Goal: Ask a question: Seek information or help from site administrators or community

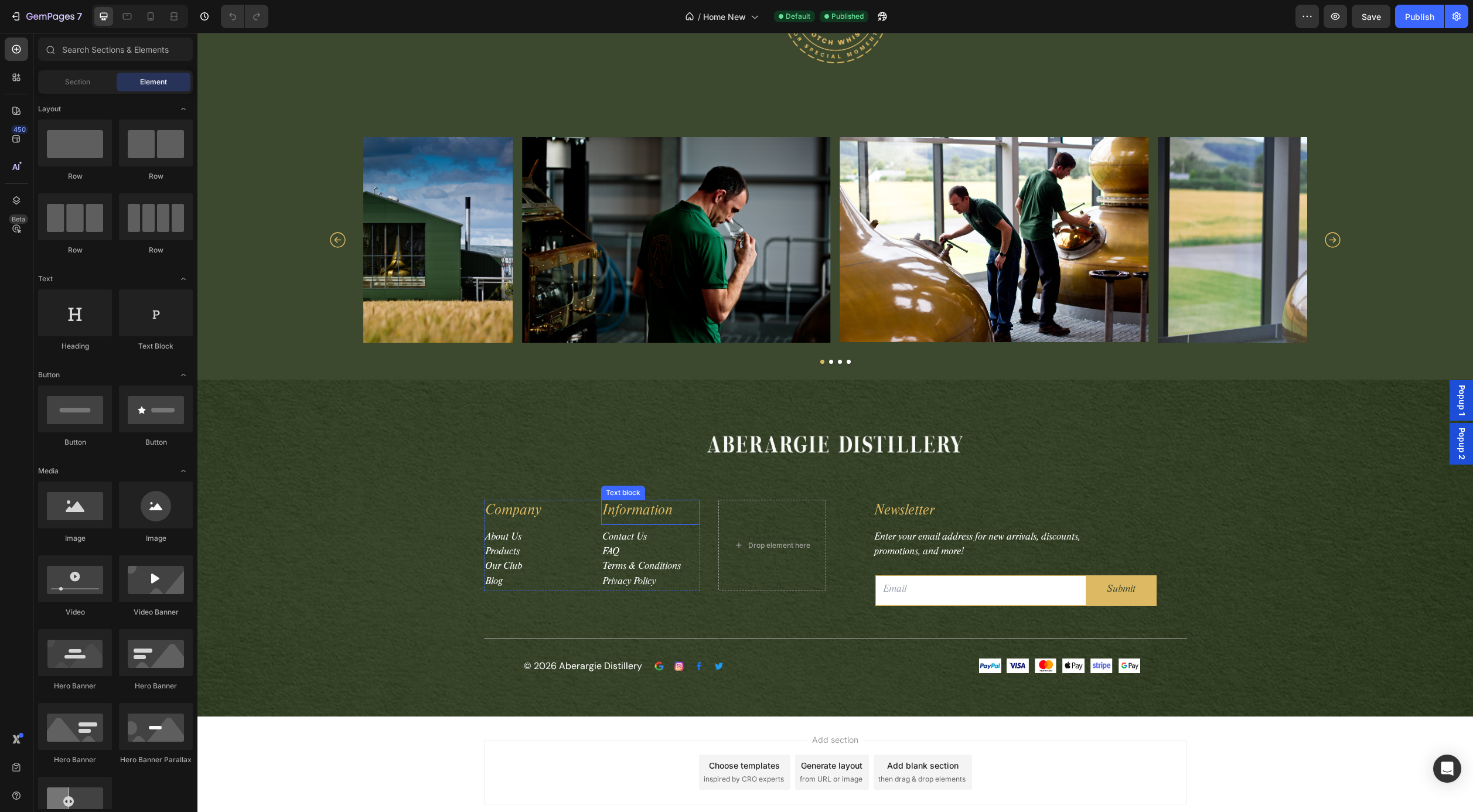
scroll to position [3893, 0]
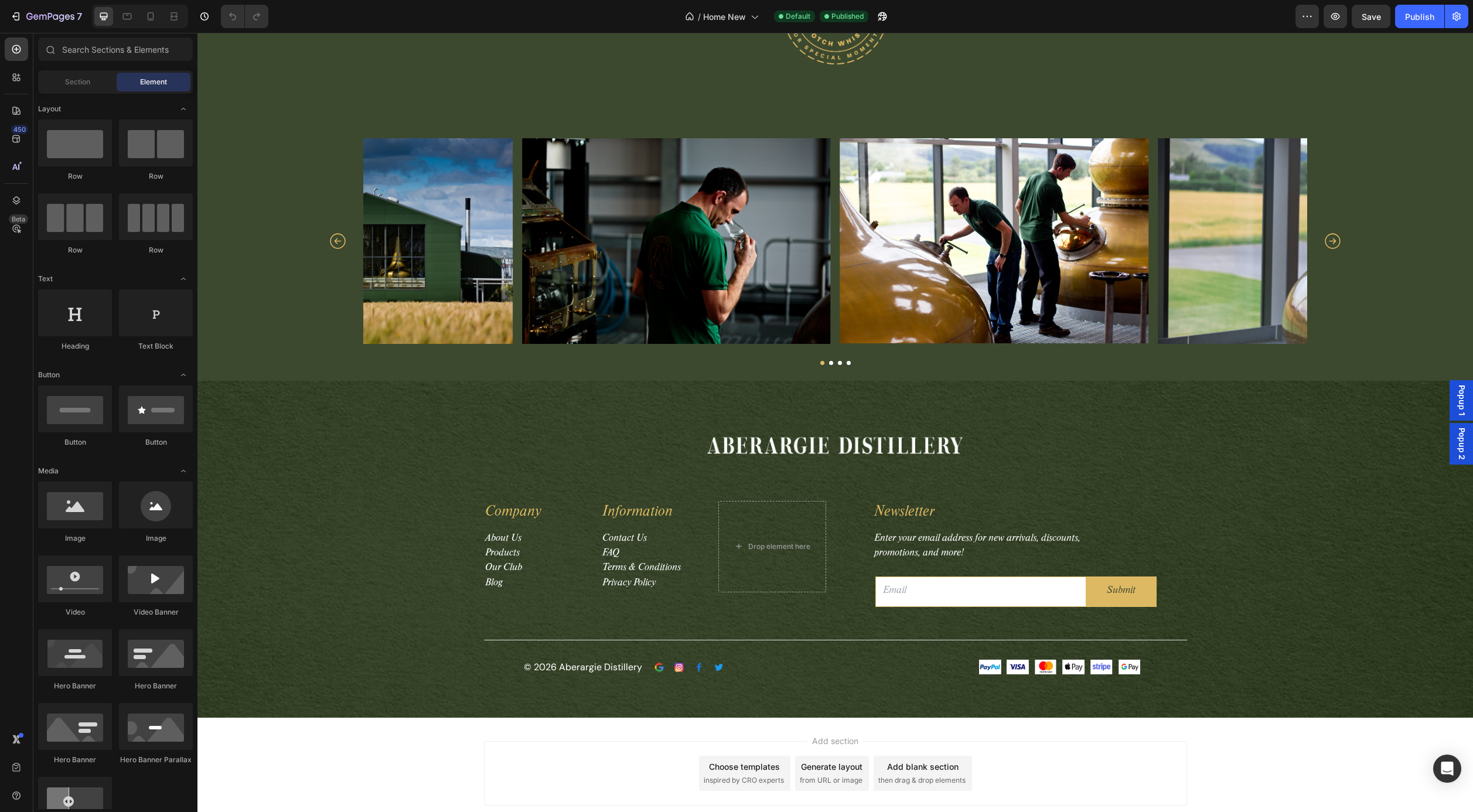
click at [767, 769] on div "Choose templates" at bounding box center [744, 767] width 71 height 13
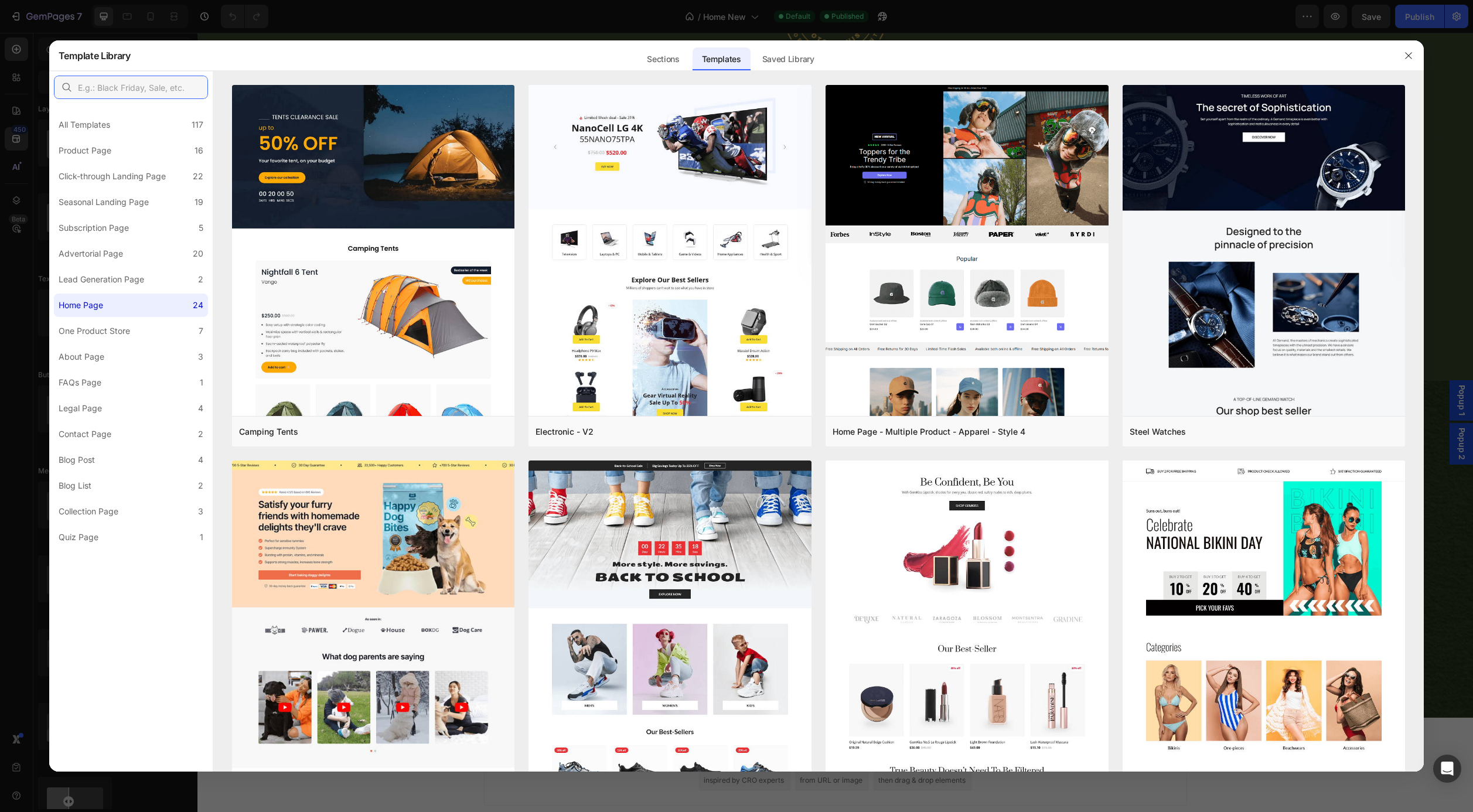
click at [100, 84] on input "text" at bounding box center [131, 88] width 154 height 24
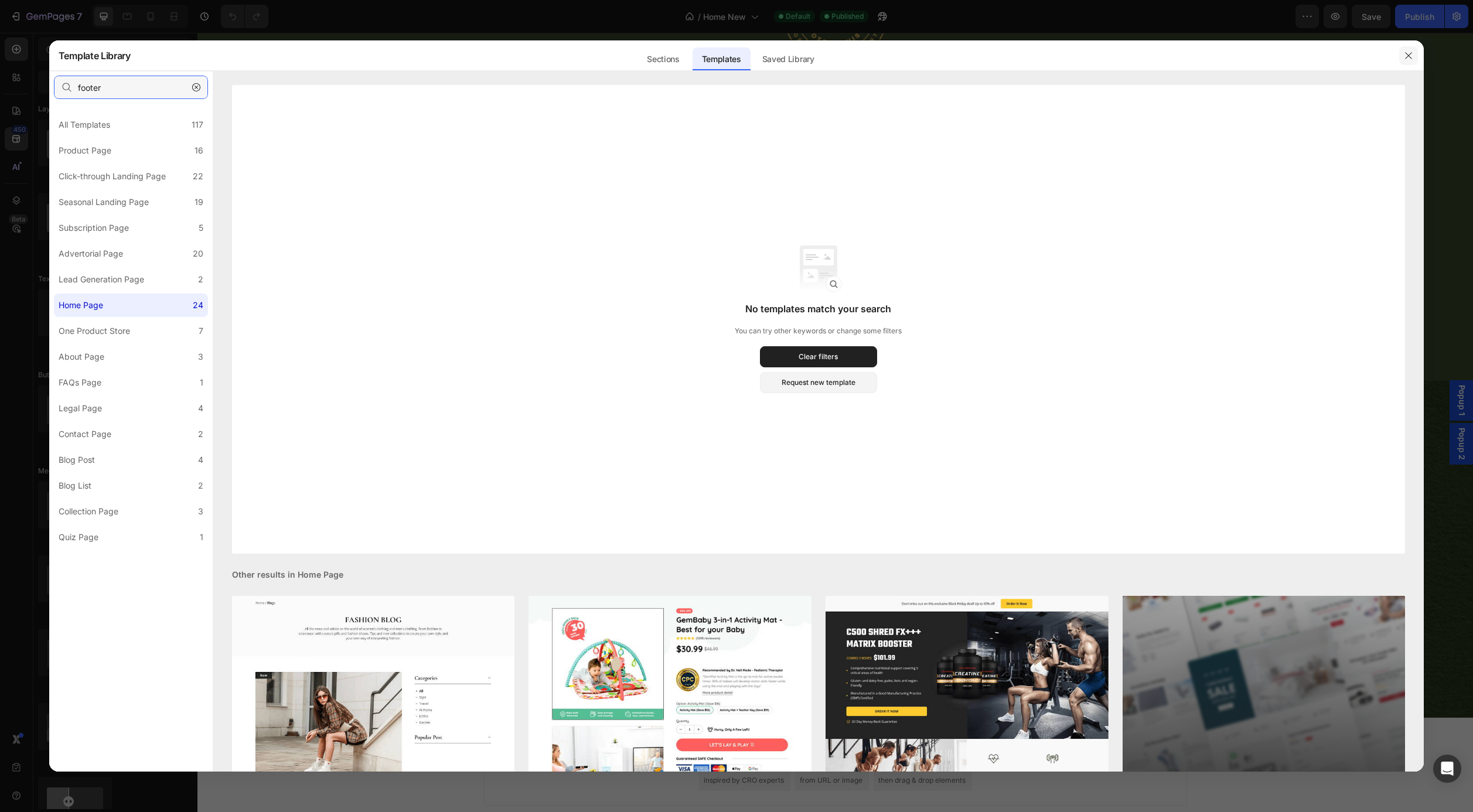
type input "footer"
click at [1411, 56] on icon "button" at bounding box center [1408, 56] width 10 height 10
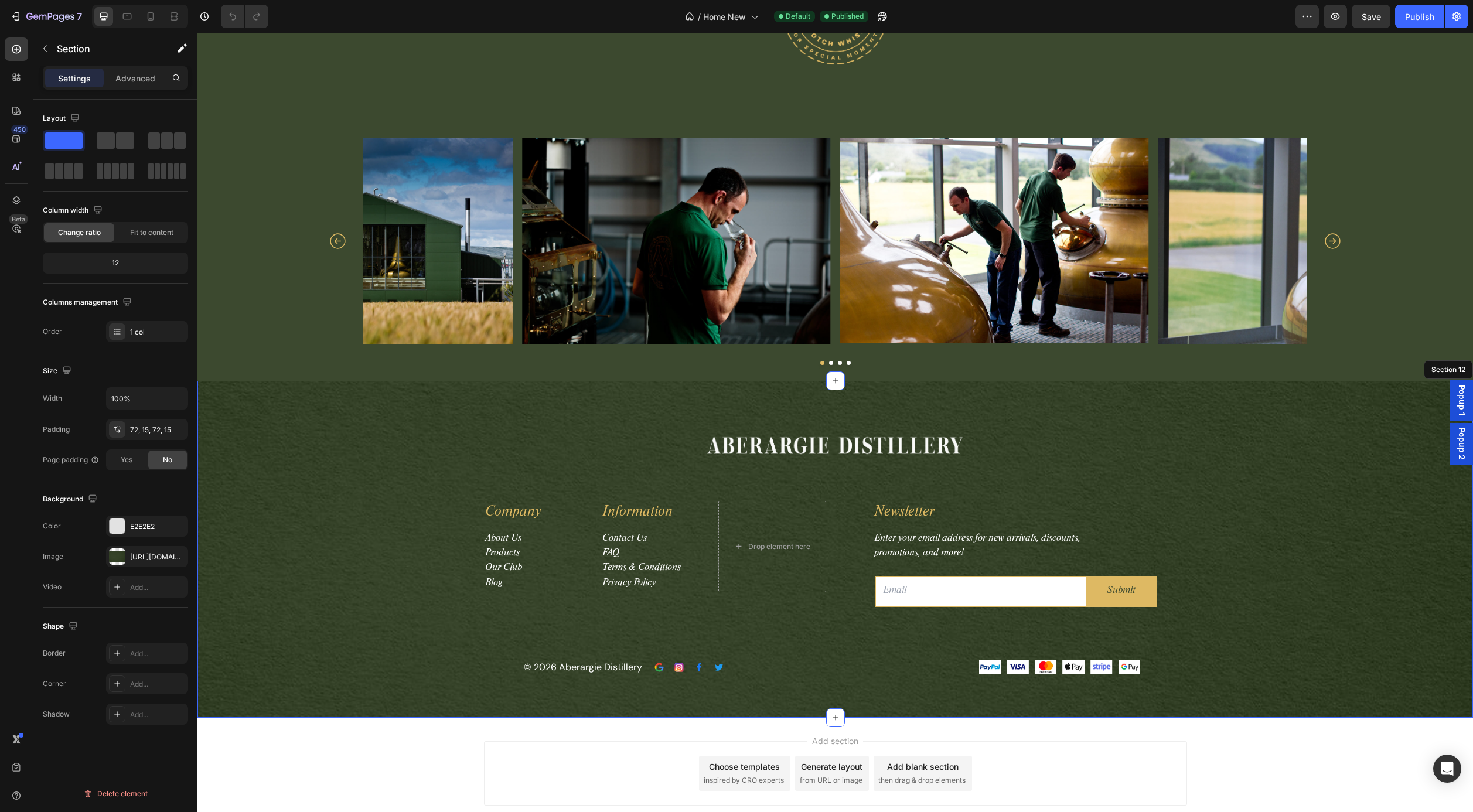
click at [1282, 459] on div "Image Row Company Text block About Us Products Our Club Blog Text block Informa…" at bounding box center [835, 550] width 1258 height 253
click at [150, 15] on icon at bounding box center [151, 16] width 12 height 12
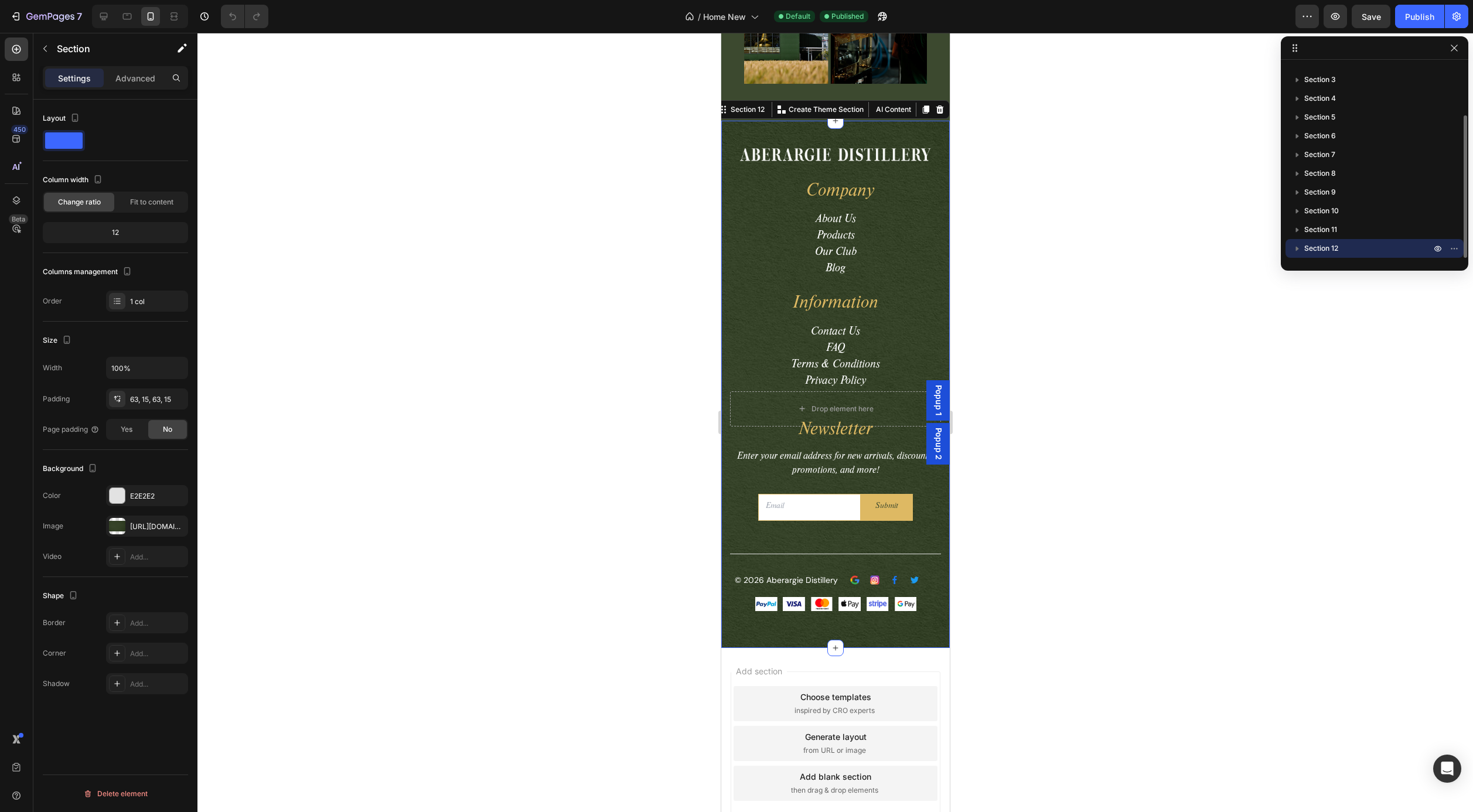
scroll to position [3681, 0]
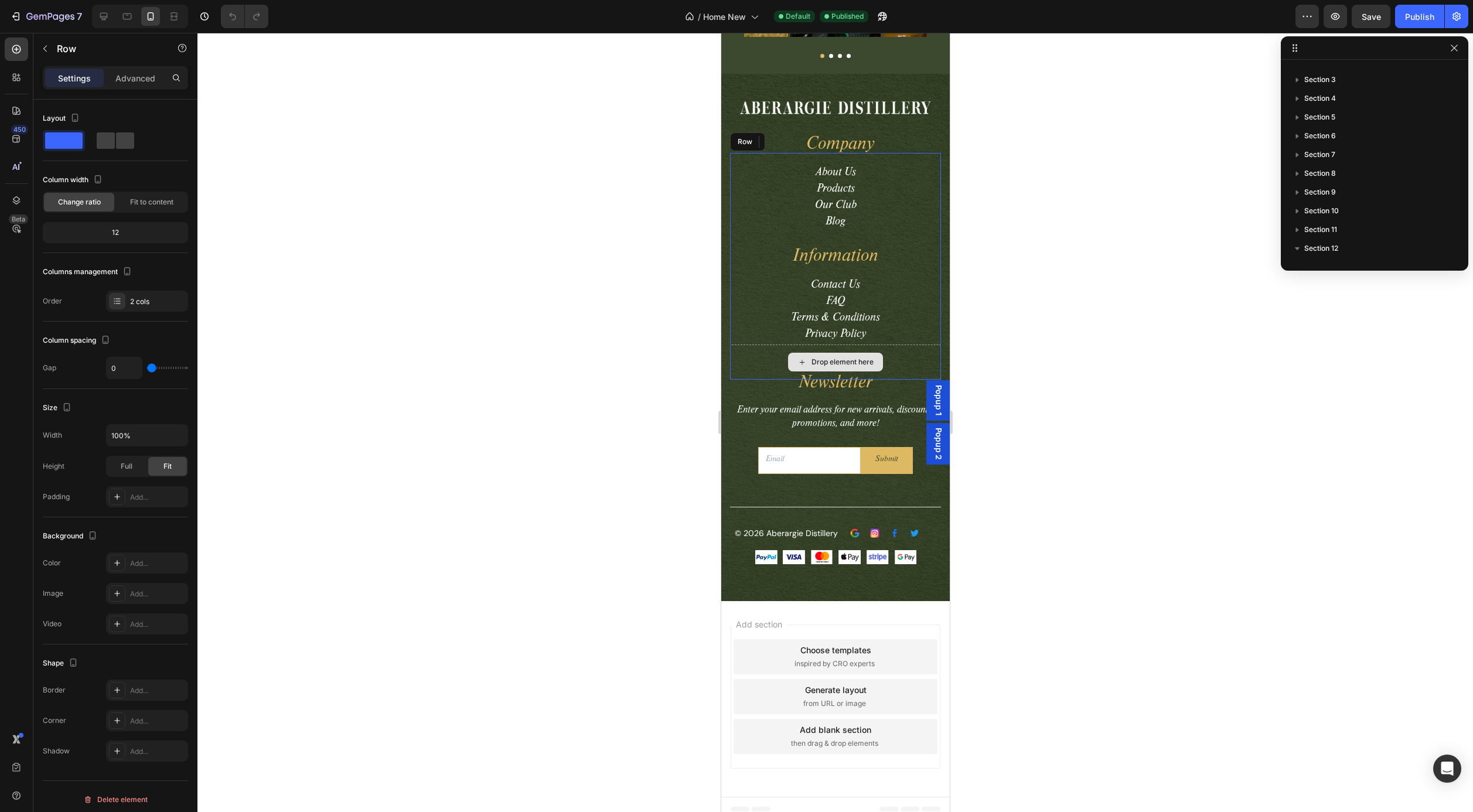
click at [779, 358] on div "Drop element here" at bounding box center [835, 361] width 211 height 35
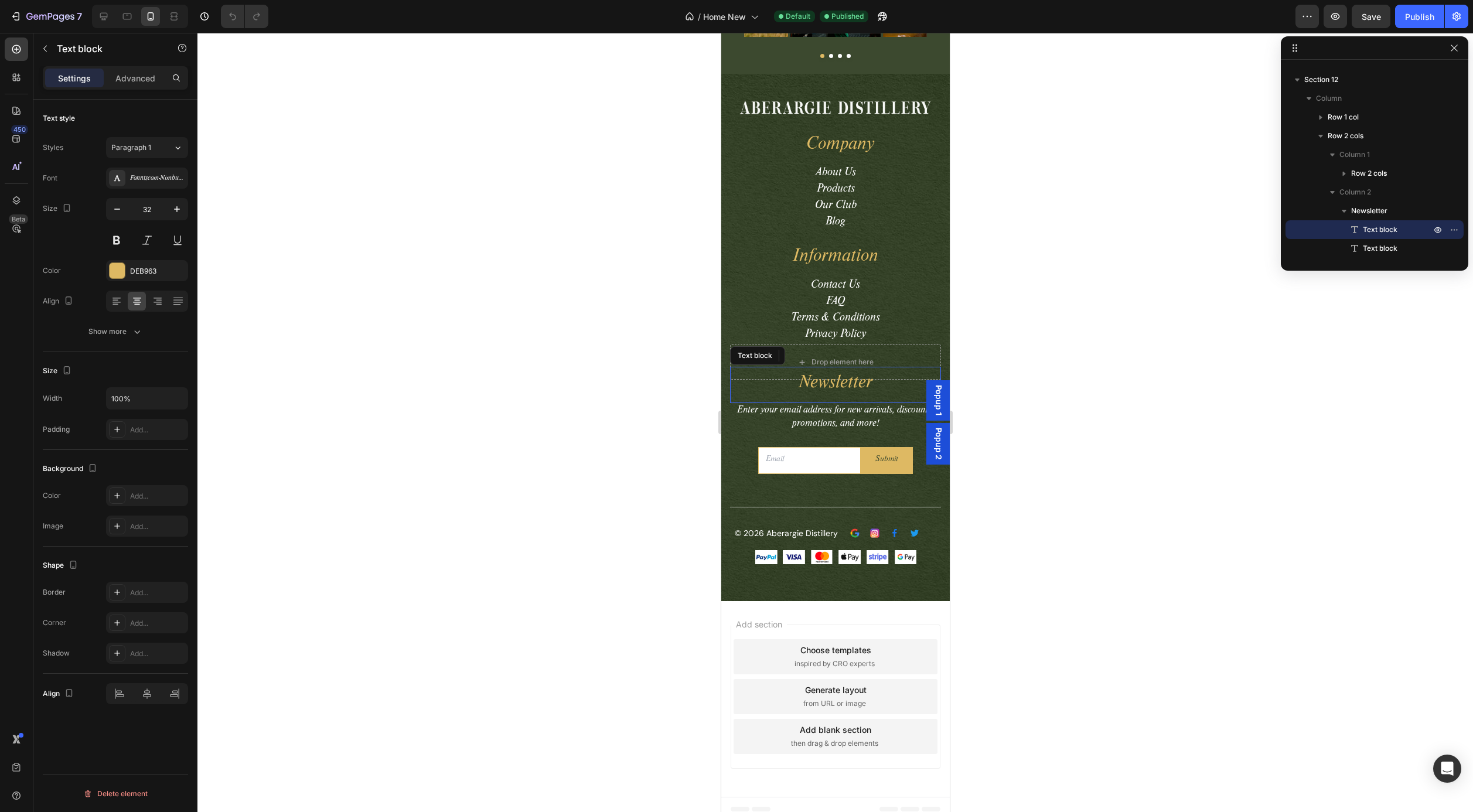
click at [793, 395] on p "Newsletter" at bounding box center [835, 385] width 209 height 34
click at [935, 392] on span "Popup 1" at bounding box center [938, 401] width 12 height 31
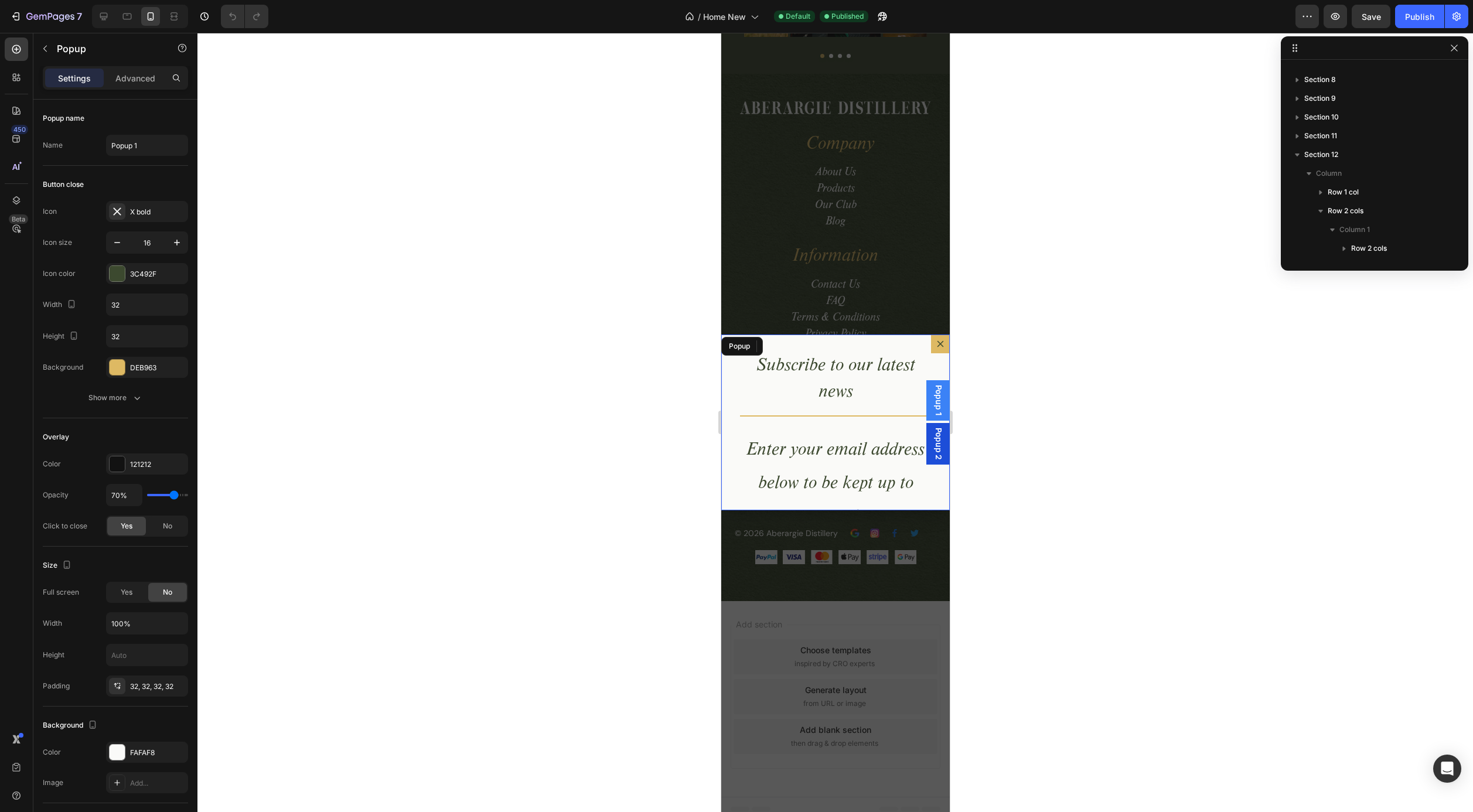
scroll to position [0, 0]
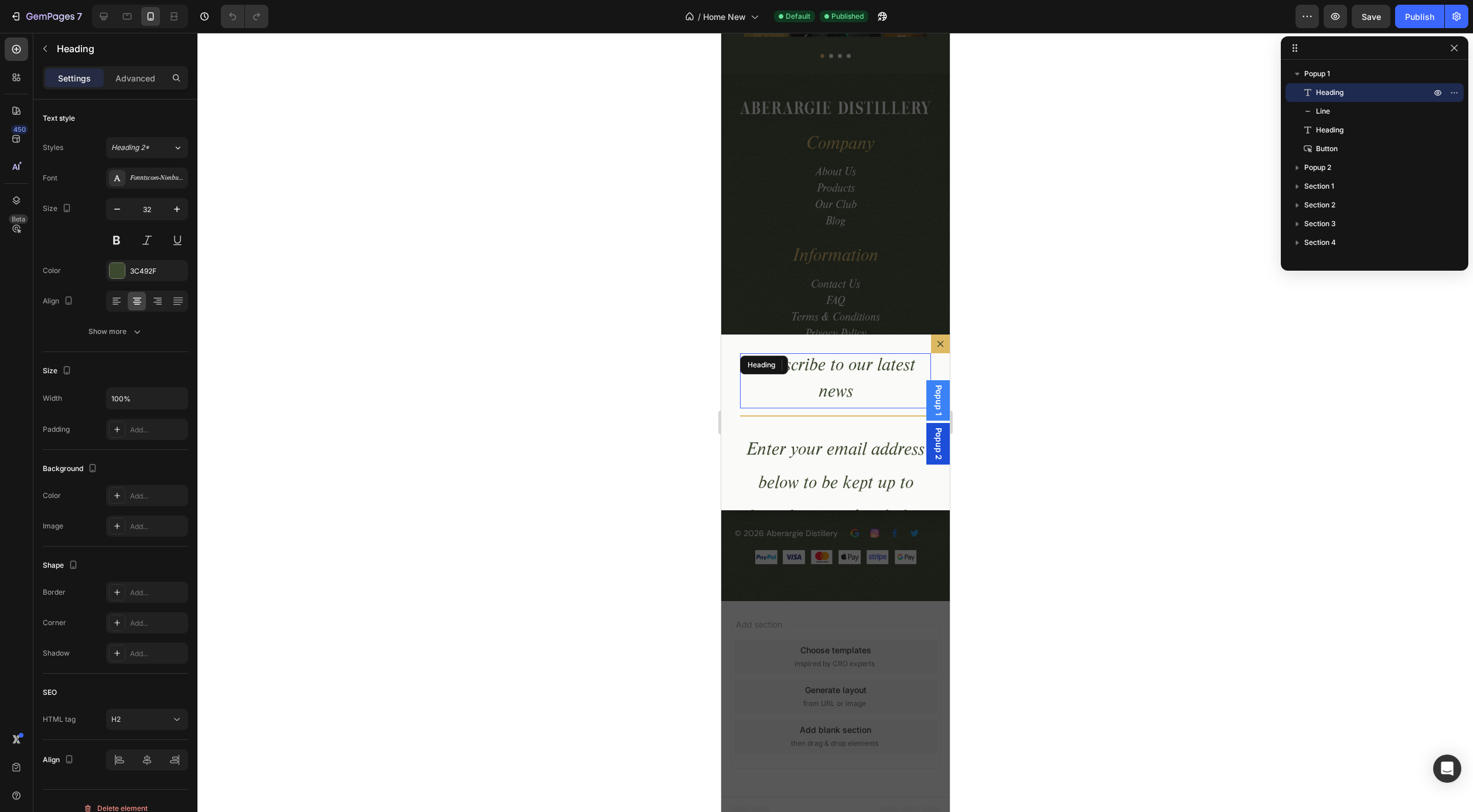
click at [870, 375] on h2 "Subscribe to our latest news" at bounding box center [835, 381] width 191 height 55
click at [120, 210] on icon "button" at bounding box center [117, 209] width 12 height 12
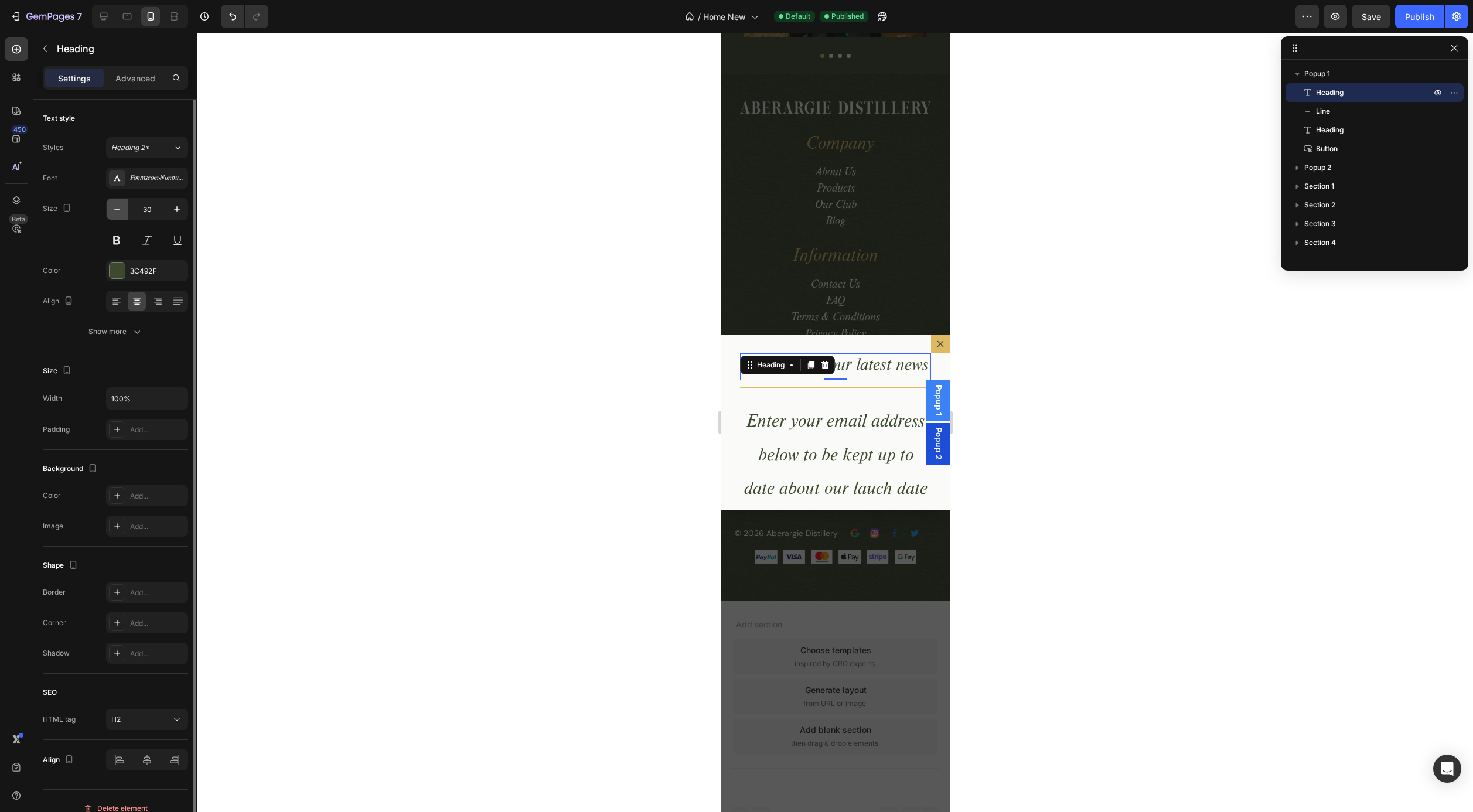
click at [120, 210] on icon "button" at bounding box center [117, 209] width 12 height 12
type input "27"
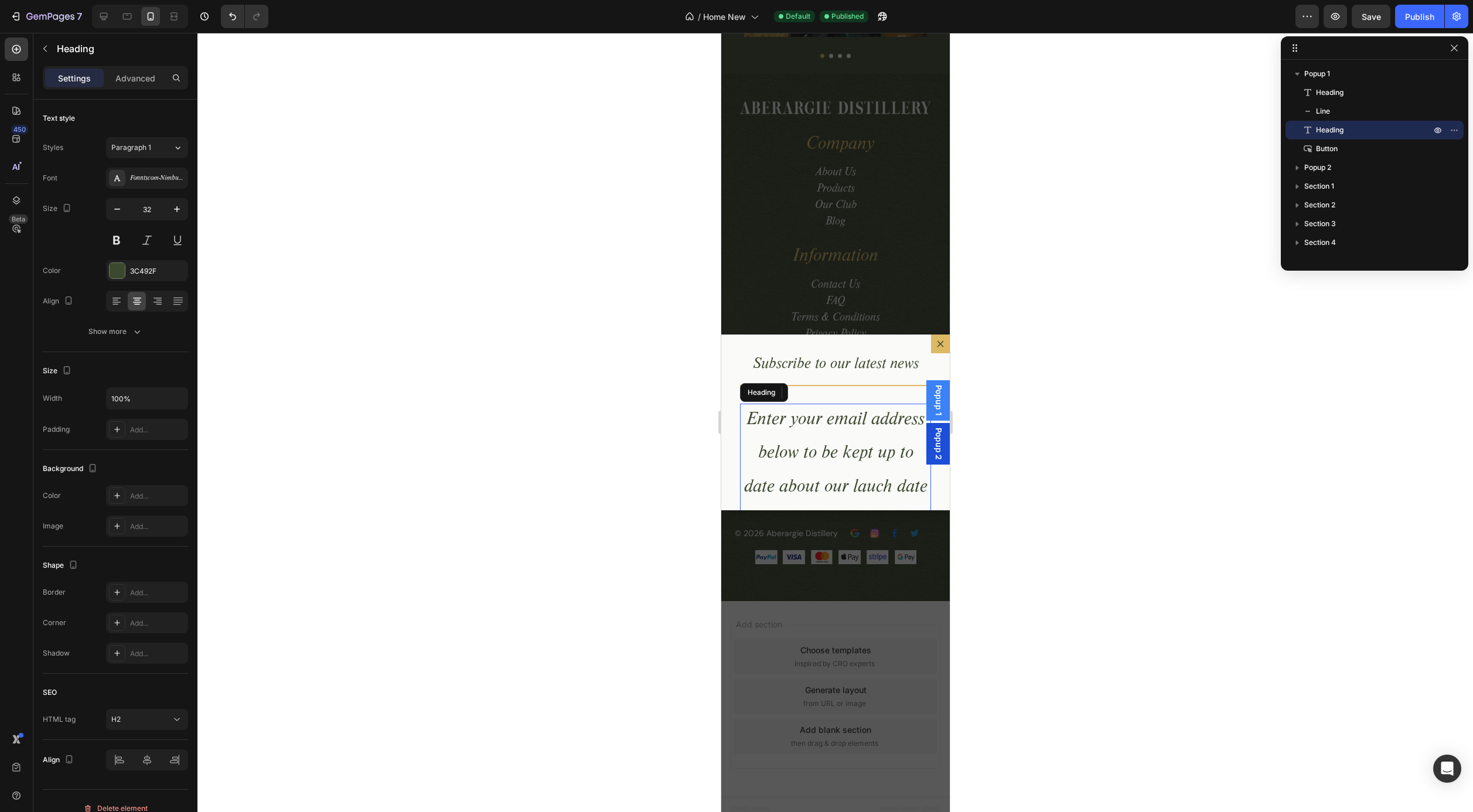
click at [819, 435] on h2 "Enter your email address below to be kept up to date about our lauch date and f…" at bounding box center [835, 472] width 191 height 137
click at [120, 212] on icon "button" at bounding box center [117, 209] width 12 height 12
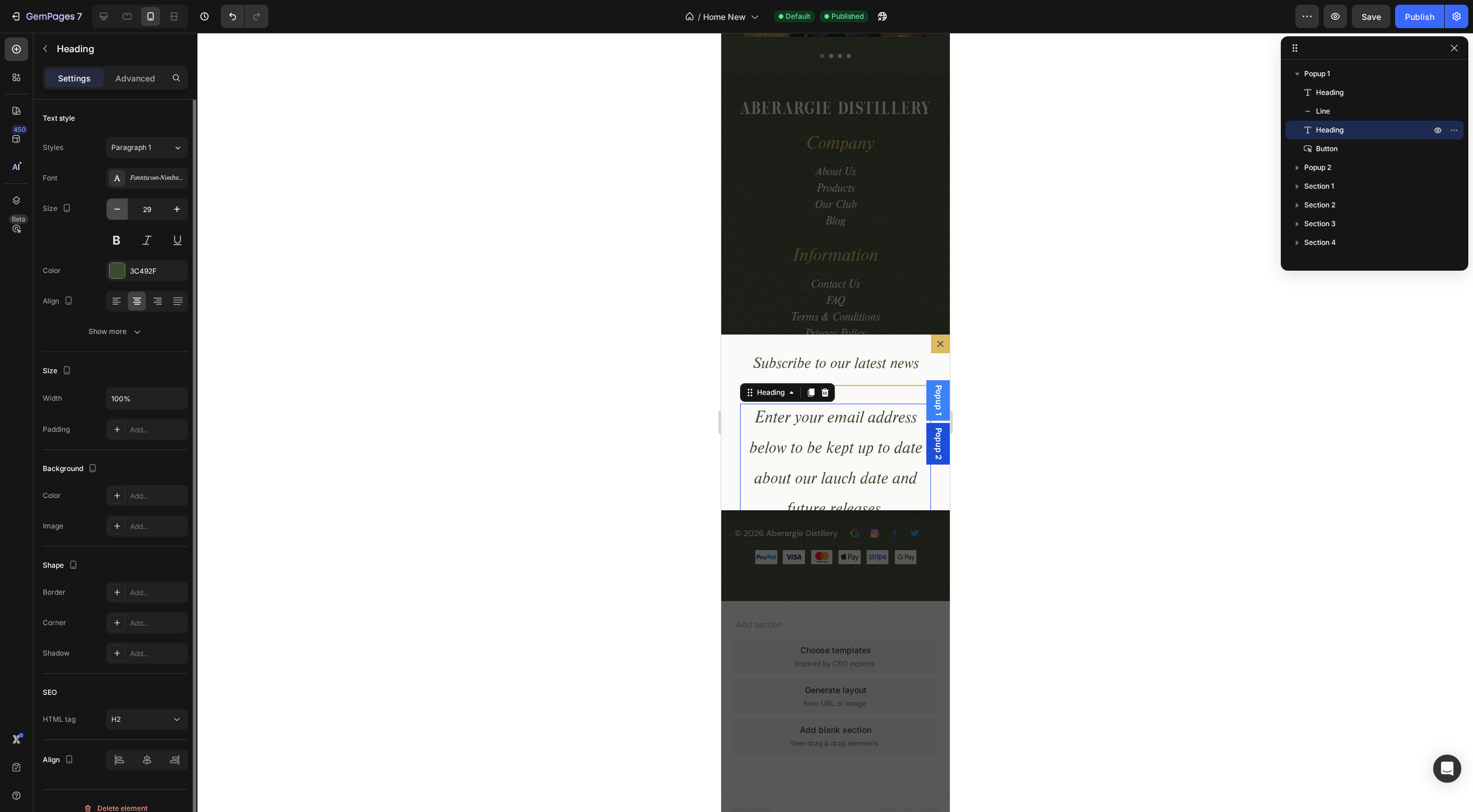
click at [120, 212] on icon "button" at bounding box center [117, 209] width 12 height 12
click at [119, 207] on icon "button" at bounding box center [117, 209] width 12 height 12
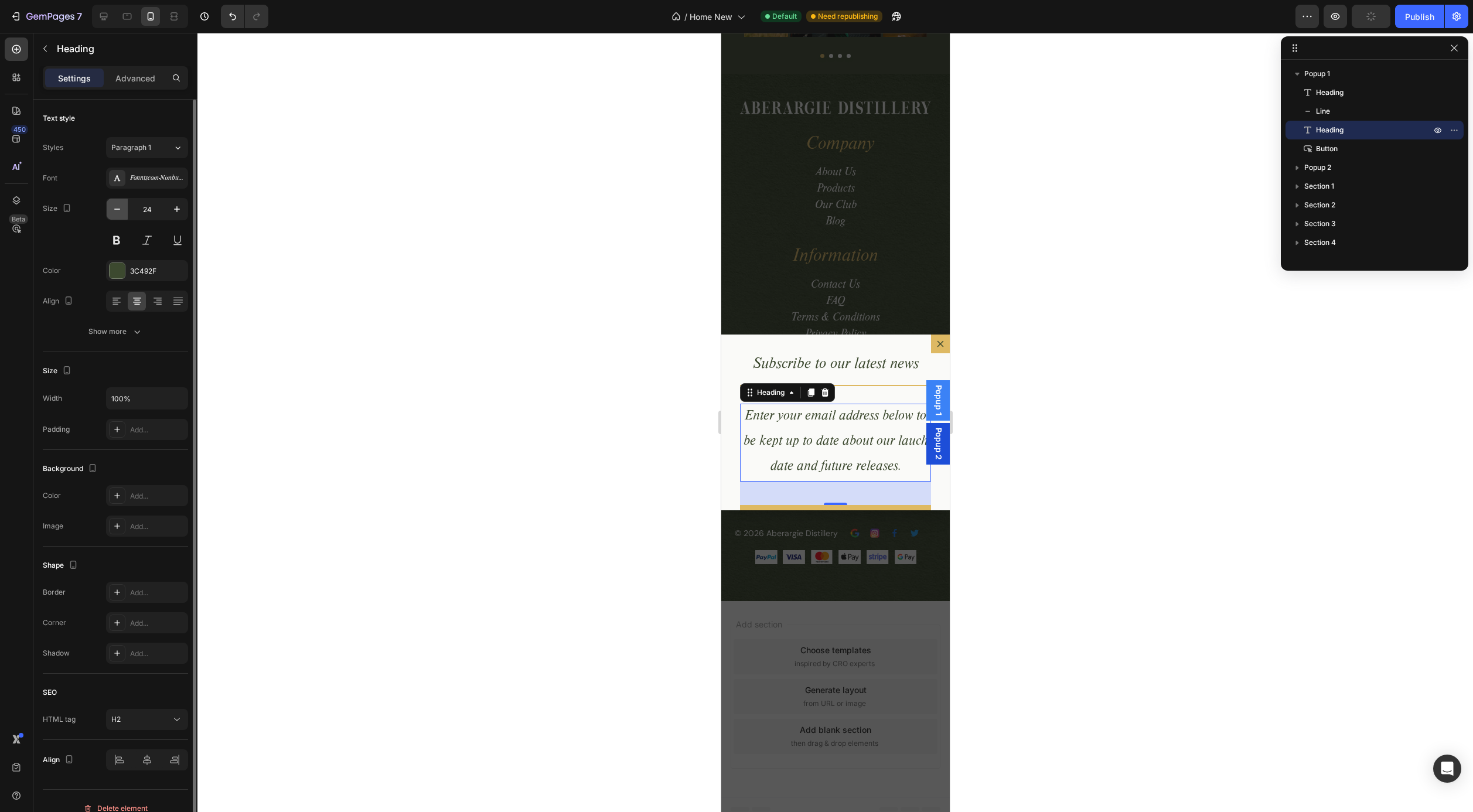
click at [119, 207] on icon "button" at bounding box center [117, 209] width 12 height 12
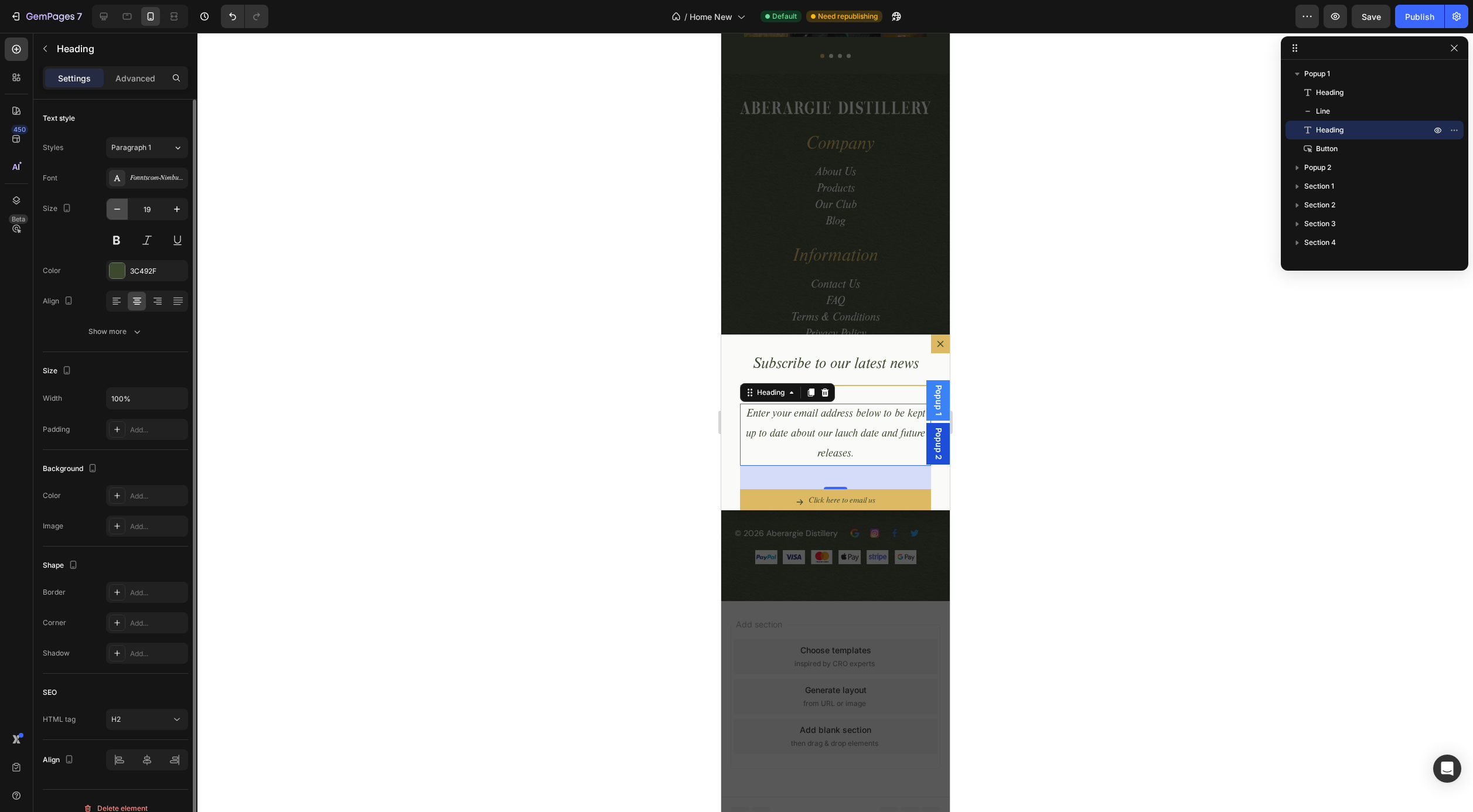
click at [119, 207] on icon "button" at bounding box center [117, 209] width 12 height 12
type input "16"
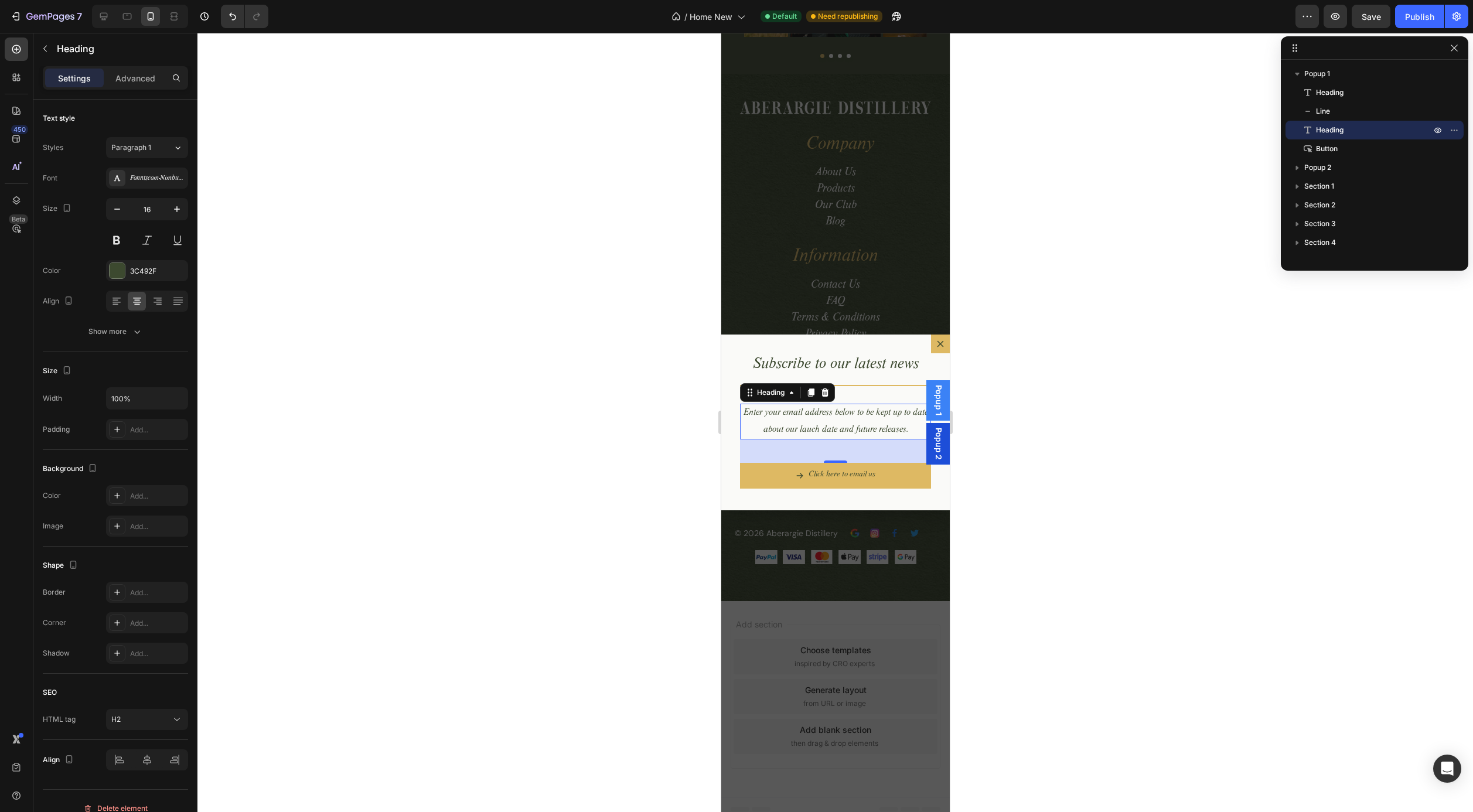
click at [496, 402] on div at bounding box center [836, 422] width 1276 height 779
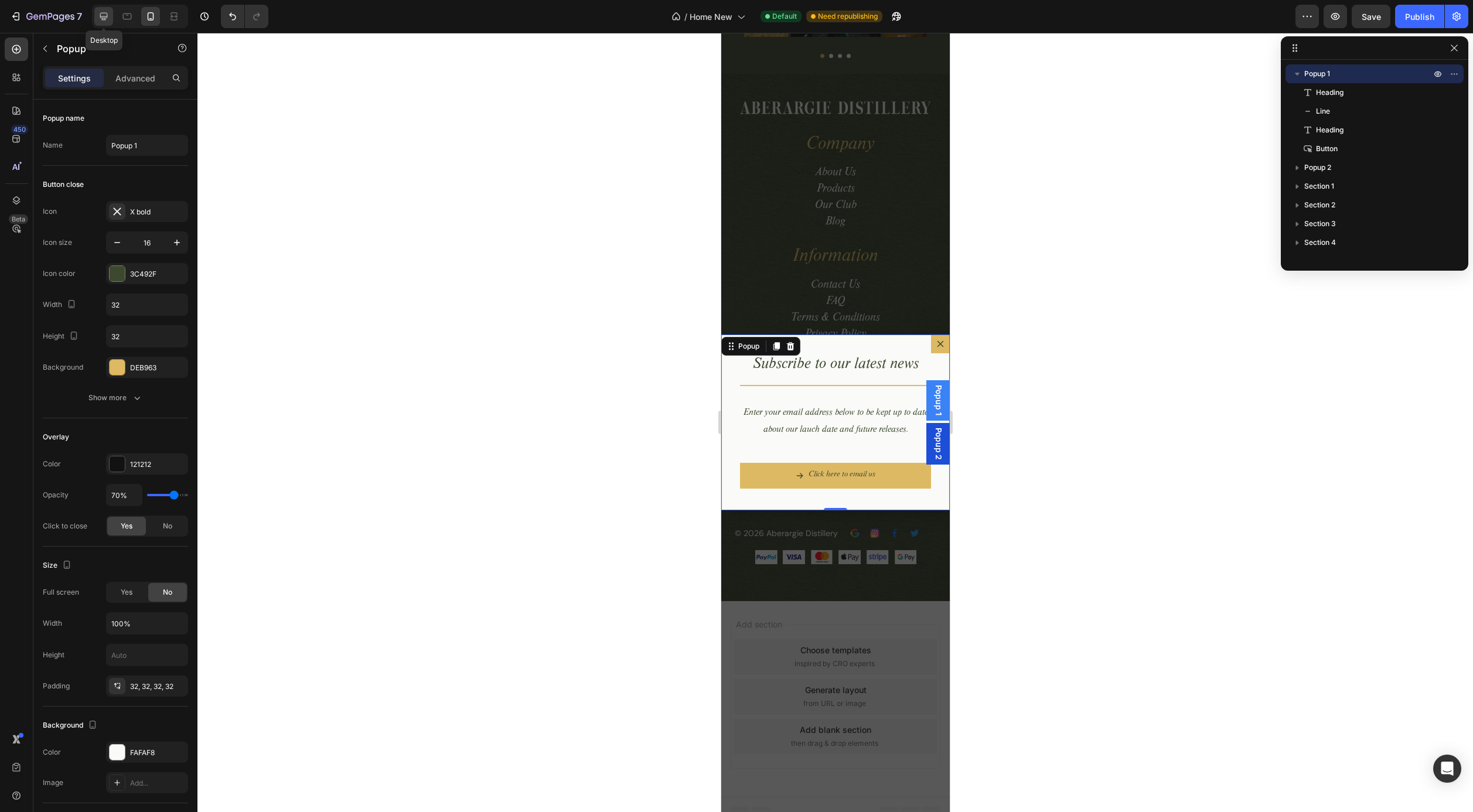
click at [107, 16] on icon at bounding box center [104, 16] width 7 height 7
type input "600"
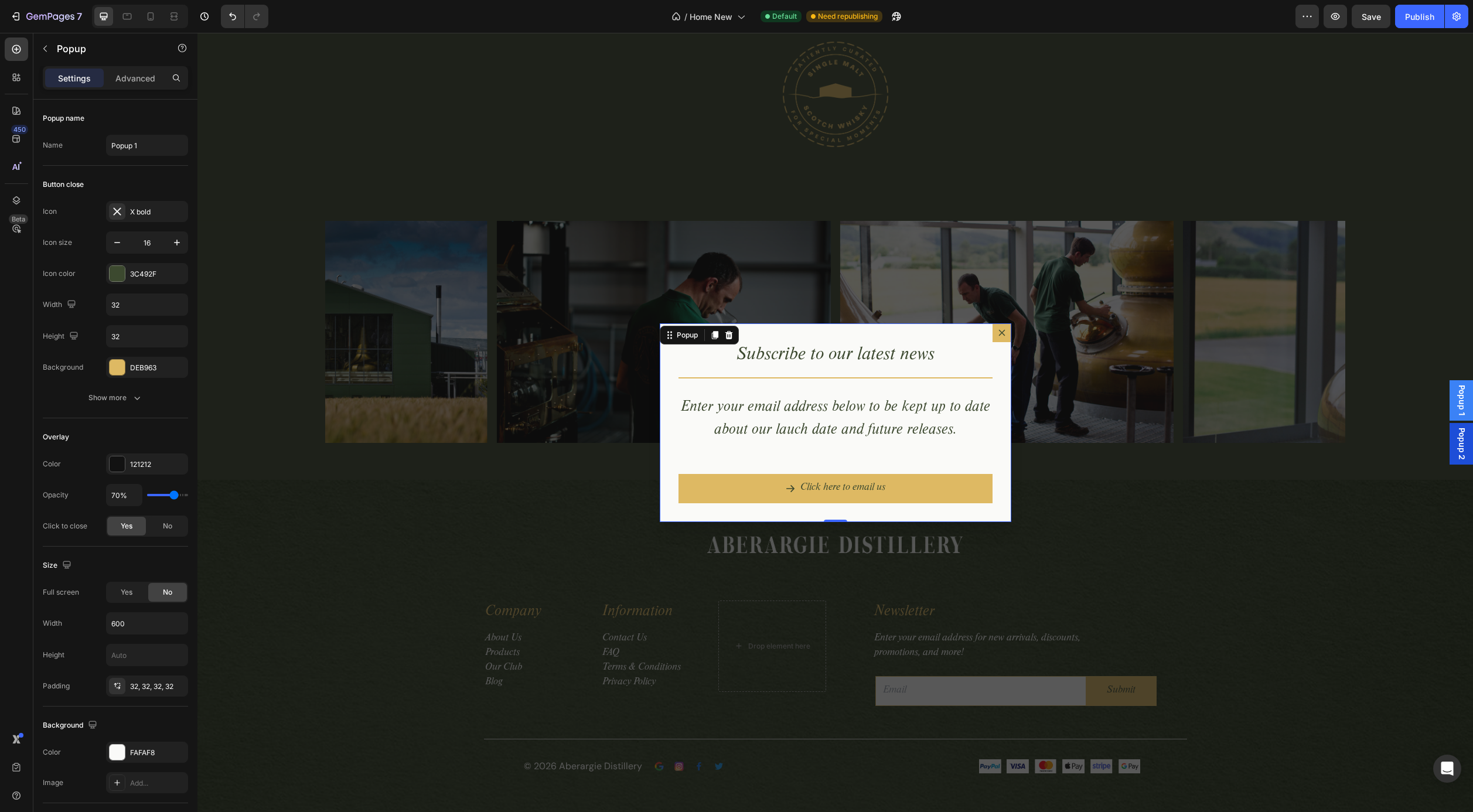
scroll to position [3882, 0]
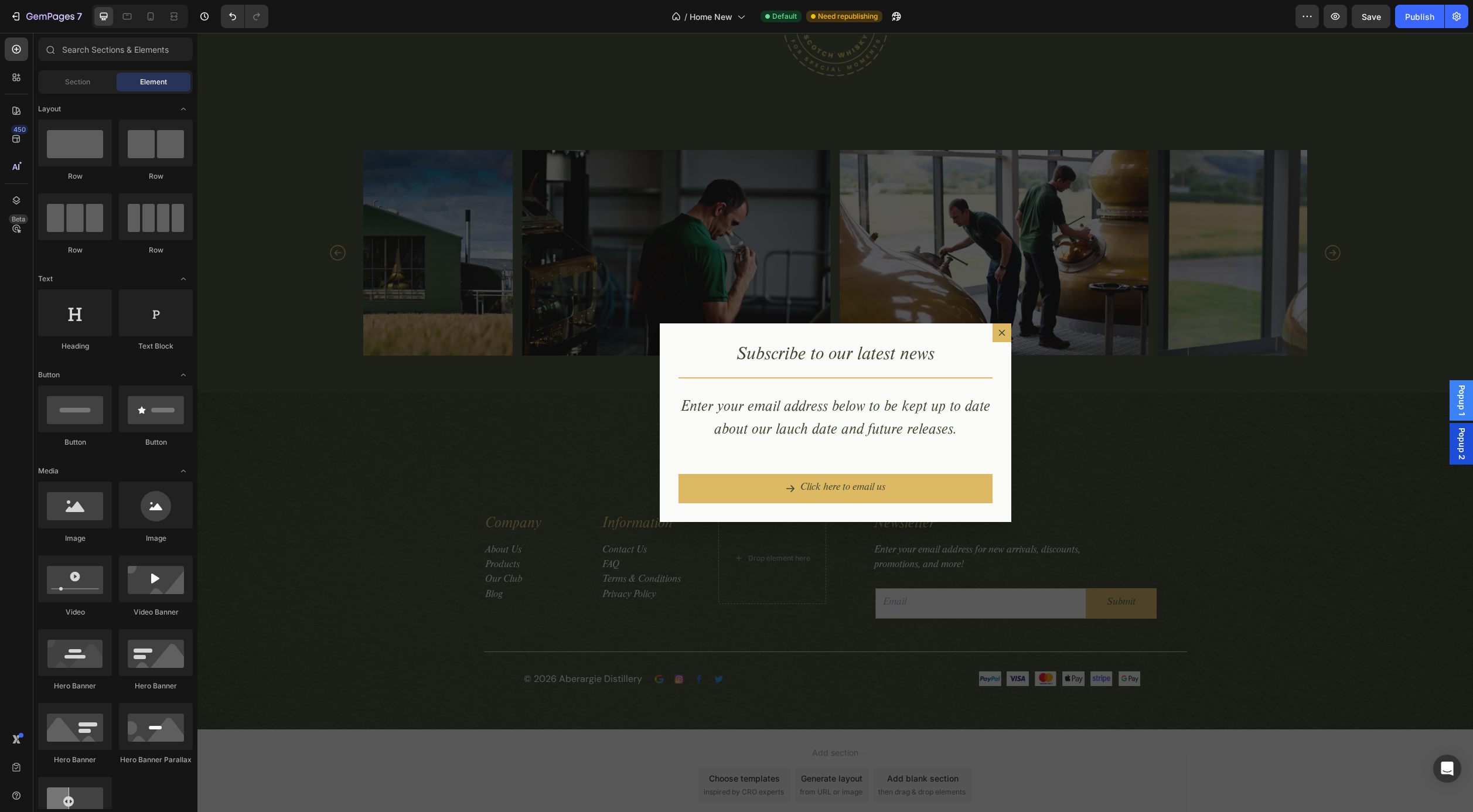
click at [1087, 393] on div "Backdrop" at bounding box center [836, 422] width 1276 height 779
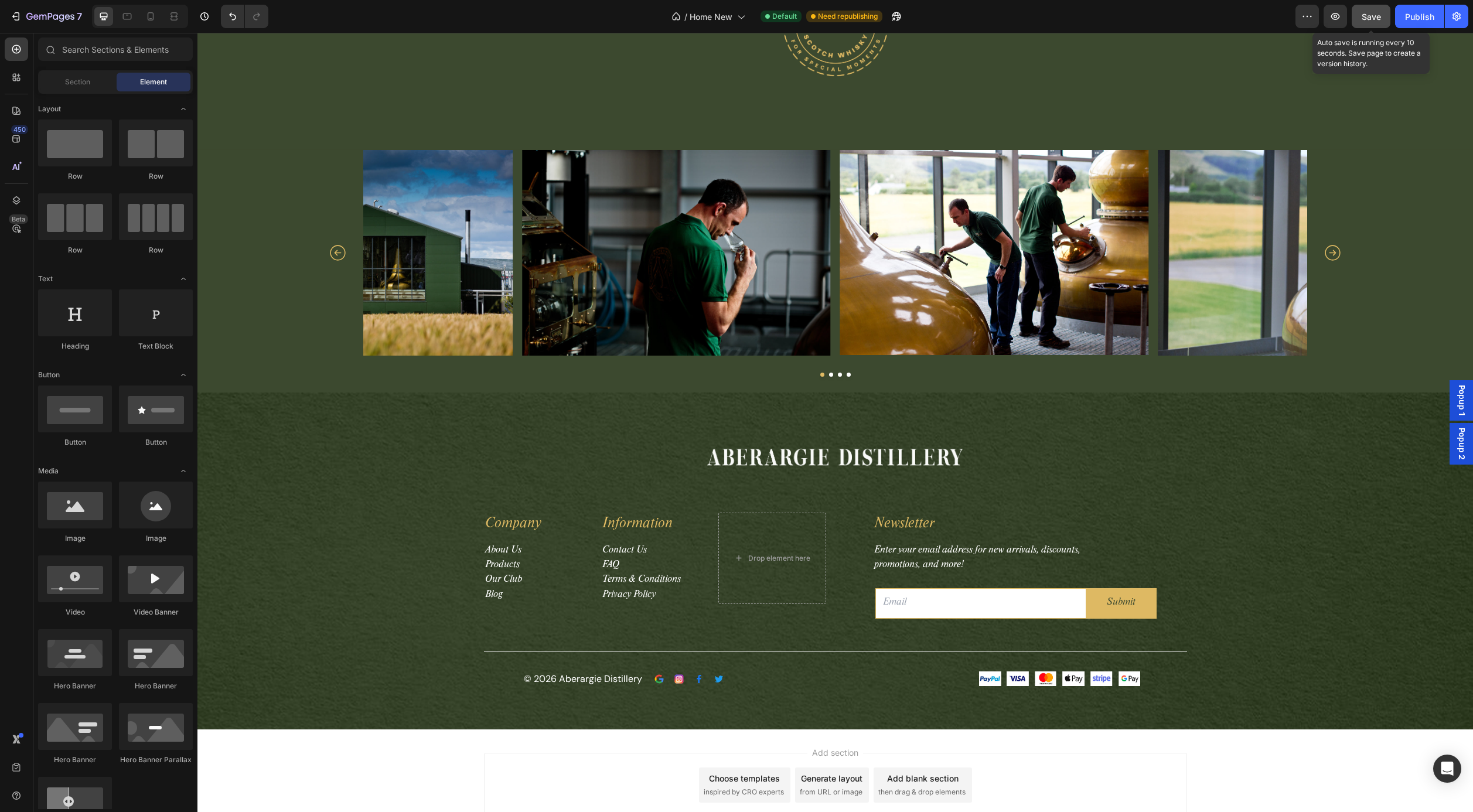
click at [1368, 16] on span "Save" at bounding box center [1372, 16] width 19 height 10
click at [725, 11] on span "Home New" at bounding box center [712, 16] width 43 height 13
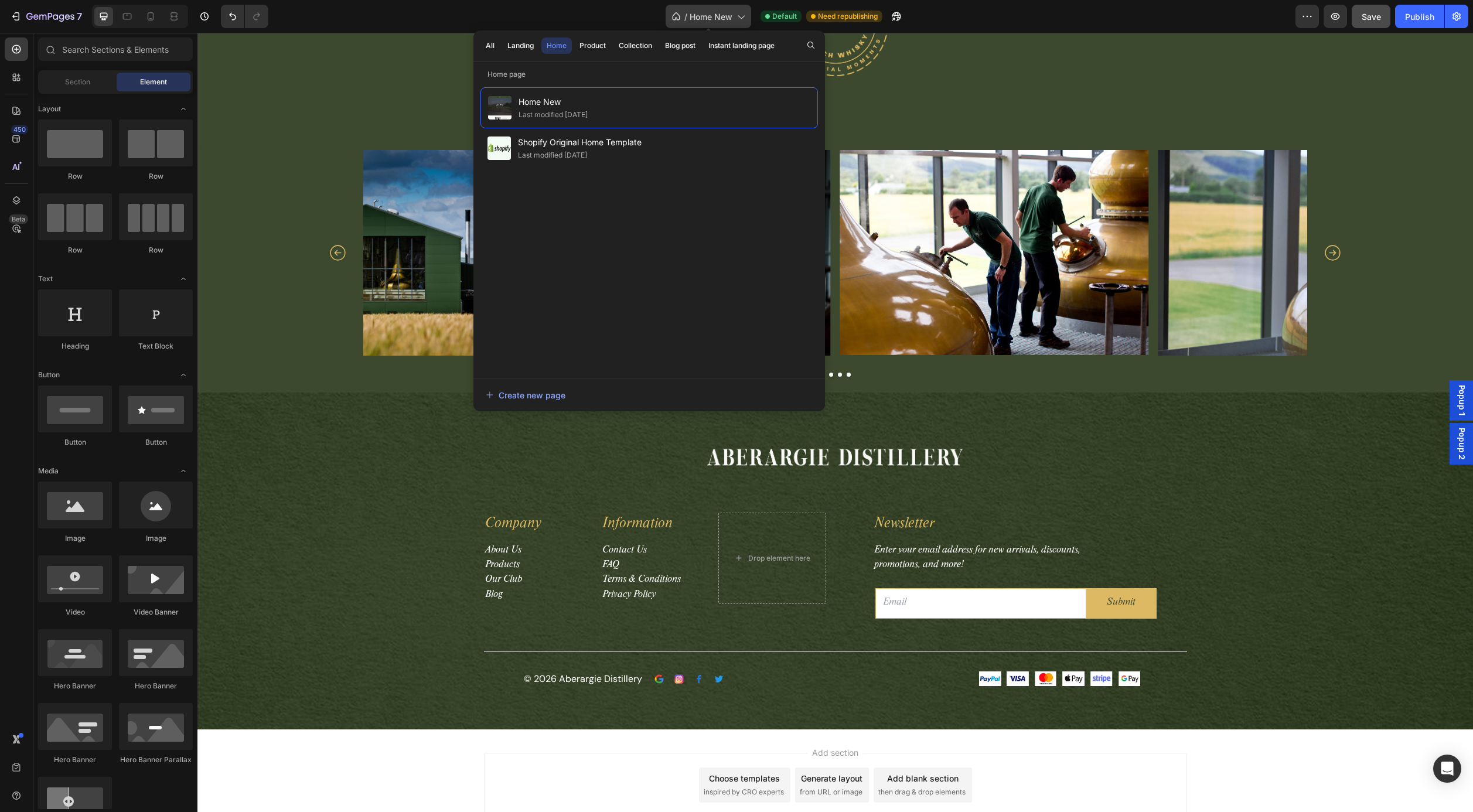
click at [724, 14] on span "Home New" at bounding box center [712, 16] width 43 height 13
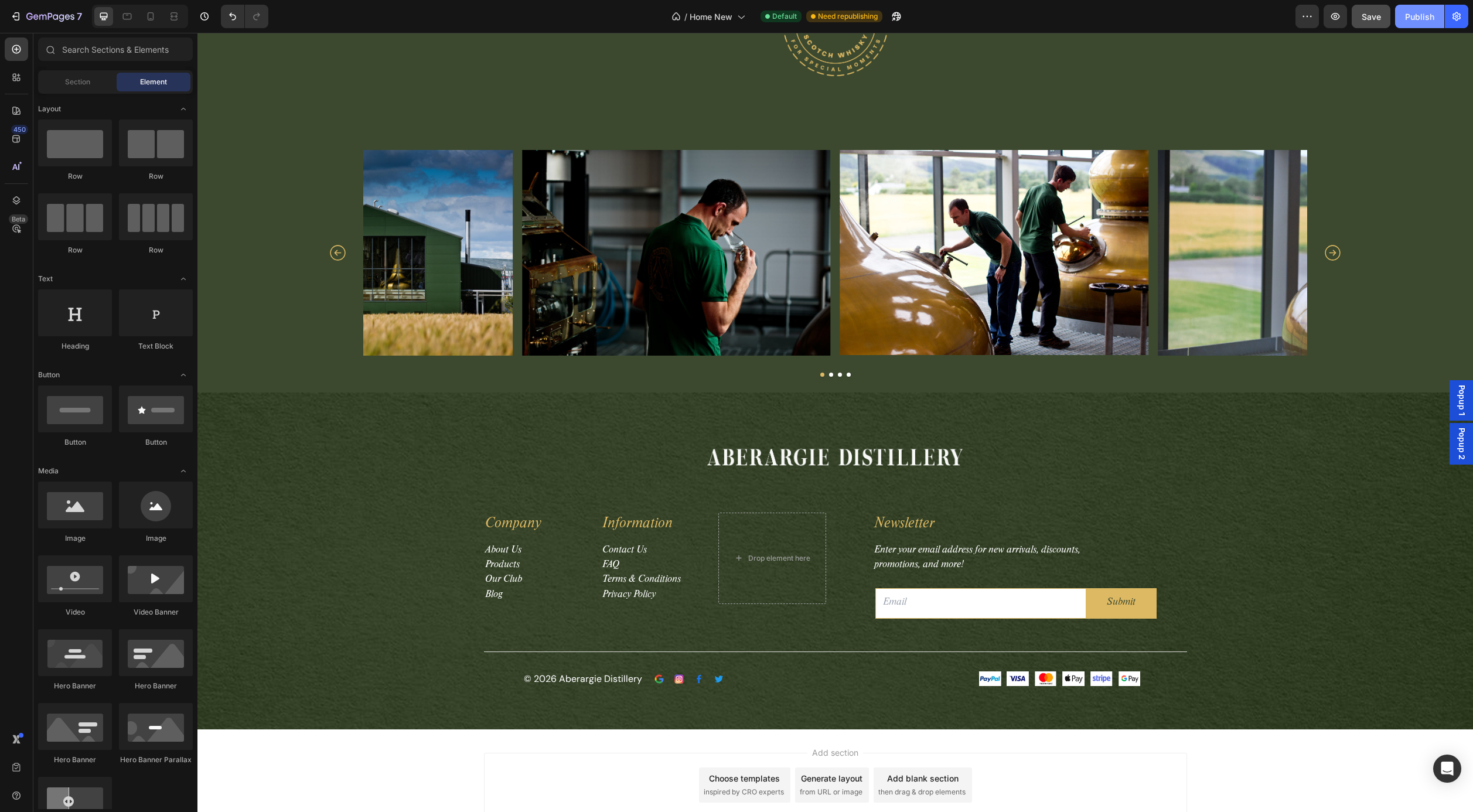
click at [1423, 19] on div "Publish" at bounding box center [1419, 16] width 29 height 13
click at [1460, 17] on icon "button" at bounding box center [1457, 16] width 12 height 12
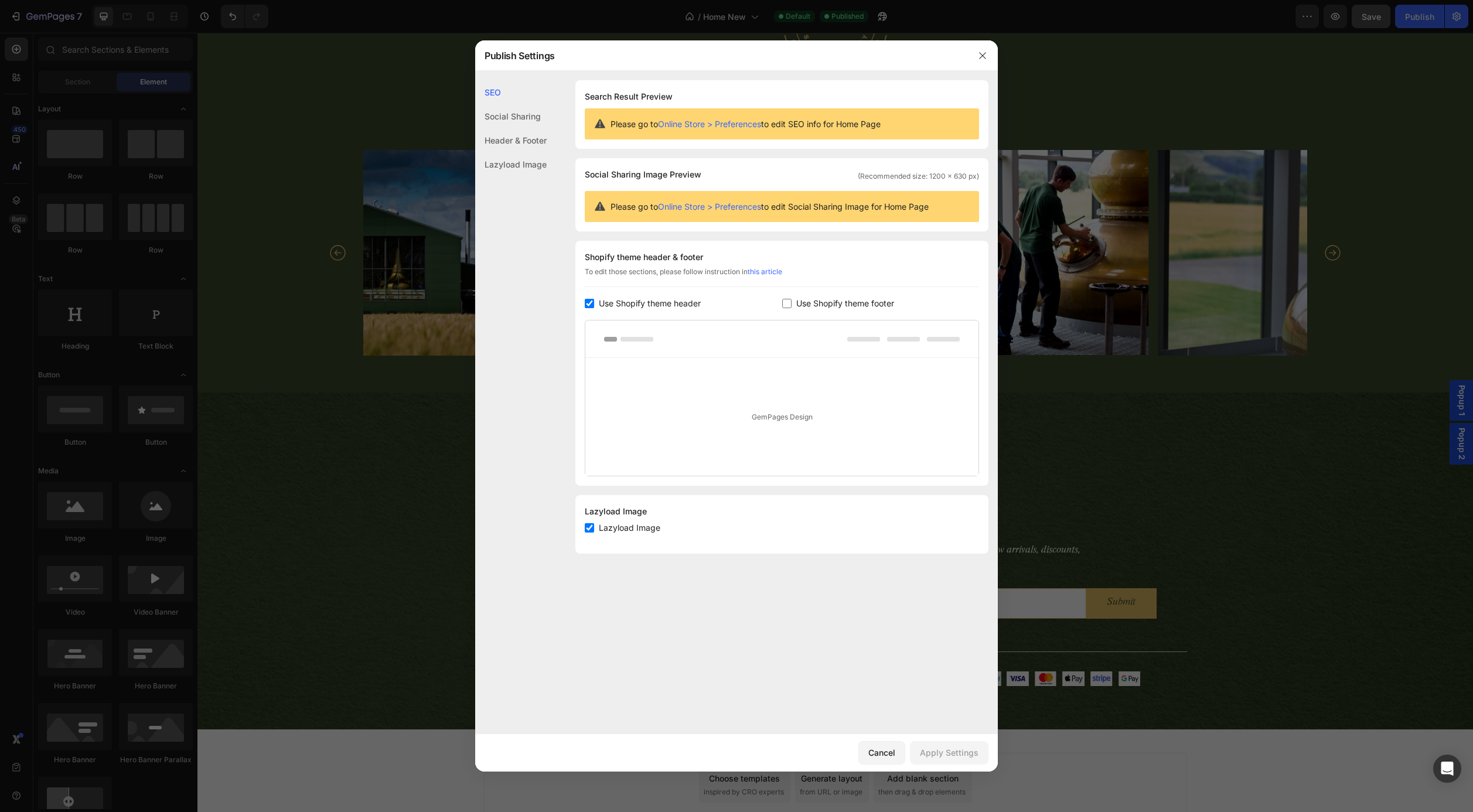
click at [507, 129] on div "Social Sharing" at bounding box center [511, 141] width 71 height 24
click at [518, 152] on div "Header & Footer" at bounding box center [511, 164] width 71 height 24
click at [510, 129] on div "Social Sharing" at bounding box center [511, 141] width 71 height 24
click at [514, 152] on div "Header & Footer" at bounding box center [511, 164] width 71 height 24
click at [519, 166] on div "Lazyload Image" at bounding box center [511, 164] width 71 height 24
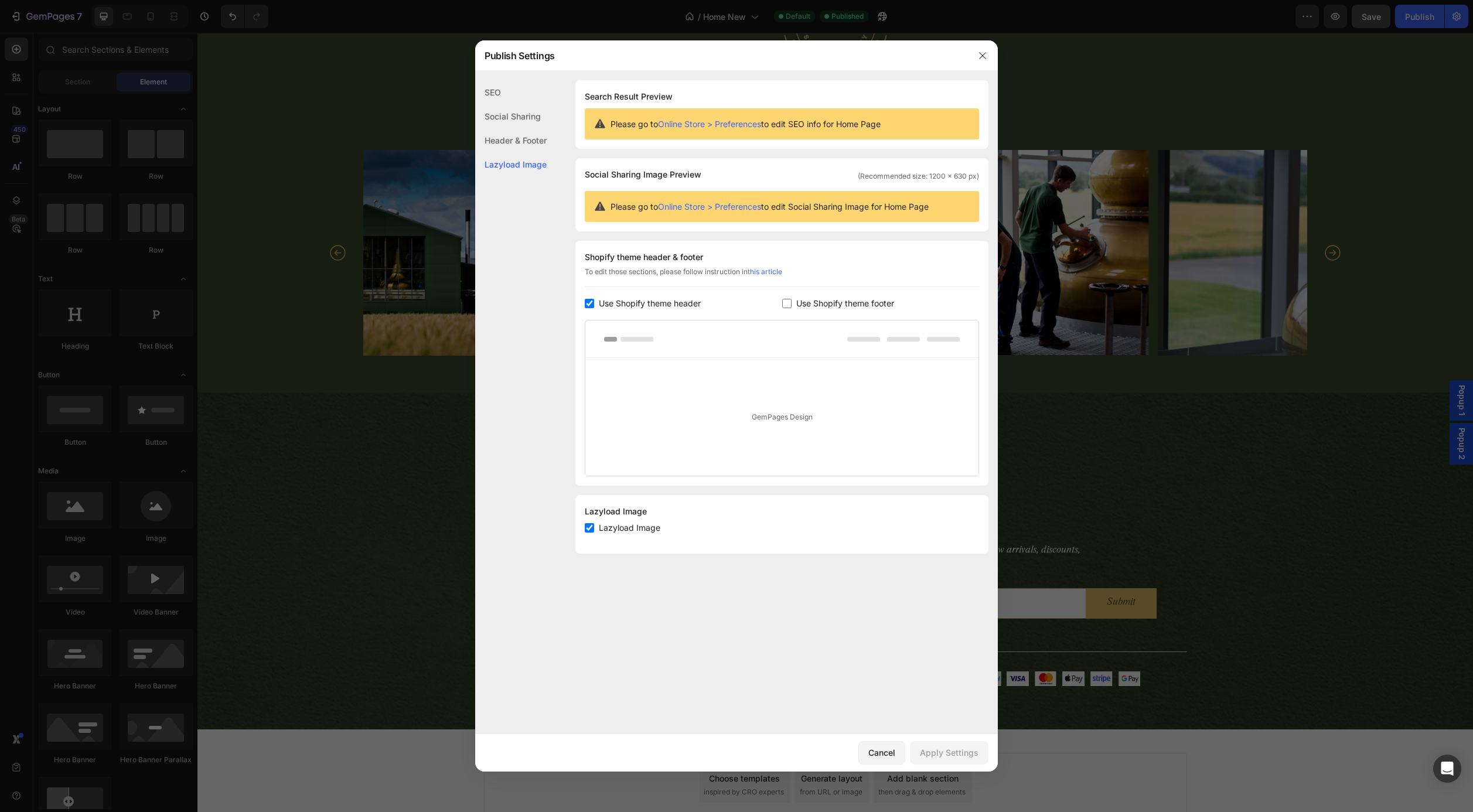
click at [527, 152] on div "Header & Footer" at bounding box center [511, 164] width 71 height 24
click at [789, 304] on input "checkbox" at bounding box center [787, 303] width 10 height 10
checkbox input "true"
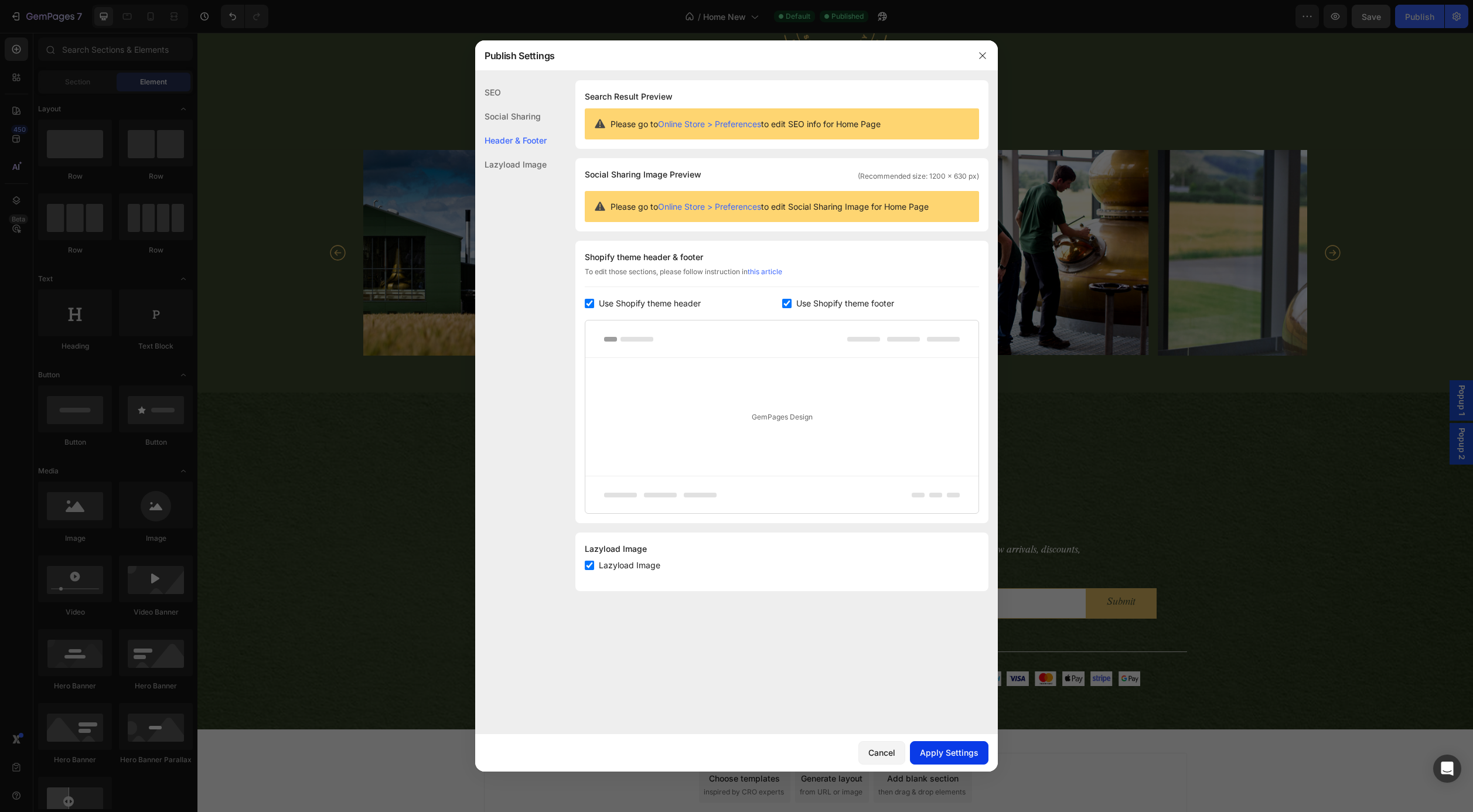
click at [943, 751] on div "Apply Settings" at bounding box center [949, 753] width 59 height 13
click at [978, 54] on button "button" at bounding box center [982, 55] width 19 height 19
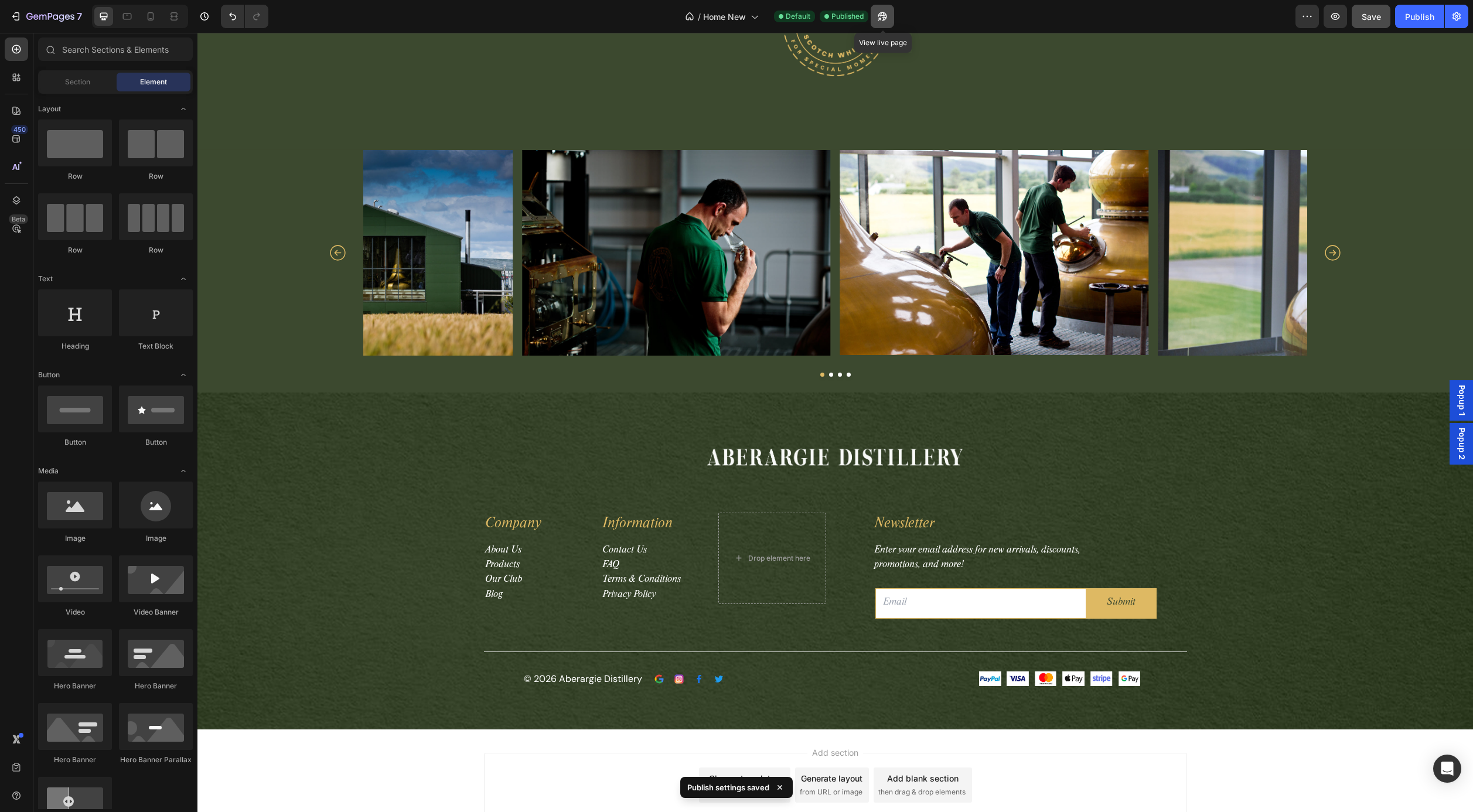
click at [878, 18] on icon "button" at bounding box center [883, 16] width 12 height 12
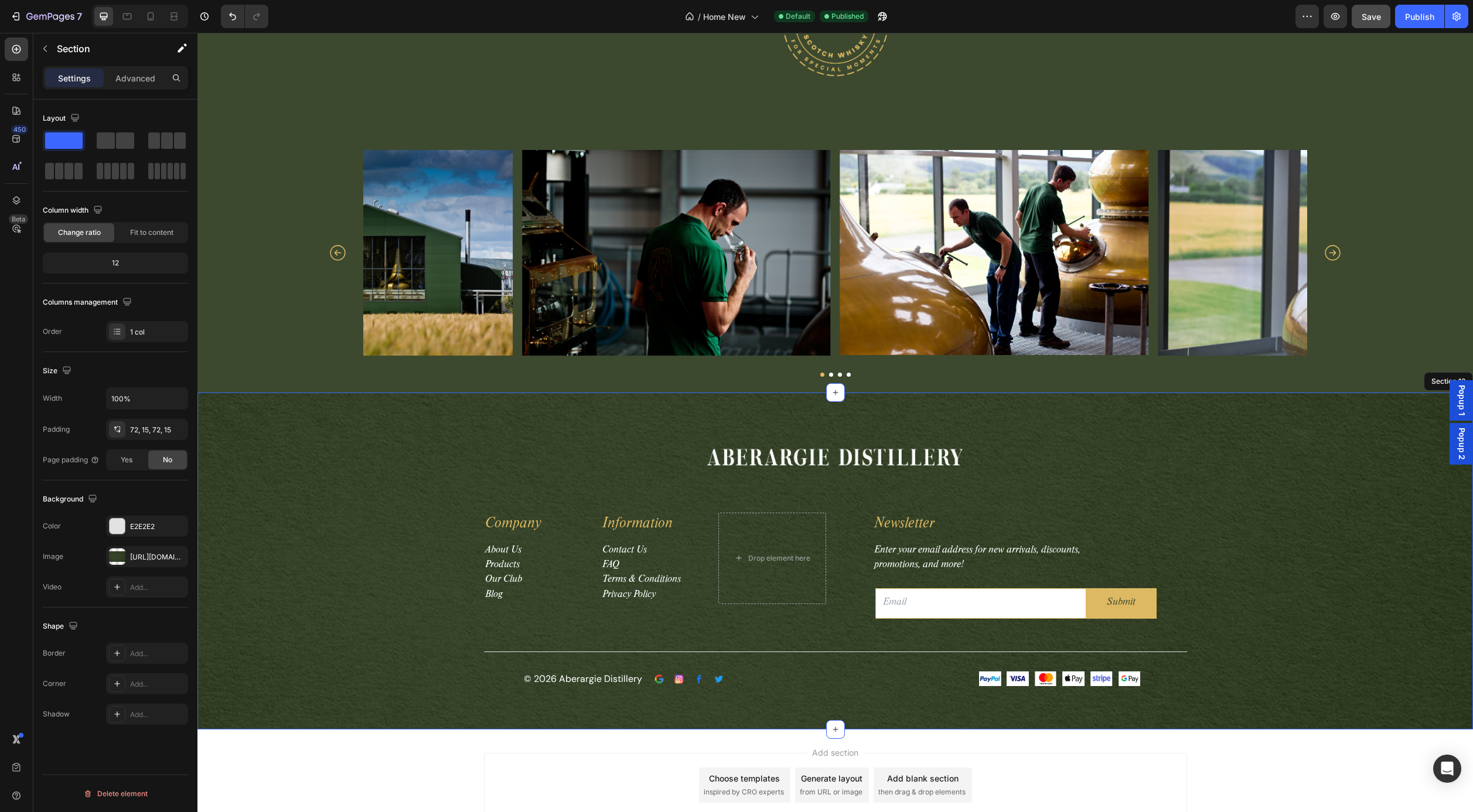
click at [1256, 477] on div "Image Row Company Text block About Us Products Our Club Blog Text block Informa…" at bounding box center [835, 561] width 1258 height 253
click at [47, 54] on button "button" at bounding box center [45, 48] width 19 height 19
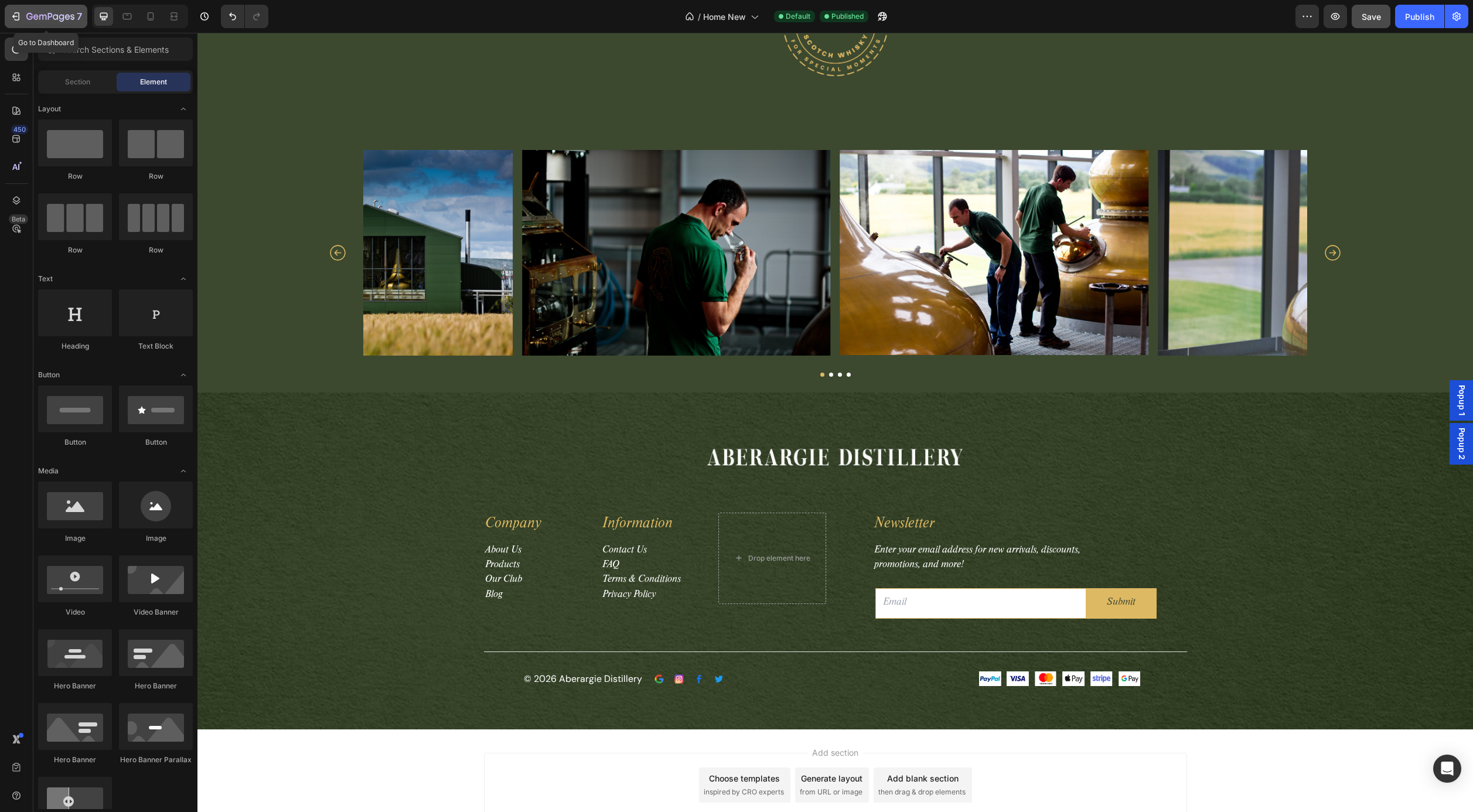
click at [45, 15] on icon "button" at bounding box center [42, 17] width 7 height 5
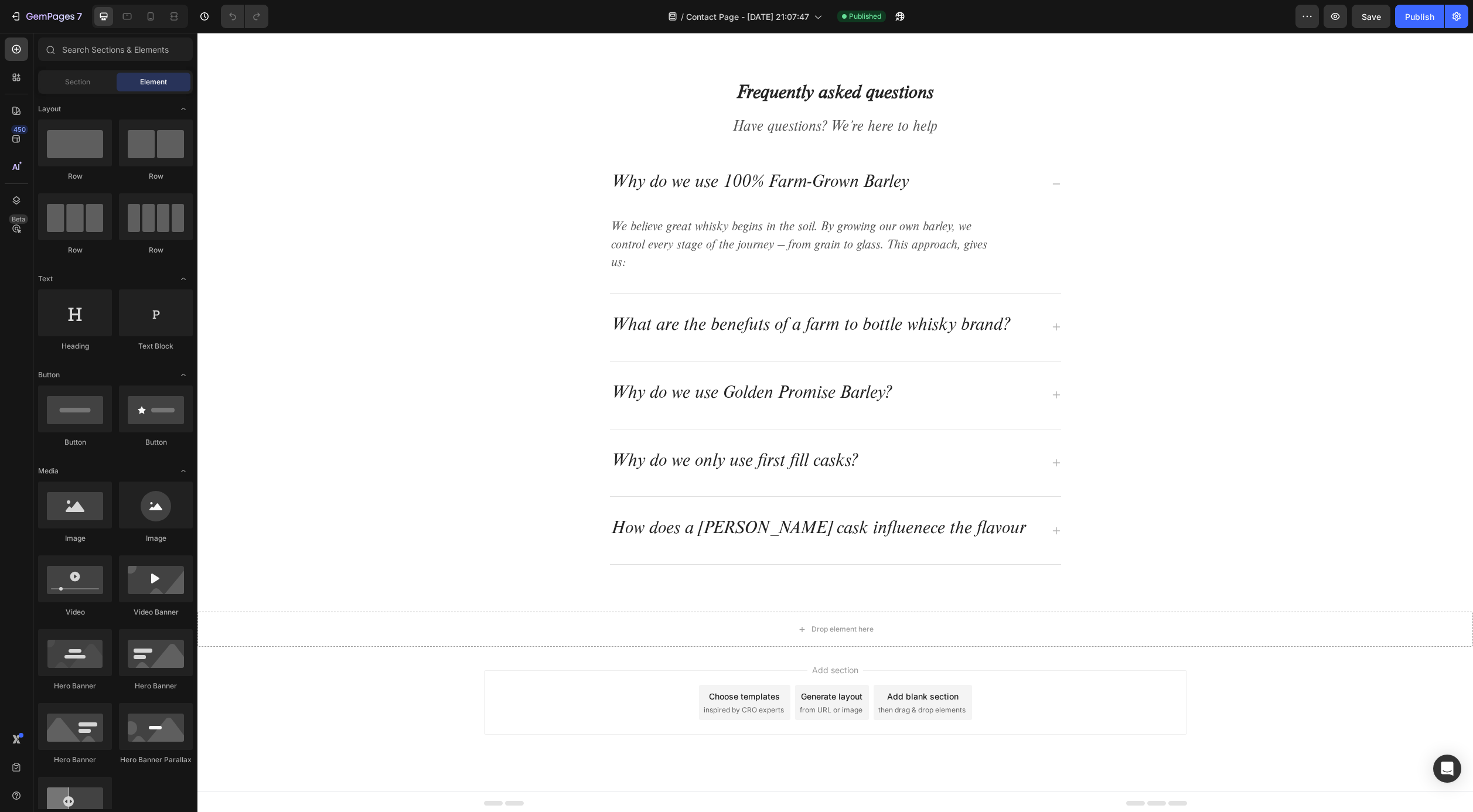
scroll to position [812, 0]
click at [751, 624] on div "Drop element here" at bounding box center [836, 630] width 1276 height 35
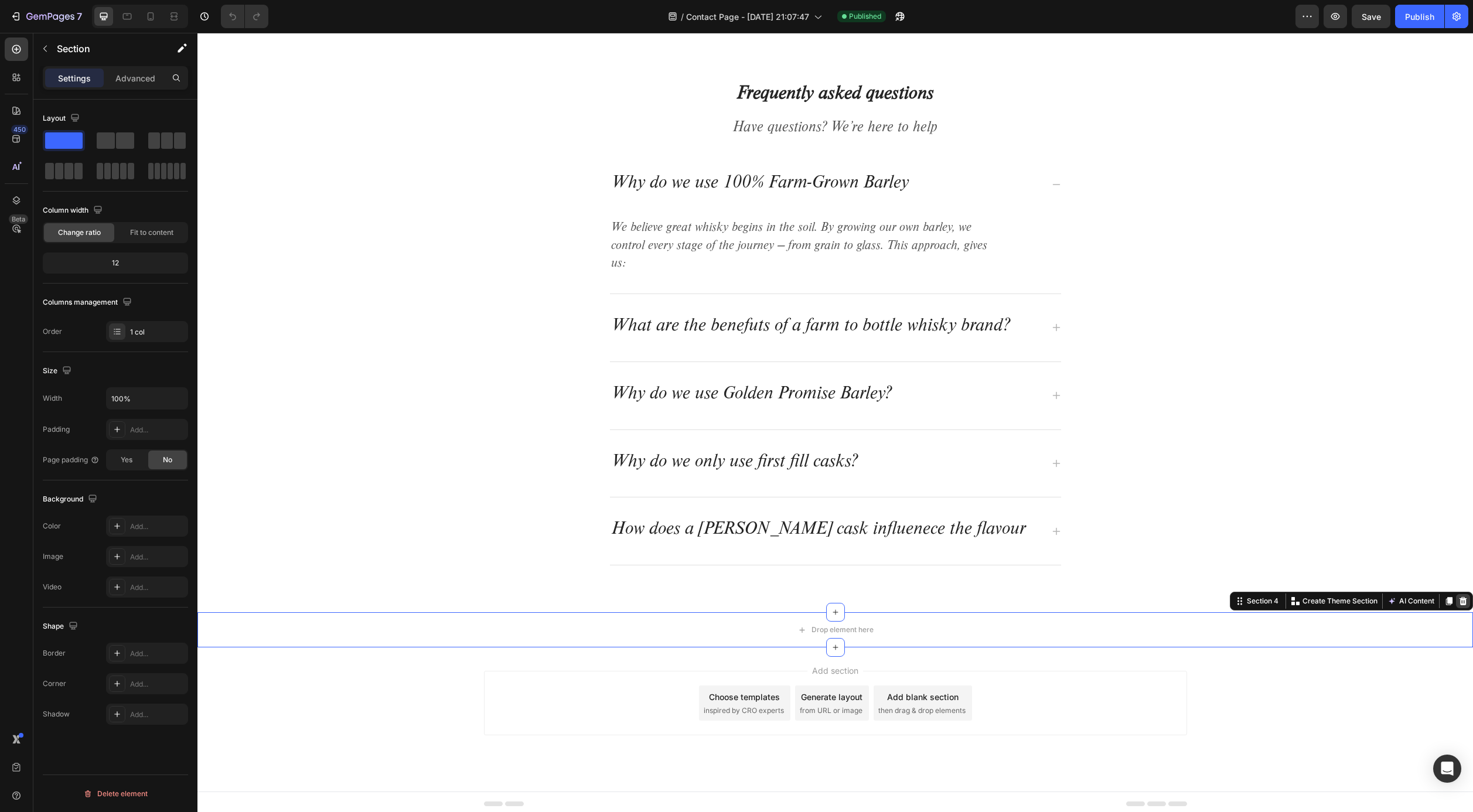
click at [1463, 599] on icon at bounding box center [1463, 601] width 7 height 8
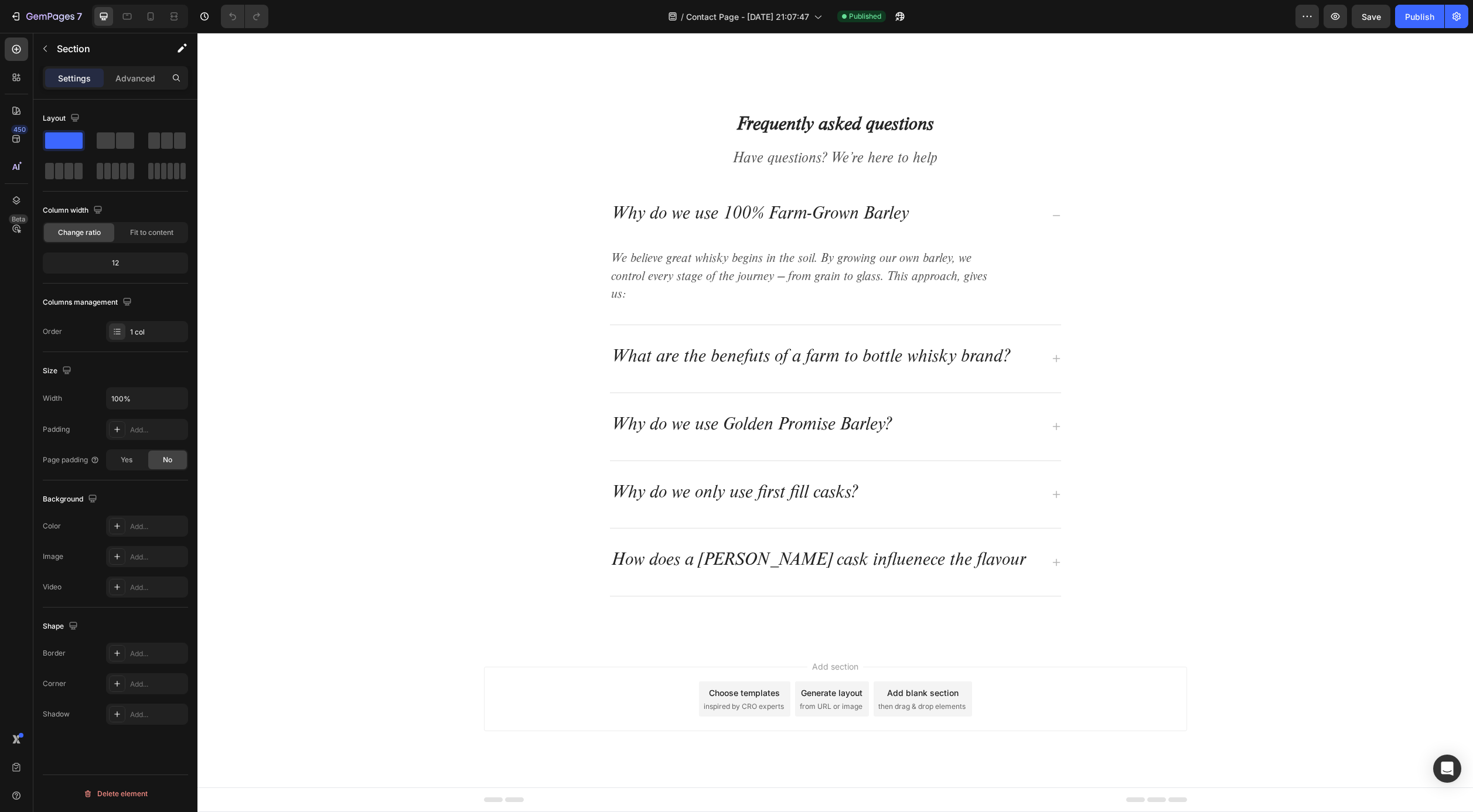
scroll to position [777, 0]
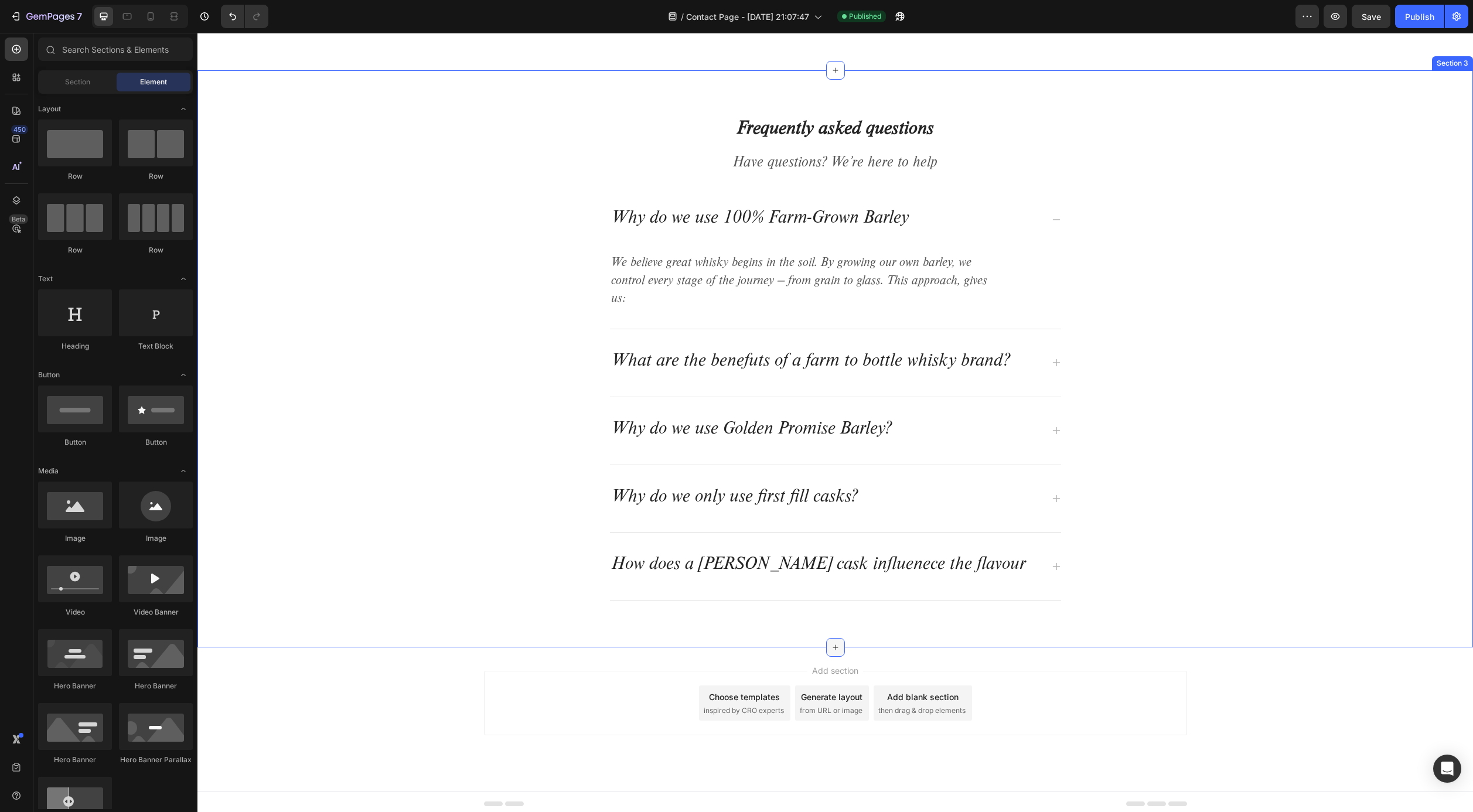
click at [832, 643] on icon at bounding box center [836, 648] width 10 height 10
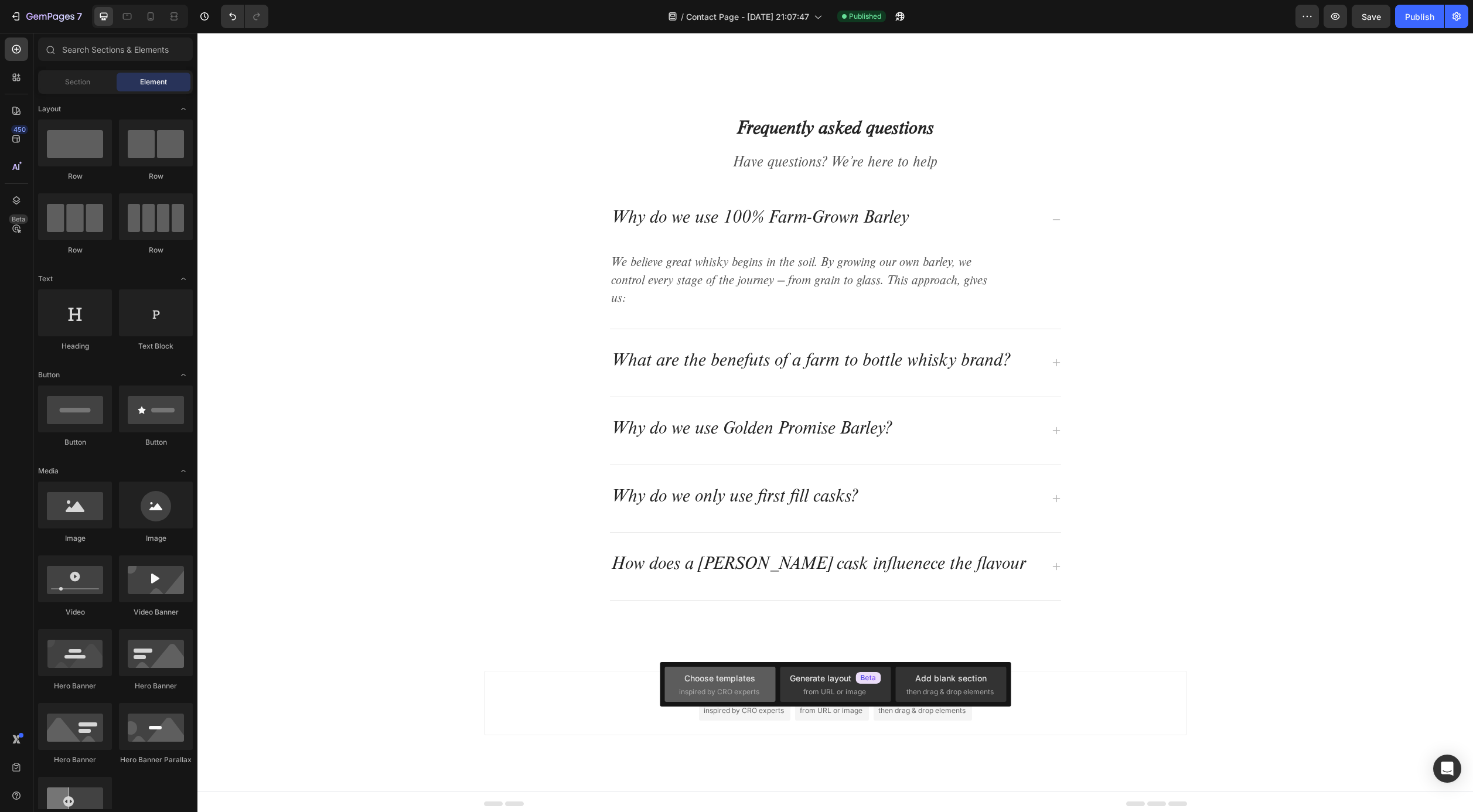
click at [723, 682] on div "Choose templates" at bounding box center [720, 678] width 71 height 13
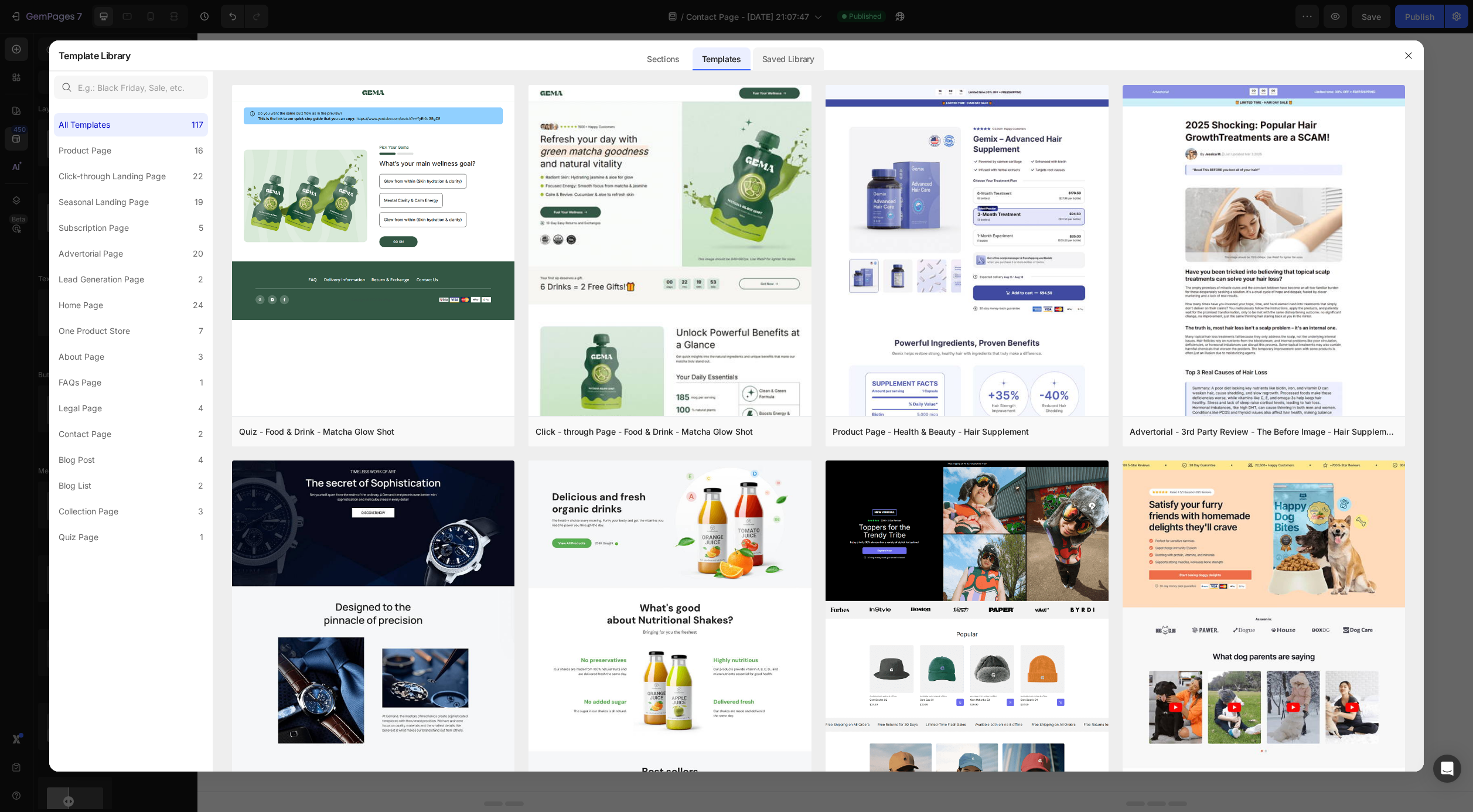
click at [773, 62] on div "Saved Library" at bounding box center [788, 59] width 71 height 24
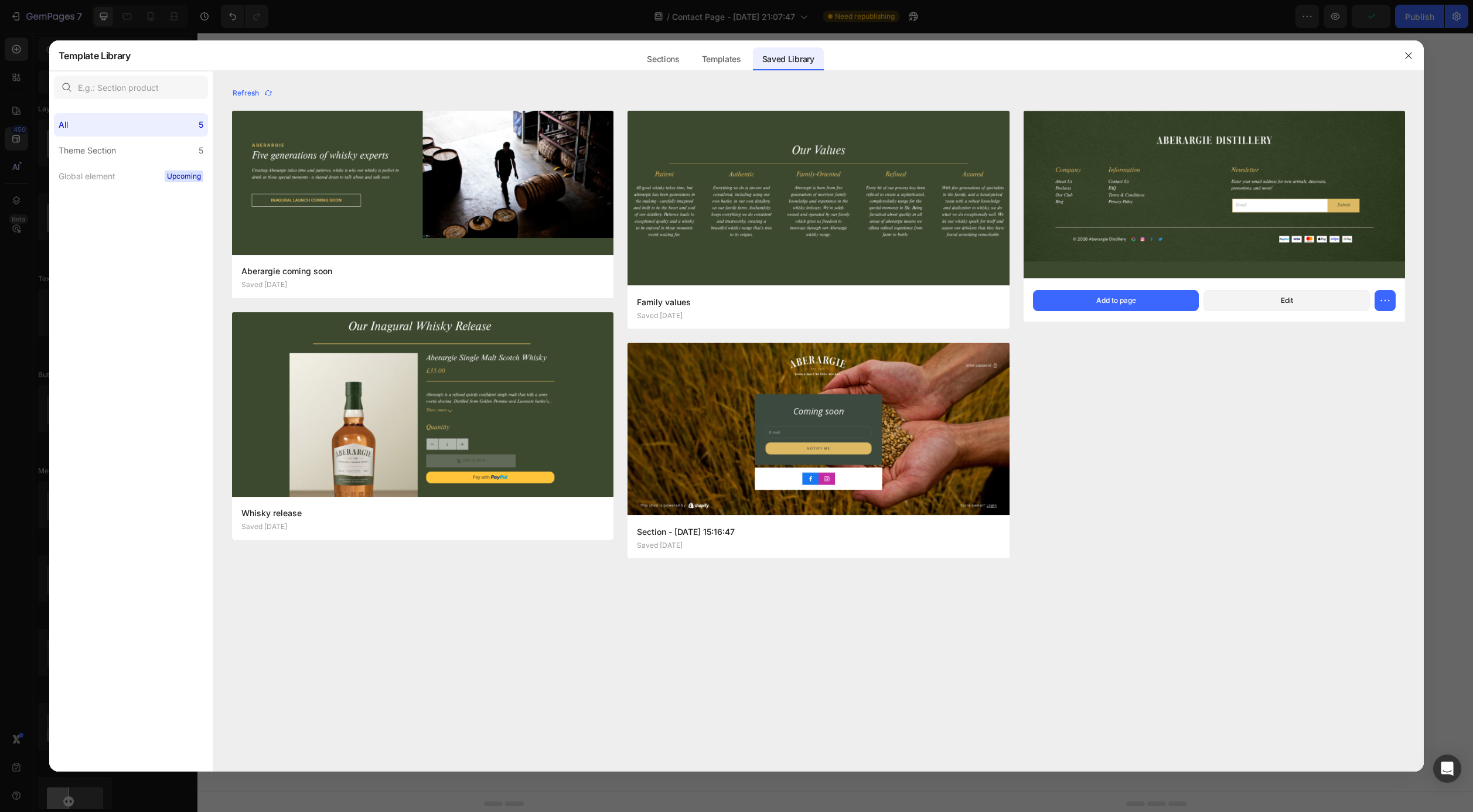
click at [1077, 183] on img at bounding box center [1214, 195] width 381 height 167
click at [1382, 301] on icon "button" at bounding box center [1385, 300] width 12 height 12
click at [1153, 303] on button "Add to page" at bounding box center [1117, 300] width 167 height 21
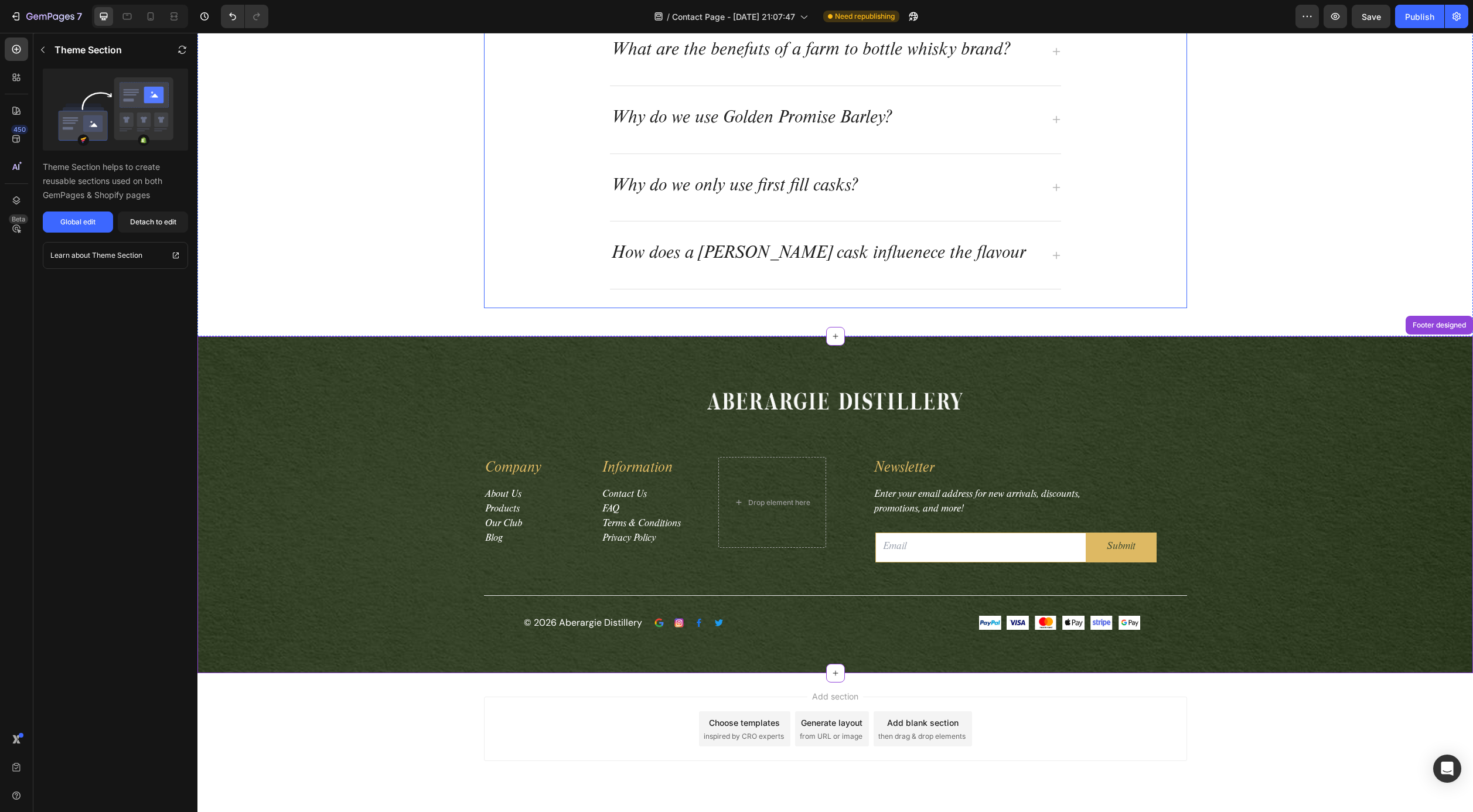
scroll to position [1114, 0]
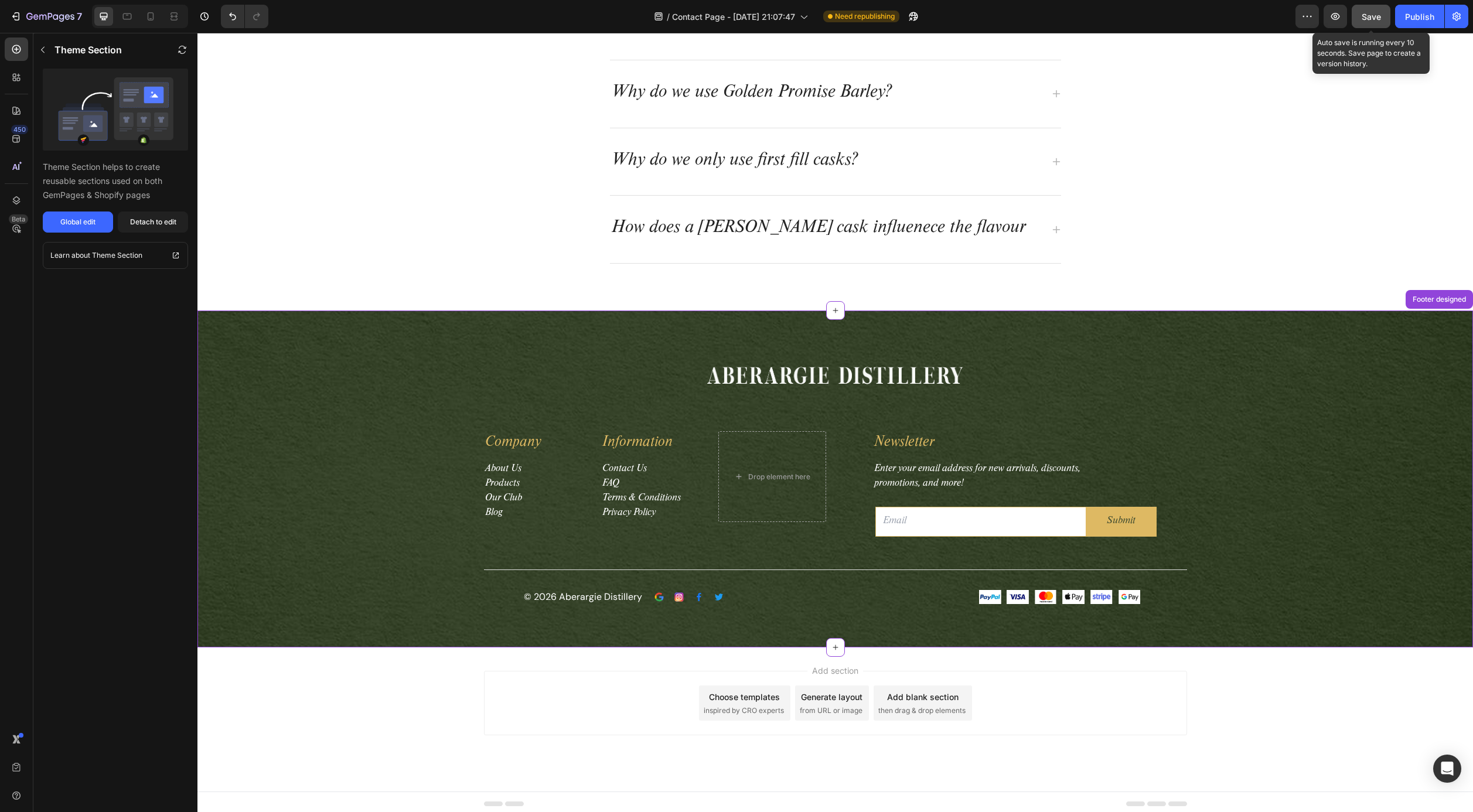
click at [1368, 16] on span "Save" at bounding box center [1372, 16] width 19 height 10
click at [1422, 14] on div "Publish" at bounding box center [1419, 16] width 29 height 13
click at [60, 15] on icon "button" at bounding box center [62, 18] width 5 height 7
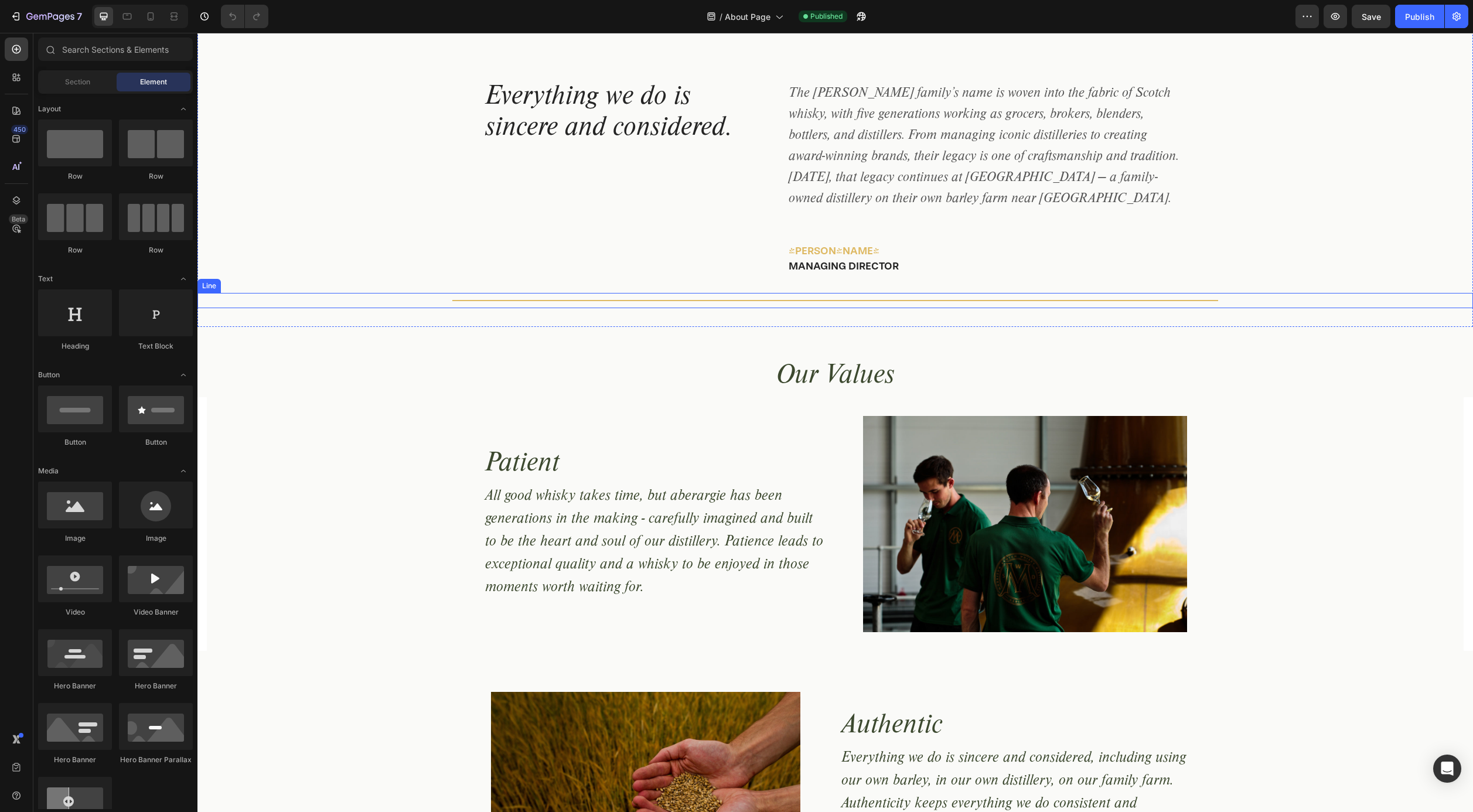
scroll to position [460, 0]
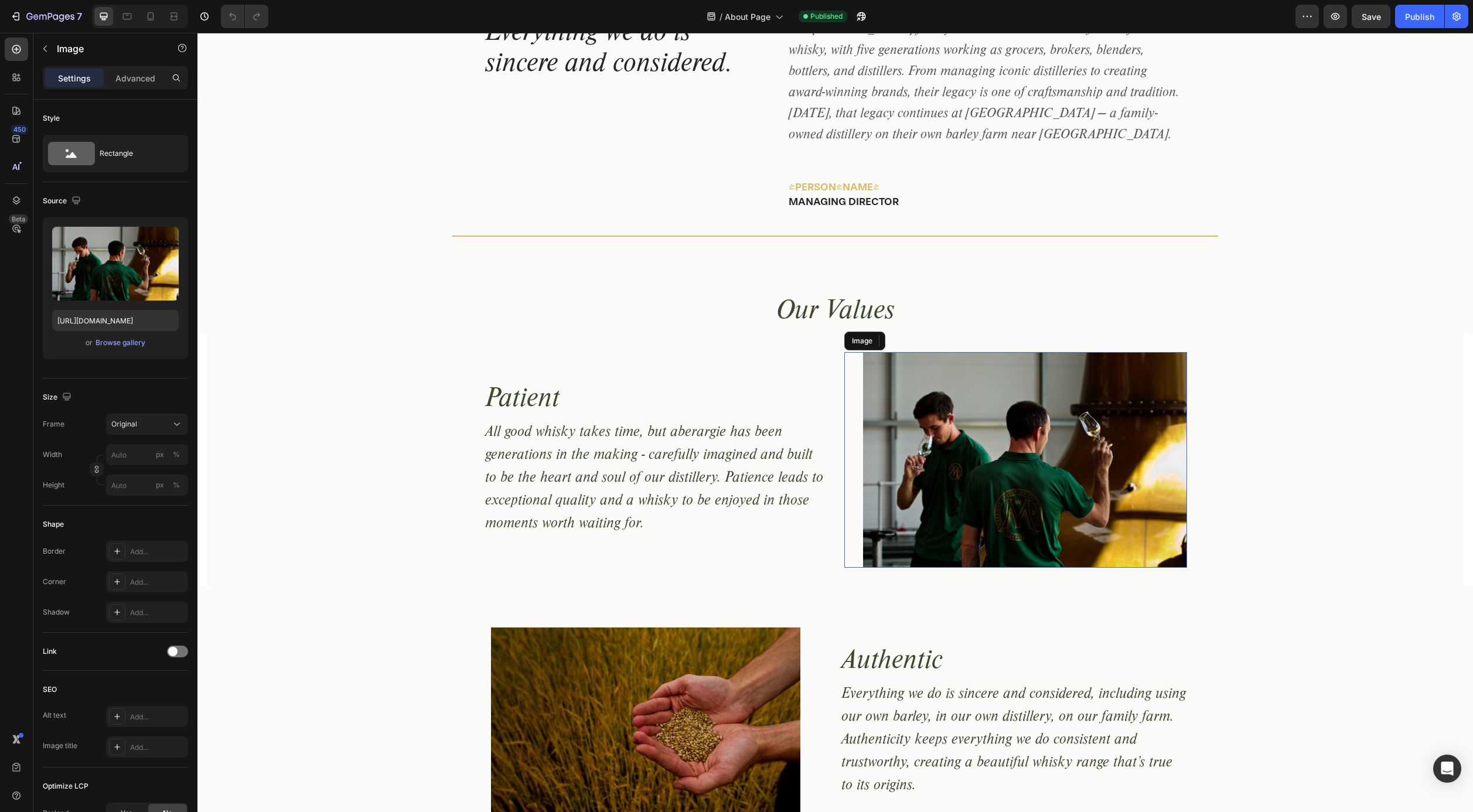
click at [889, 384] on img at bounding box center [1025, 460] width 324 height 216
click at [145, 83] on p "Advanced" at bounding box center [135, 78] width 40 height 13
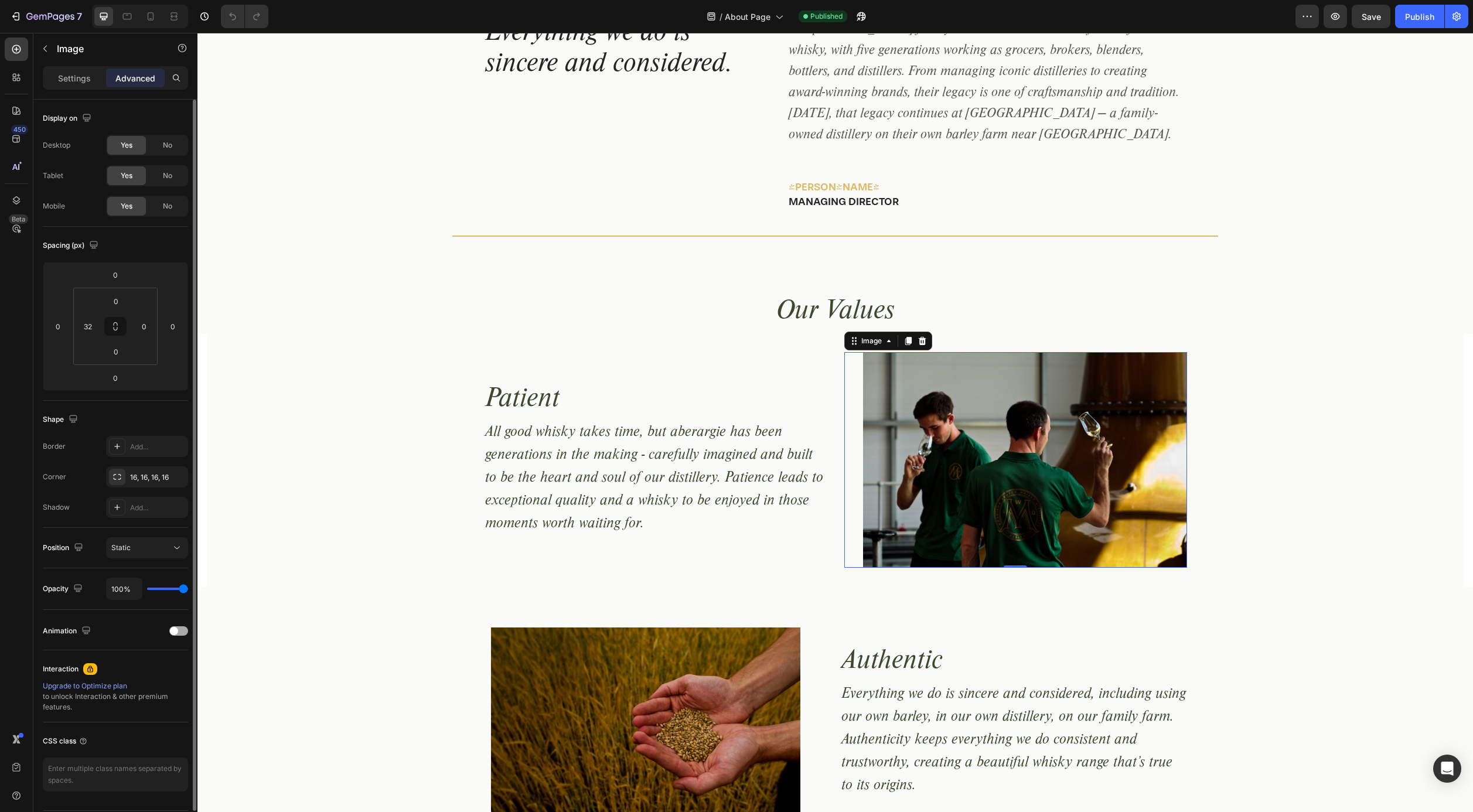
click at [175, 631] on span at bounding box center [174, 631] width 8 height 8
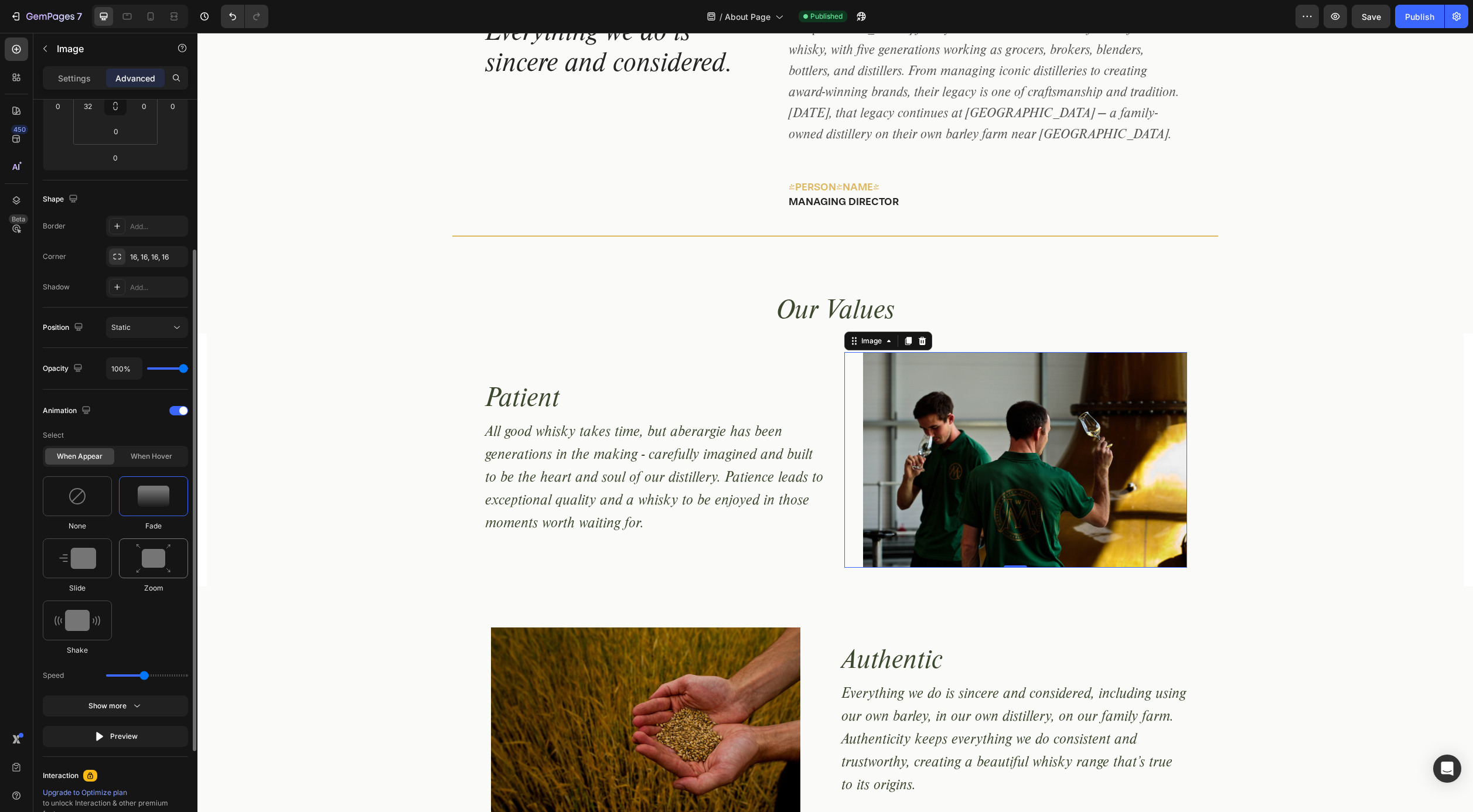
scroll to position [222, 0]
click at [78, 558] on img at bounding box center [78, 557] width 37 height 21
click at [121, 674] on icon at bounding box center [117, 674] width 12 height 12
drag, startPoint x: 143, startPoint y: 736, endPoint x: 126, endPoint y: 736, distance: 17.0
type input "1.1"
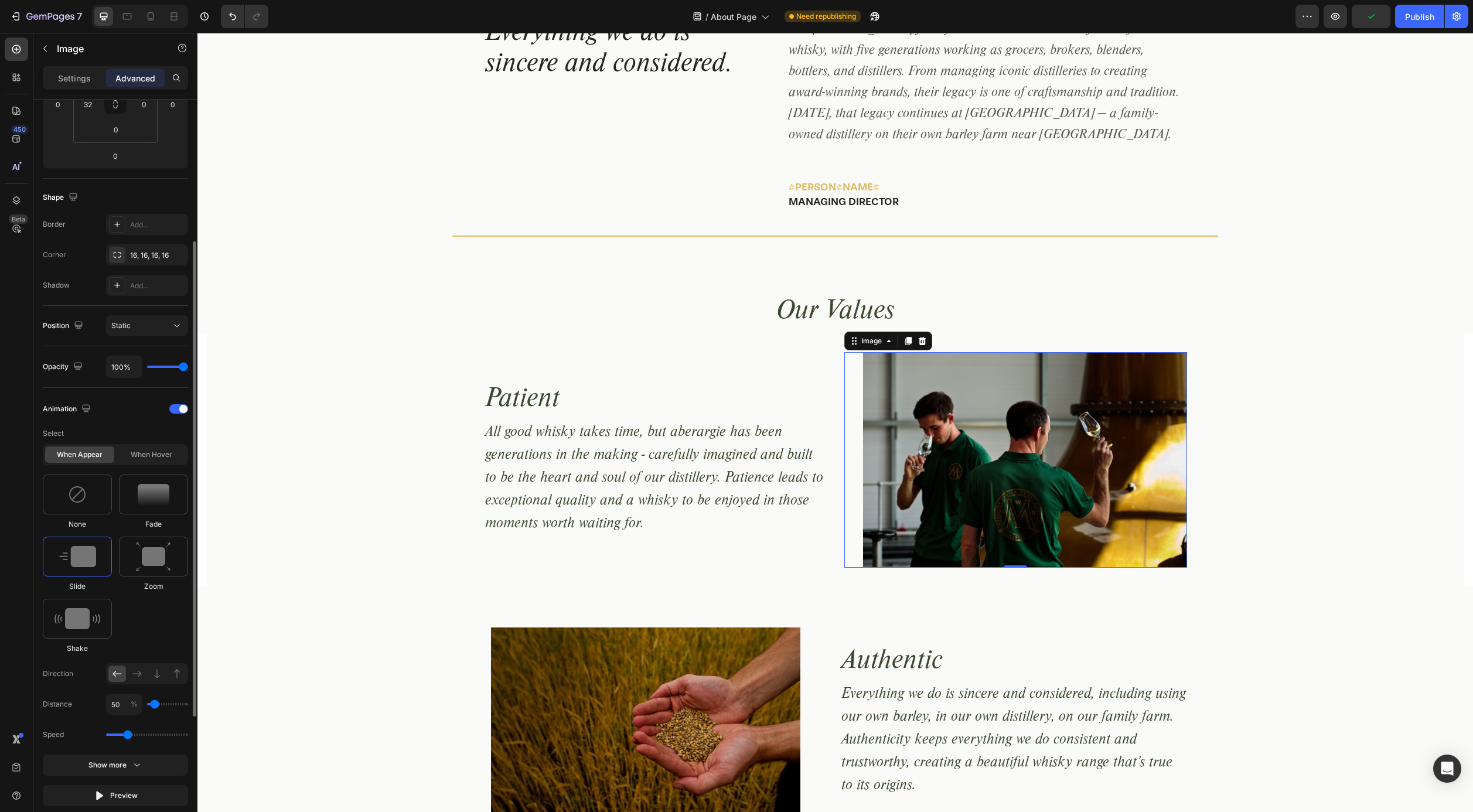
click at [126, 736] on input "range" at bounding box center [147, 735] width 82 height 2
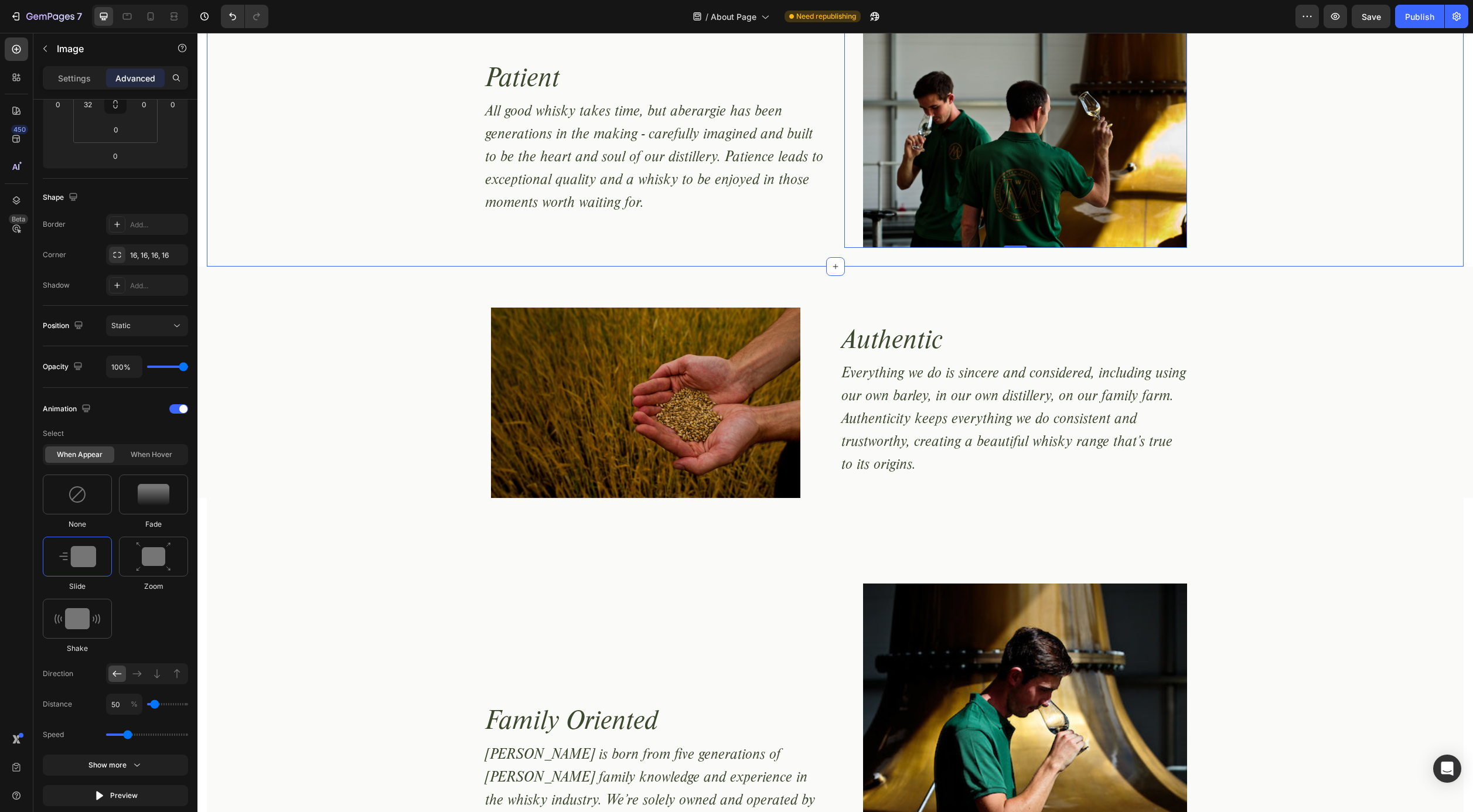
scroll to position [785, 0]
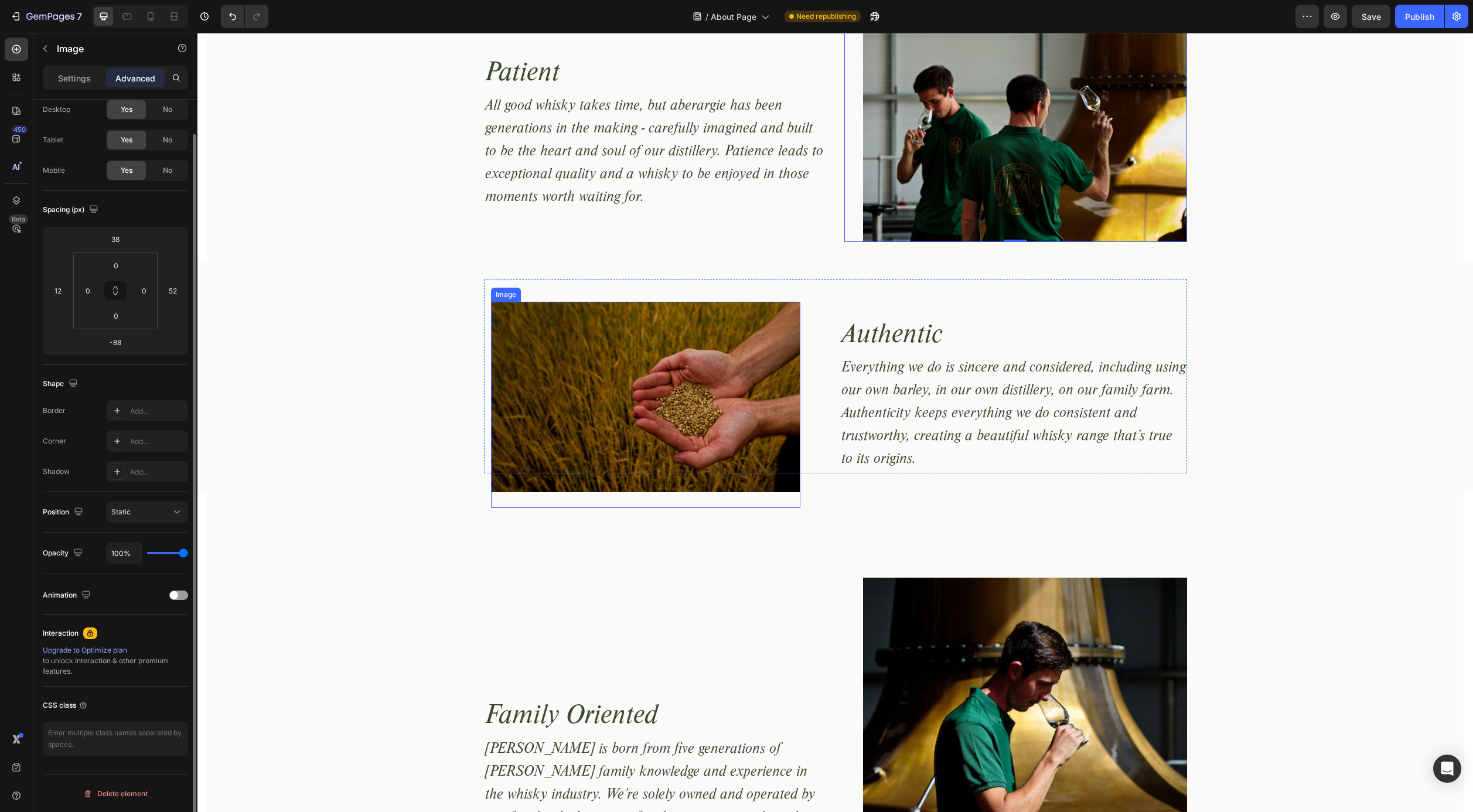
click at [566, 387] on img at bounding box center [645, 405] width 309 height 206
click at [174, 596] on span at bounding box center [174, 595] width 8 height 8
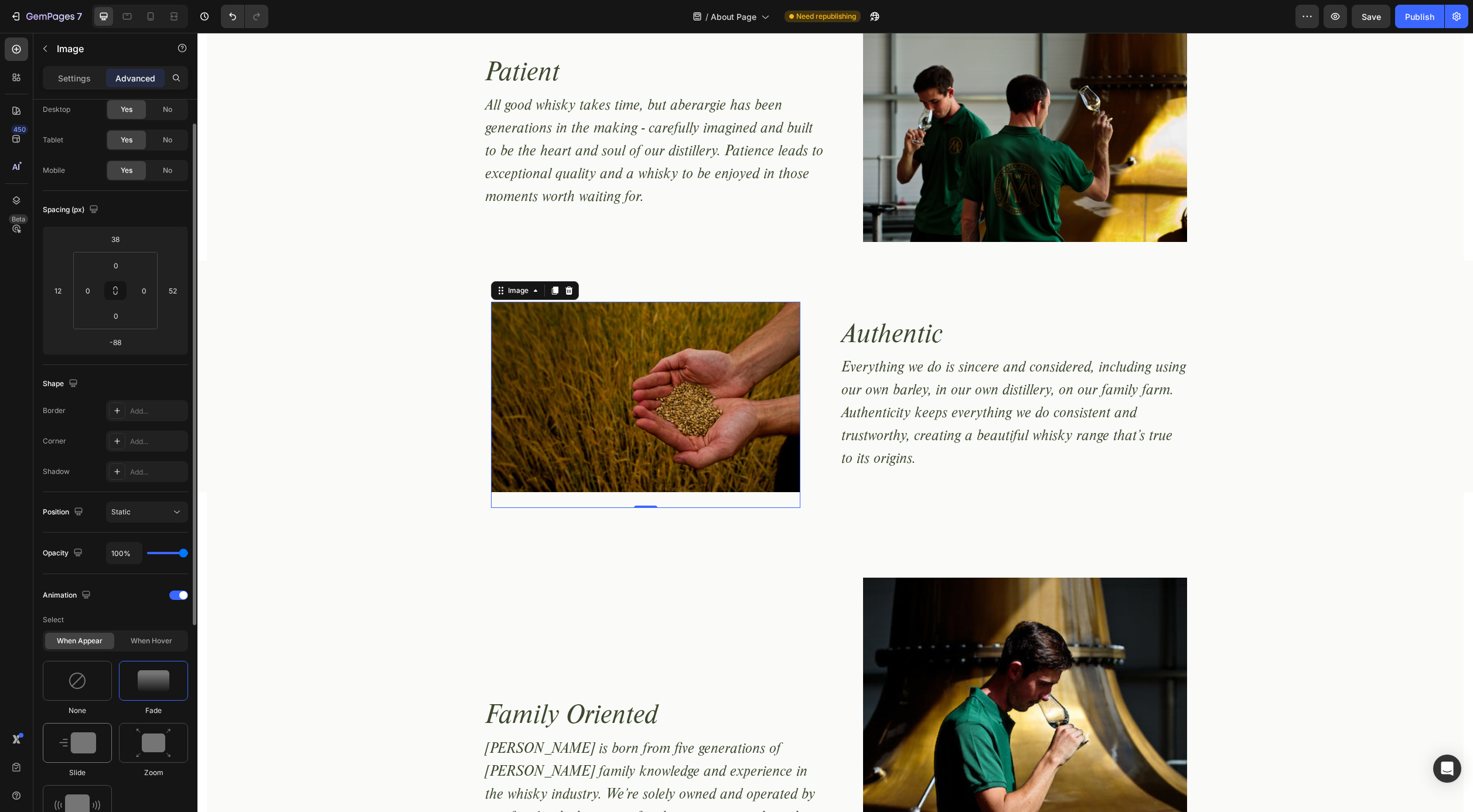
click at [93, 747] on img at bounding box center [78, 743] width 37 height 21
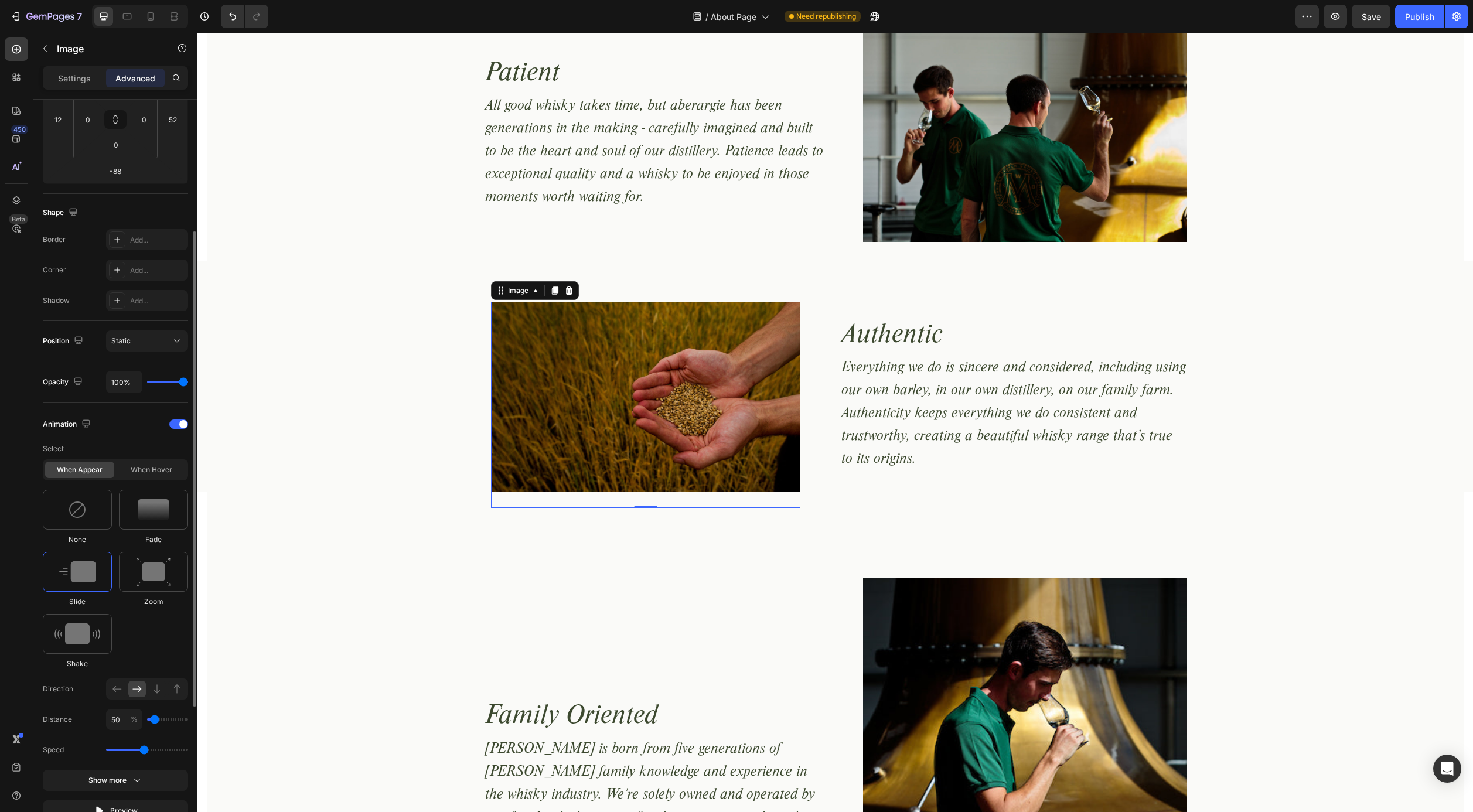
scroll to position [209, 0]
drag, startPoint x: 143, startPoint y: 746, endPoint x: 123, endPoint y: 747, distance: 20.0
type input "0.9"
click at [123, 747] on input "range" at bounding box center [147, 748] width 82 height 2
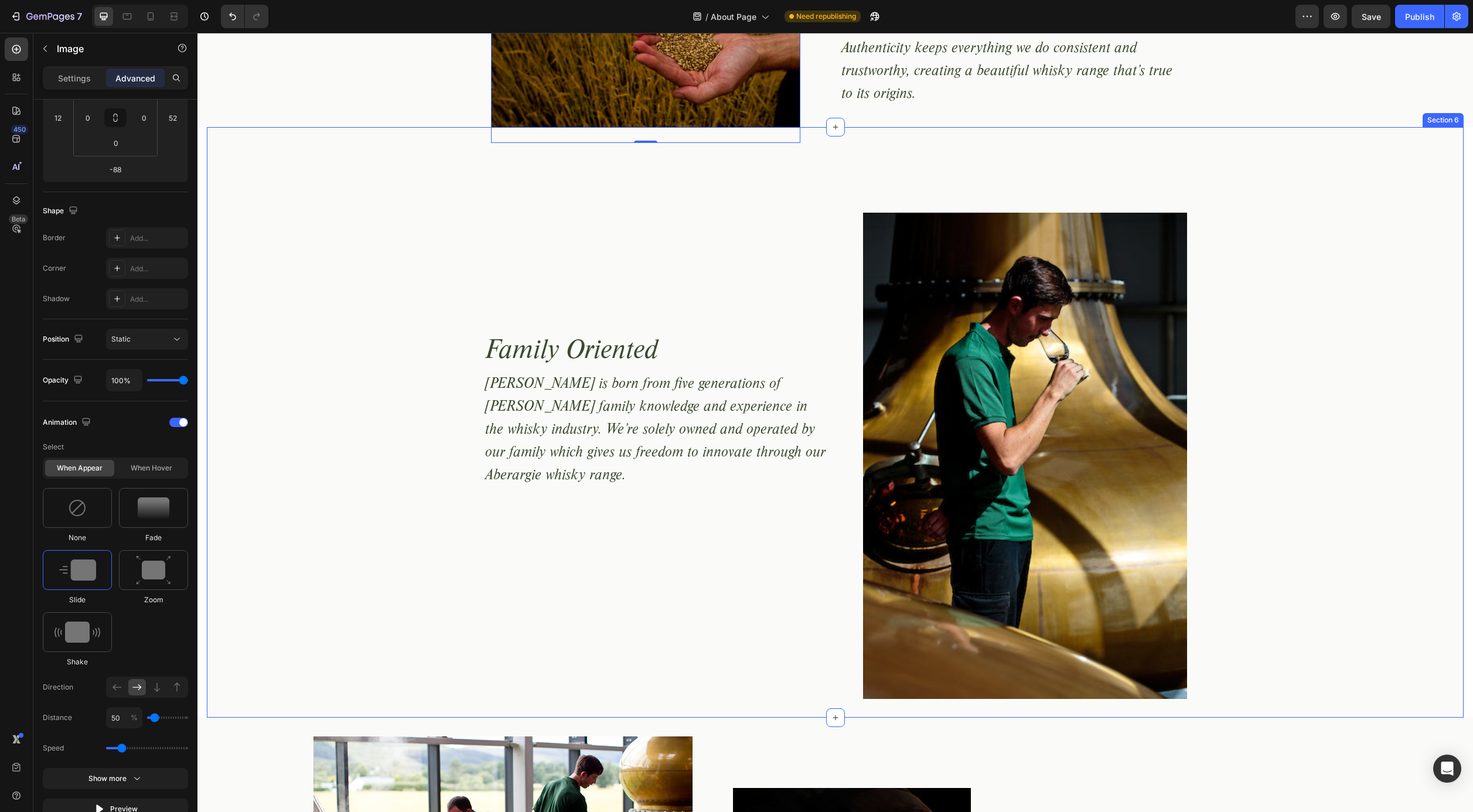
scroll to position [1188, 0]
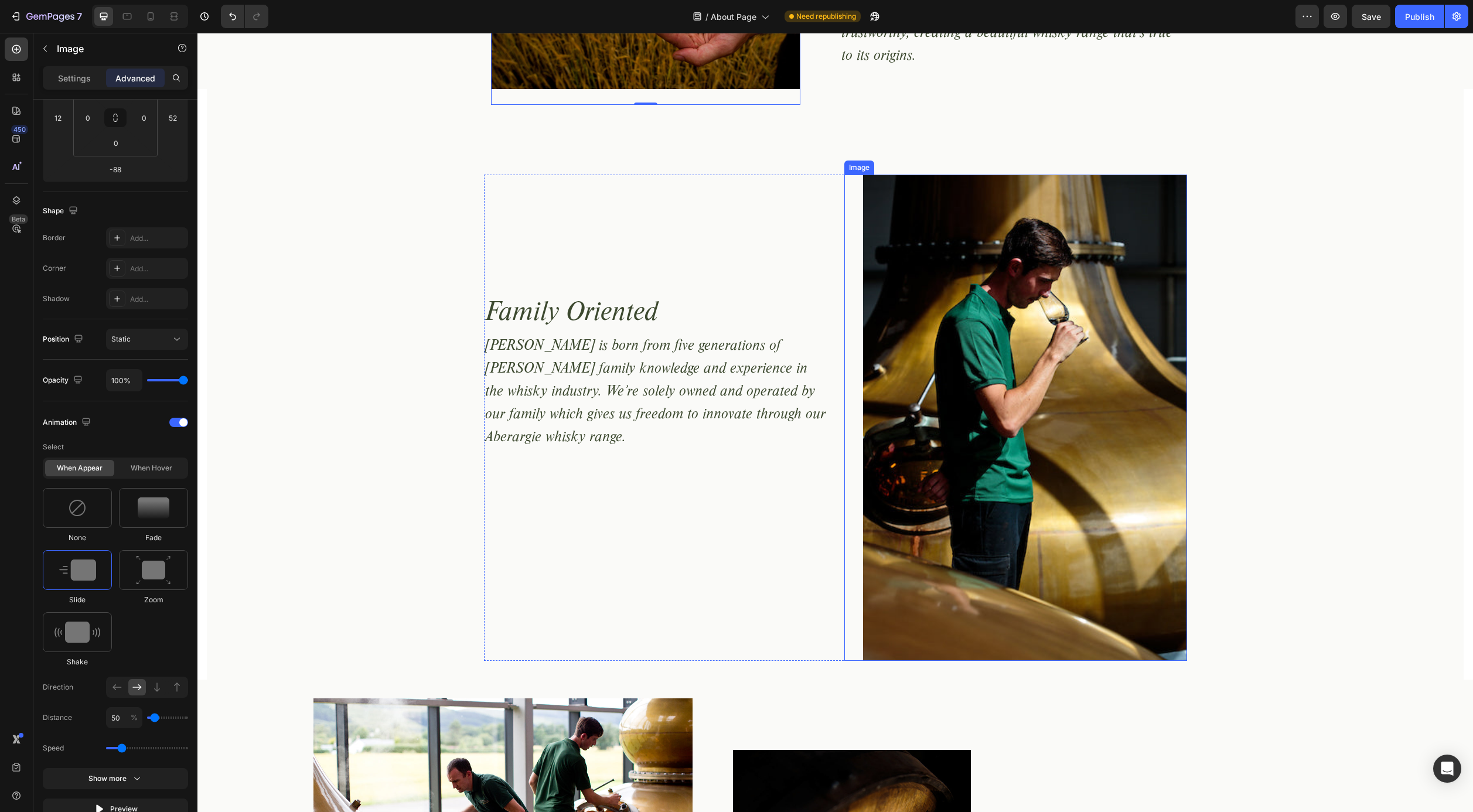
click at [963, 254] on img at bounding box center [1025, 418] width 324 height 486
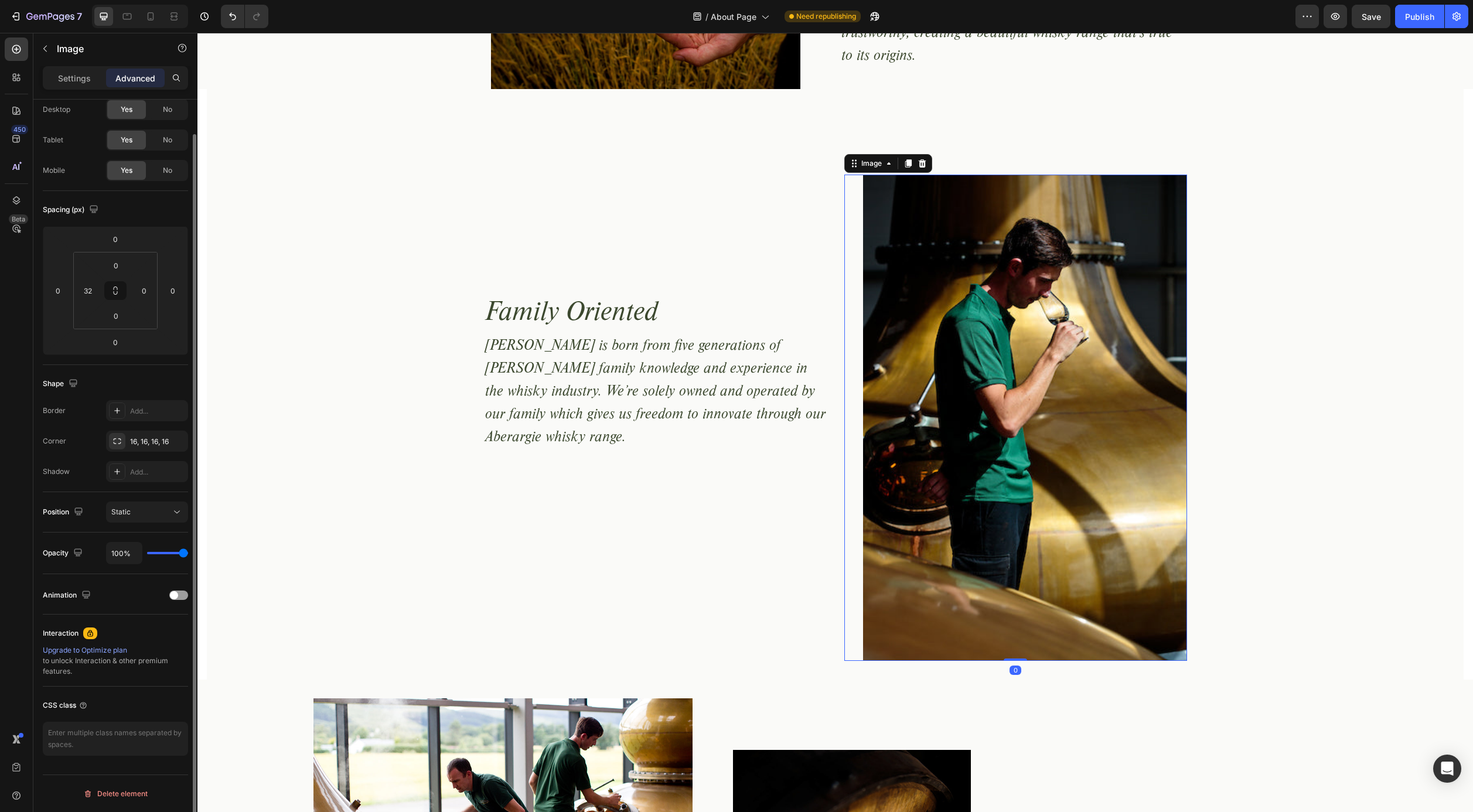
scroll to position [36, 0]
click at [175, 596] on span at bounding box center [174, 595] width 8 height 8
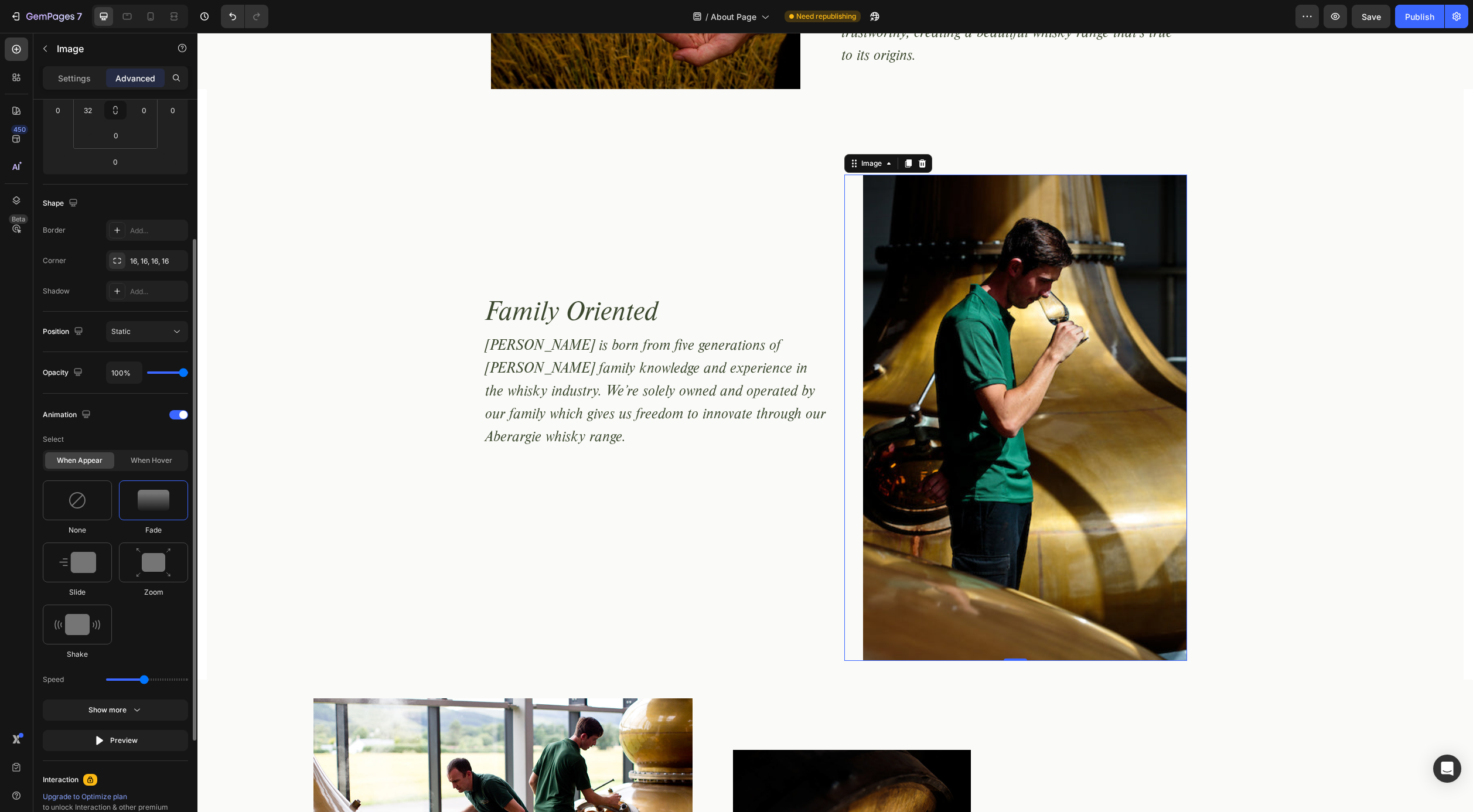
scroll to position [217, 0]
click at [88, 571] on img at bounding box center [78, 562] width 37 height 21
click at [115, 682] on icon at bounding box center [117, 680] width 12 height 12
drag, startPoint x: 141, startPoint y: 741, endPoint x: 124, endPoint y: 742, distance: 17.0
type input "0.9"
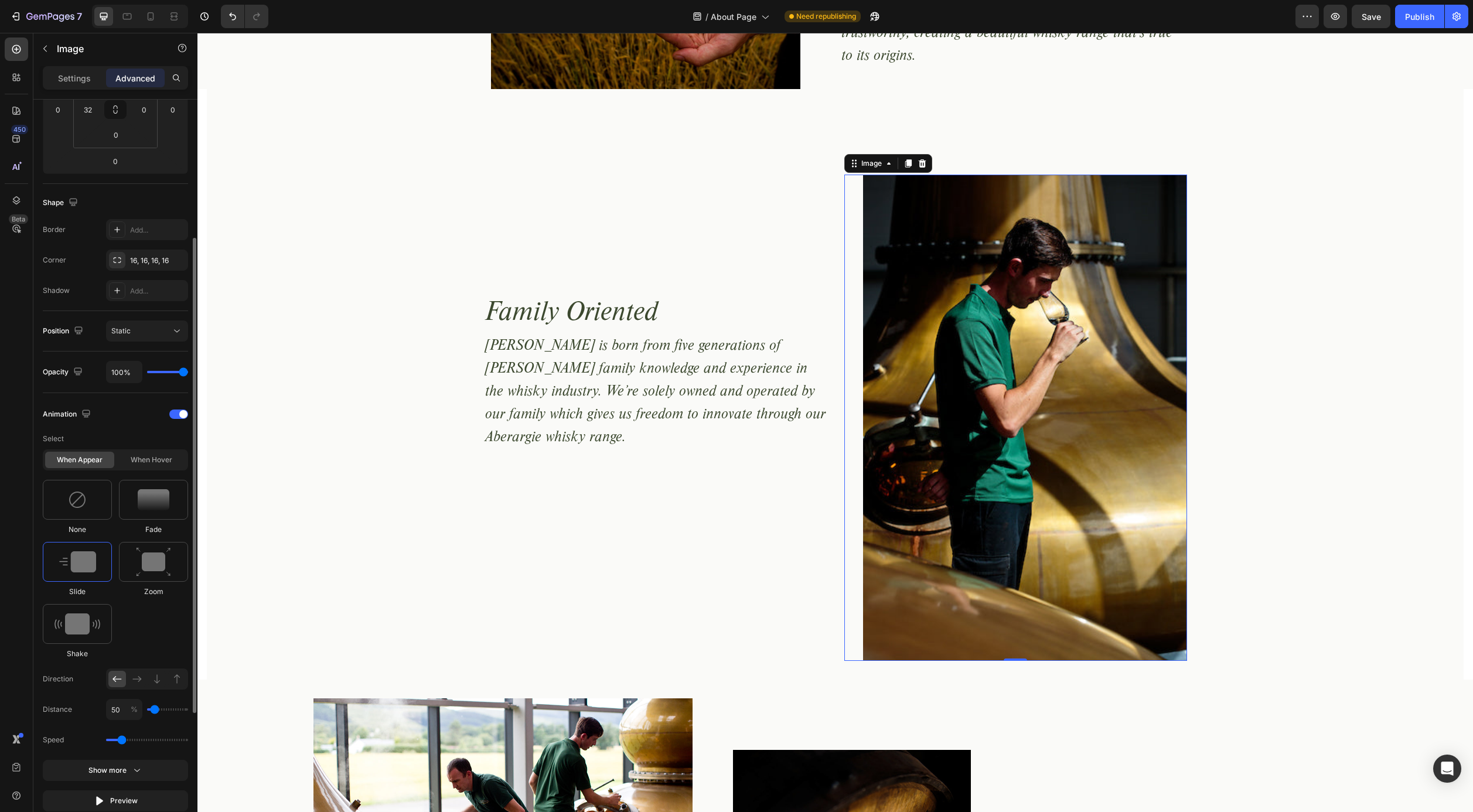
click at [124, 741] on input "range" at bounding box center [147, 740] width 82 height 2
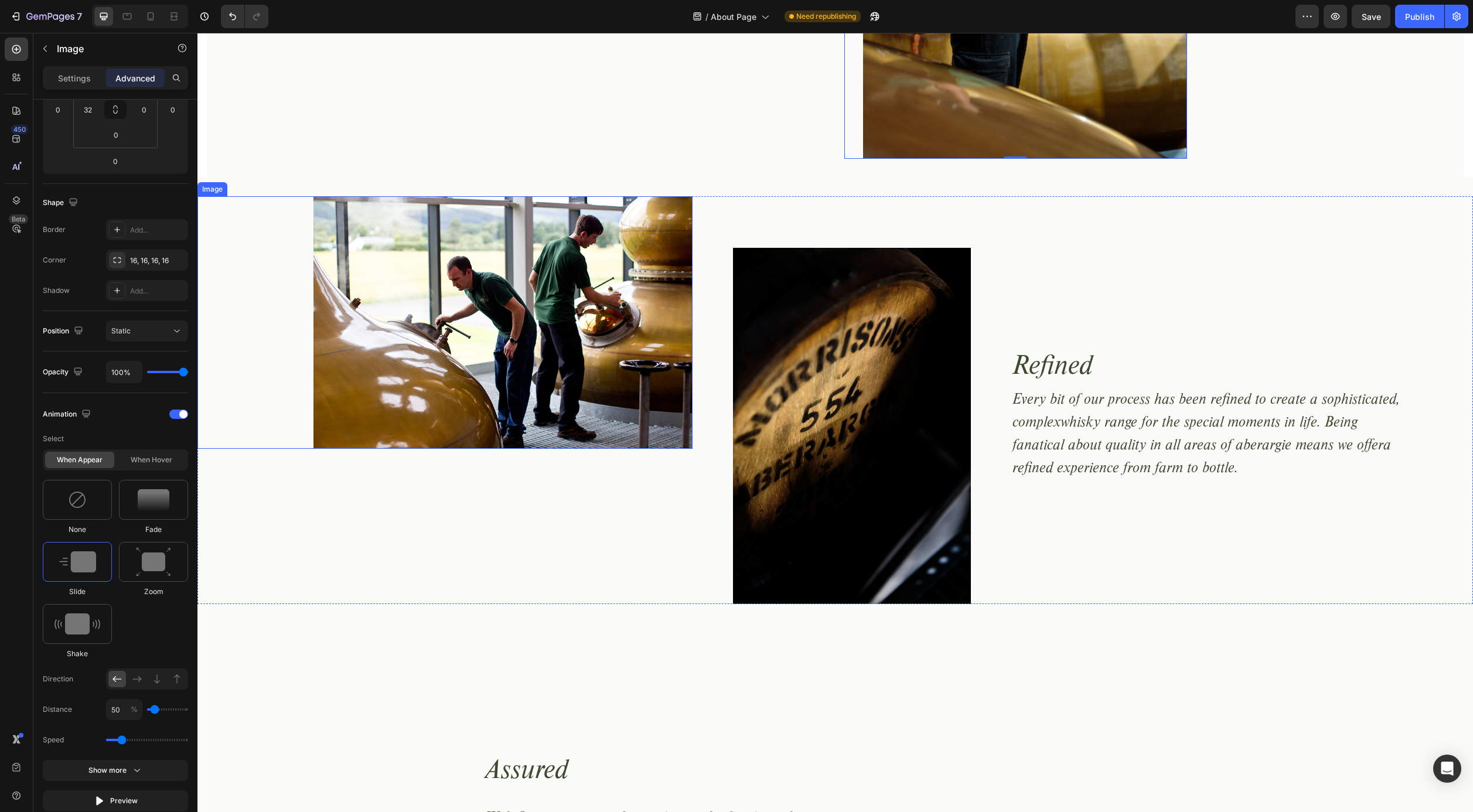
scroll to position [1700, 0]
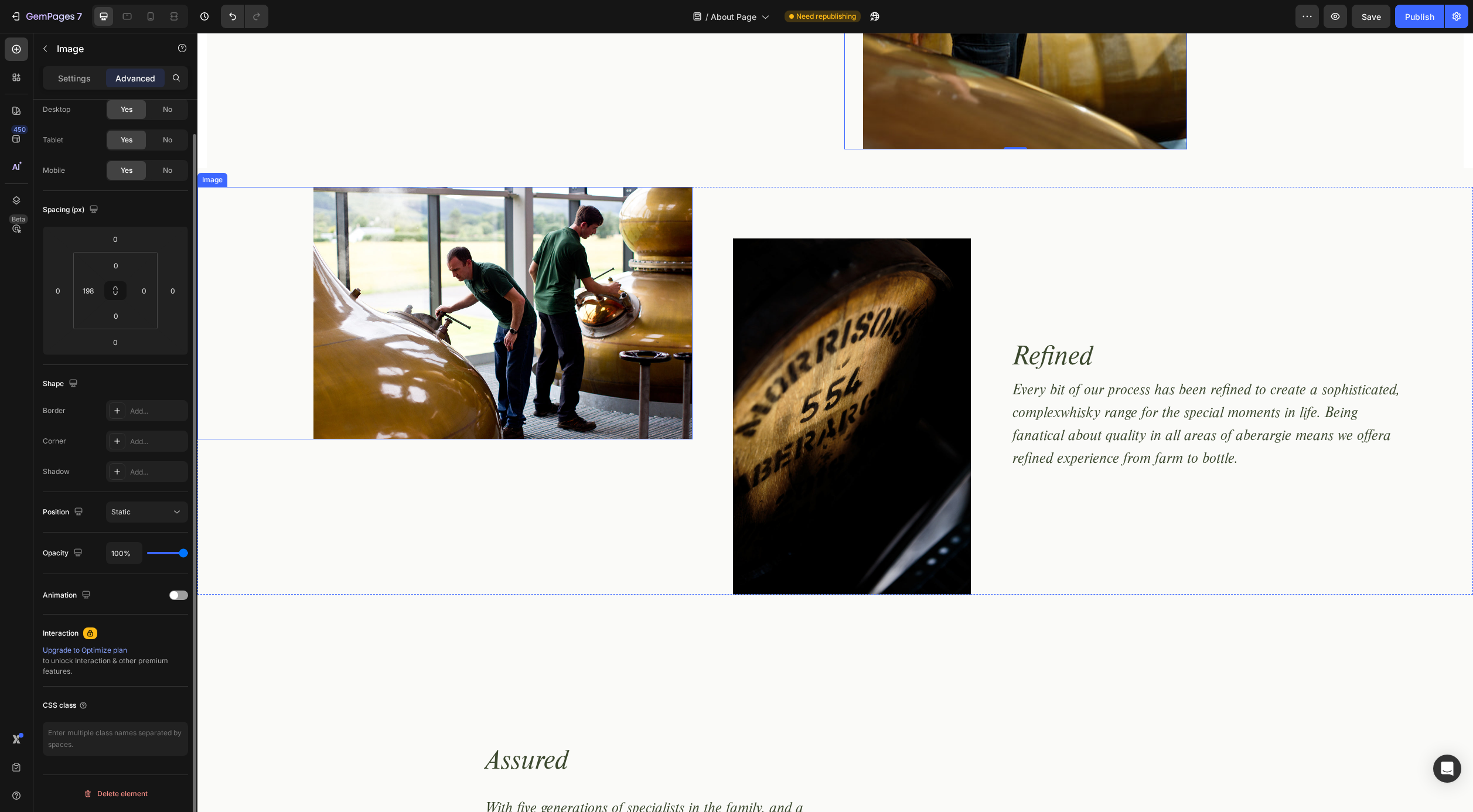
click at [500, 386] on img at bounding box center [503, 313] width 379 height 253
click at [178, 595] on div at bounding box center [178, 595] width 19 height 10
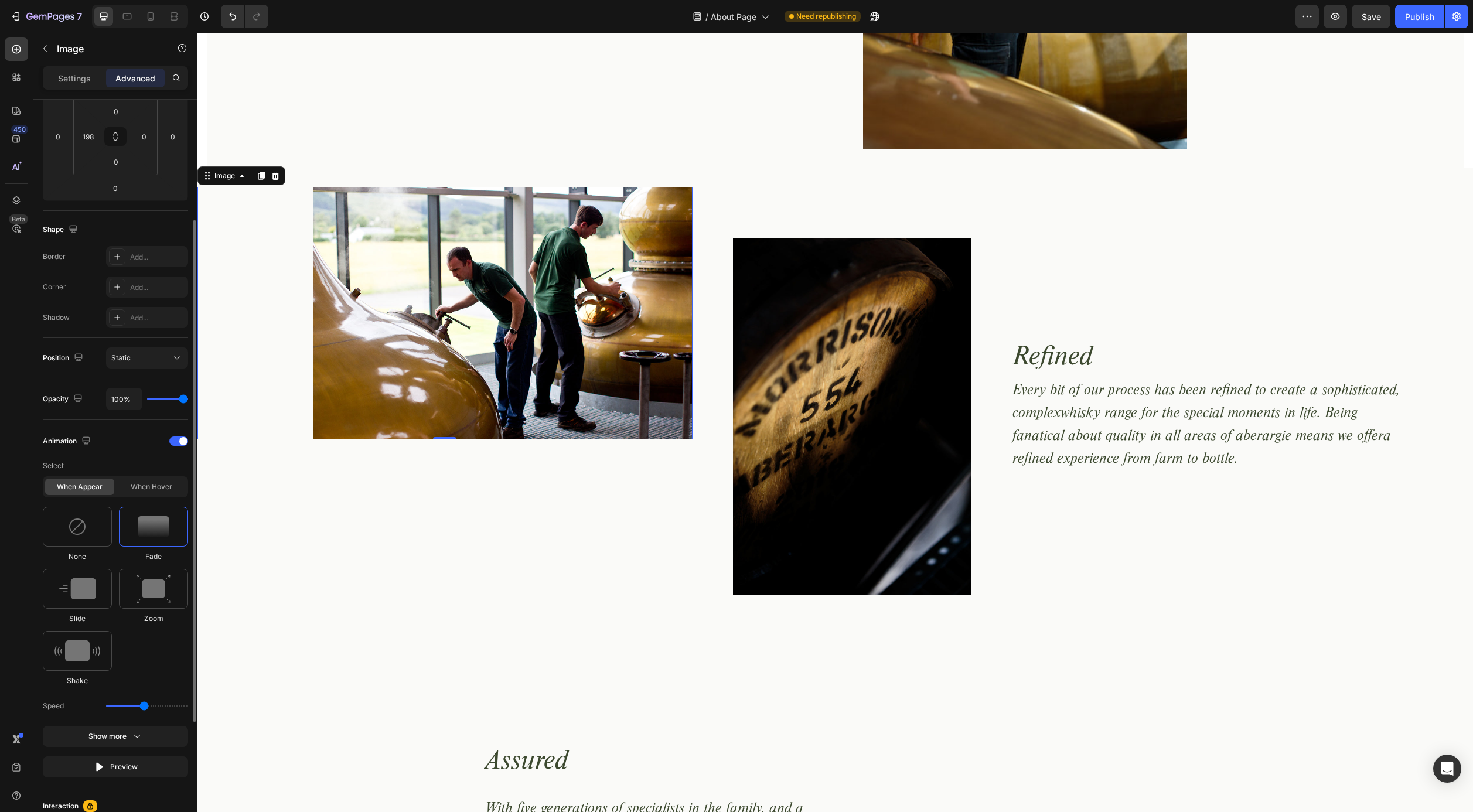
scroll to position [194, 0]
click at [85, 584] on img at bounding box center [78, 584] width 37 height 21
drag, startPoint x: 143, startPoint y: 761, endPoint x: 123, endPoint y: 762, distance: 20.0
type input "0.9"
click at [123, 762] on input "range" at bounding box center [147, 763] width 82 height 2
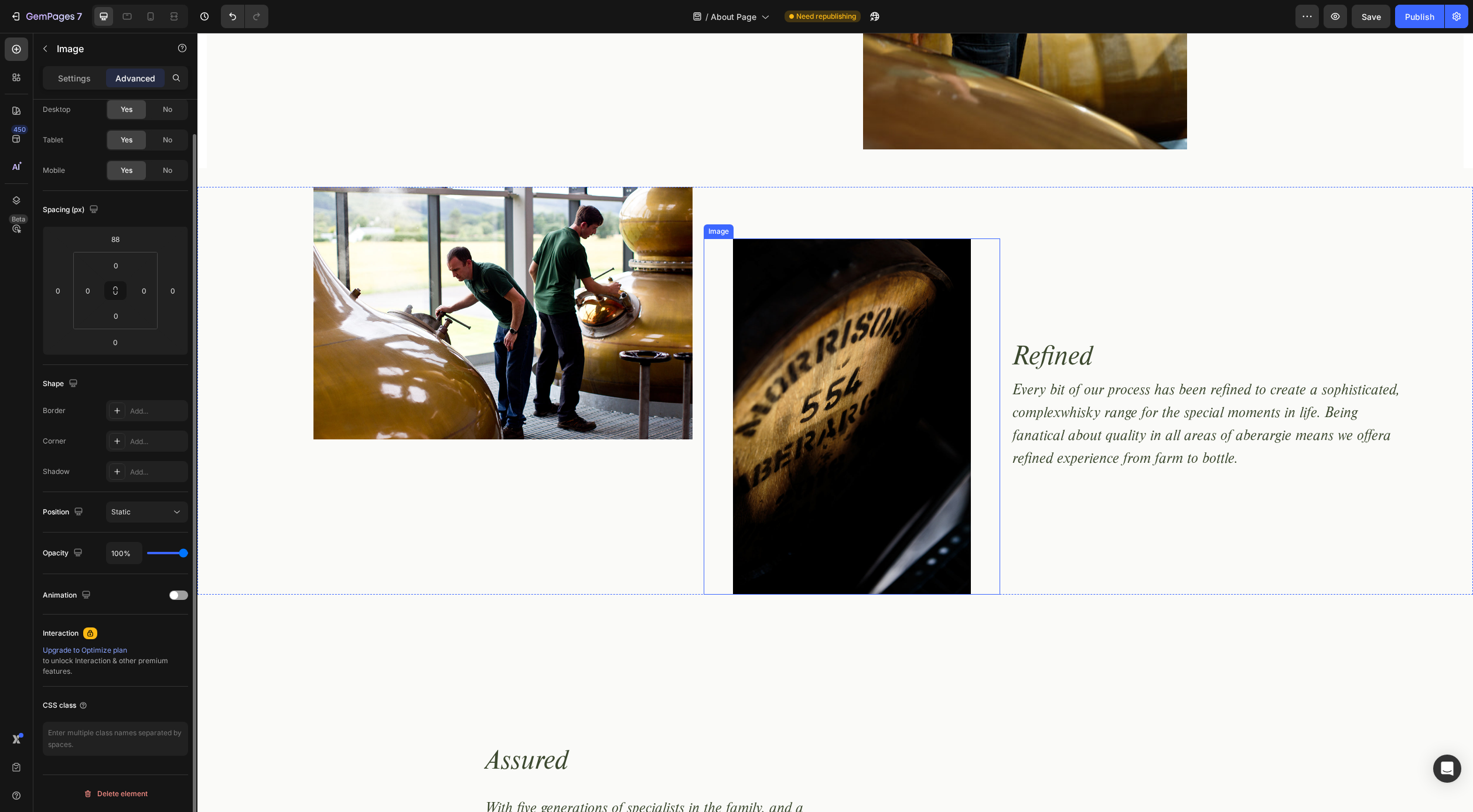
click at [808, 464] on img at bounding box center [851, 416] width 237 height 356
click at [175, 596] on span at bounding box center [174, 595] width 8 height 8
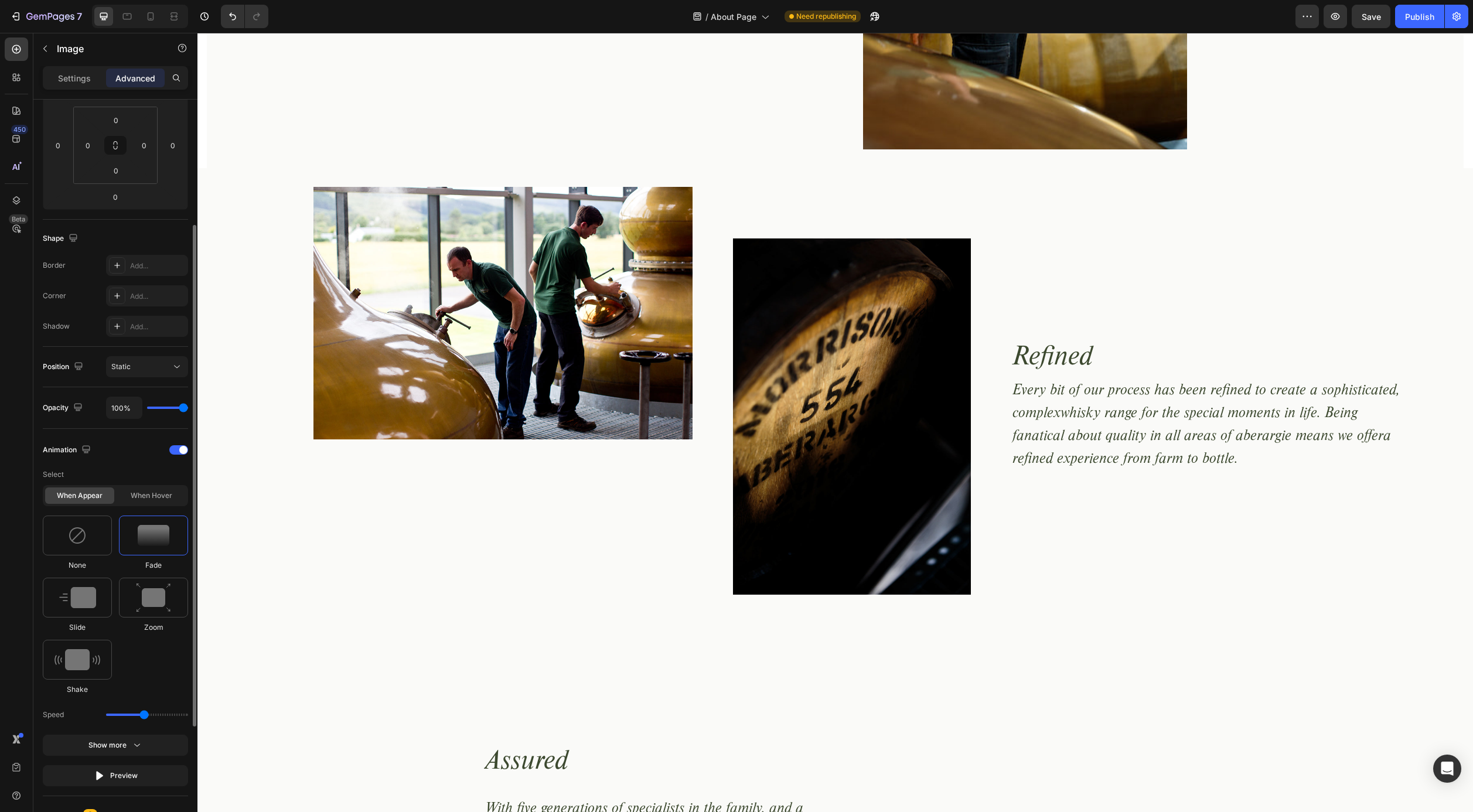
scroll to position [184, 0]
click at [80, 602] on img at bounding box center [78, 596] width 37 height 21
click at [180, 714] on icon at bounding box center [177, 713] width 12 height 12
type input "100"
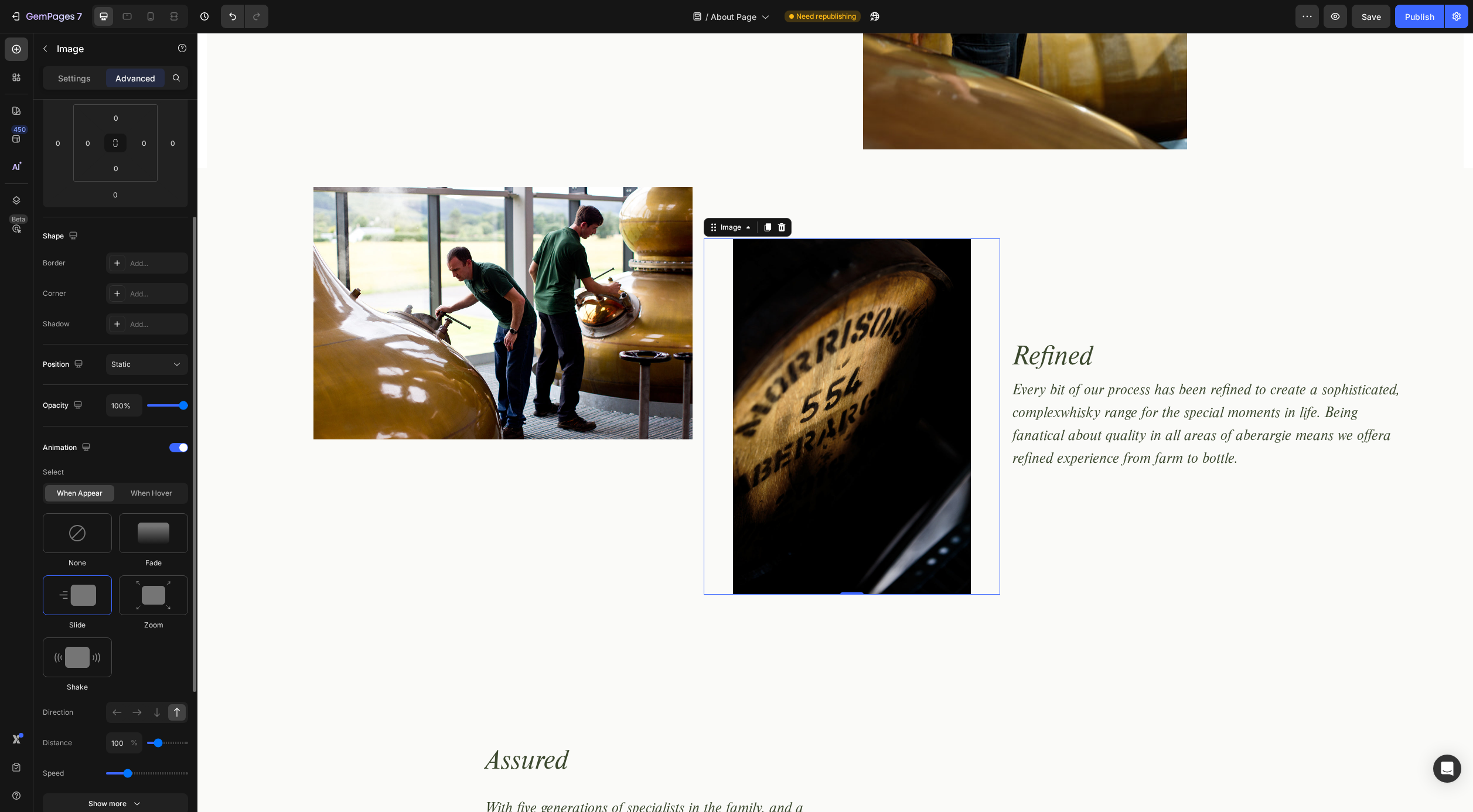
drag, startPoint x: 143, startPoint y: 776, endPoint x: 130, endPoint y: 773, distance: 13.3
click at [126, 775] on input "range" at bounding box center [147, 773] width 82 height 2
type input "0.9"
click at [123, 775] on input "range" at bounding box center [147, 773] width 82 height 2
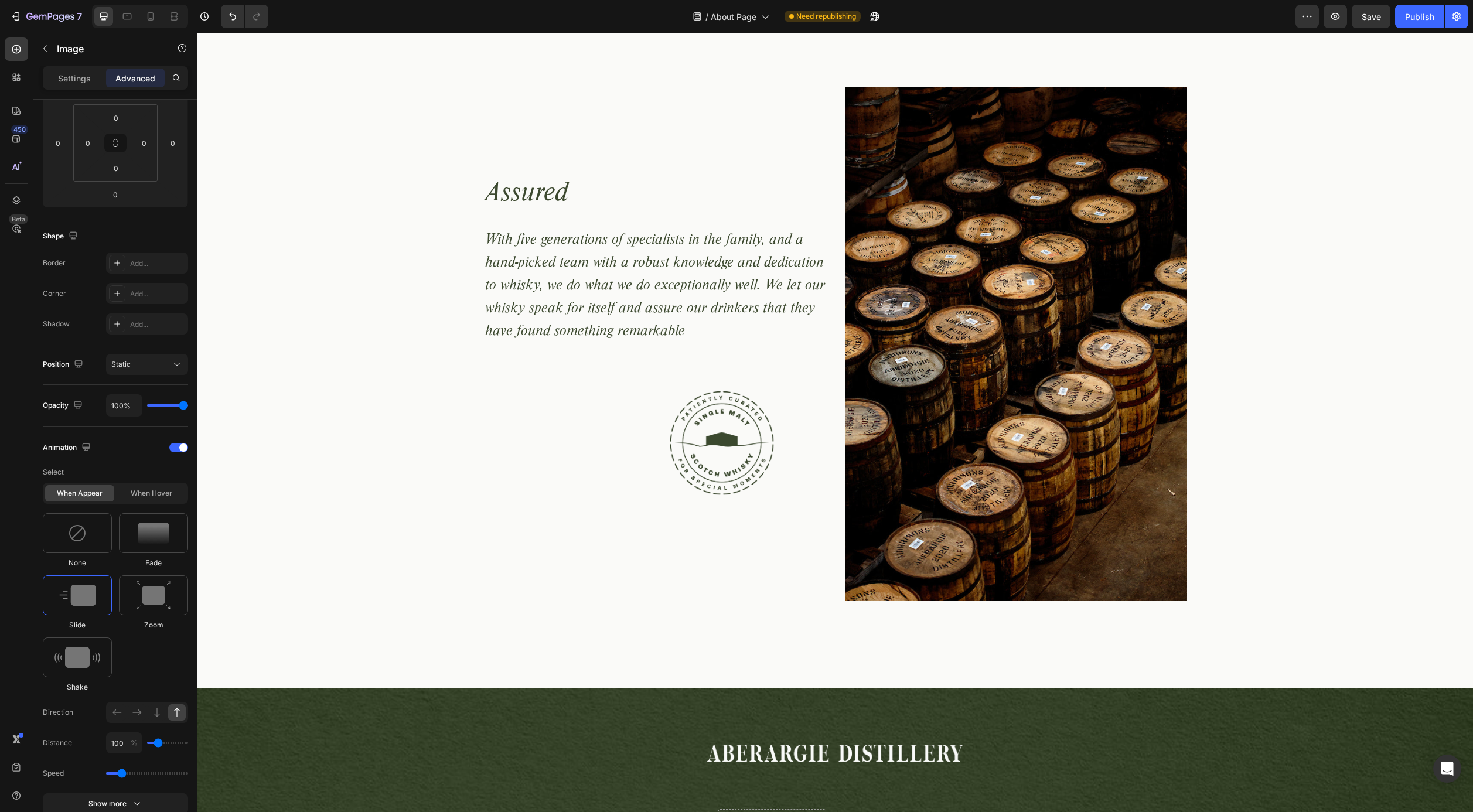
scroll to position [2359, 0]
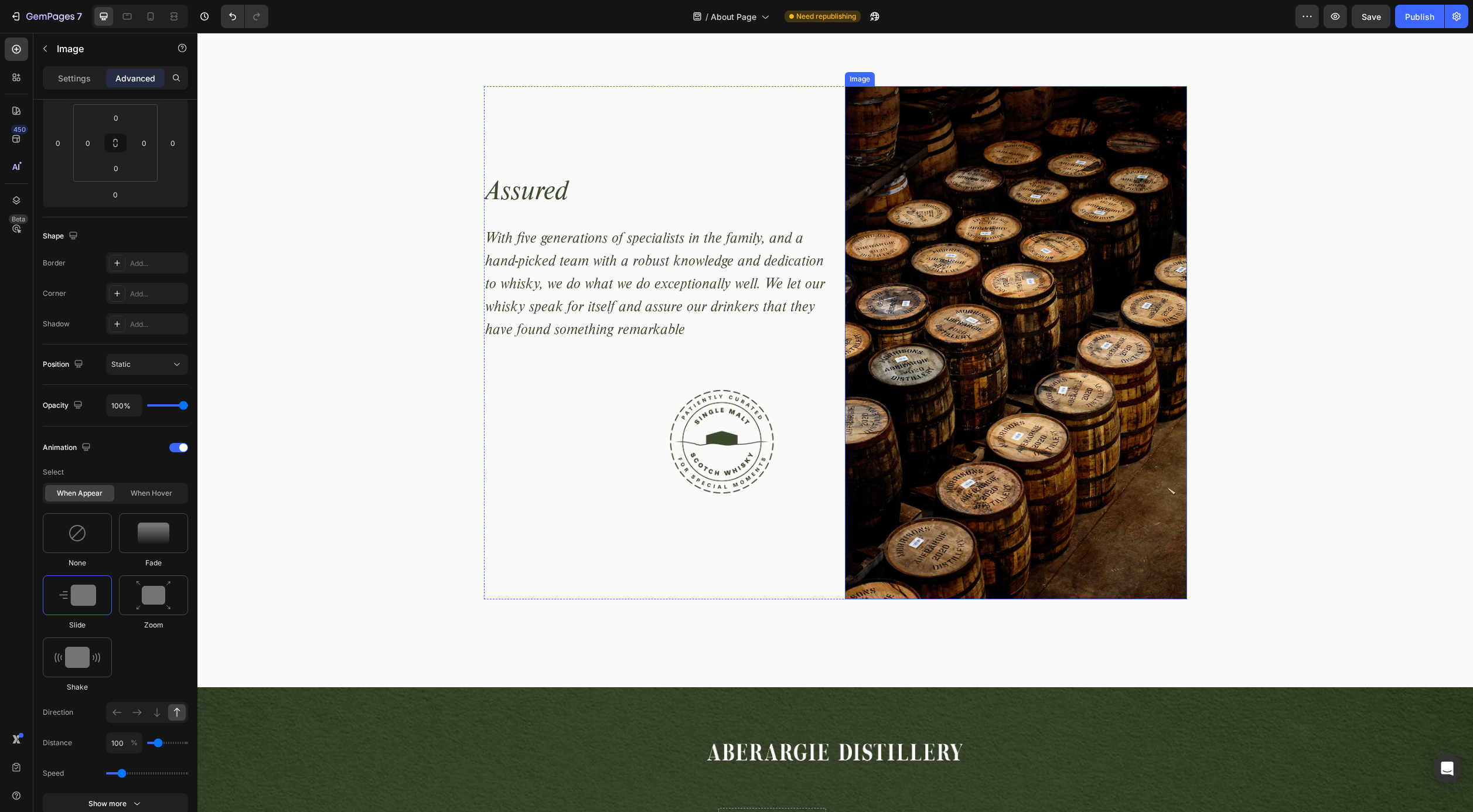
click at [953, 401] on img at bounding box center [1016, 343] width 342 height 513
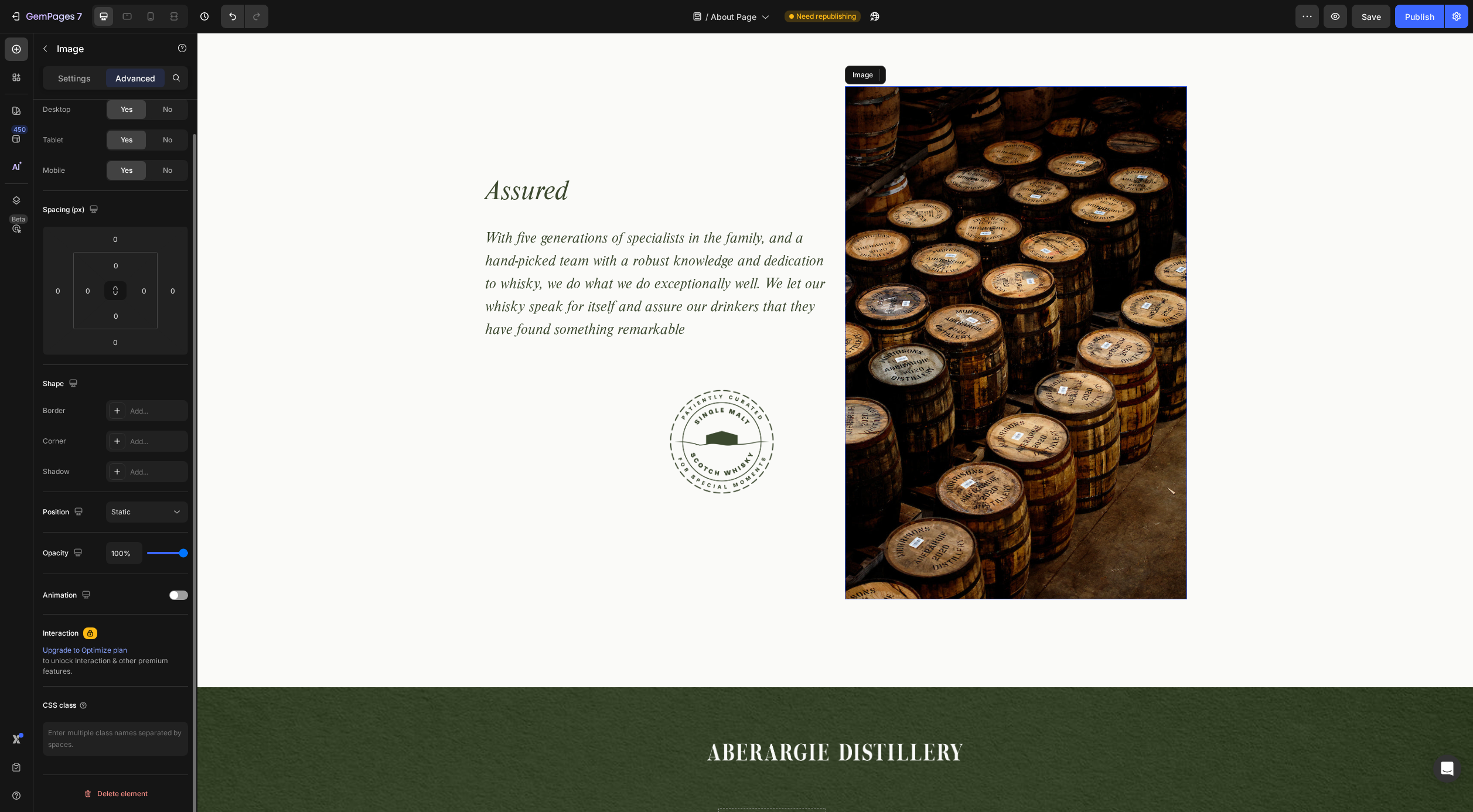
scroll to position [36, 0]
click at [174, 596] on span at bounding box center [174, 595] width 8 height 8
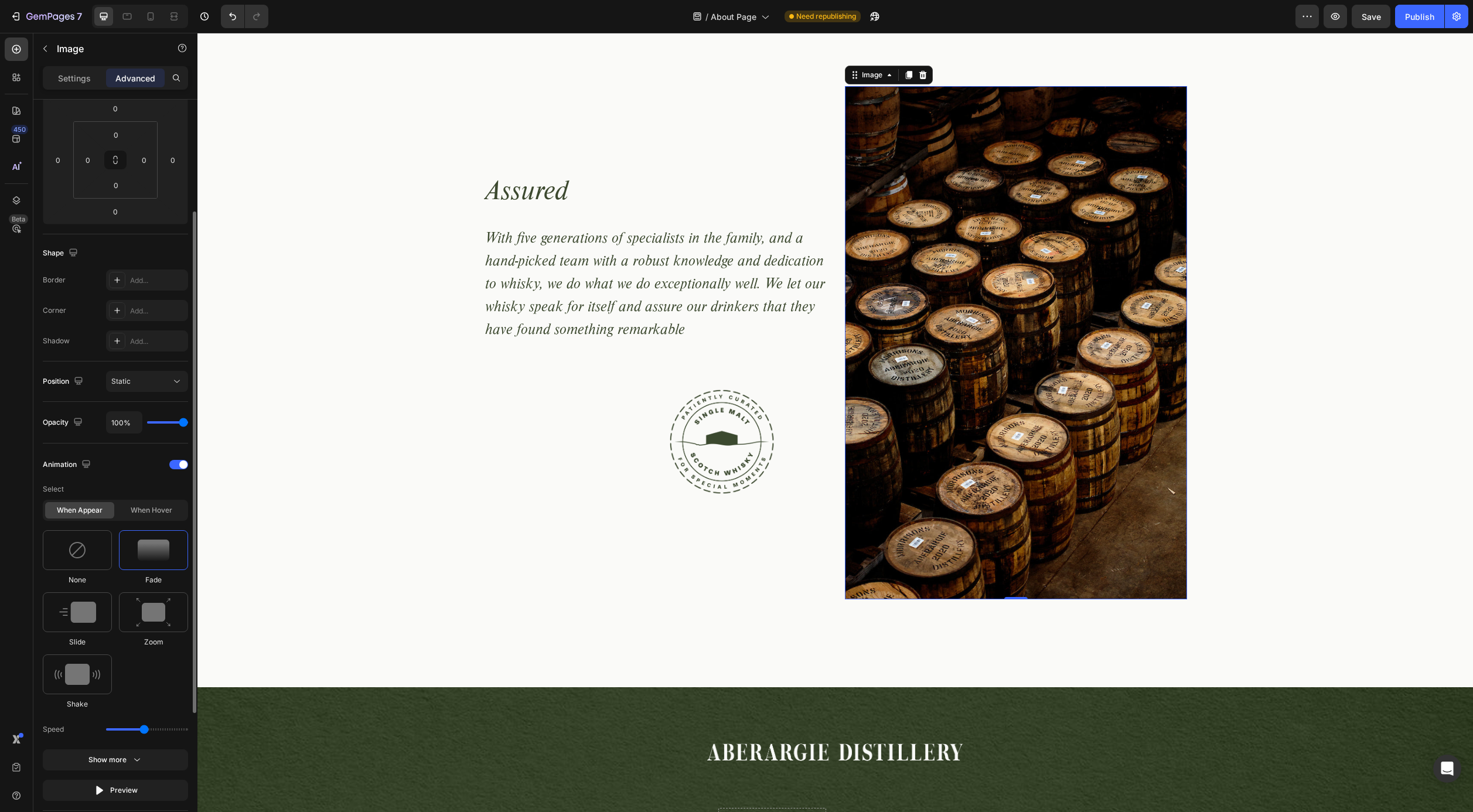
scroll to position [167, 0]
drag, startPoint x: 146, startPoint y: 729, endPoint x: 131, endPoint y: 730, distance: 15.0
type input "1.3"
click at [131, 730] on input "range" at bounding box center [147, 729] width 82 height 2
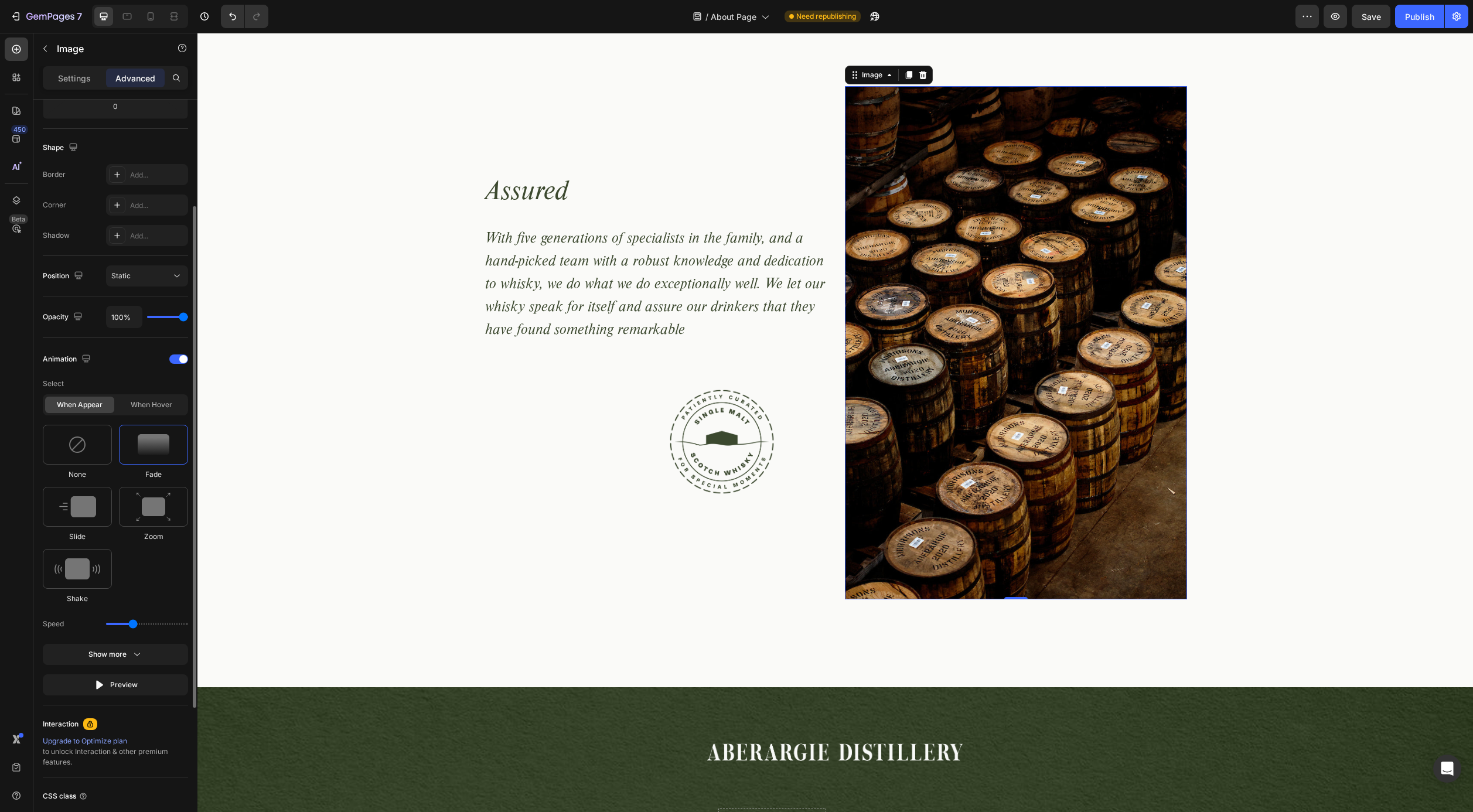
scroll to position [274, 0]
click at [136, 654] on icon "button" at bounding box center [137, 653] width 6 height 3
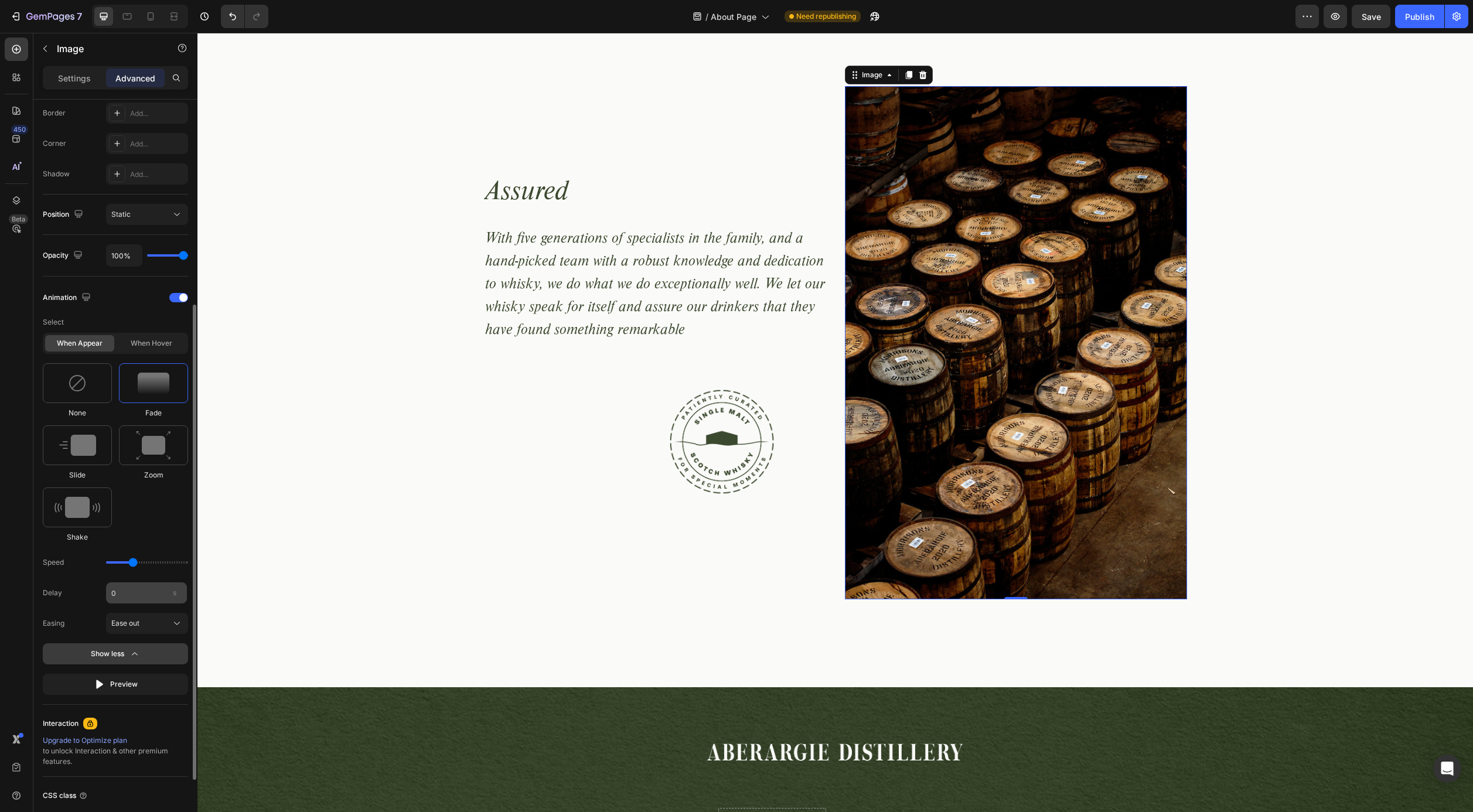
scroll to position [338, 0]
click at [146, 619] on div "Ease out" at bounding box center [140, 619] width 57 height 10
click at [141, 648] on span "Ease in out" at bounding box center [129, 648] width 36 height 10
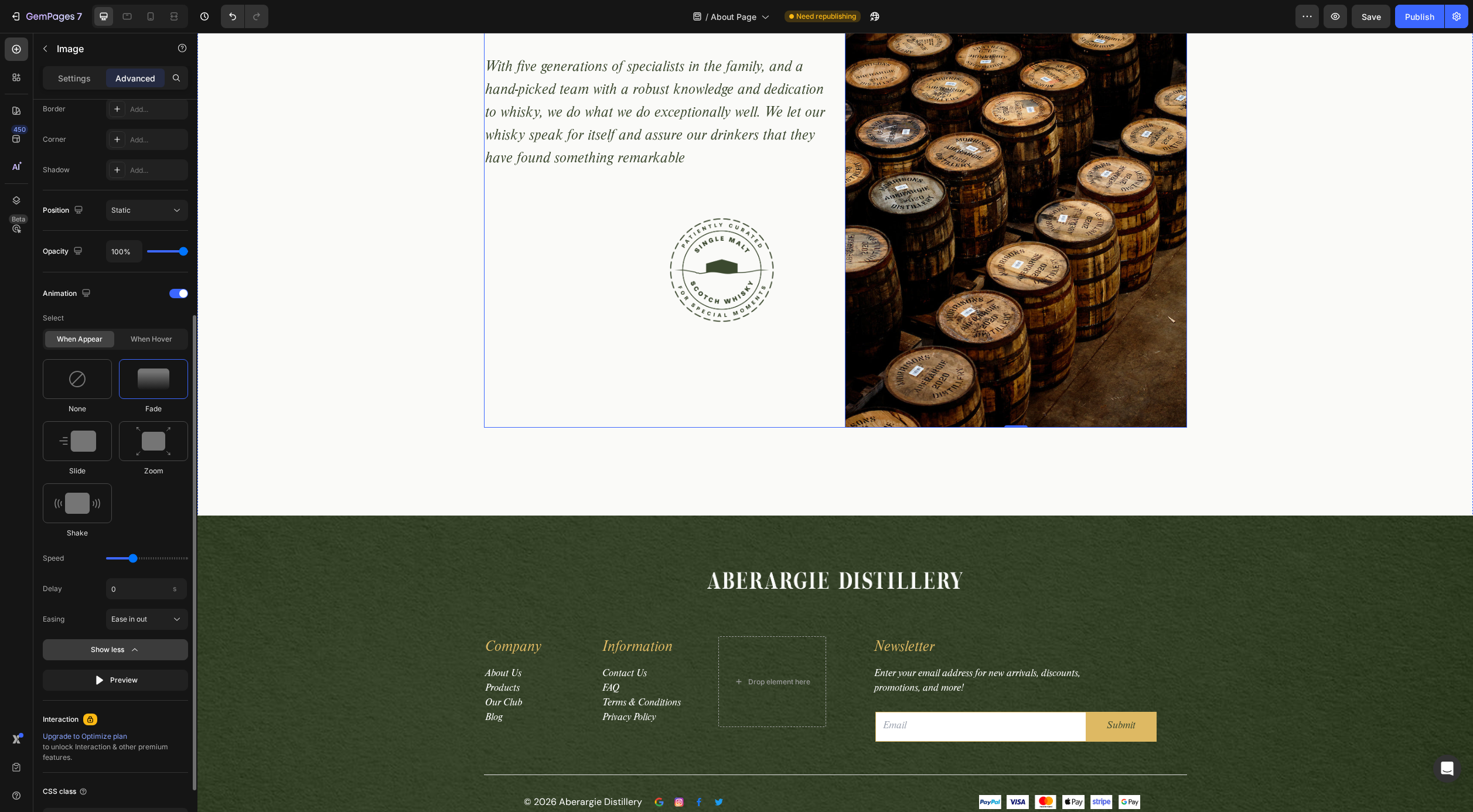
scroll to position [2680, 0]
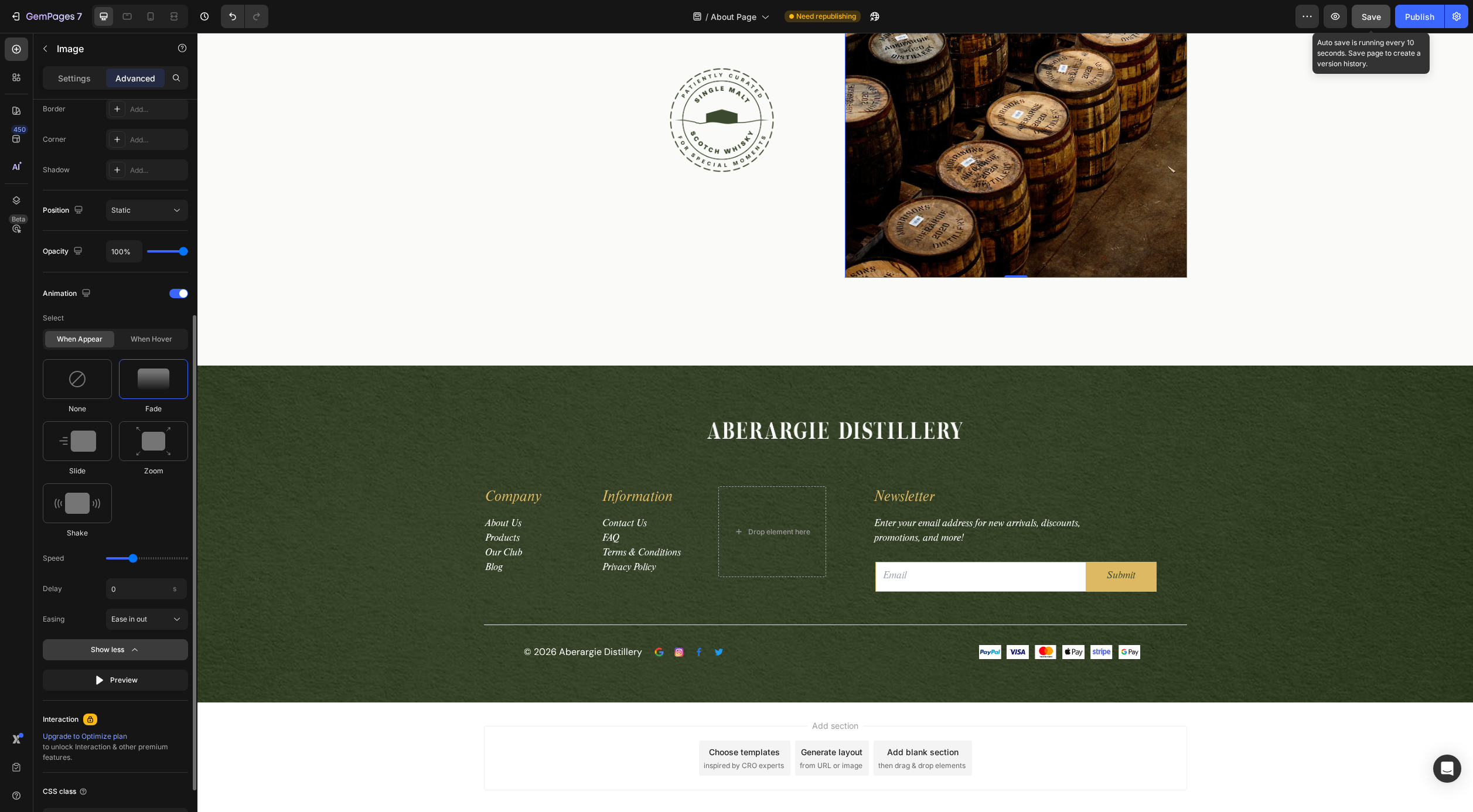
click at [1367, 19] on span "Save" at bounding box center [1372, 16] width 19 height 10
click at [1419, 18] on div "Publish" at bounding box center [1419, 16] width 29 height 13
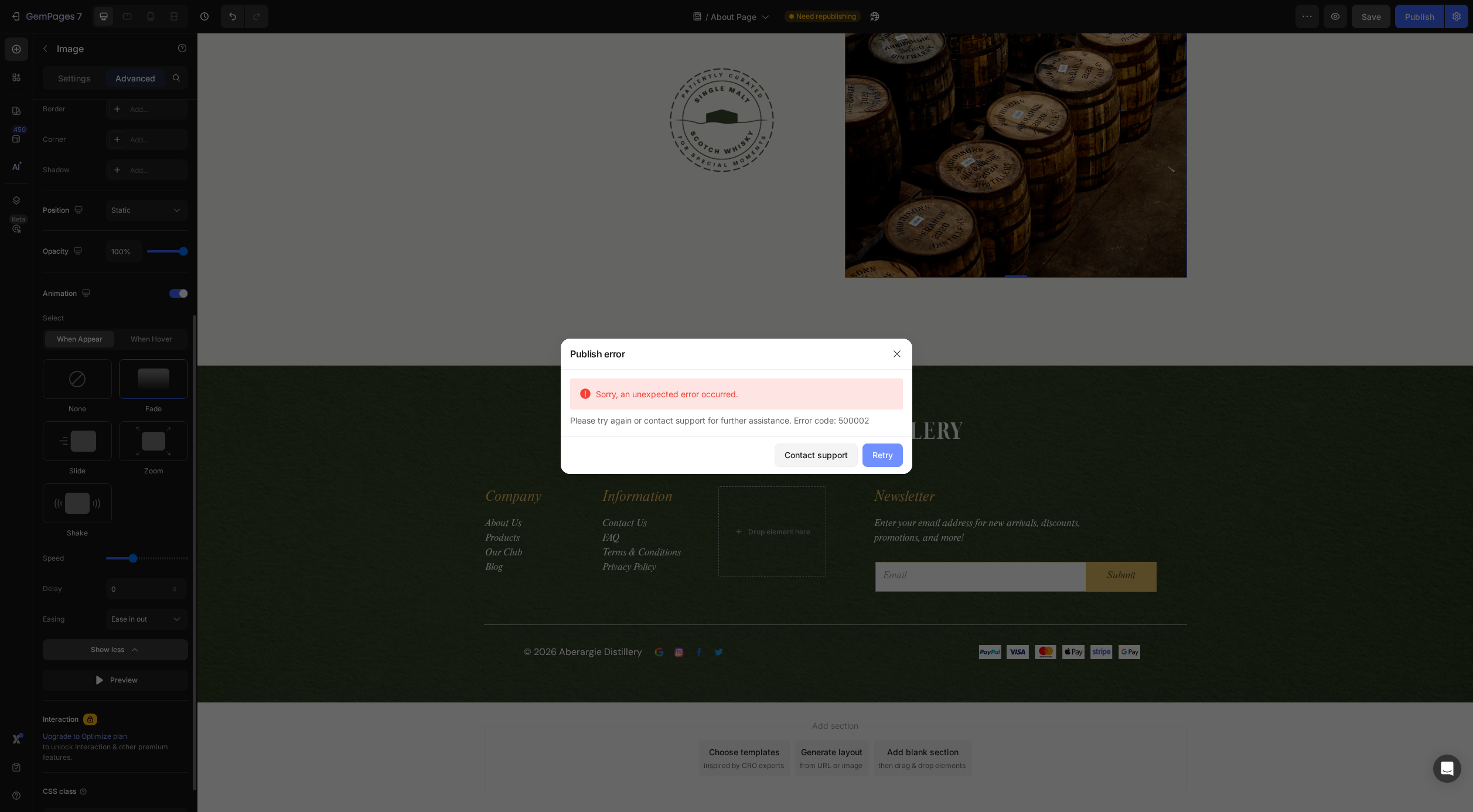
click at [878, 454] on div "Retry" at bounding box center [883, 455] width 21 height 13
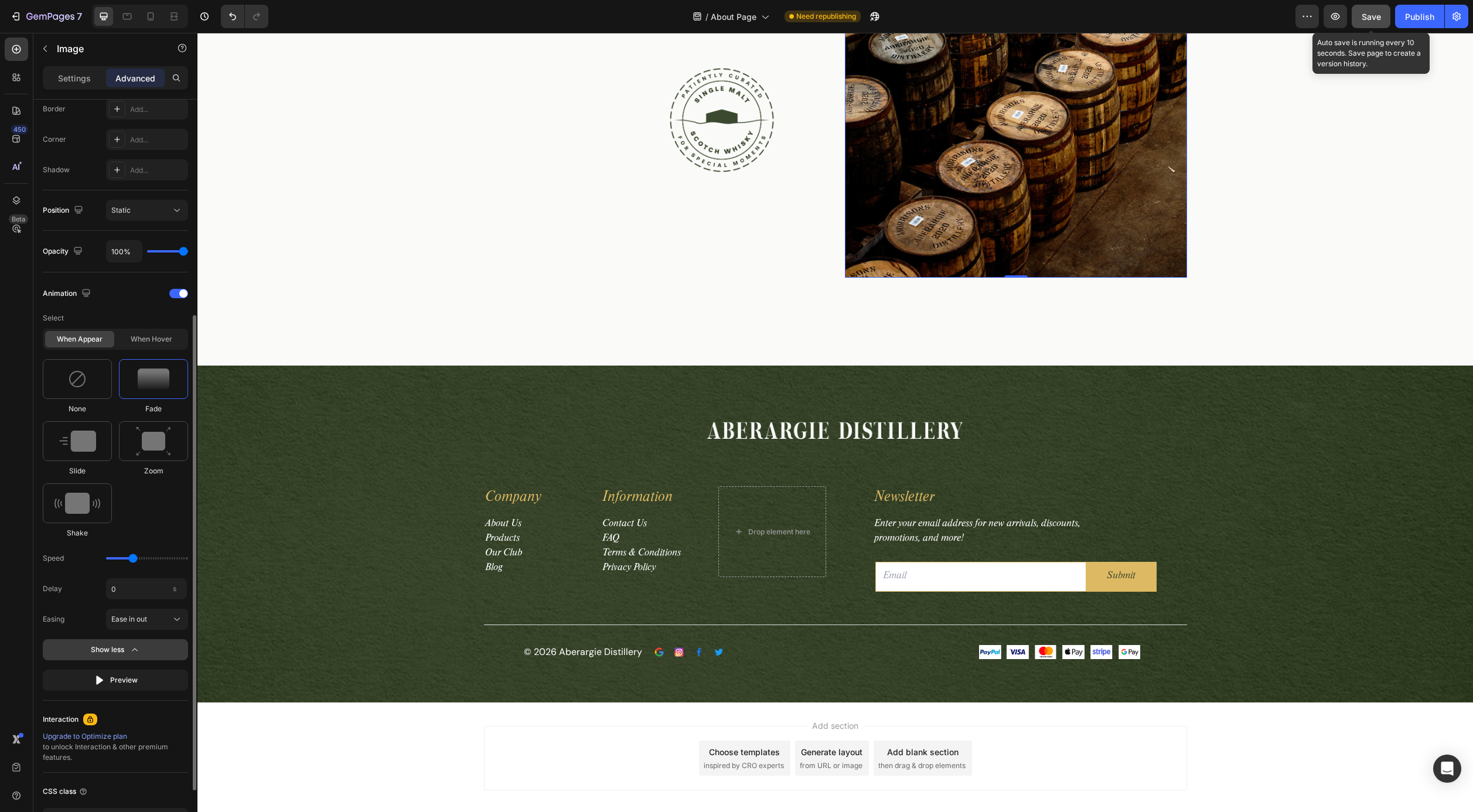
click at [1367, 16] on span "Save" at bounding box center [1372, 16] width 19 height 10
click at [1416, 16] on div "Publish" at bounding box center [1419, 16] width 29 height 13
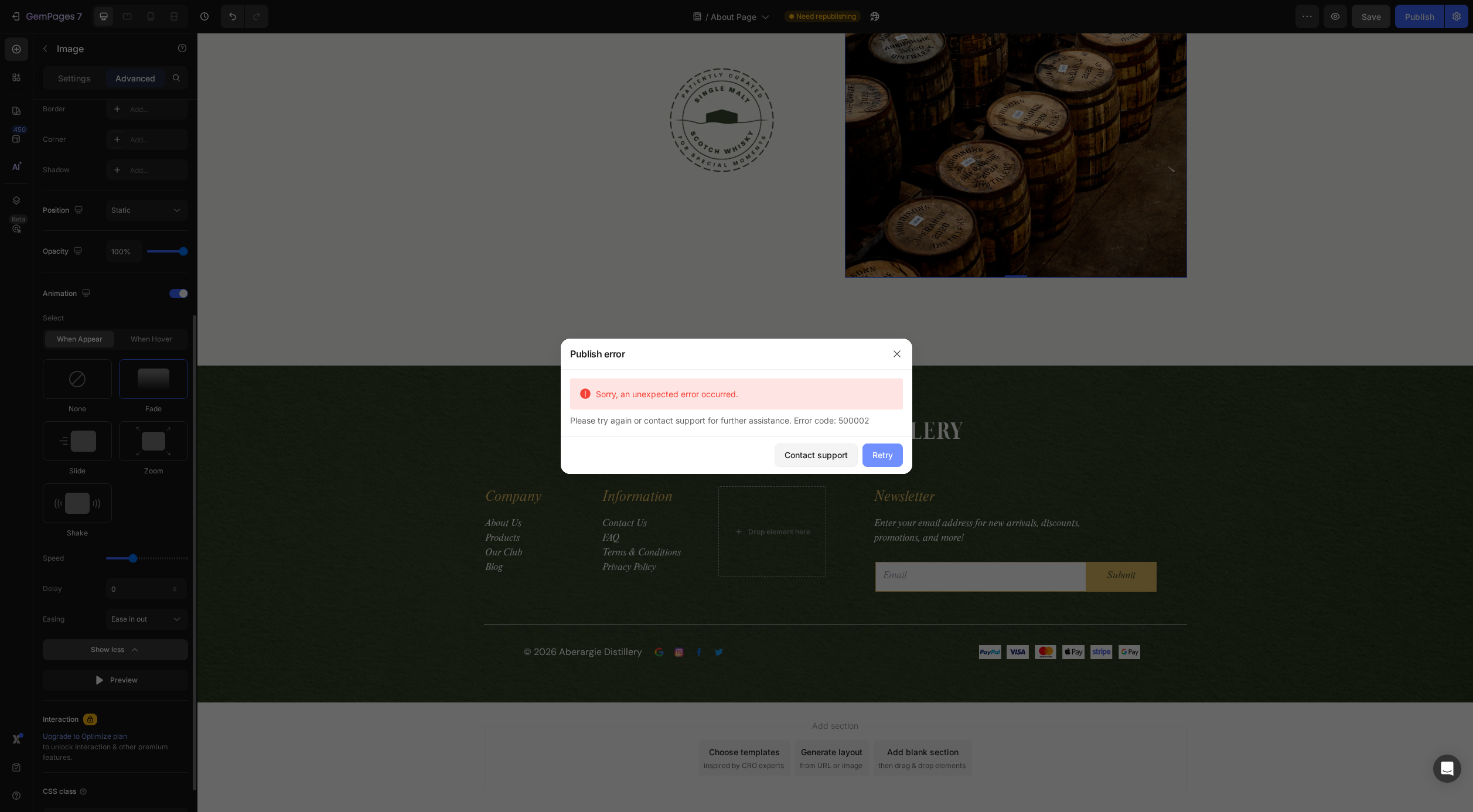
click at [878, 452] on div "Retry" at bounding box center [883, 455] width 21 height 13
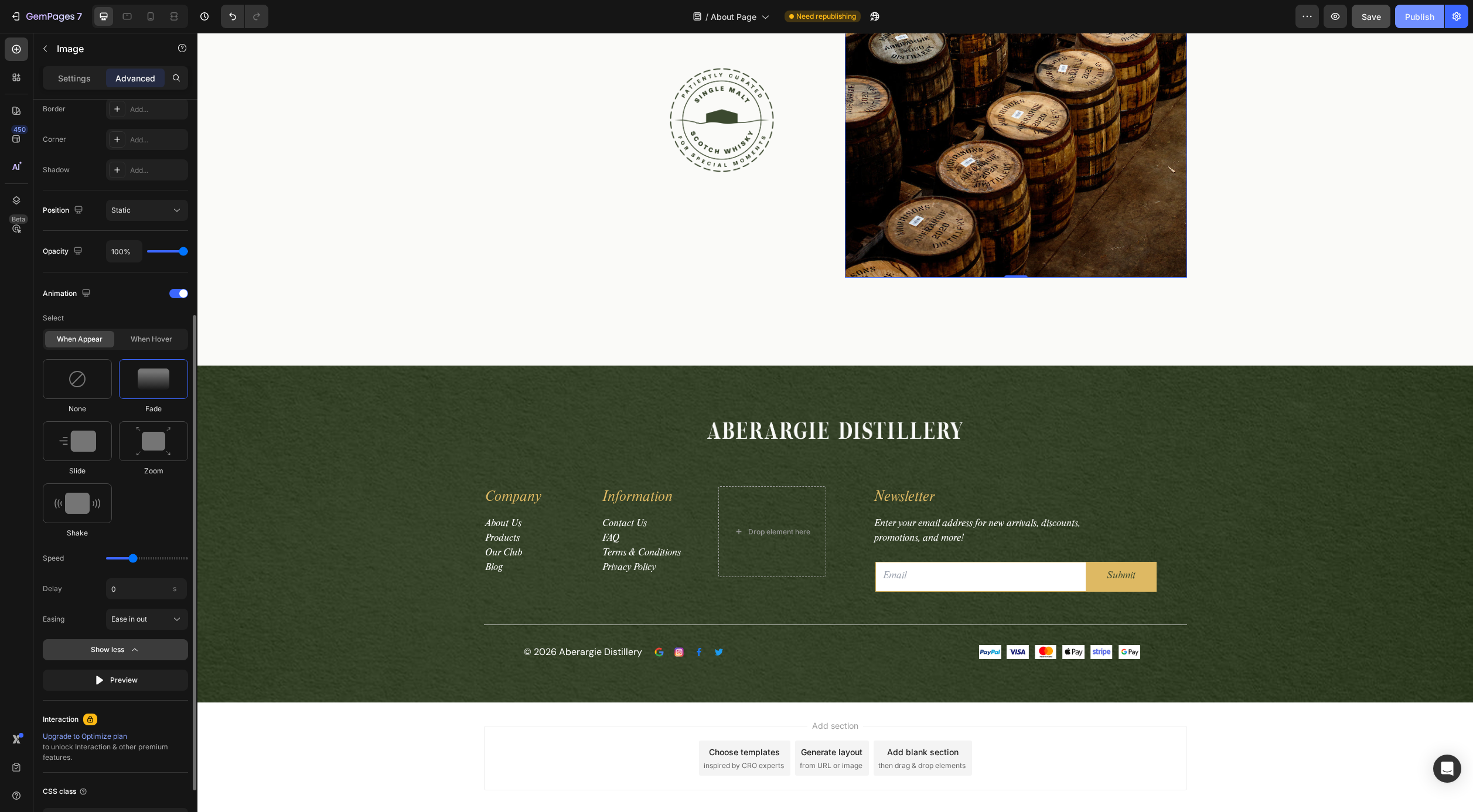
click at [1422, 19] on div "Publish" at bounding box center [1419, 16] width 29 height 13
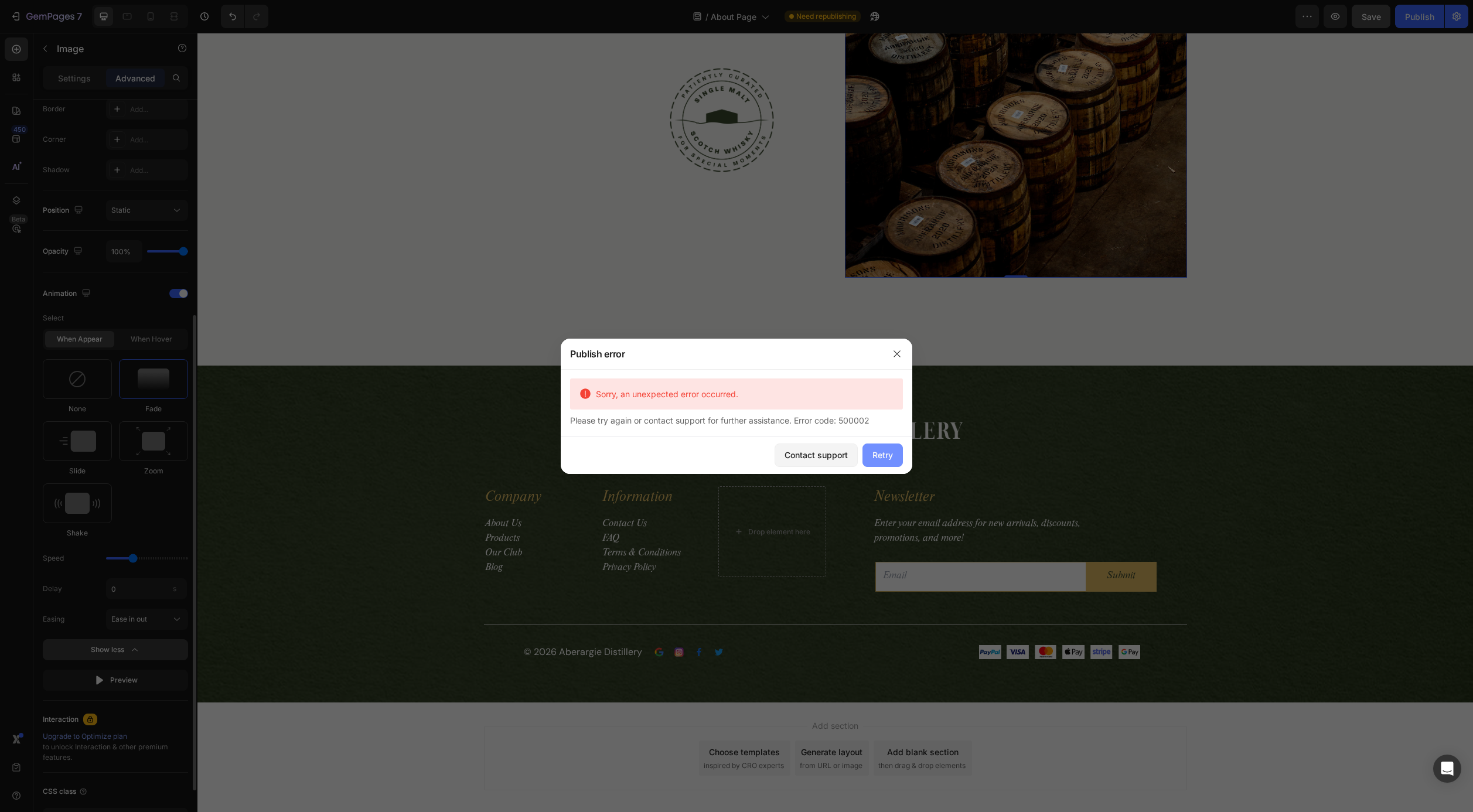
drag, startPoint x: 873, startPoint y: 451, endPoint x: 690, endPoint y: 412, distance: 187.1
click at [873, 451] on div "Retry" at bounding box center [883, 455] width 21 height 13
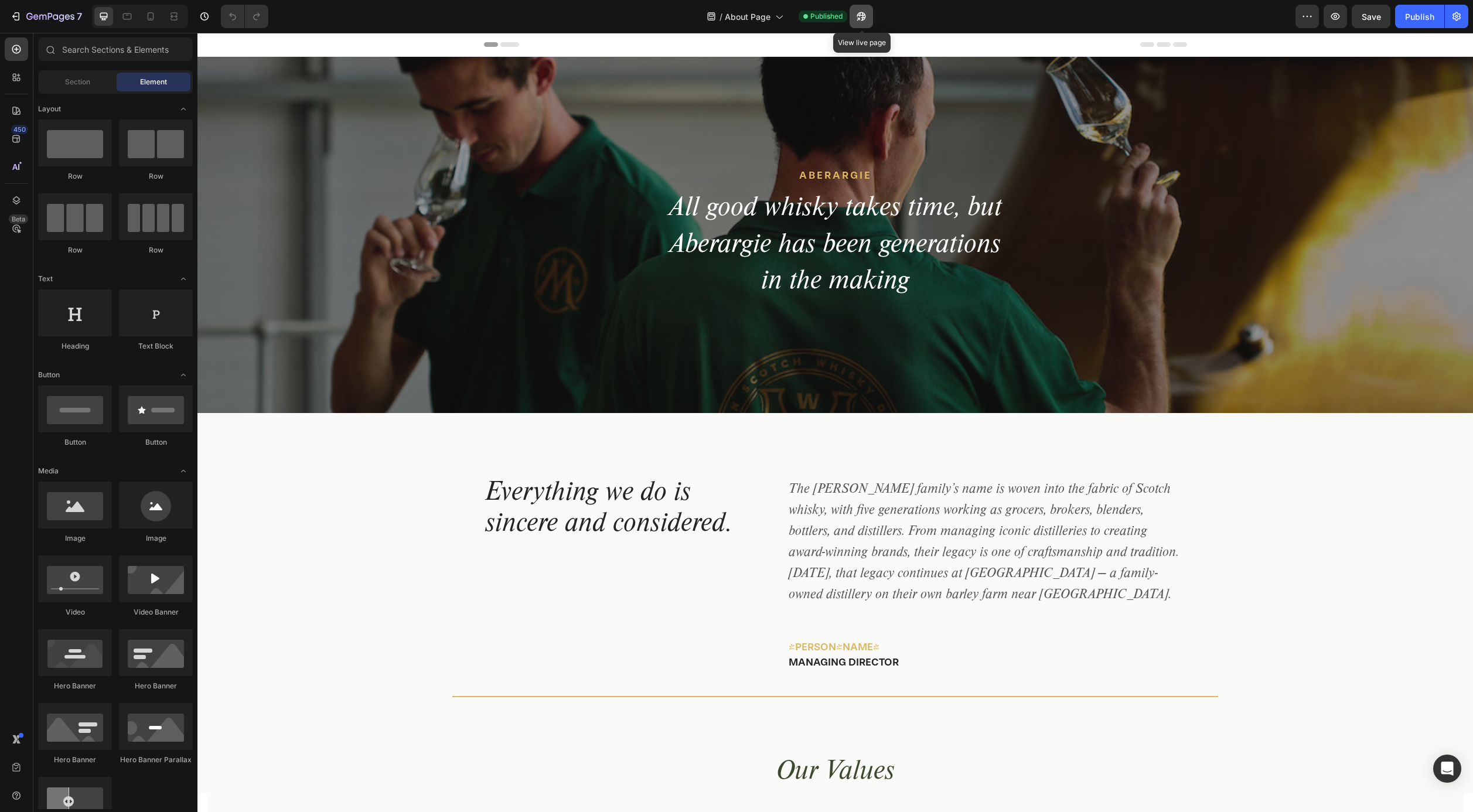
click at [860, 18] on icon "button" at bounding box center [862, 16] width 12 height 12
click at [1454, 20] on icon "button" at bounding box center [1457, 16] width 12 height 12
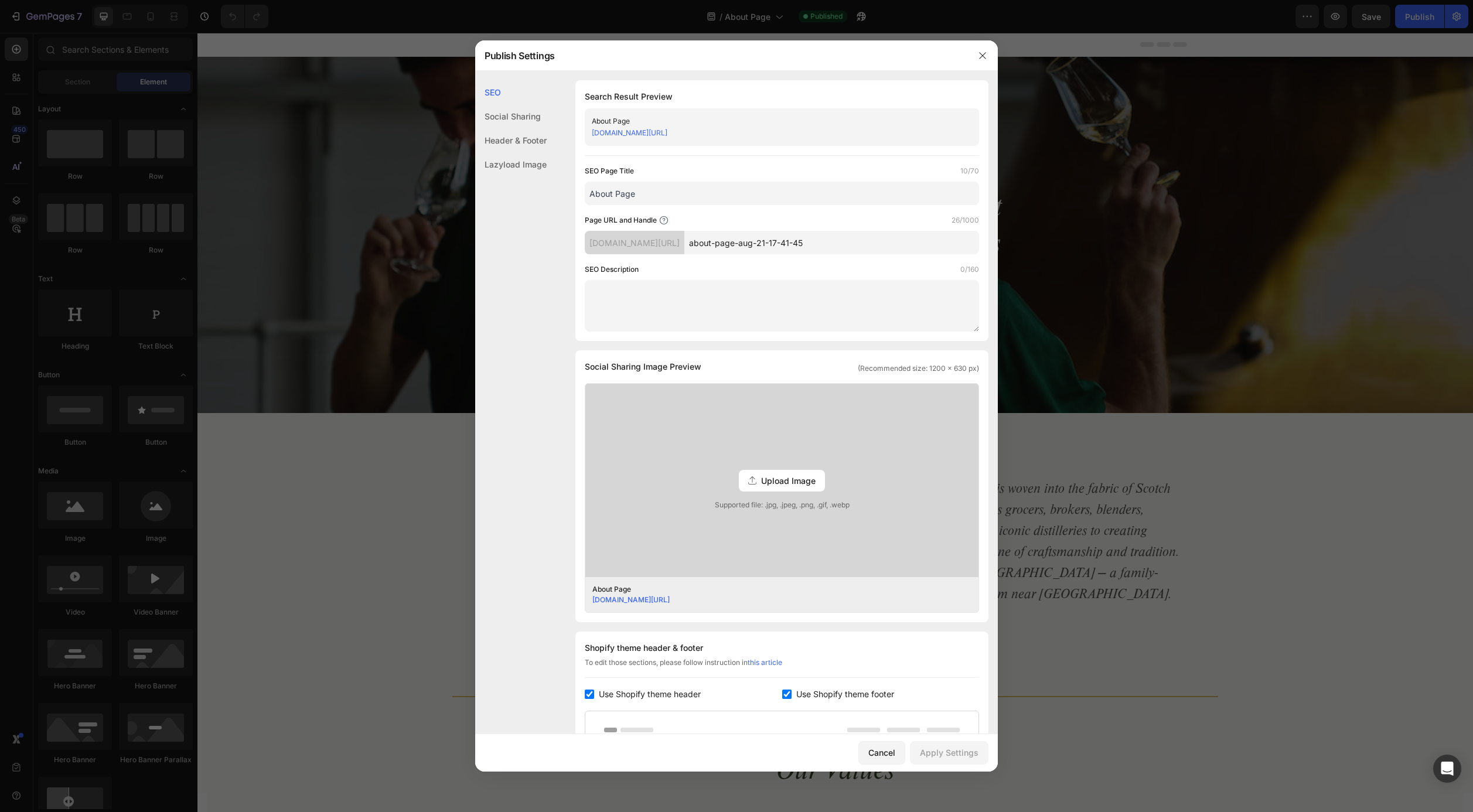
click at [528, 152] on div "Header & Footer" at bounding box center [511, 164] width 71 height 24
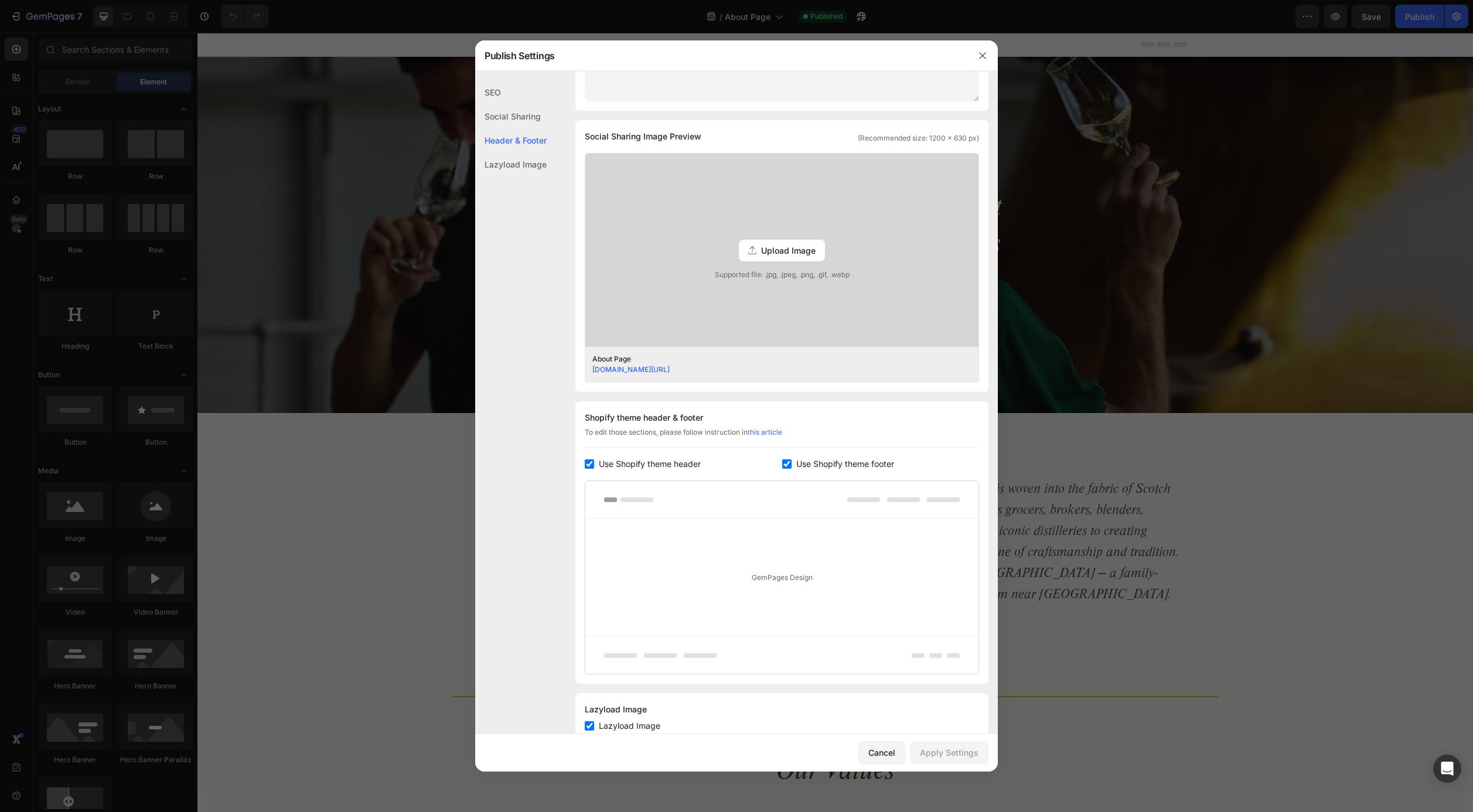
scroll to position [267, 0]
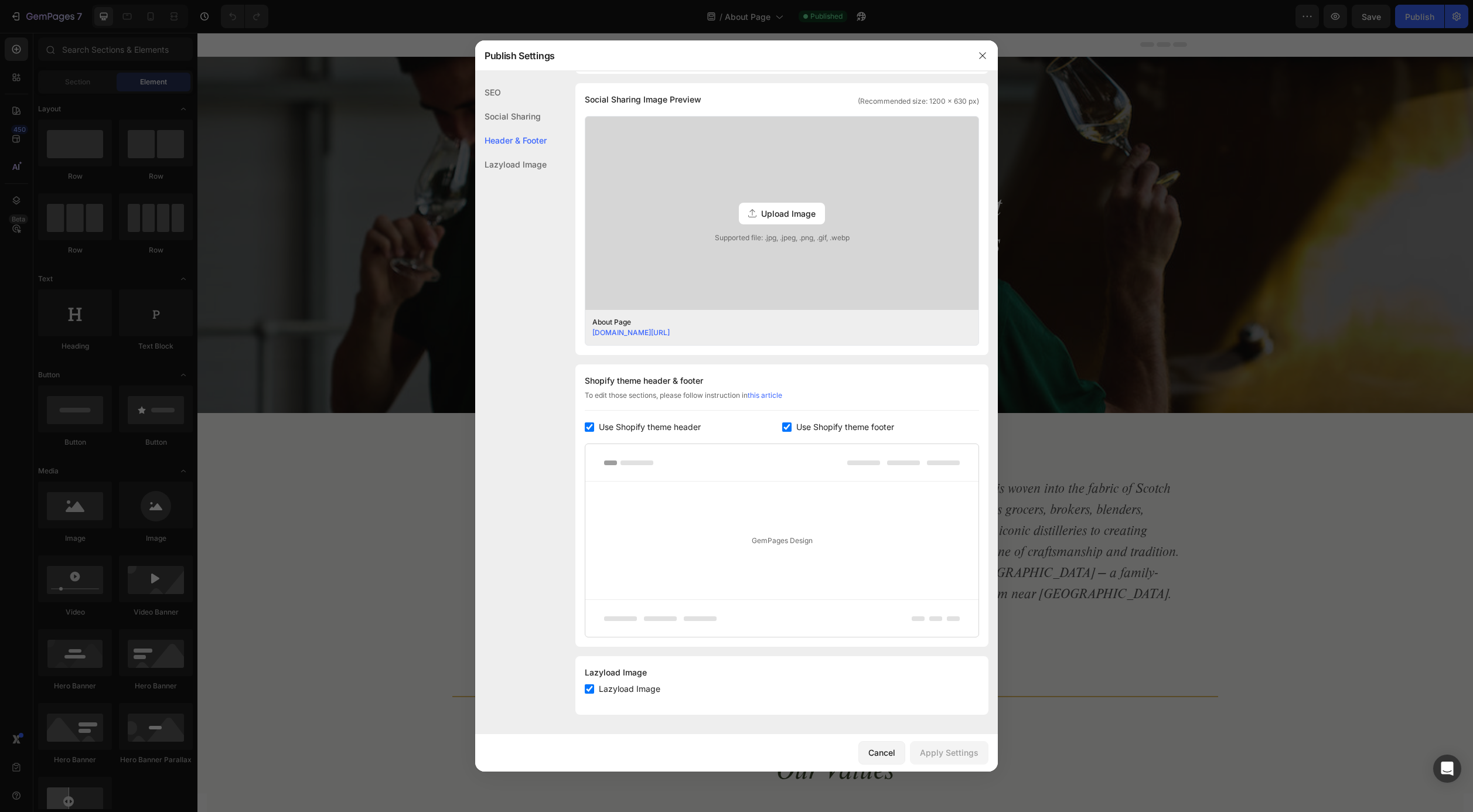
click at [521, 165] on div "Lazyload Image" at bounding box center [511, 164] width 71 height 24
click at [518, 152] on div "Header & Footer" at bounding box center [511, 164] width 71 height 24
click at [513, 129] on div "Social Sharing" at bounding box center [511, 141] width 71 height 24
click at [496, 104] on div "SEO" at bounding box center [511, 116] width 71 height 24
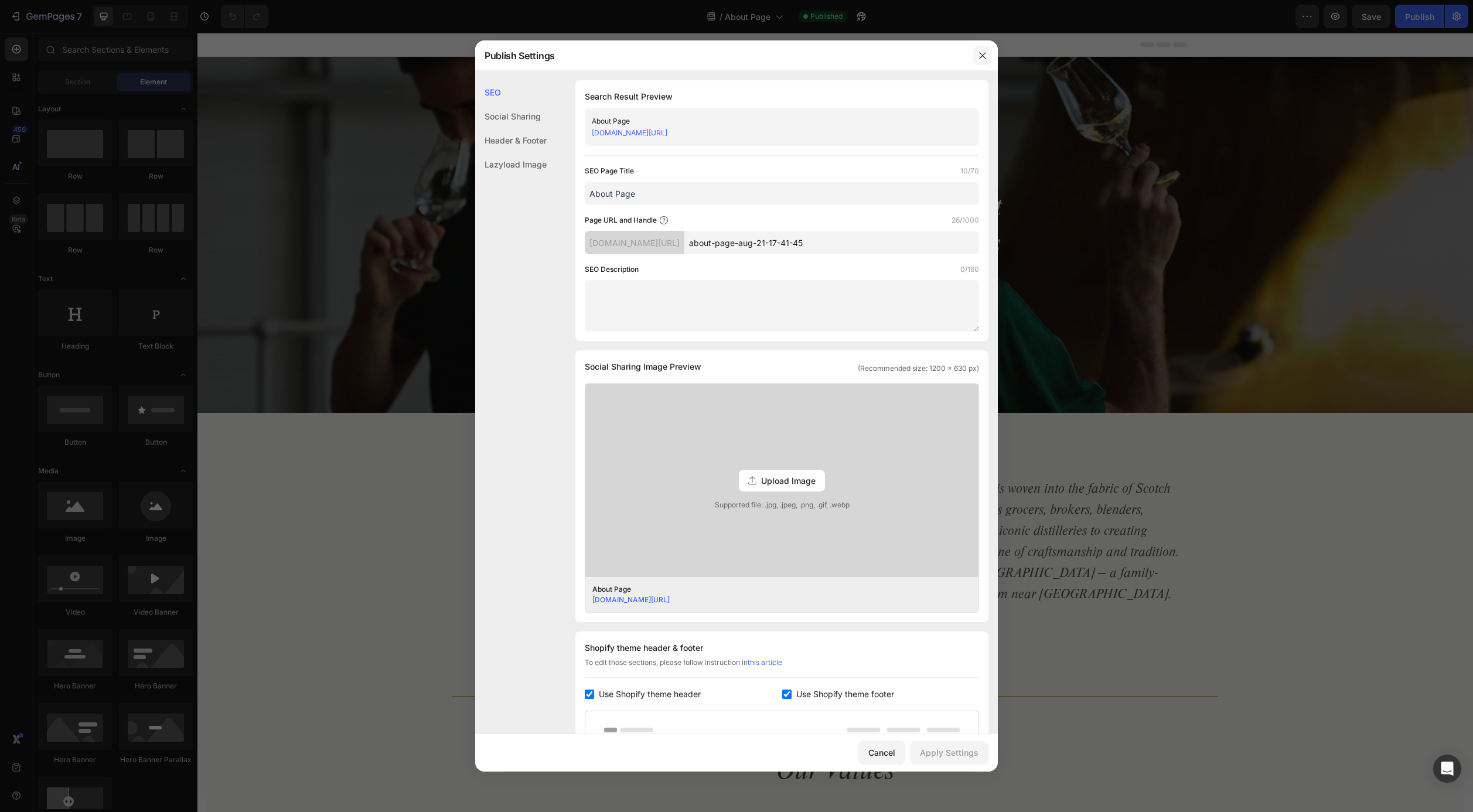
drag, startPoint x: 979, startPoint y: 51, endPoint x: 381, endPoint y: 114, distance: 601.3
click at [979, 51] on icon "button" at bounding box center [982, 56] width 10 height 10
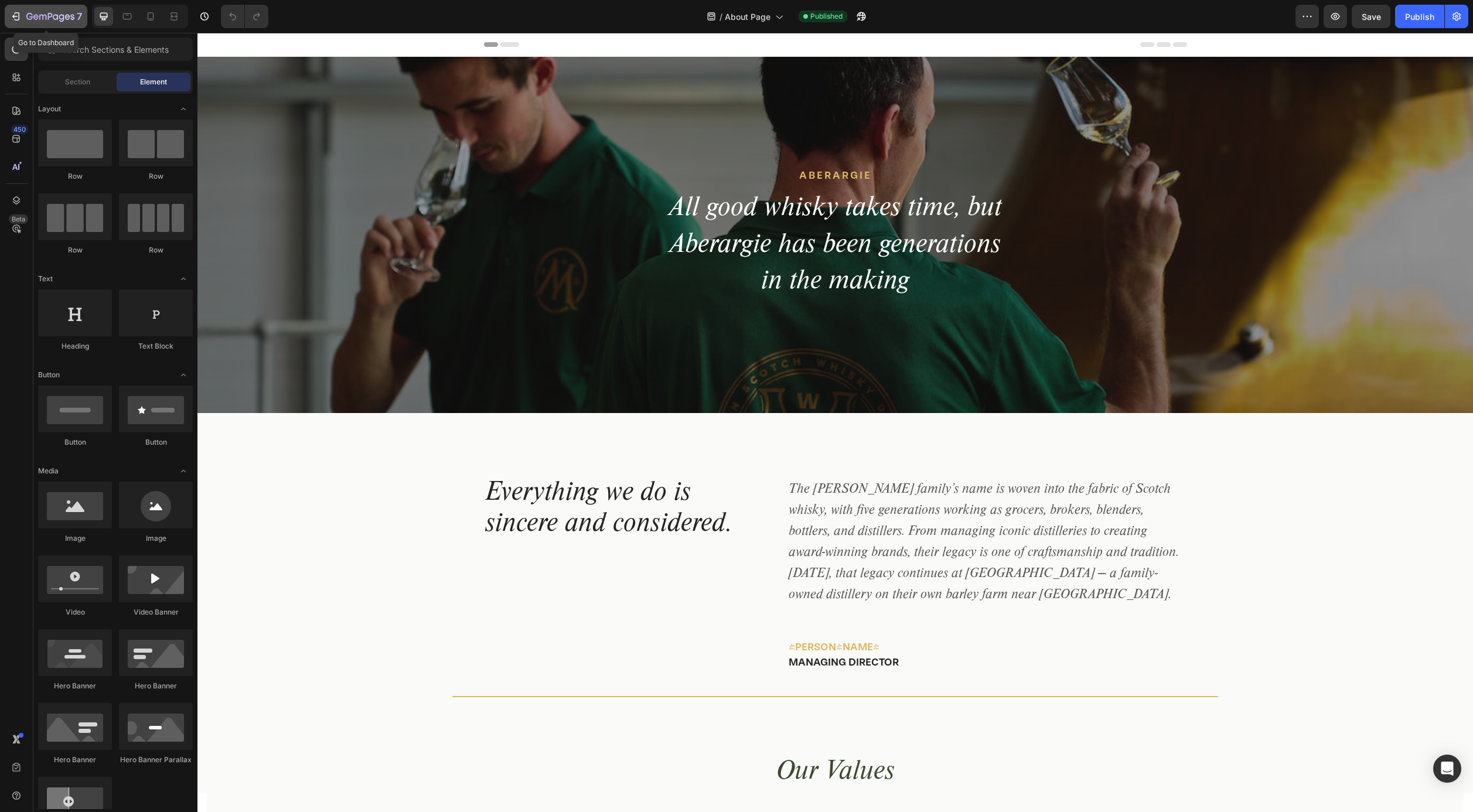
click at [15, 16] on icon "button" at bounding box center [16, 16] width 12 height 12
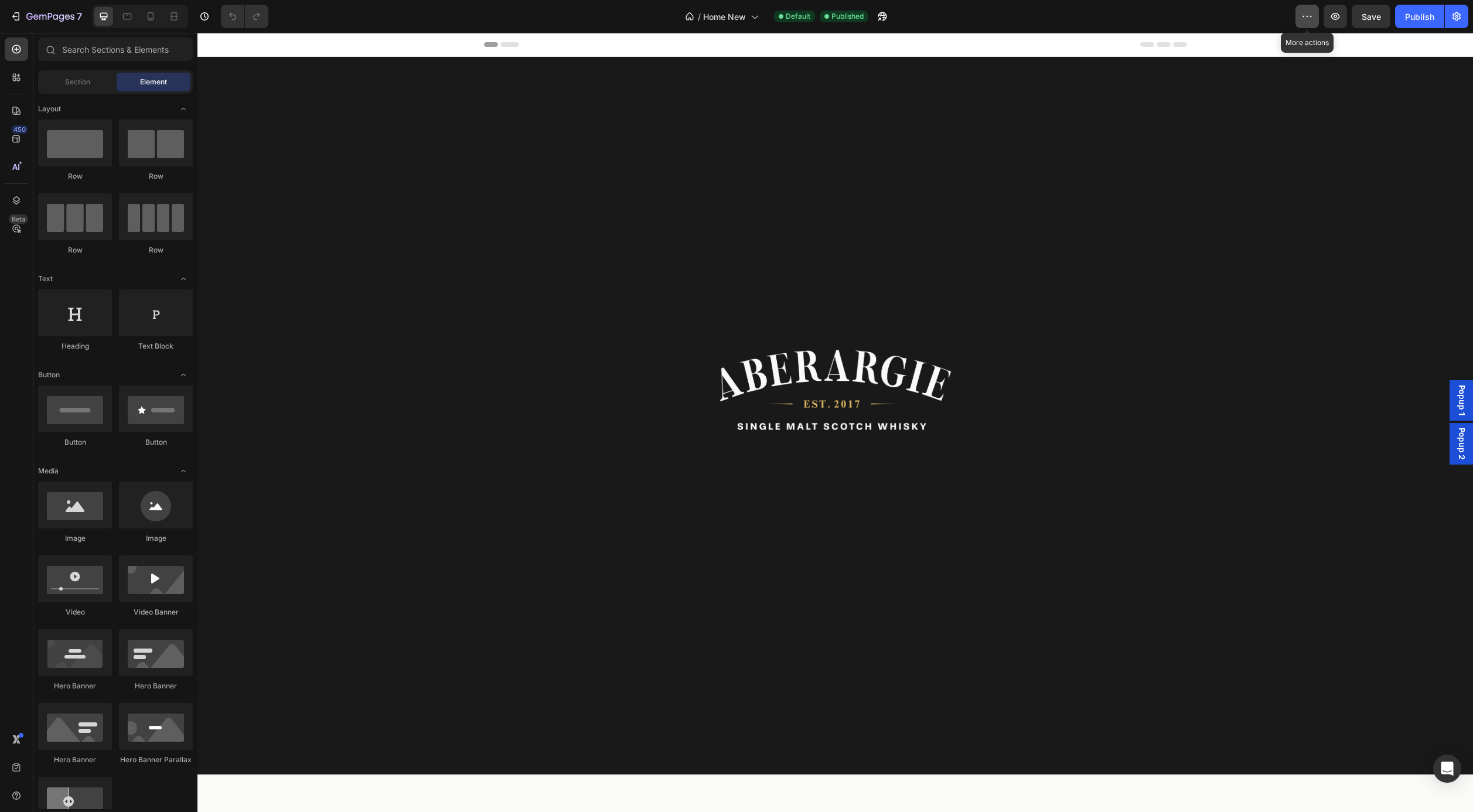
click at [1308, 15] on icon "button" at bounding box center [1307, 16] width 12 height 12
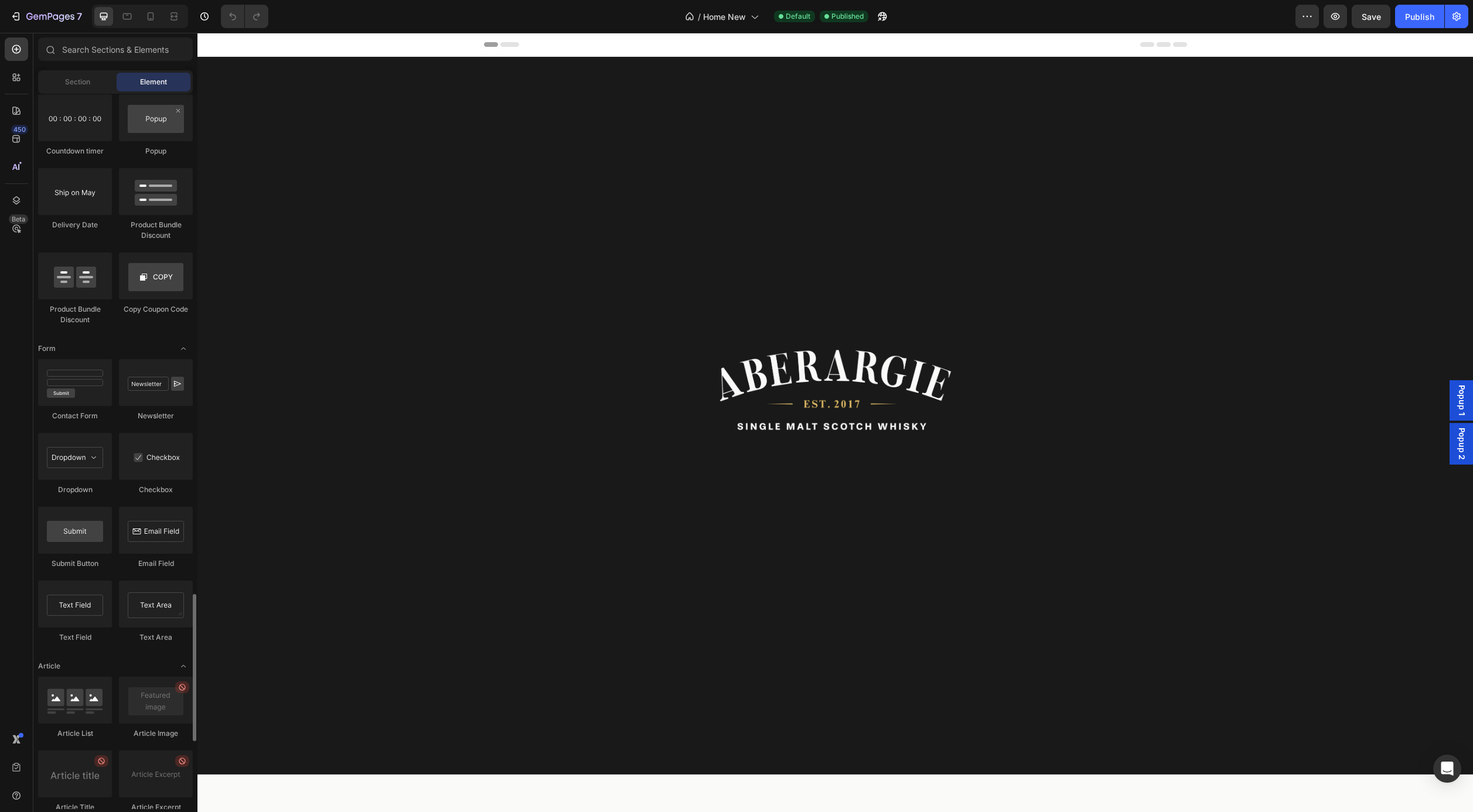
scroll to position [2425, 0]
click at [1445, 767] on icon "Open Intercom Messenger" at bounding box center [1447, 769] width 13 height 15
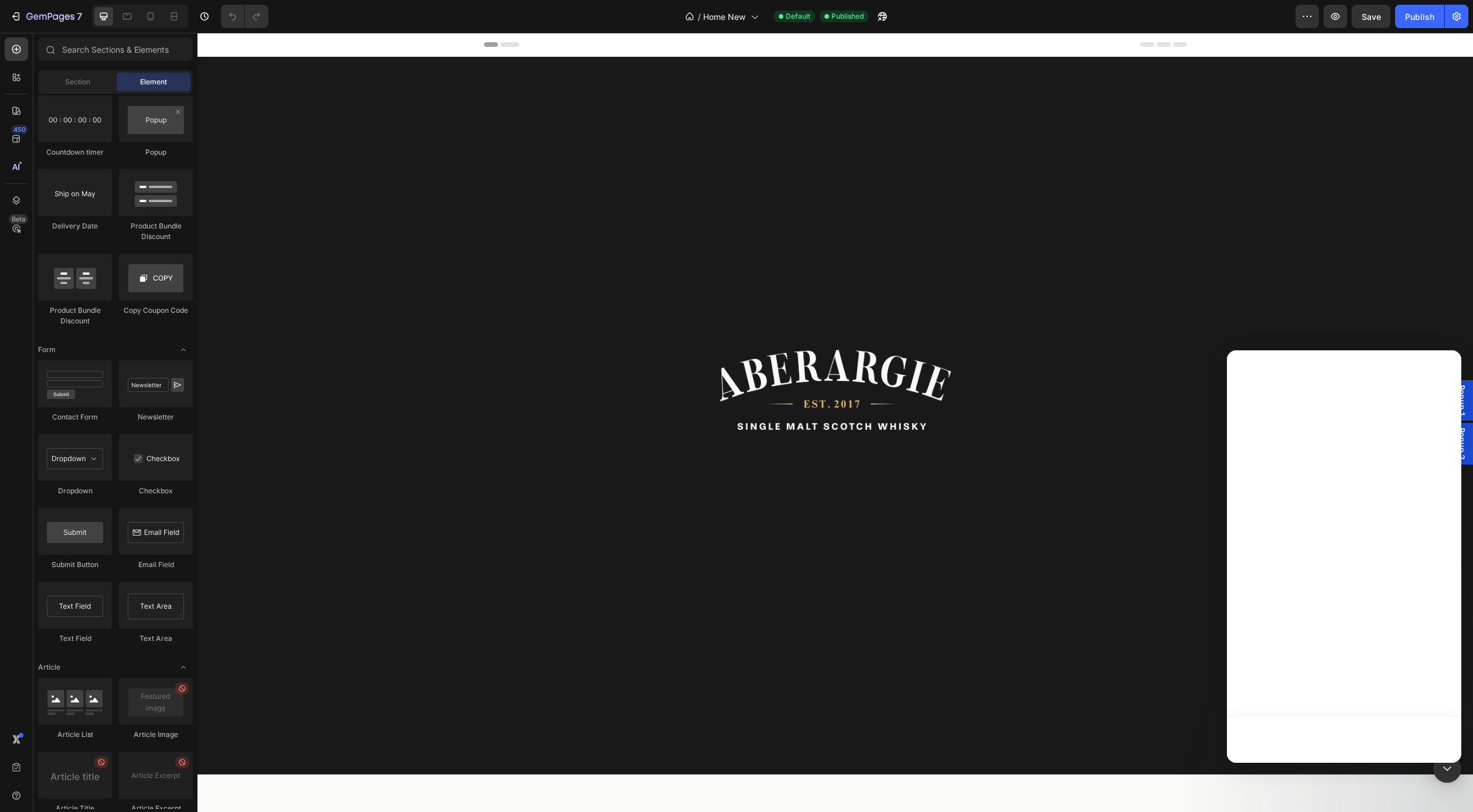
scroll to position [0, 0]
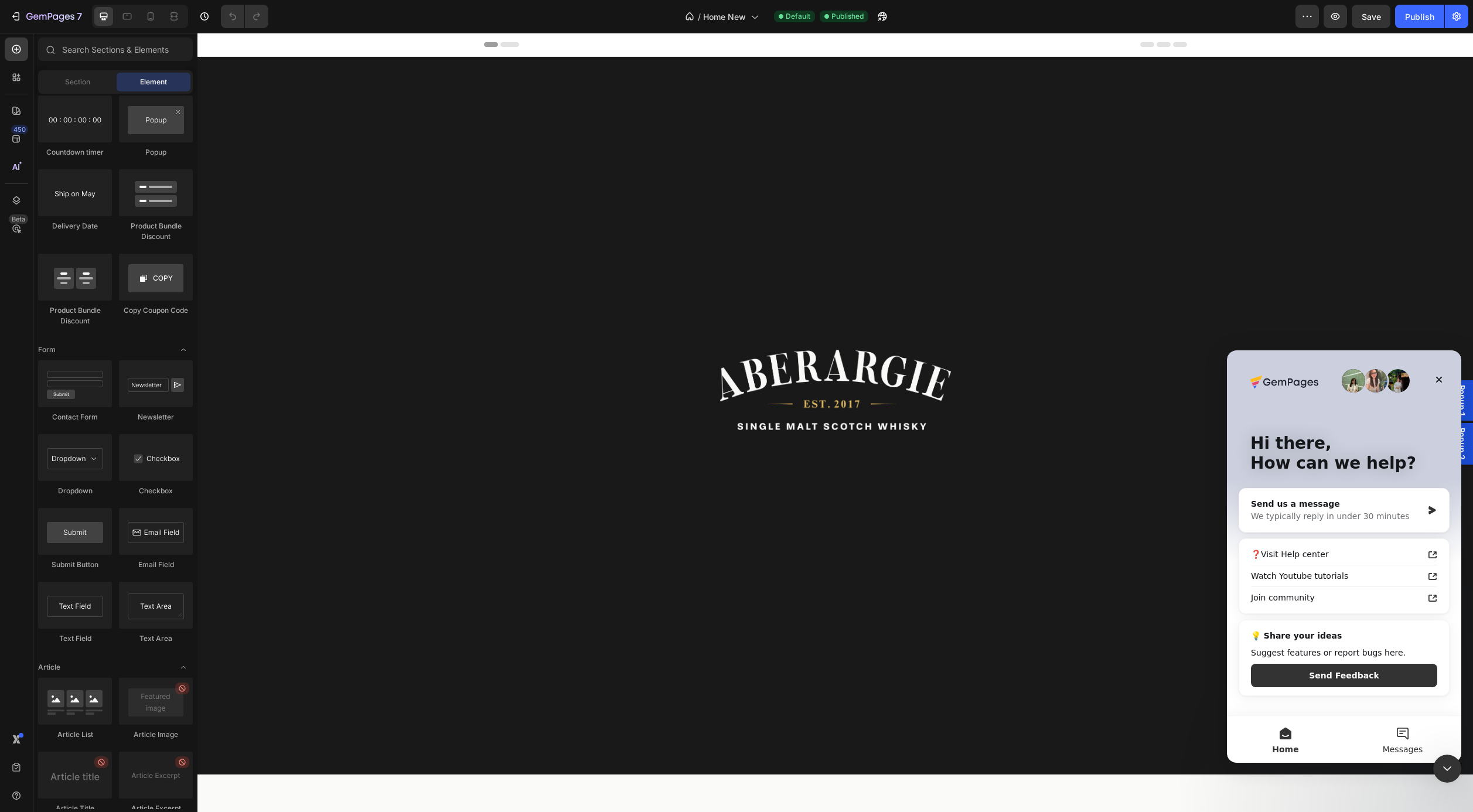
click at [1402, 733] on button "Messages" at bounding box center [1403, 739] width 117 height 47
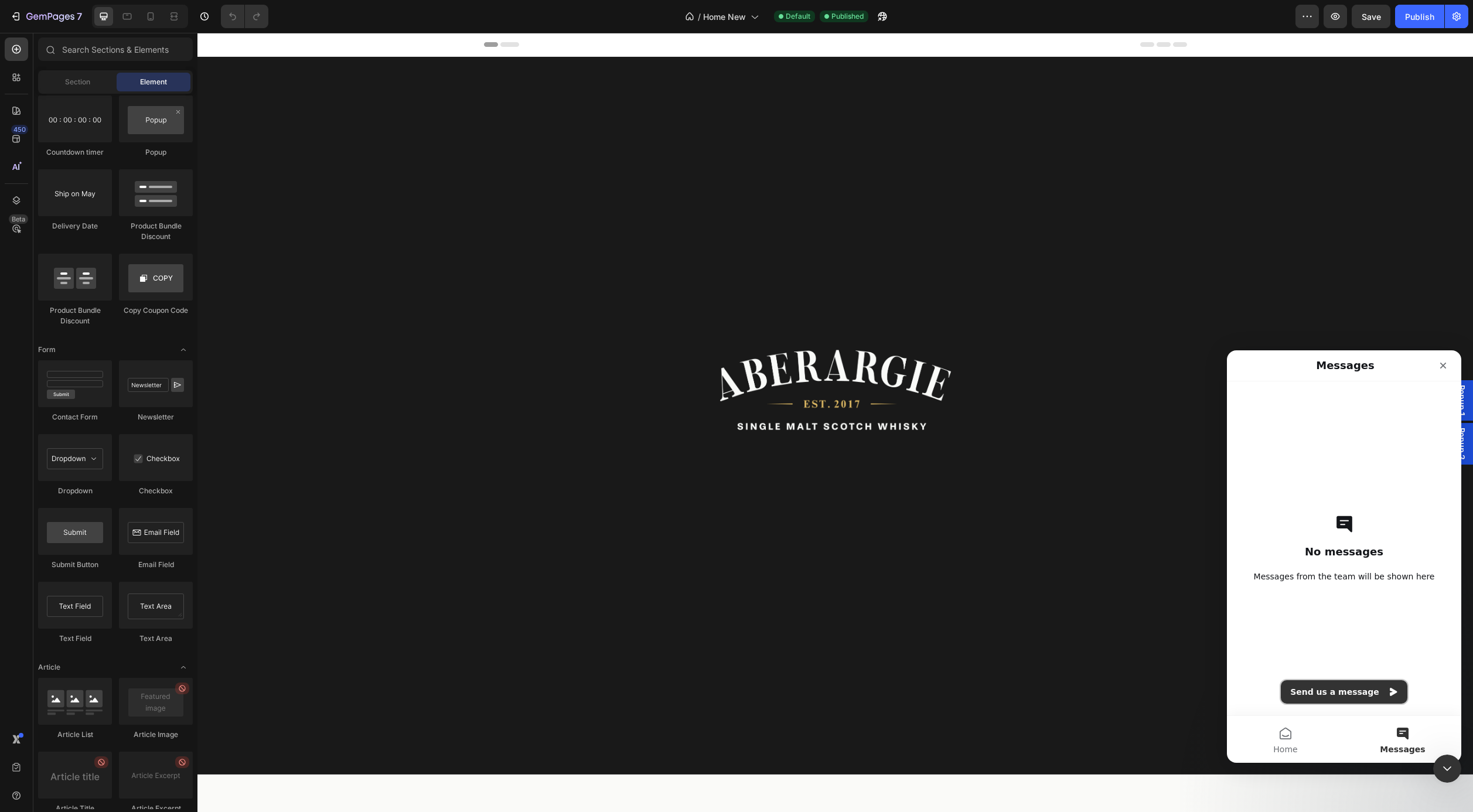
click at [1341, 692] on button "Send us a message" at bounding box center [1344, 692] width 126 height 24
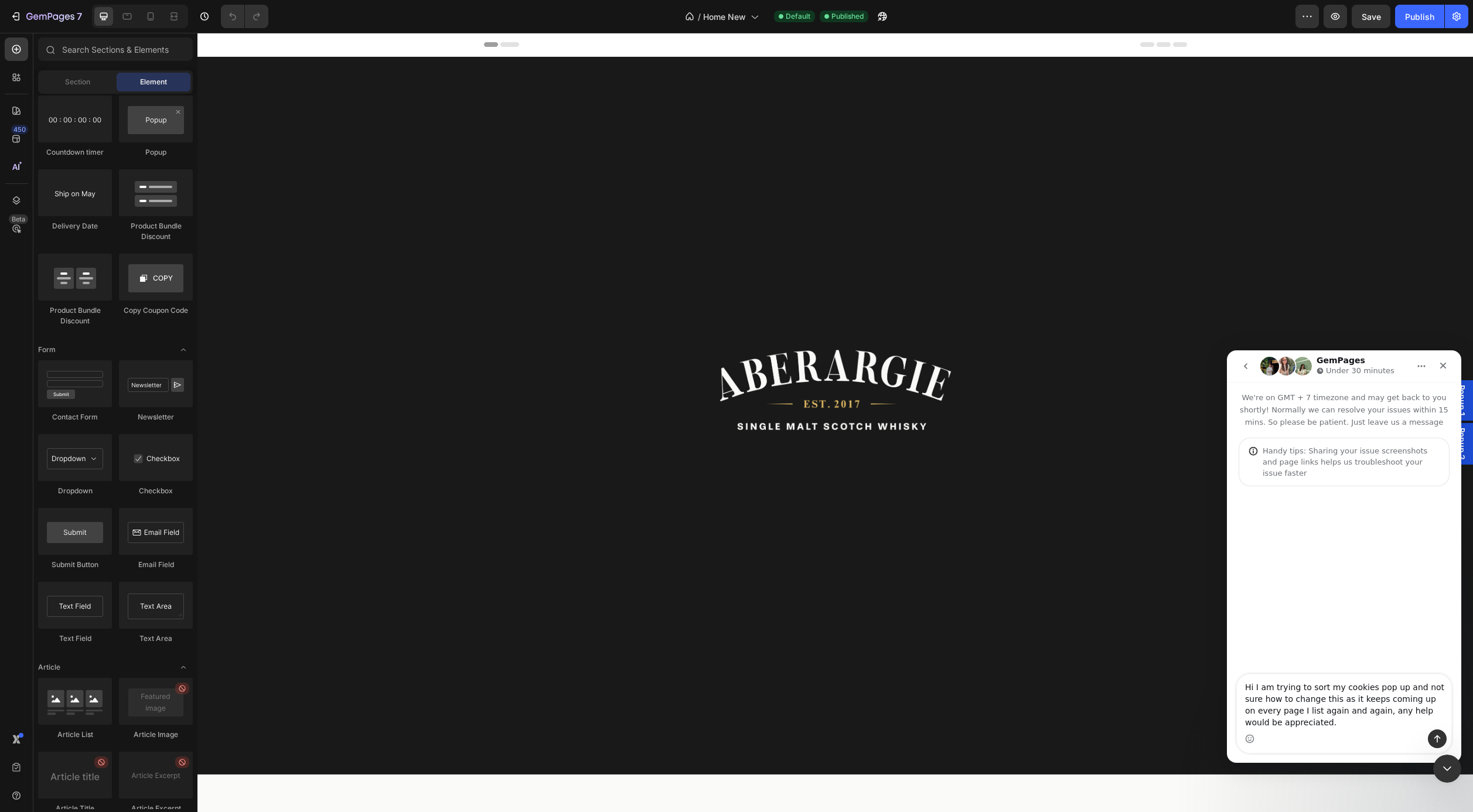
type textarea "Hi I am trying to sort my cookies pop up and not sure how to change this as it …"
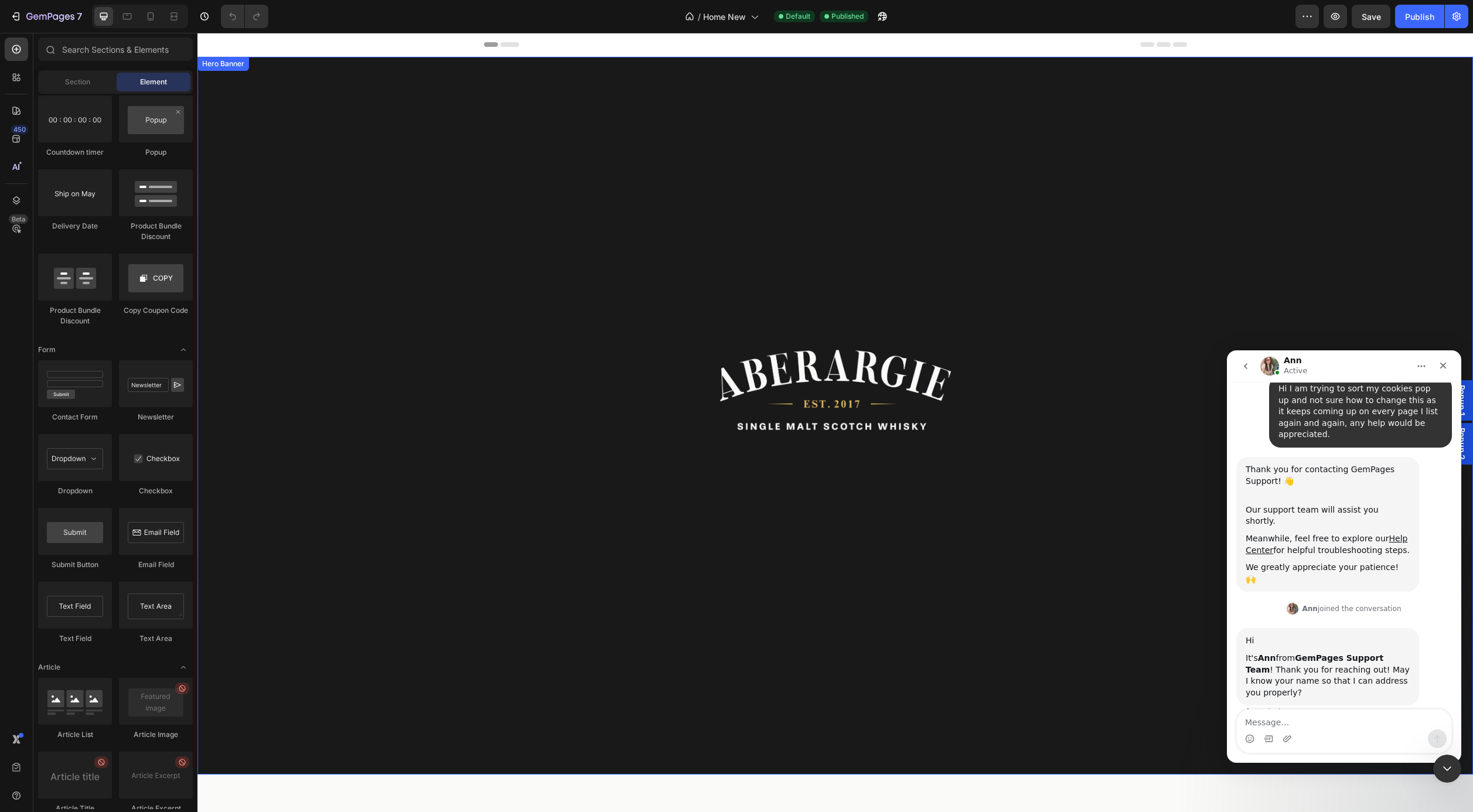
scroll to position [139, 0]
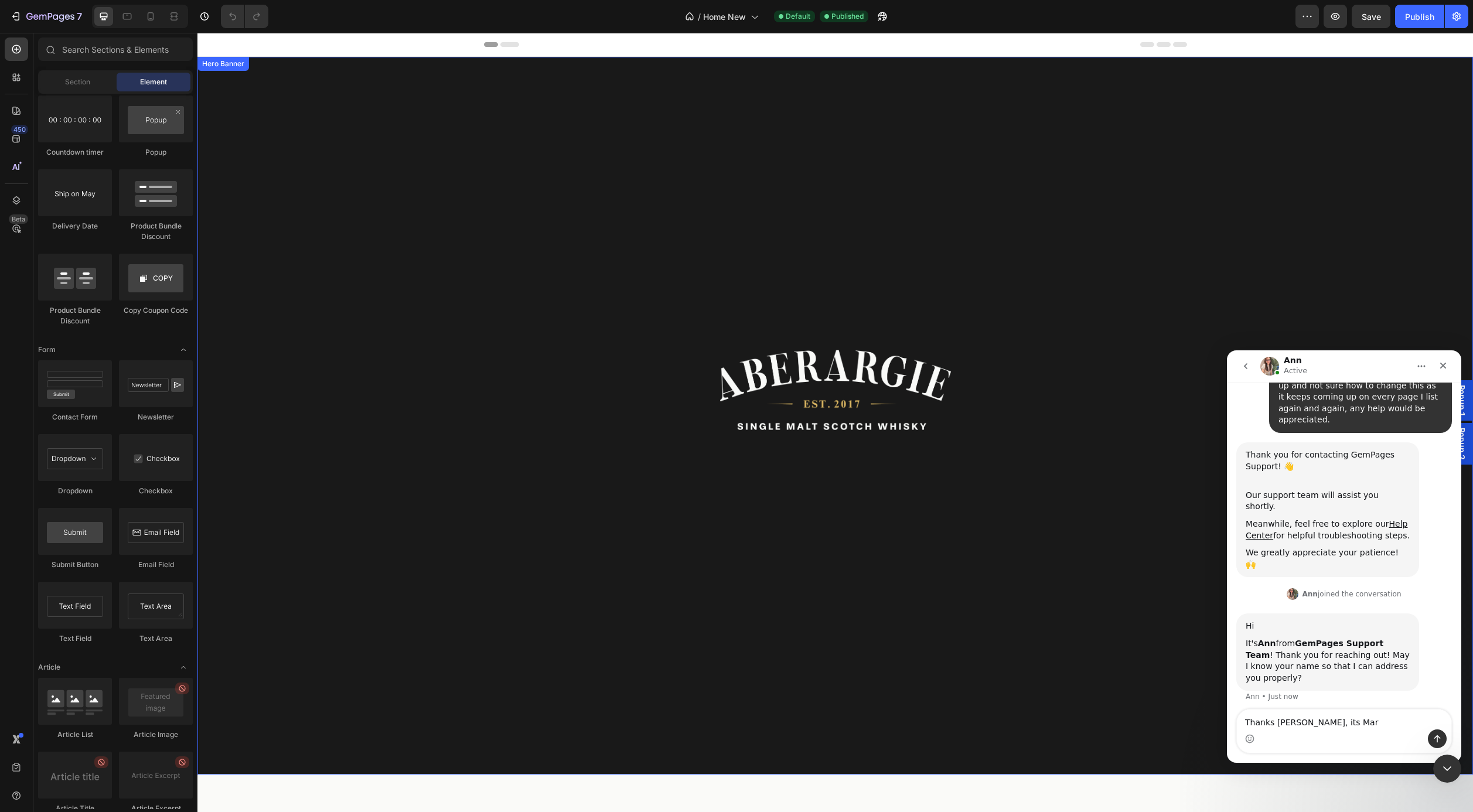
type textarea "Thanks [PERSON_NAME], its Mark"
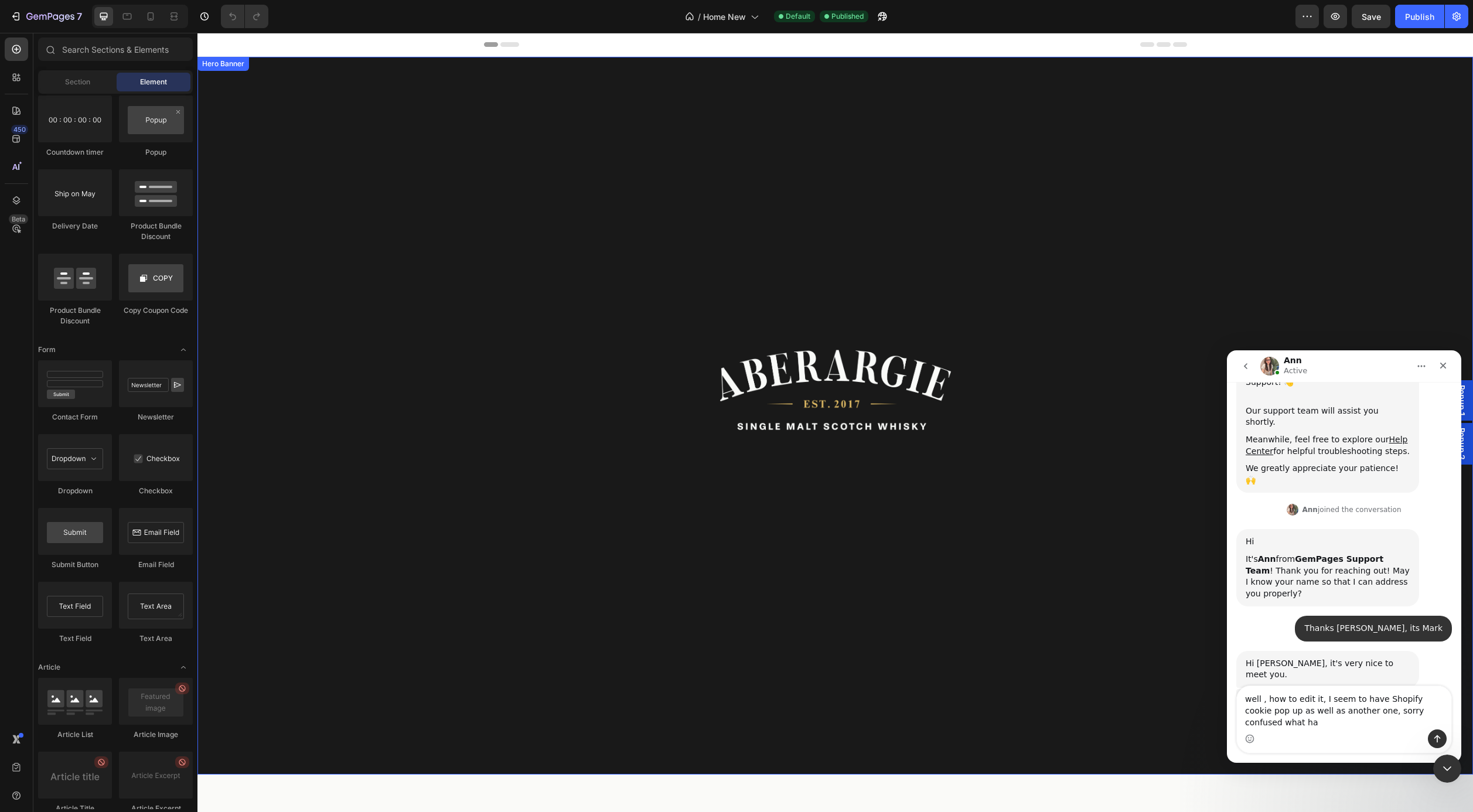
scroll to position [235, 0]
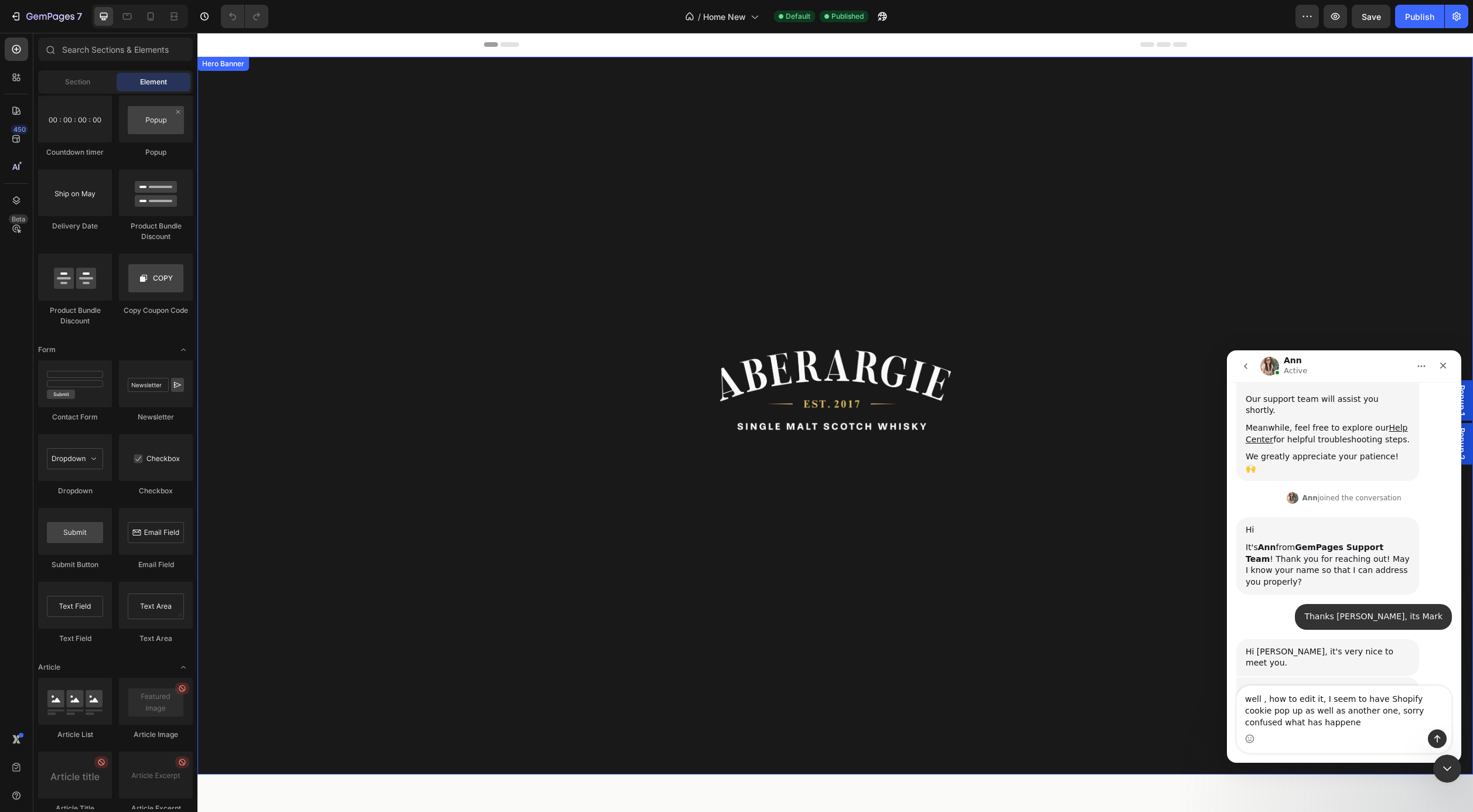
type textarea "well , how to edit it, I seem to have Shopify cookie pop up as well as another …"
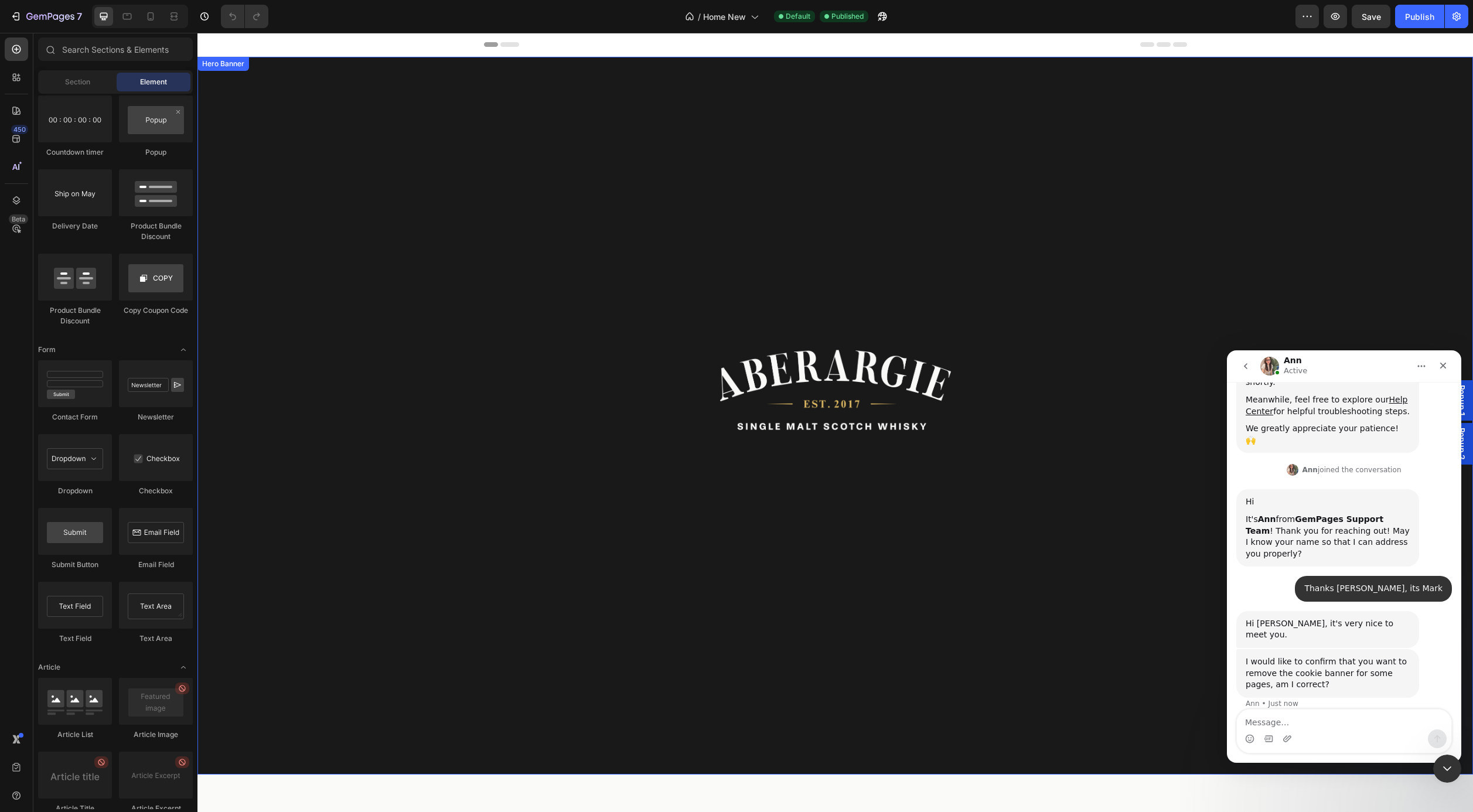
scroll to position [268, 0]
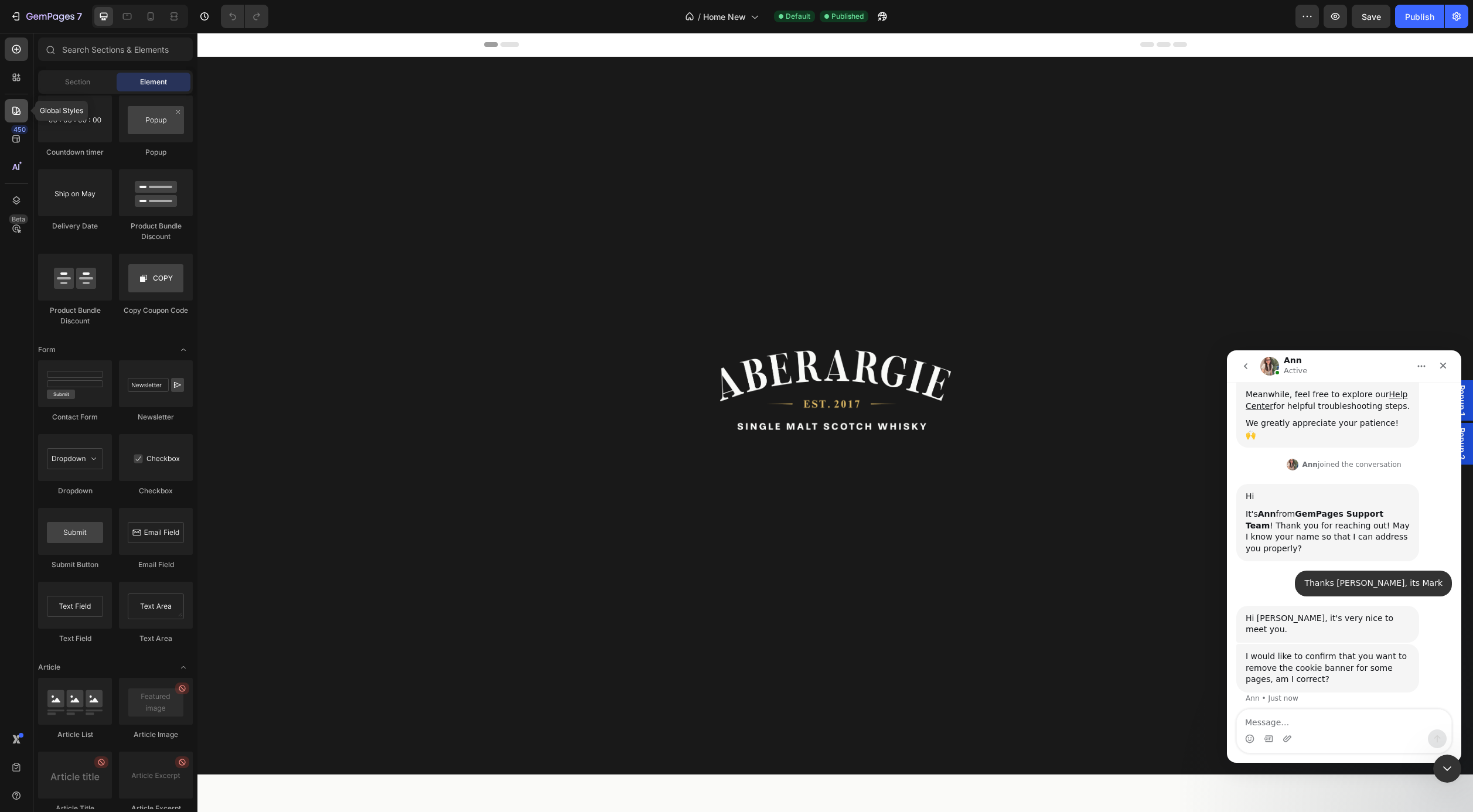
click at [24, 116] on div at bounding box center [16, 111] width 24 height 24
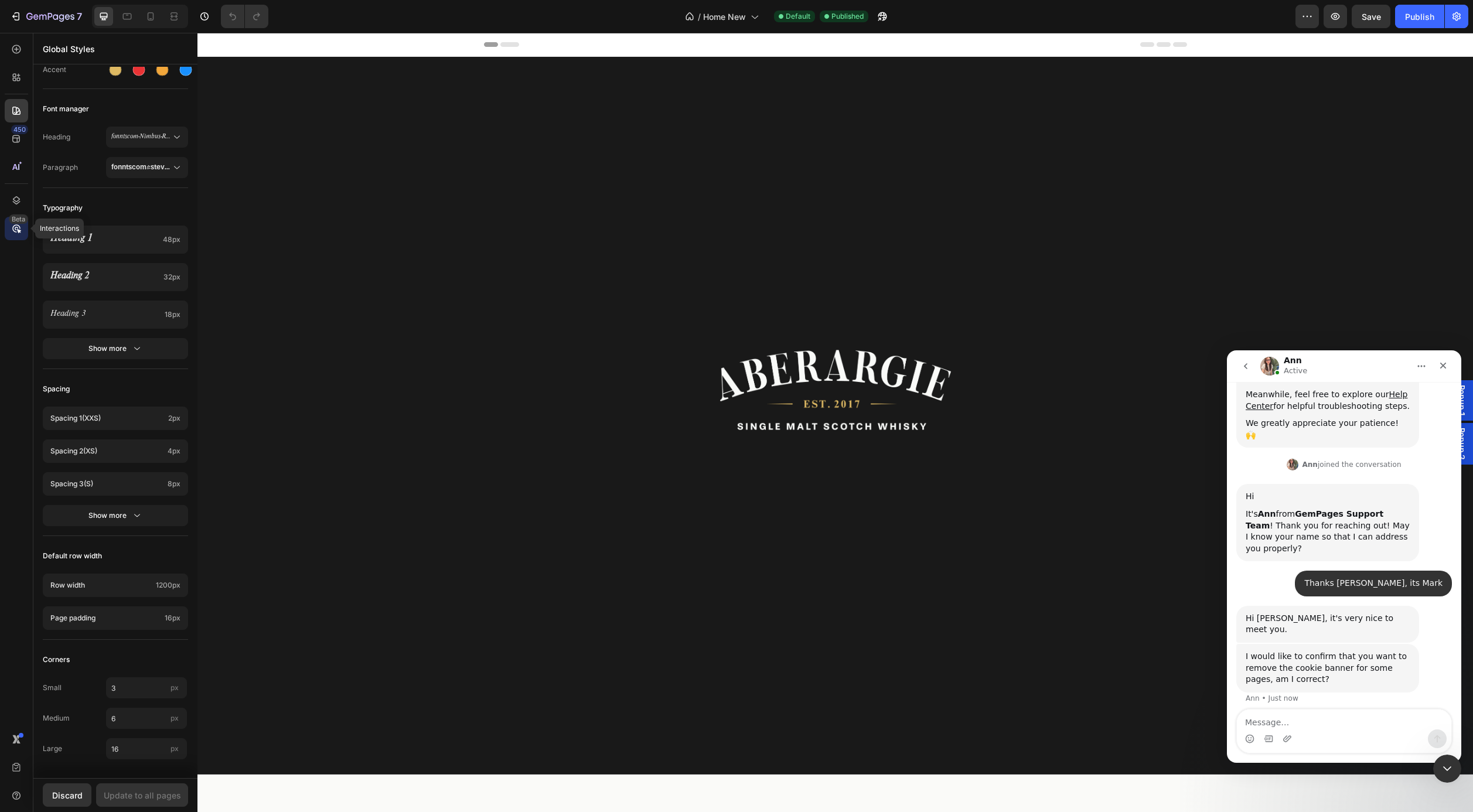
scroll to position [314, 0]
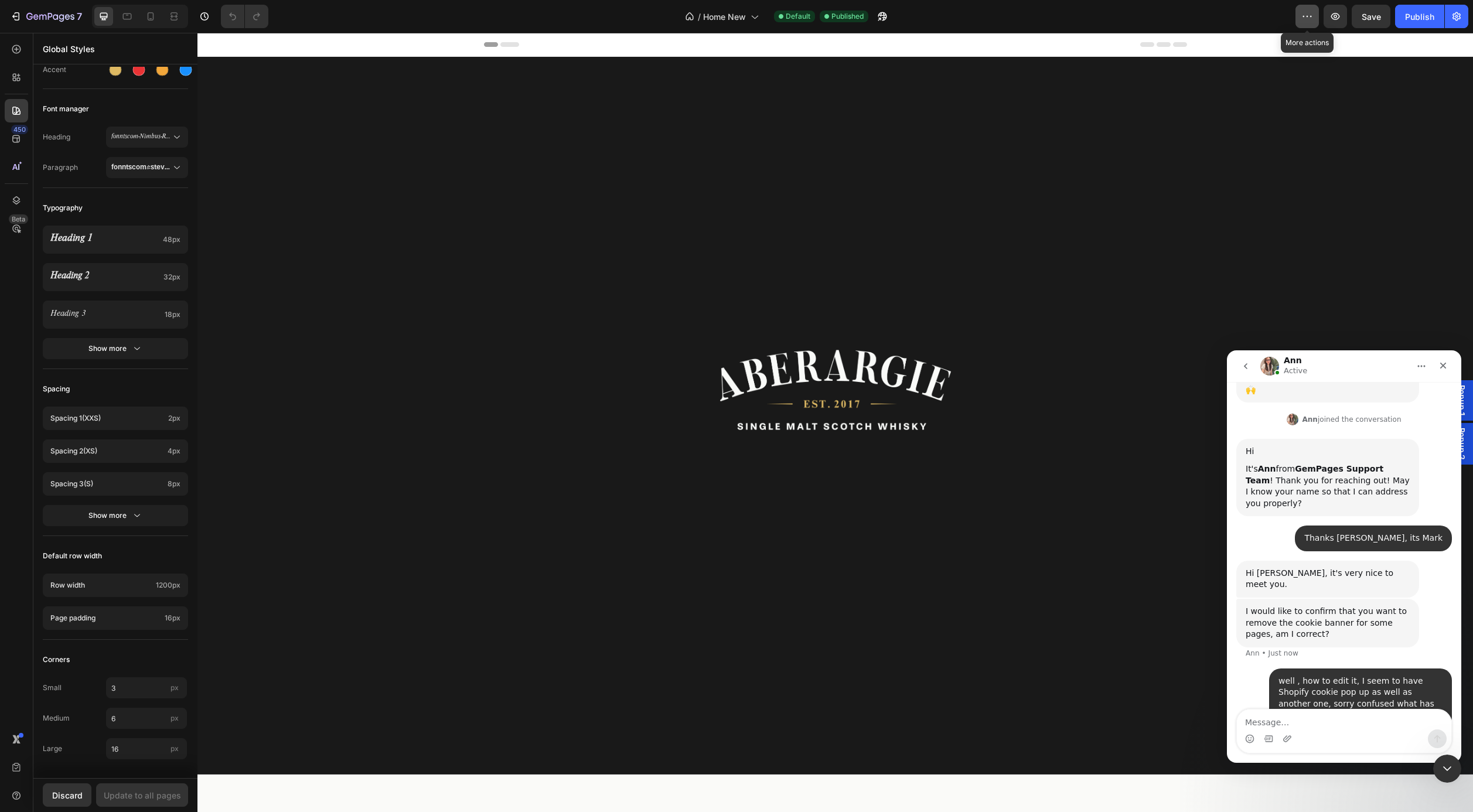
click at [1306, 17] on icon "button" at bounding box center [1307, 16] width 12 height 12
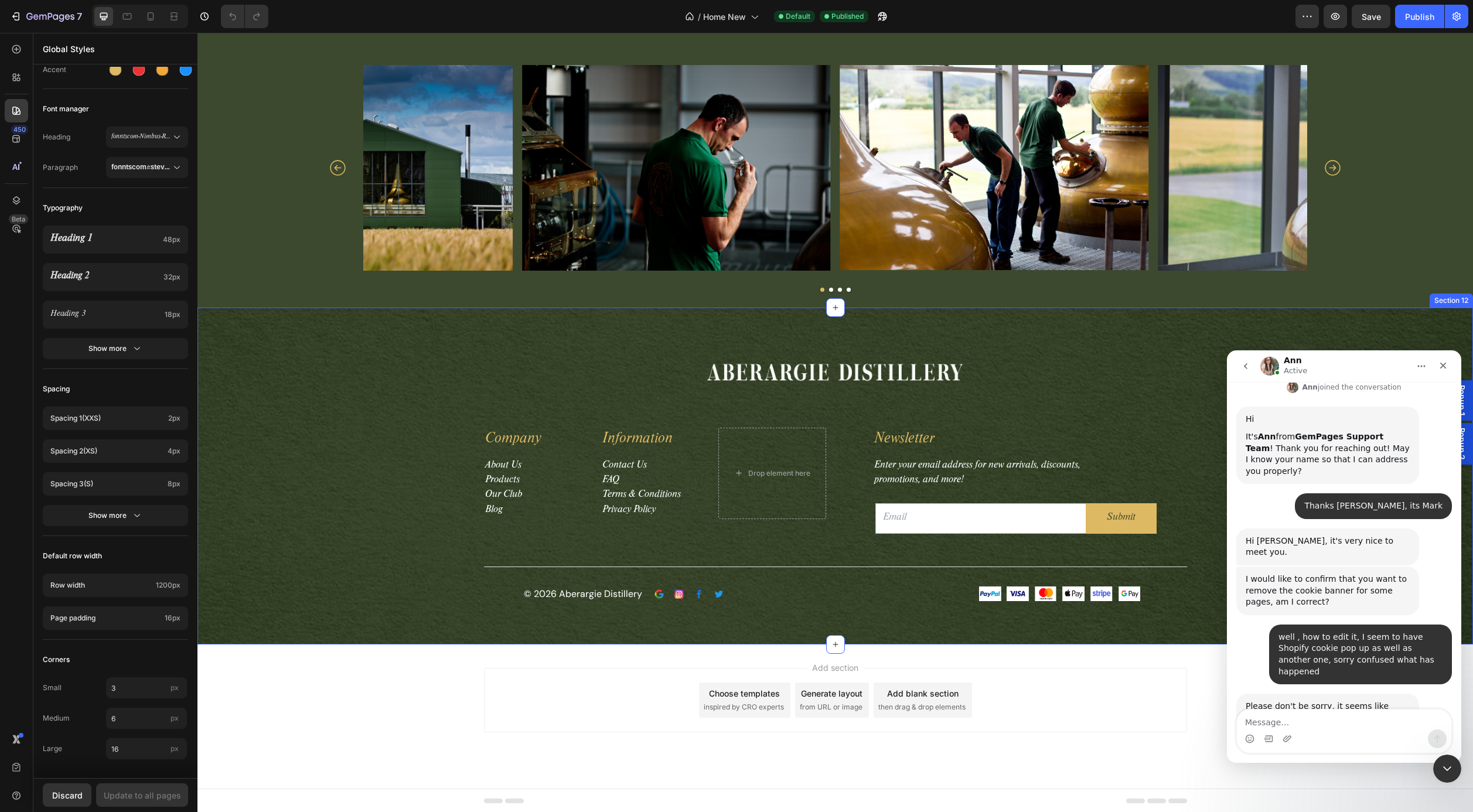
scroll to position [347, 0]
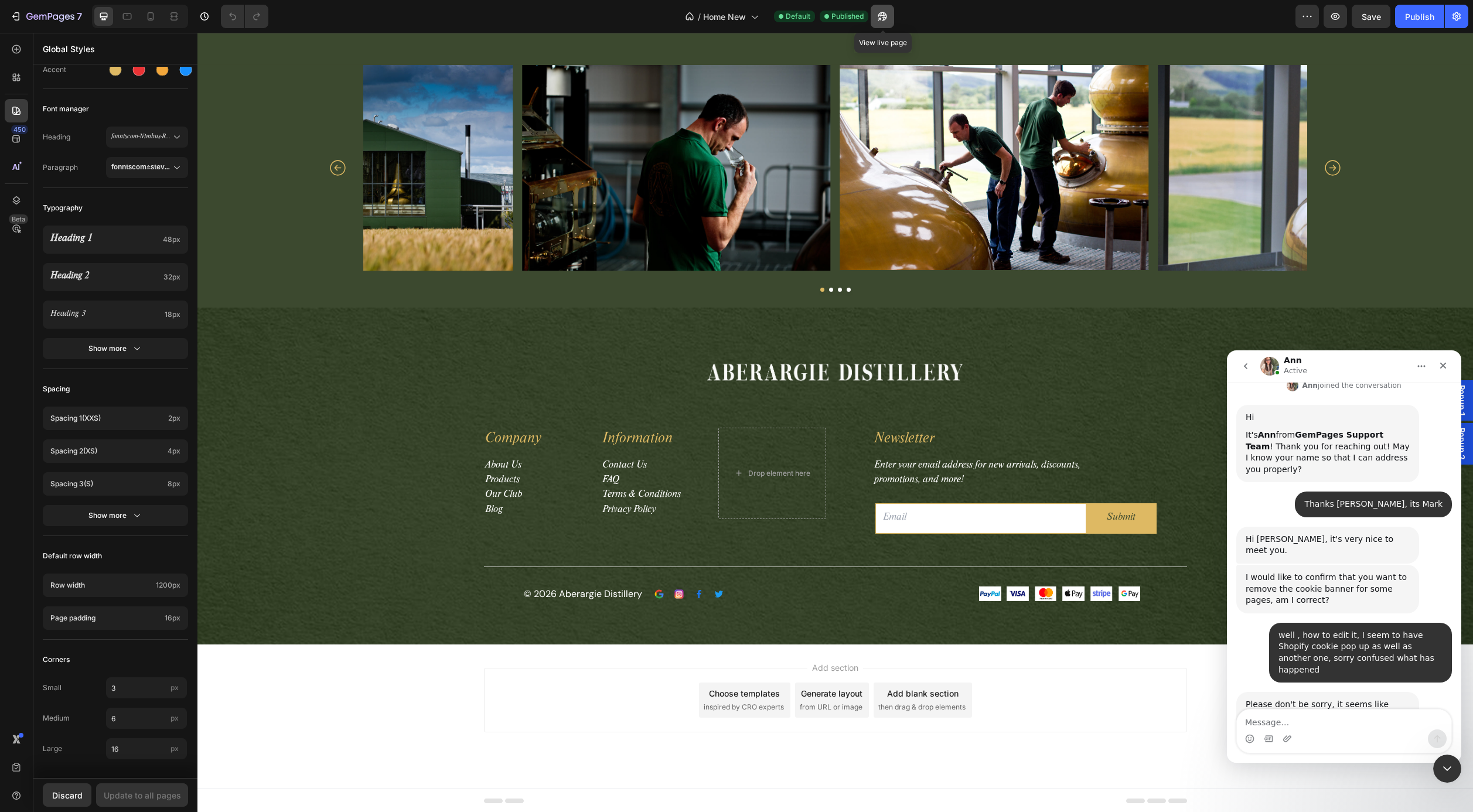
click at [881, 18] on icon "button" at bounding box center [880, 19] width 3 height 3
click at [1299, 724] on textarea "Message…" at bounding box center [1344, 719] width 214 height 20
paste textarea "[URL][DOMAIN_NAME]"
type textarea "Tis is the site so far. [URL][DOMAIN_NAME]"
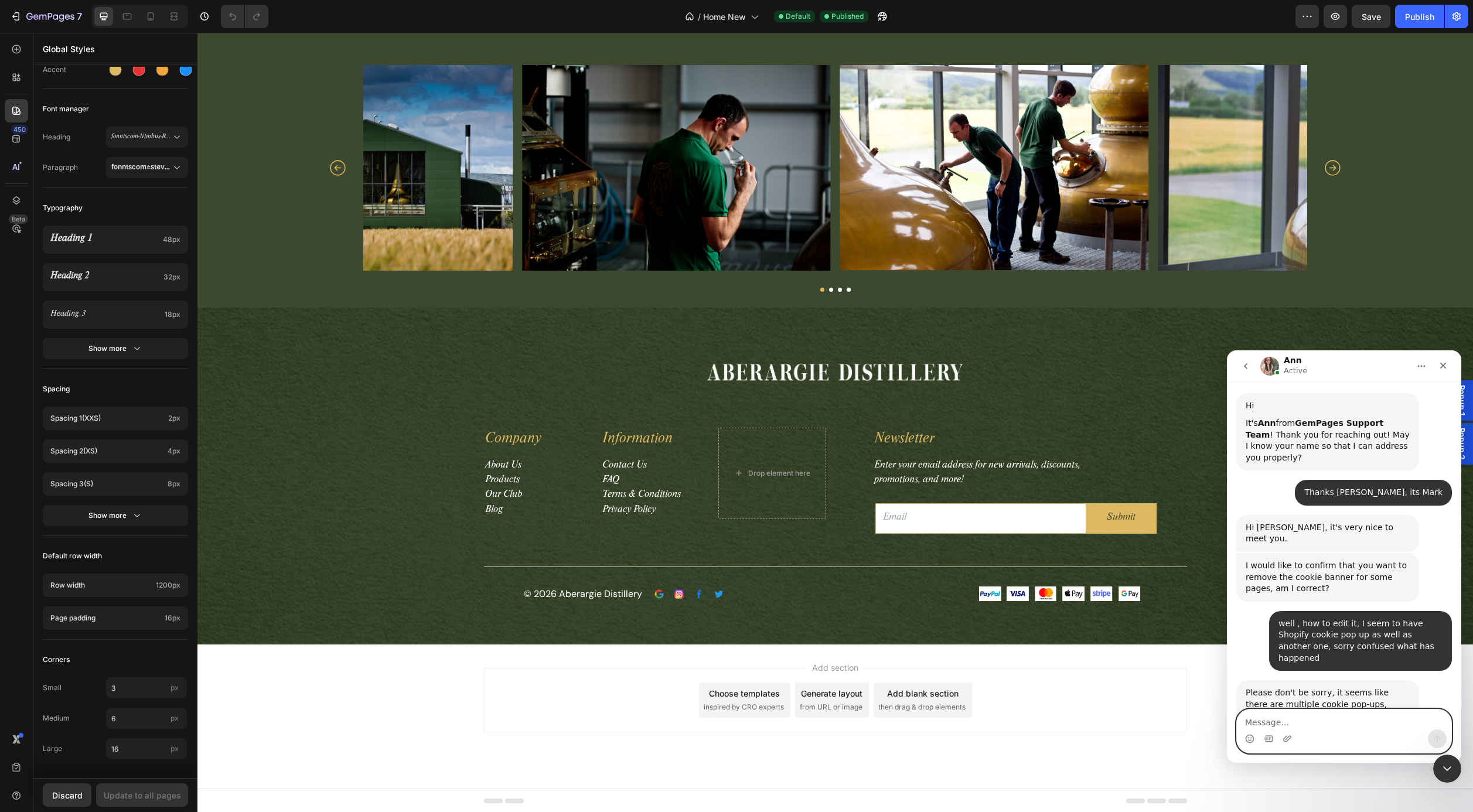
scroll to position [405, 0]
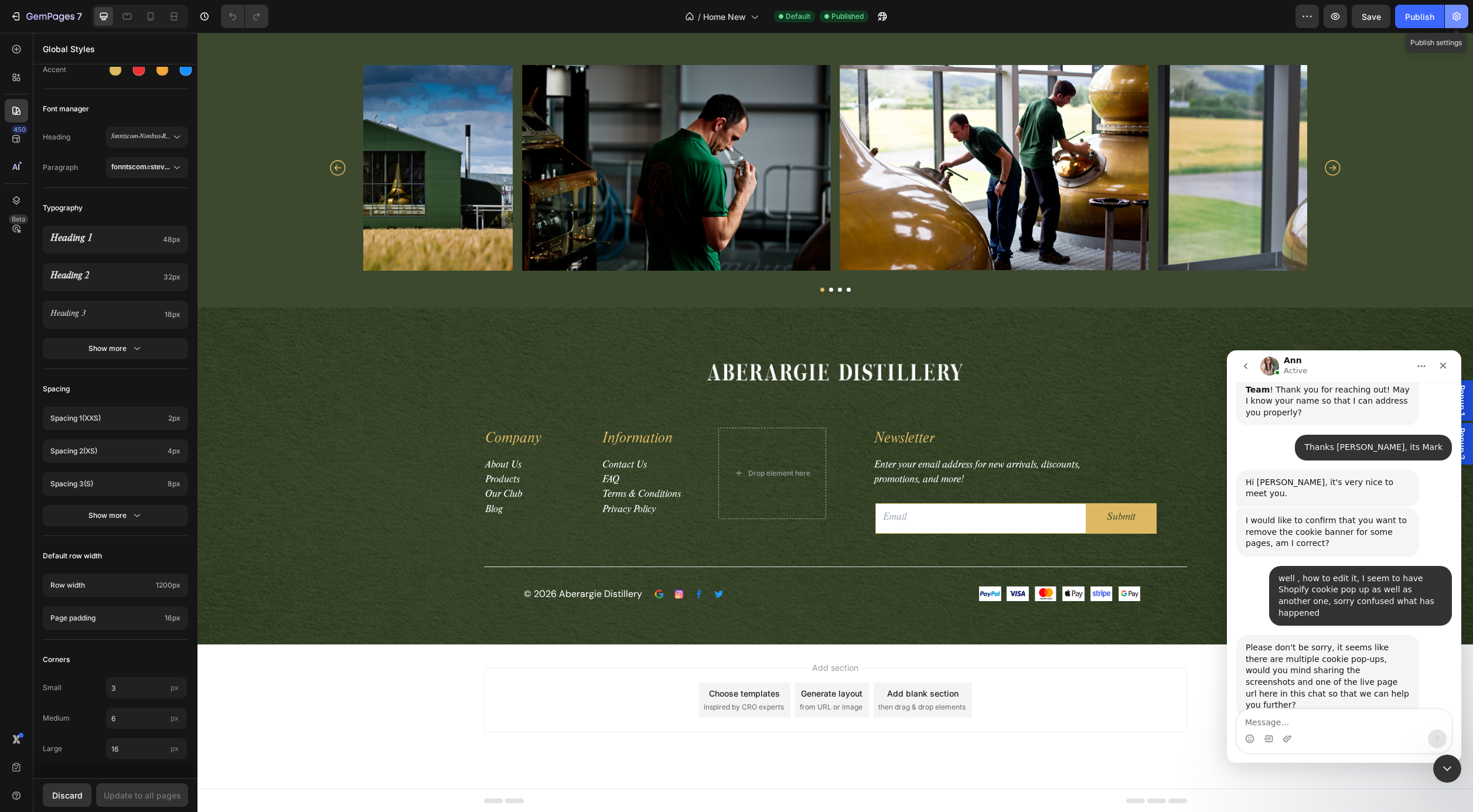
click at [1458, 18] on icon "button" at bounding box center [1457, 16] width 12 height 12
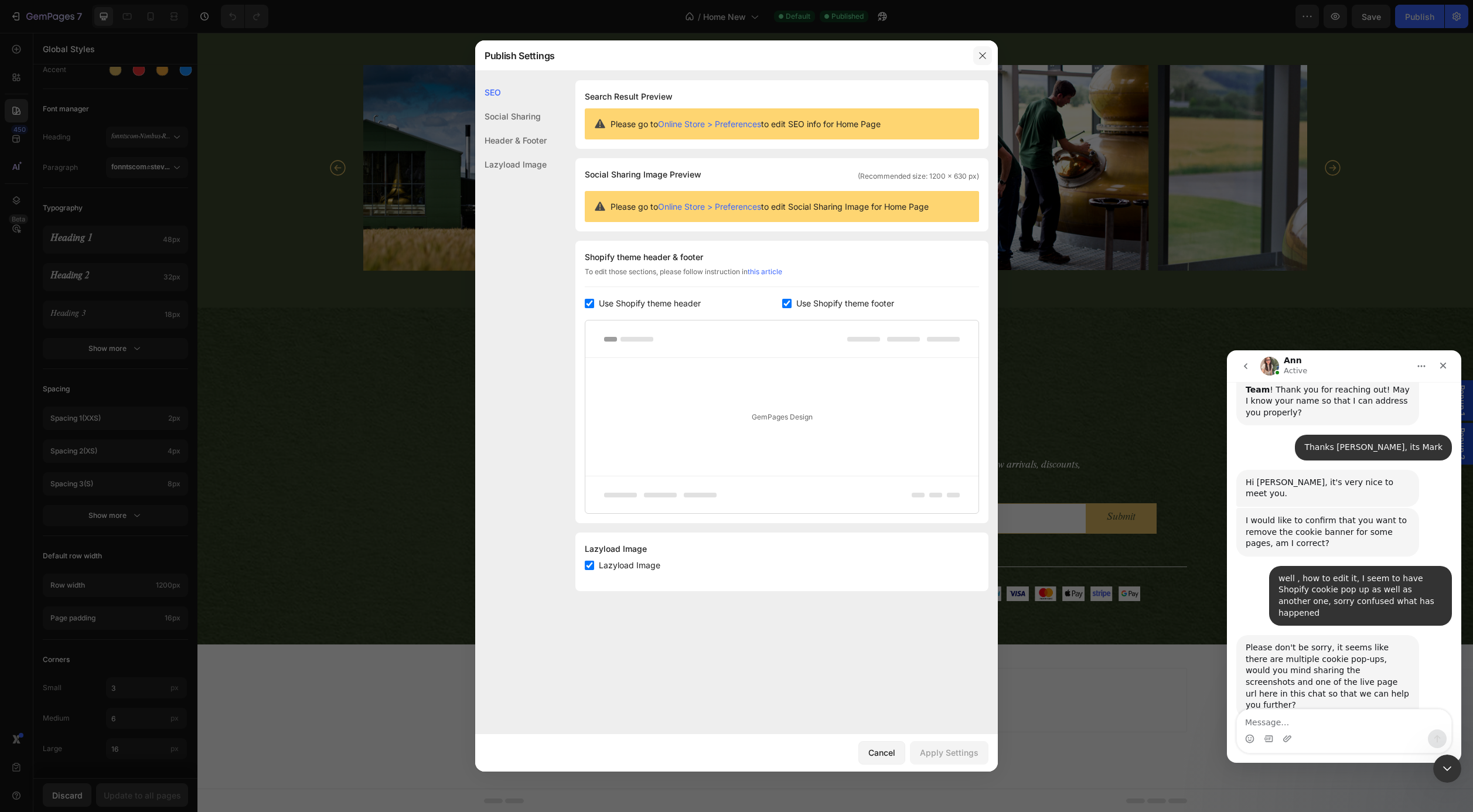
click at [979, 54] on icon "button" at bounding box center [982, 56] width 10 height 10
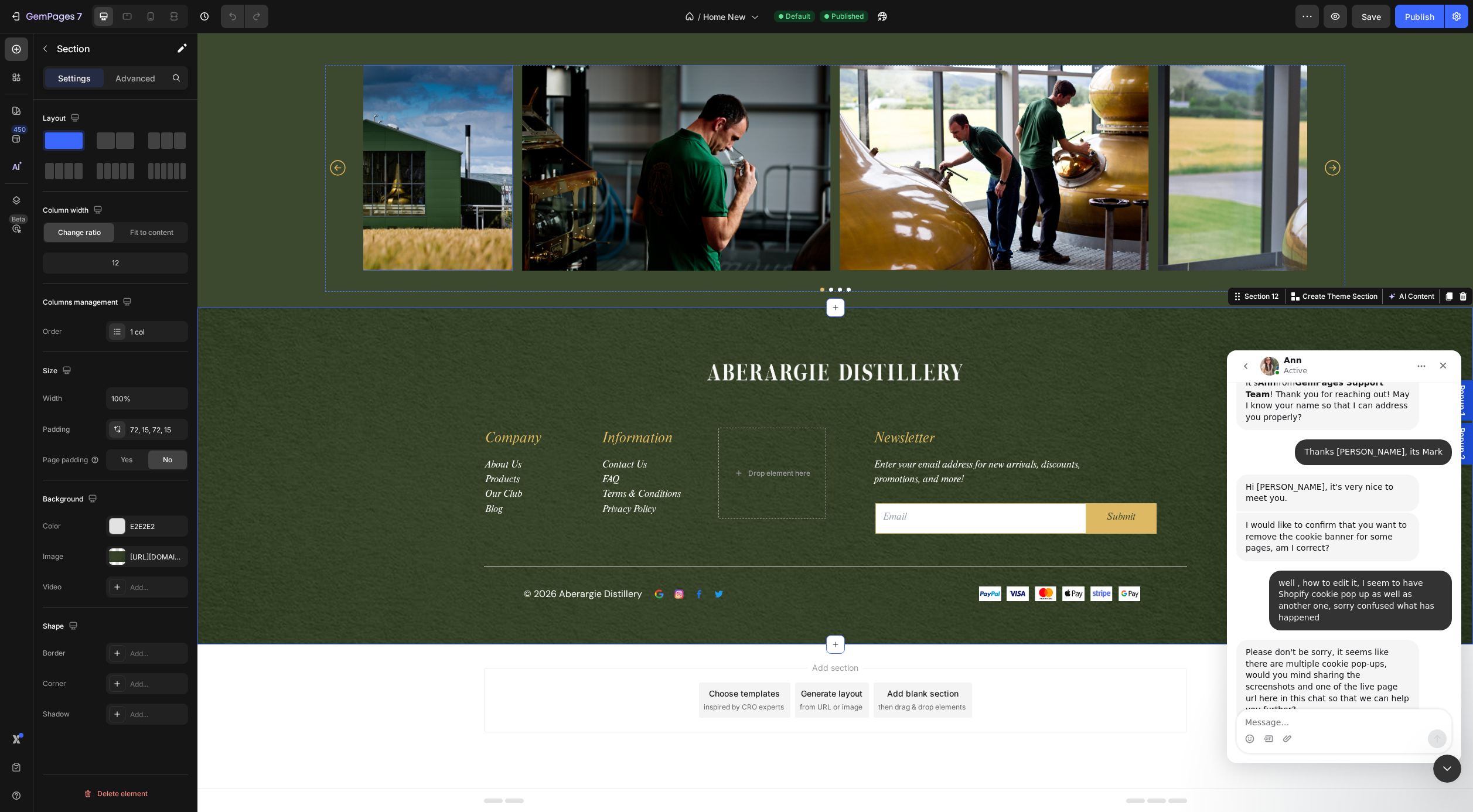
scroll to position [439, 0]
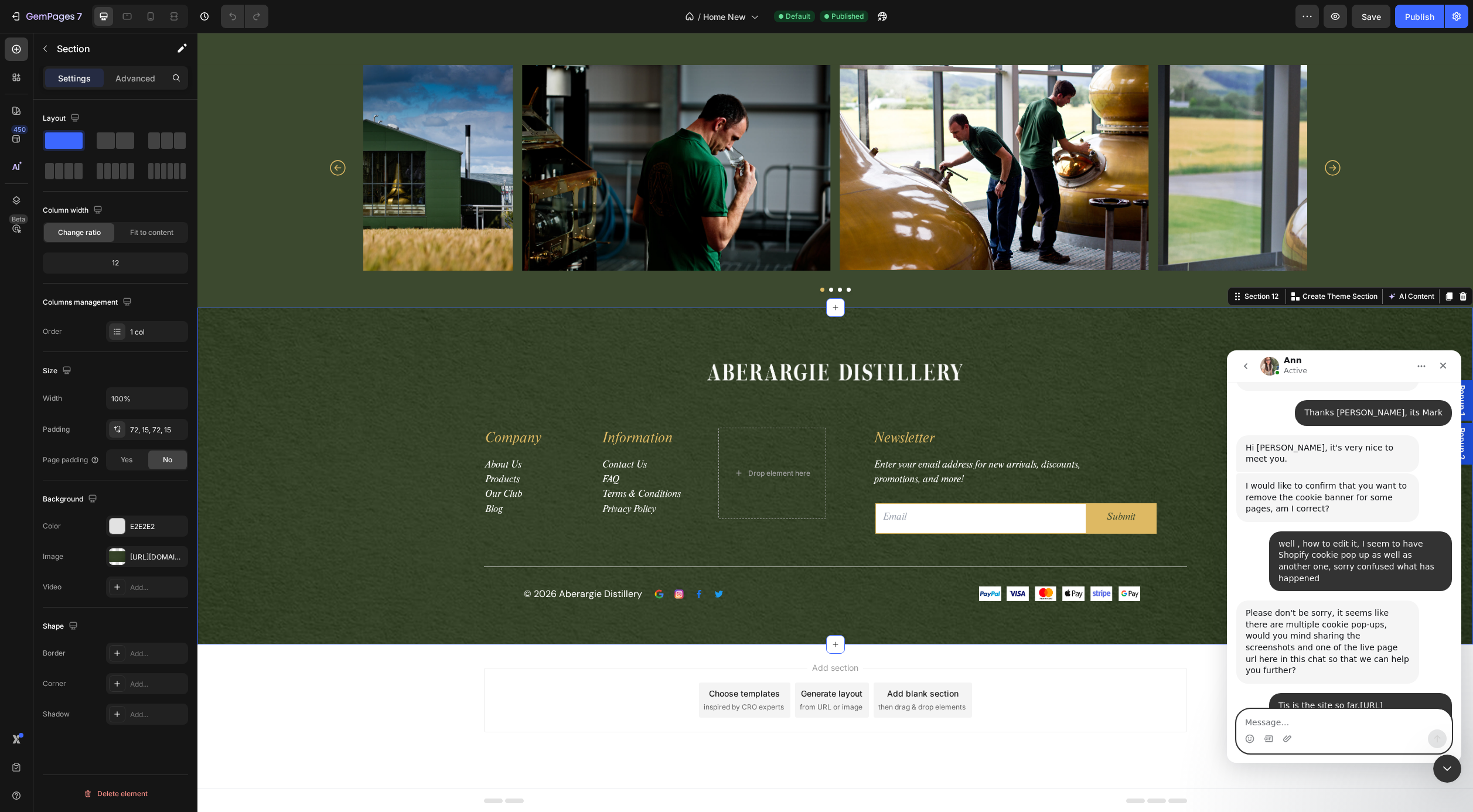
click at [1277, 718] on textarea "Message…" at bounding box center [1344, 719] width 214 height 20
type textarea "ok"
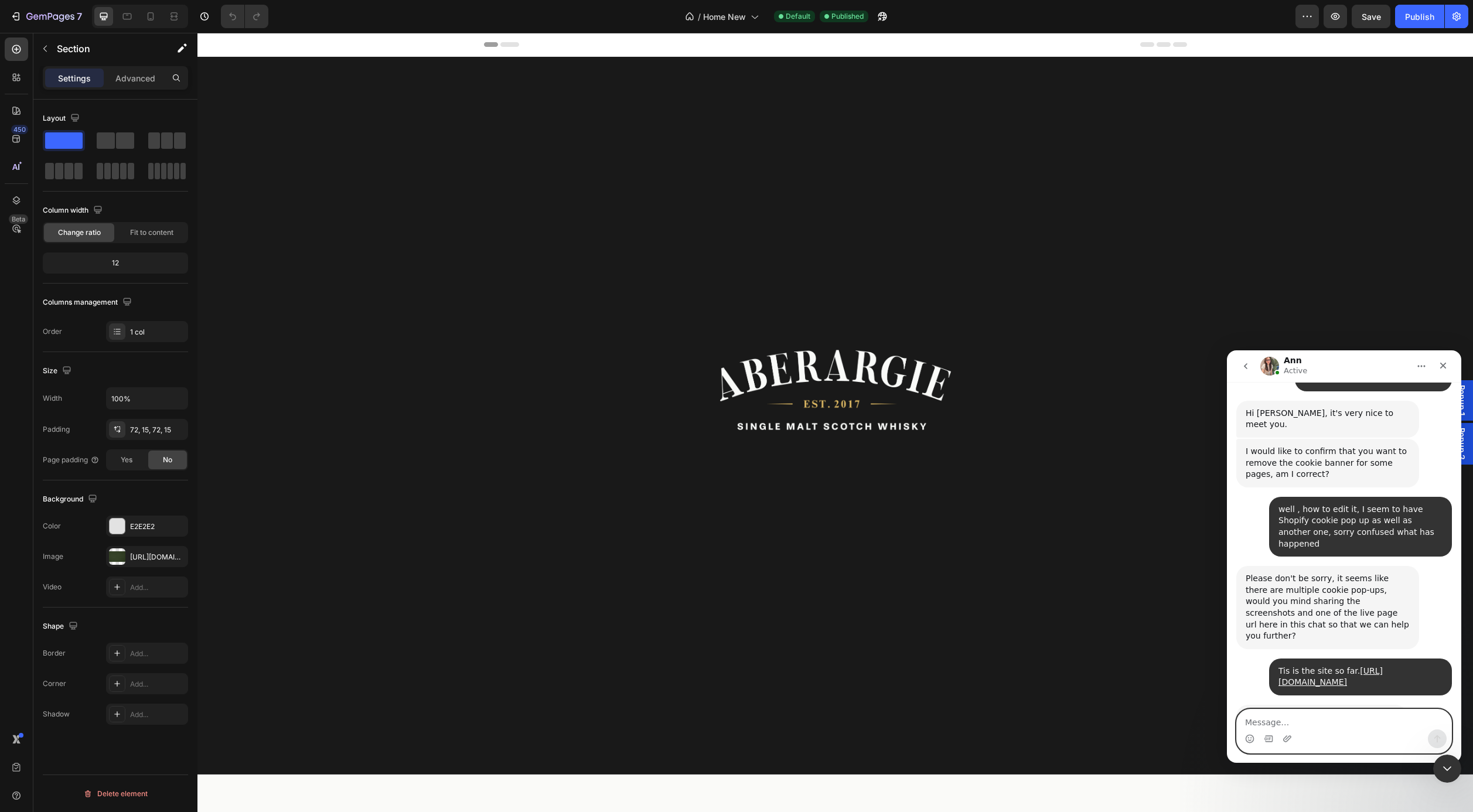
scroll to position [0, 0]
click at [1309, 19] on icon "button" at bounding box center [1307, 16] width 12 height 12
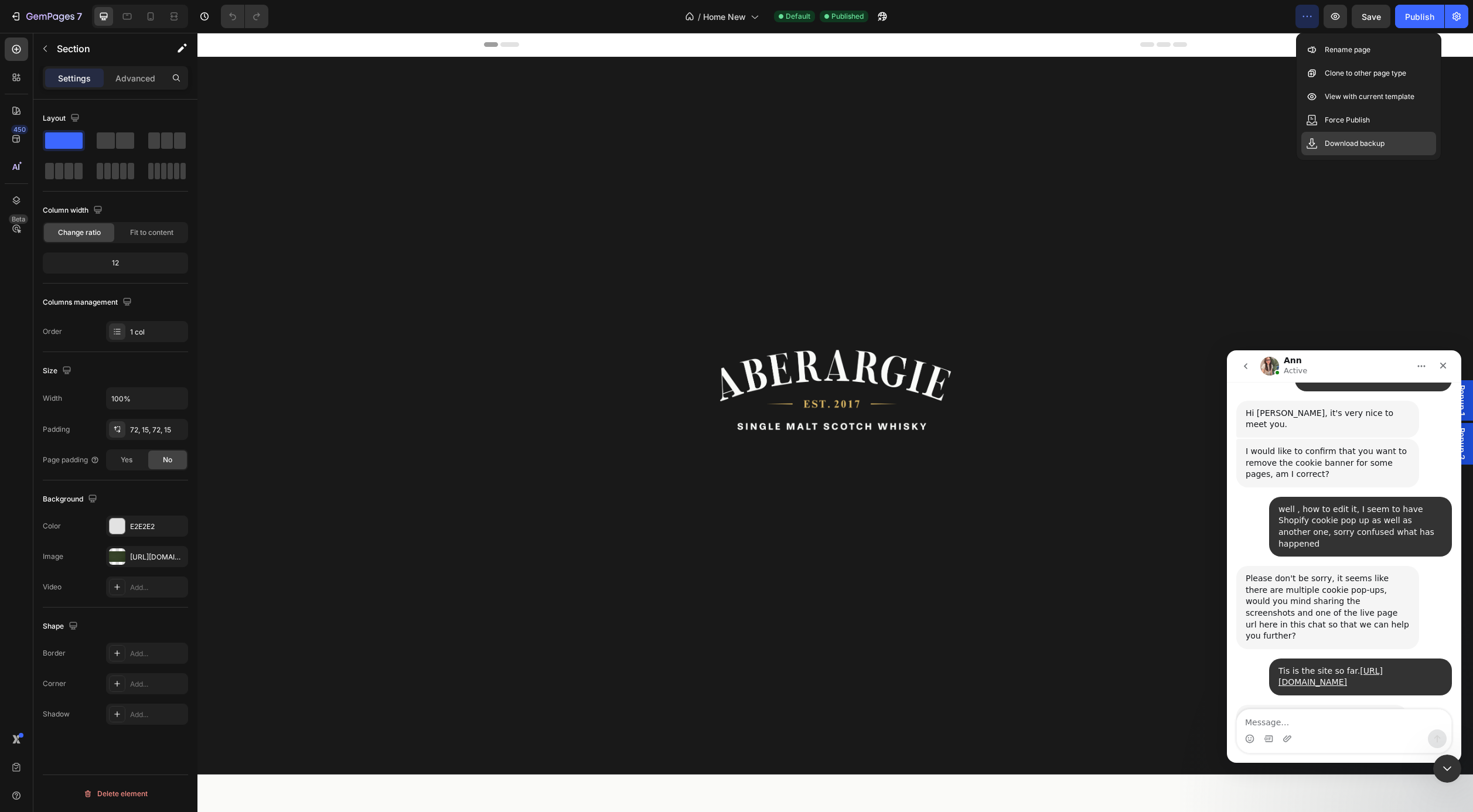
click at [1320, 144] on div "Download backup" at bounding box center [1368, 144] width 135 height 24
click at [744, 18] on span "Home New" at bounding box center [725, 16] width 43 height 13
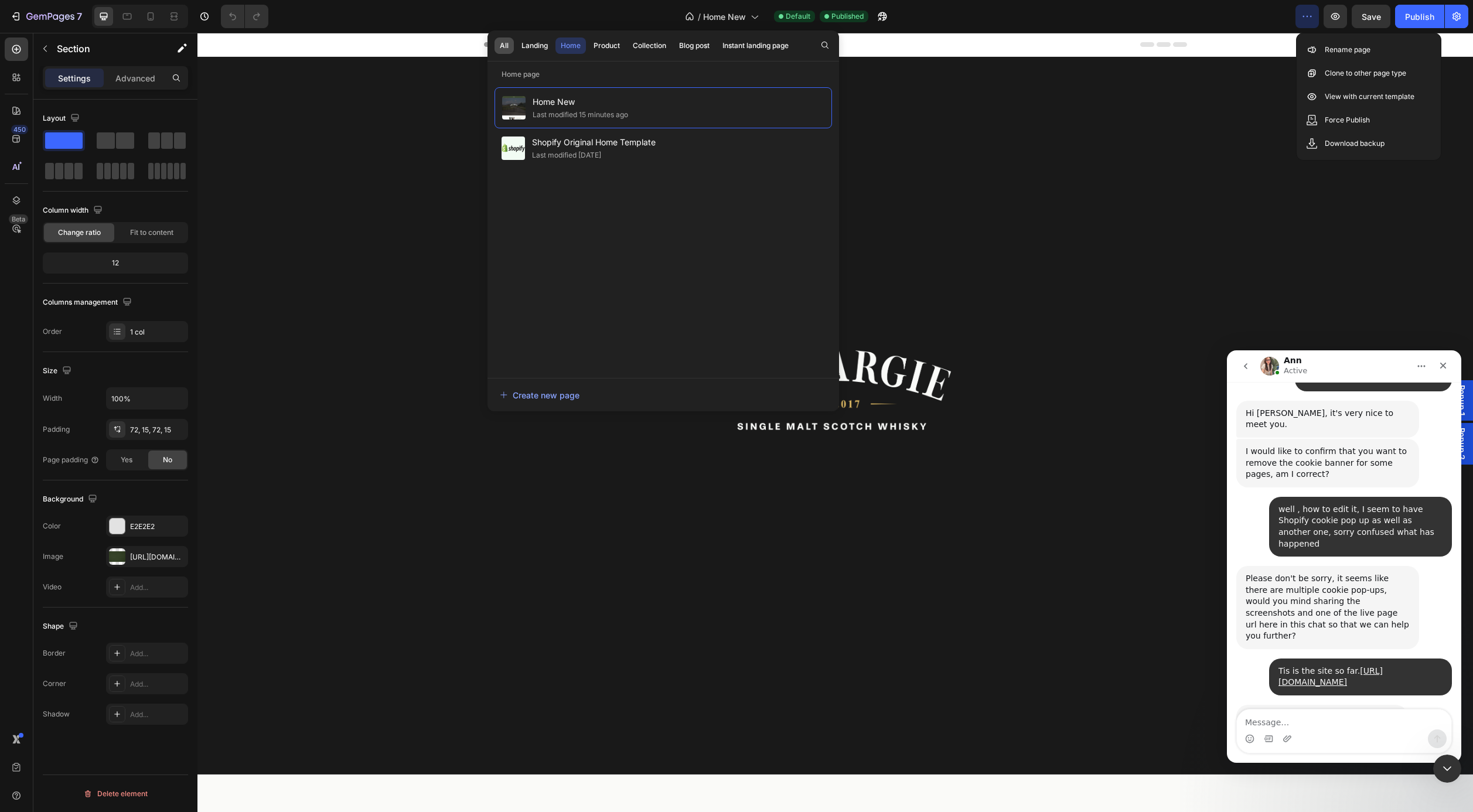
click at [507, 48] on div "All" at bounding box center [504, 45] width 9 height 10
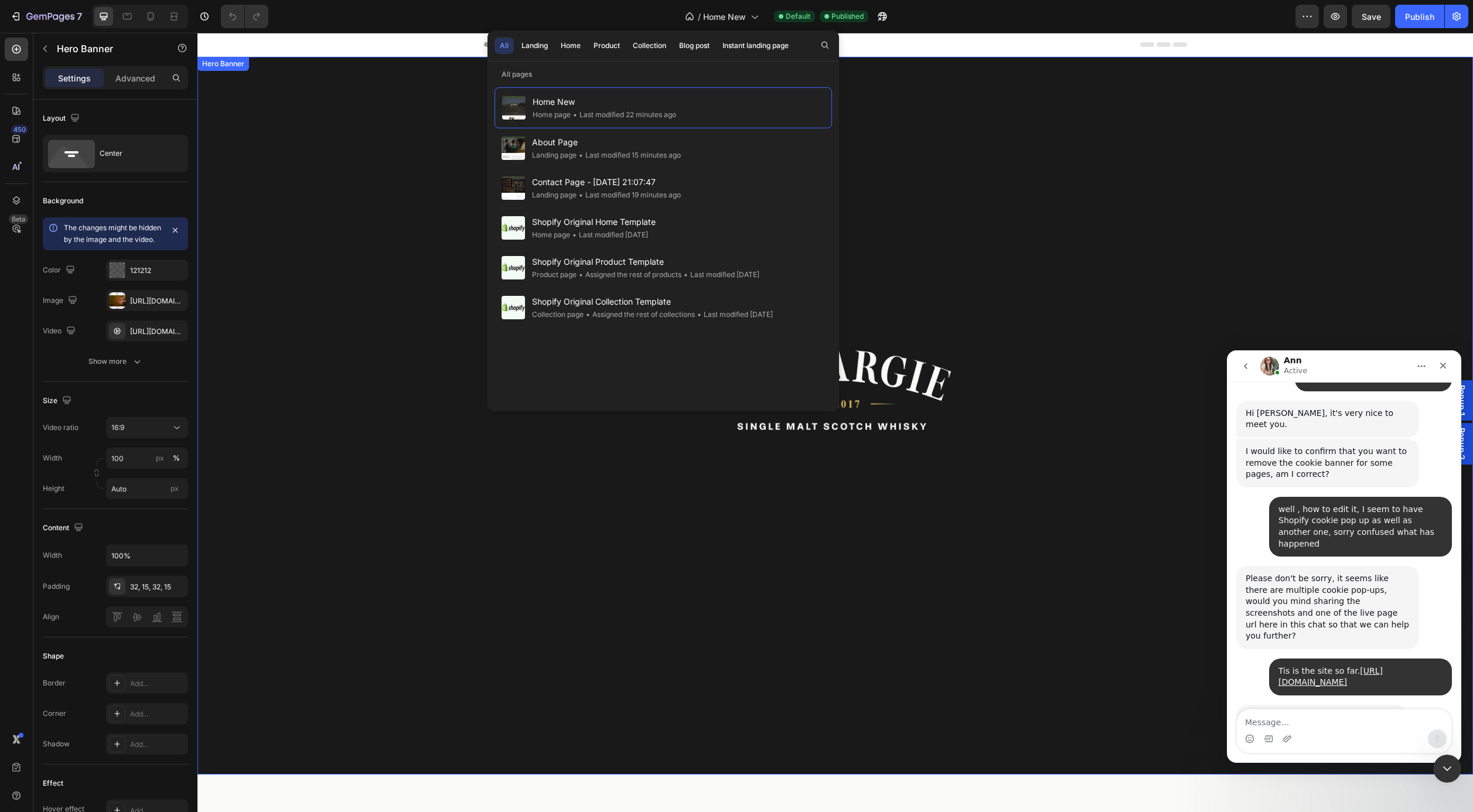
click at [955, 161] on div "Overlay" at bounding box center [836, 415] width 1276 height 718
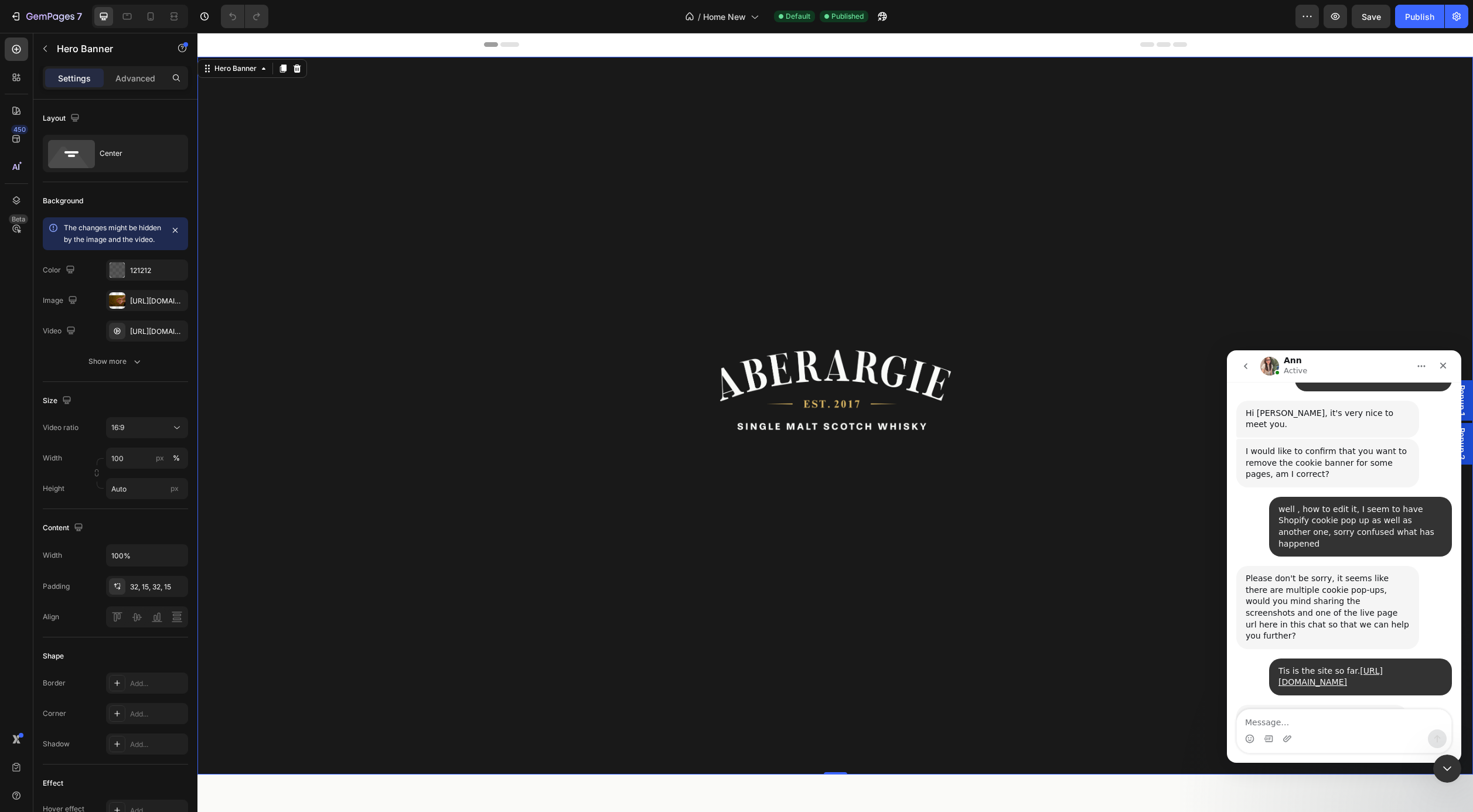
click at [231, 45] on span "Header" at bounding box center [233, 45] width 26 height 12
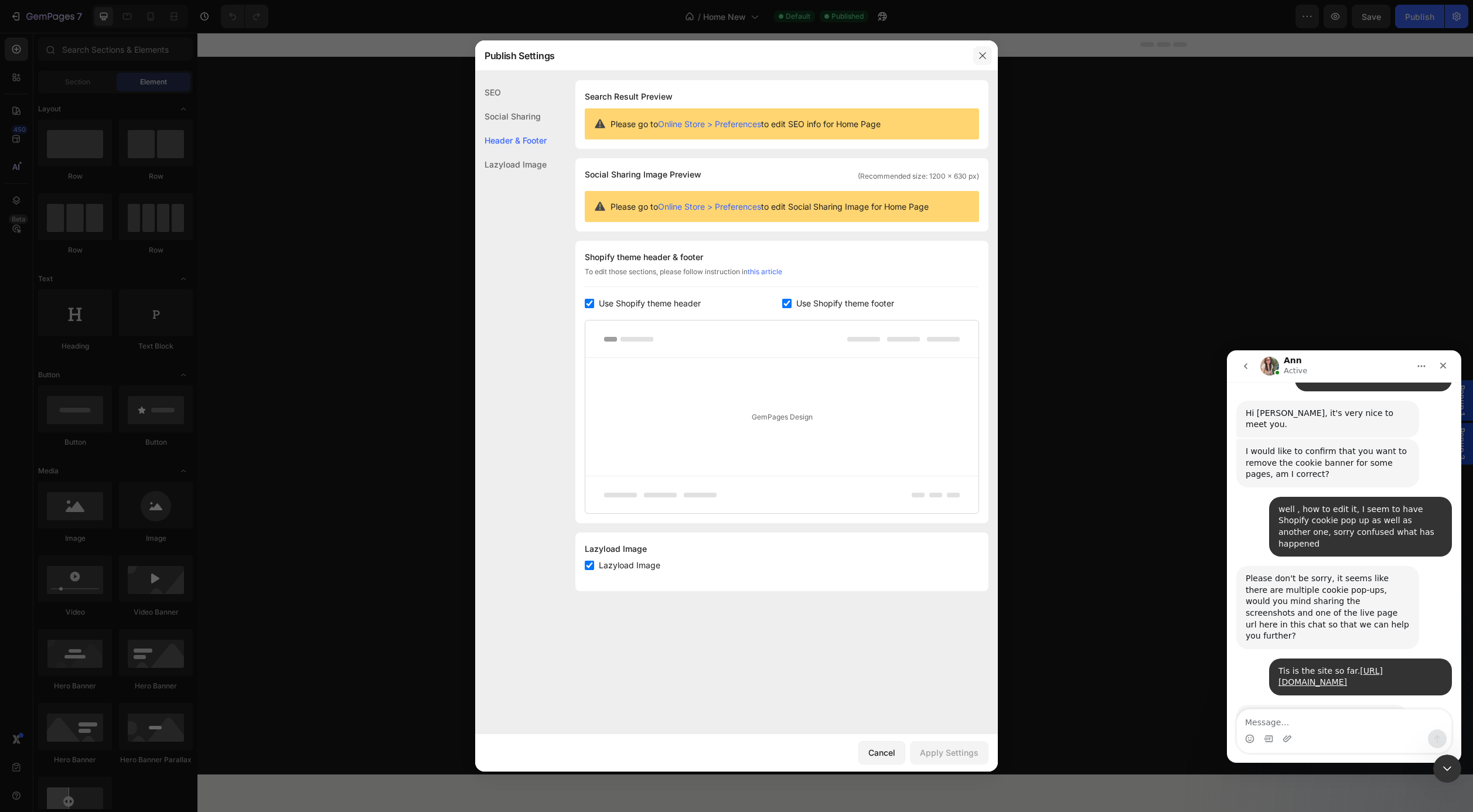
click at [984, 54] on icon "button" at bounding box center [982, 56] width 10 height 10
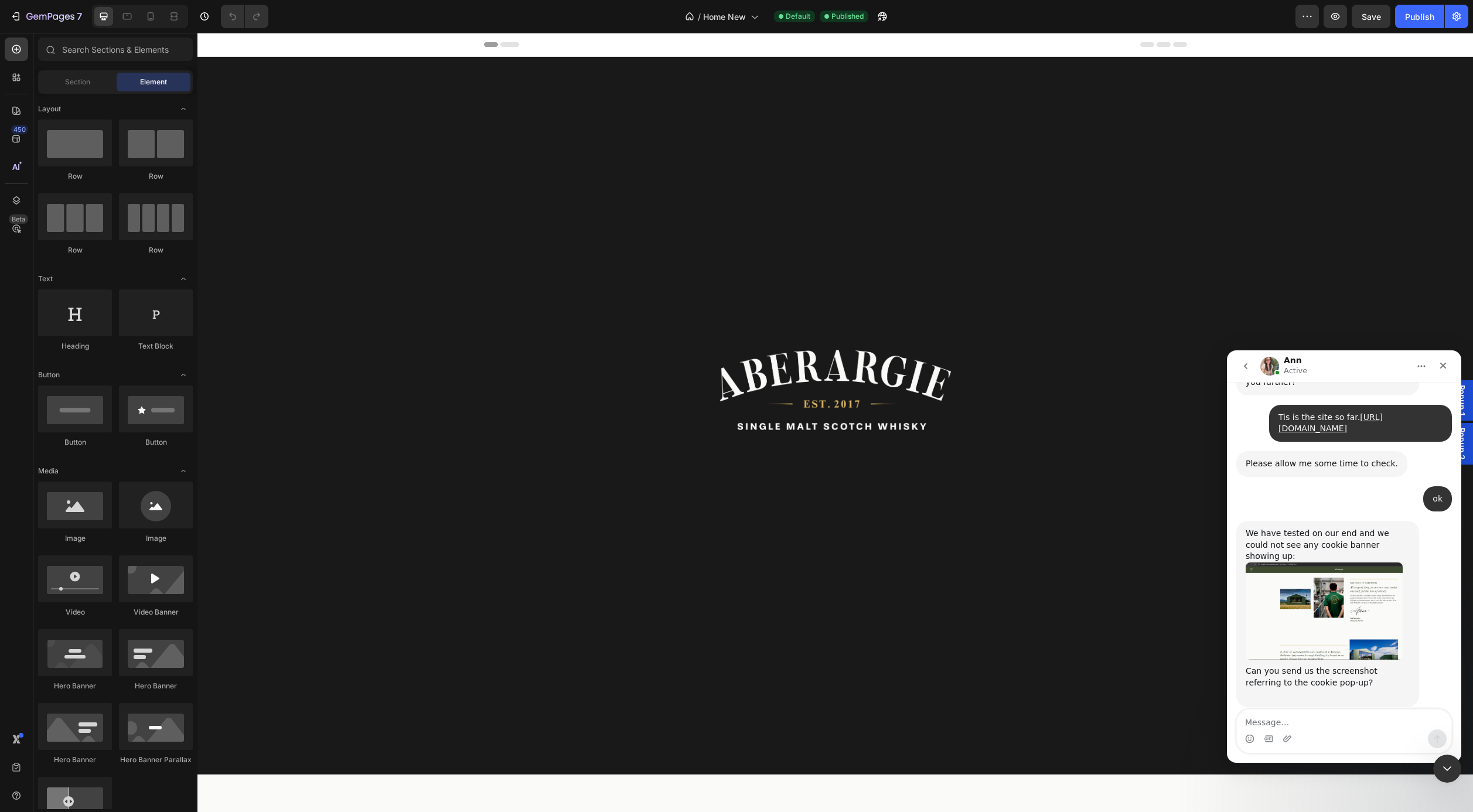
scroll to position [790, 0]
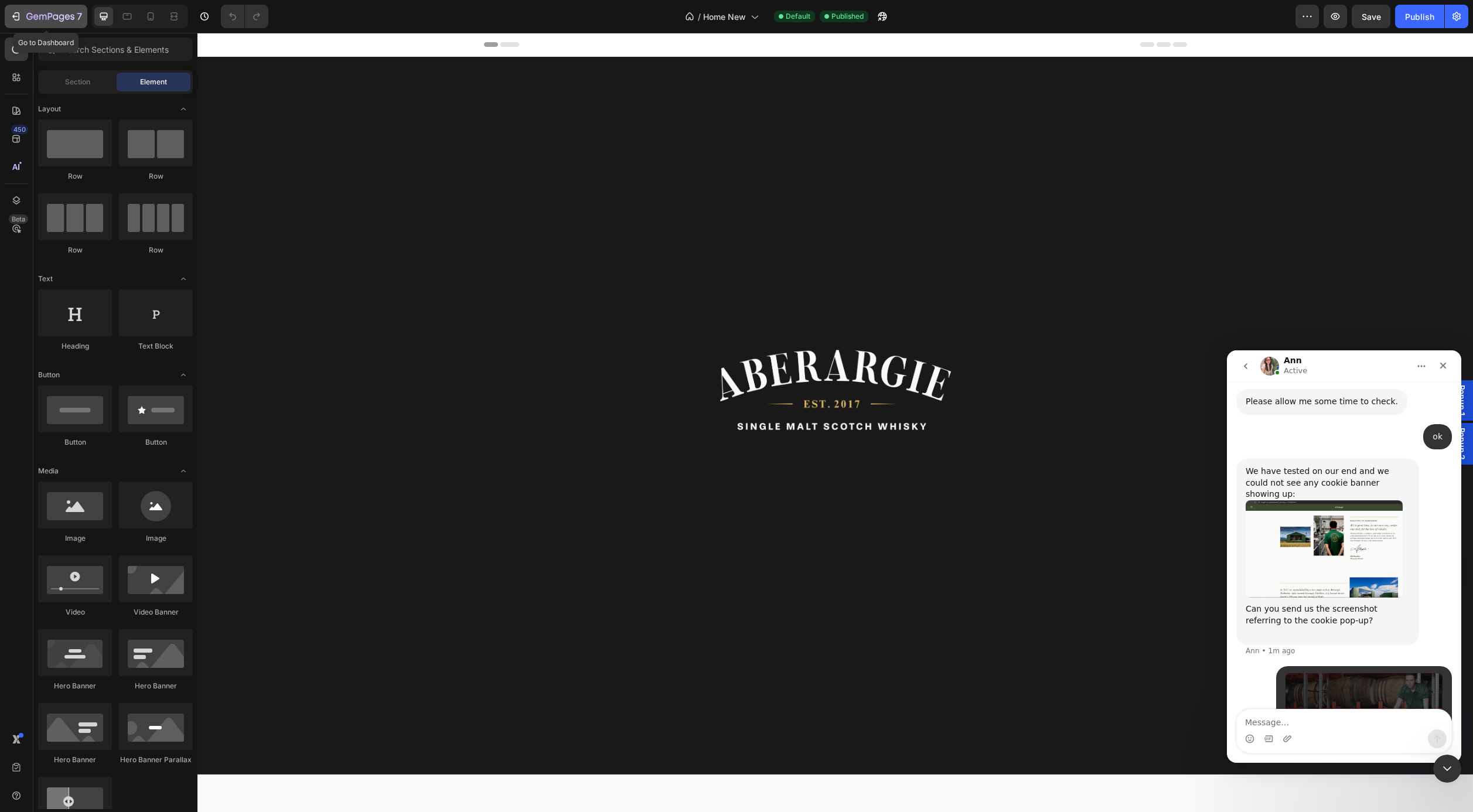
click at [19, 16] on icon "button" at bounding box center [17, 16] width 5 height 8
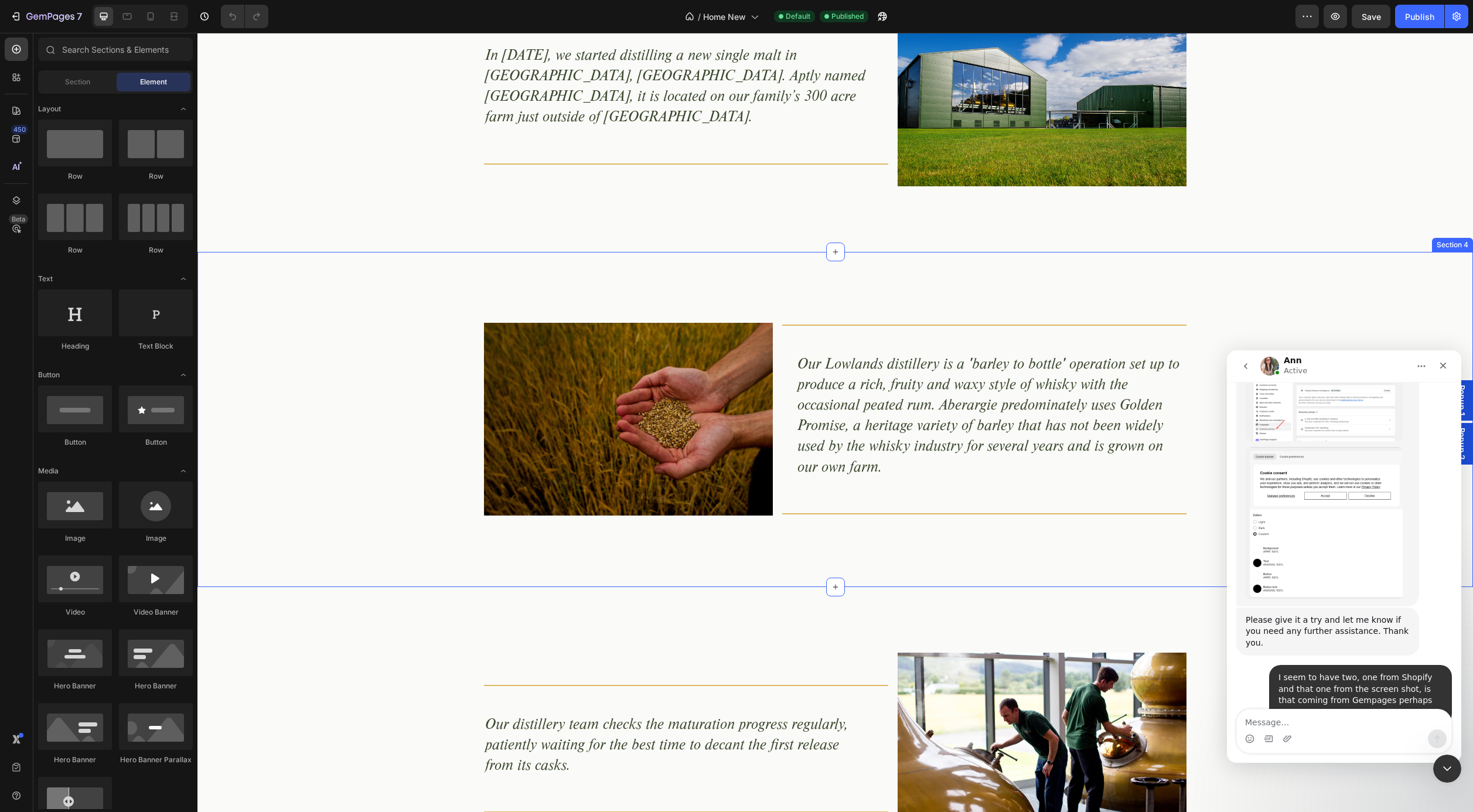
scroll to position [1198, 0]
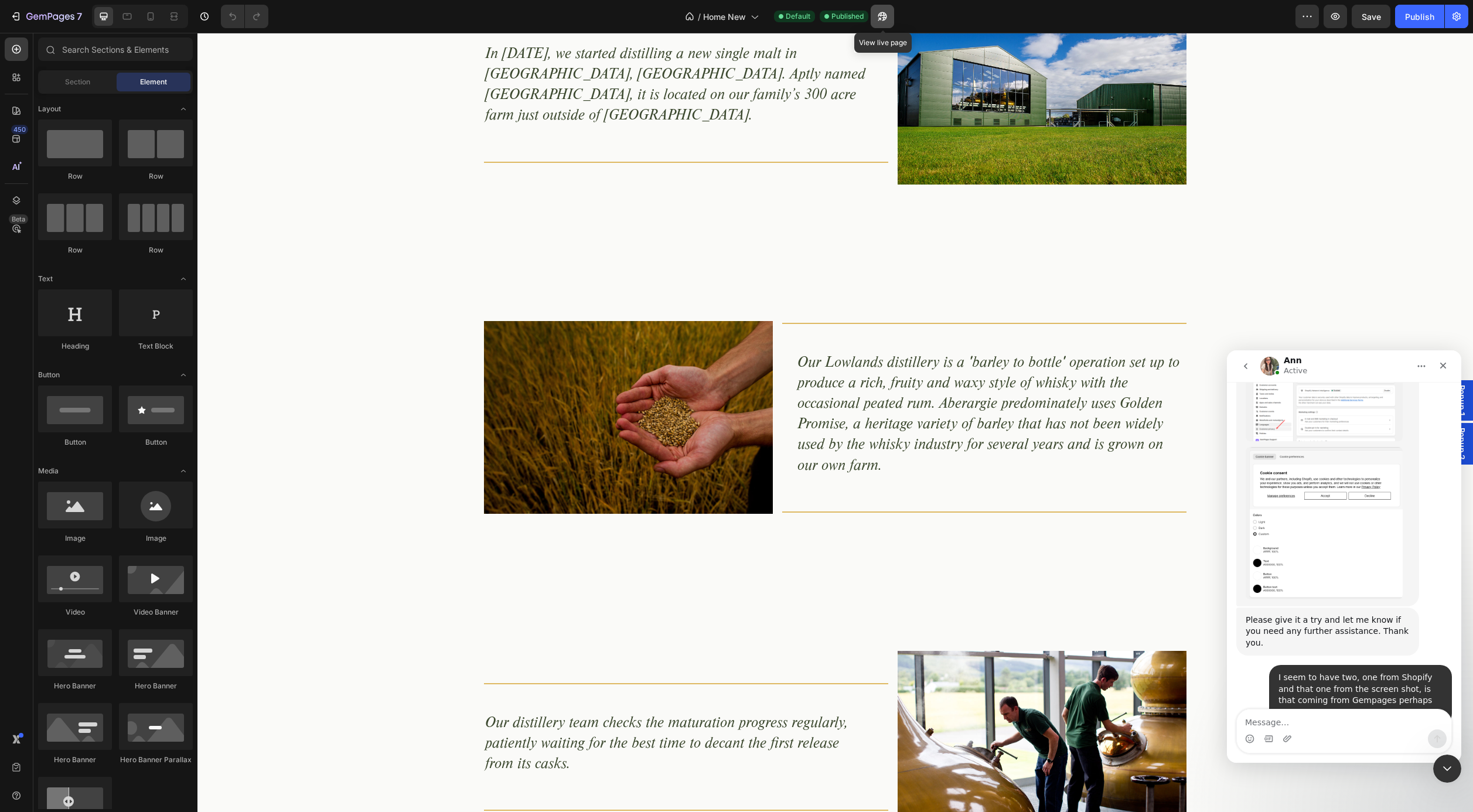
click at [888, 21] on icon "button" at bounding box center [883, 16] width 12 height 12
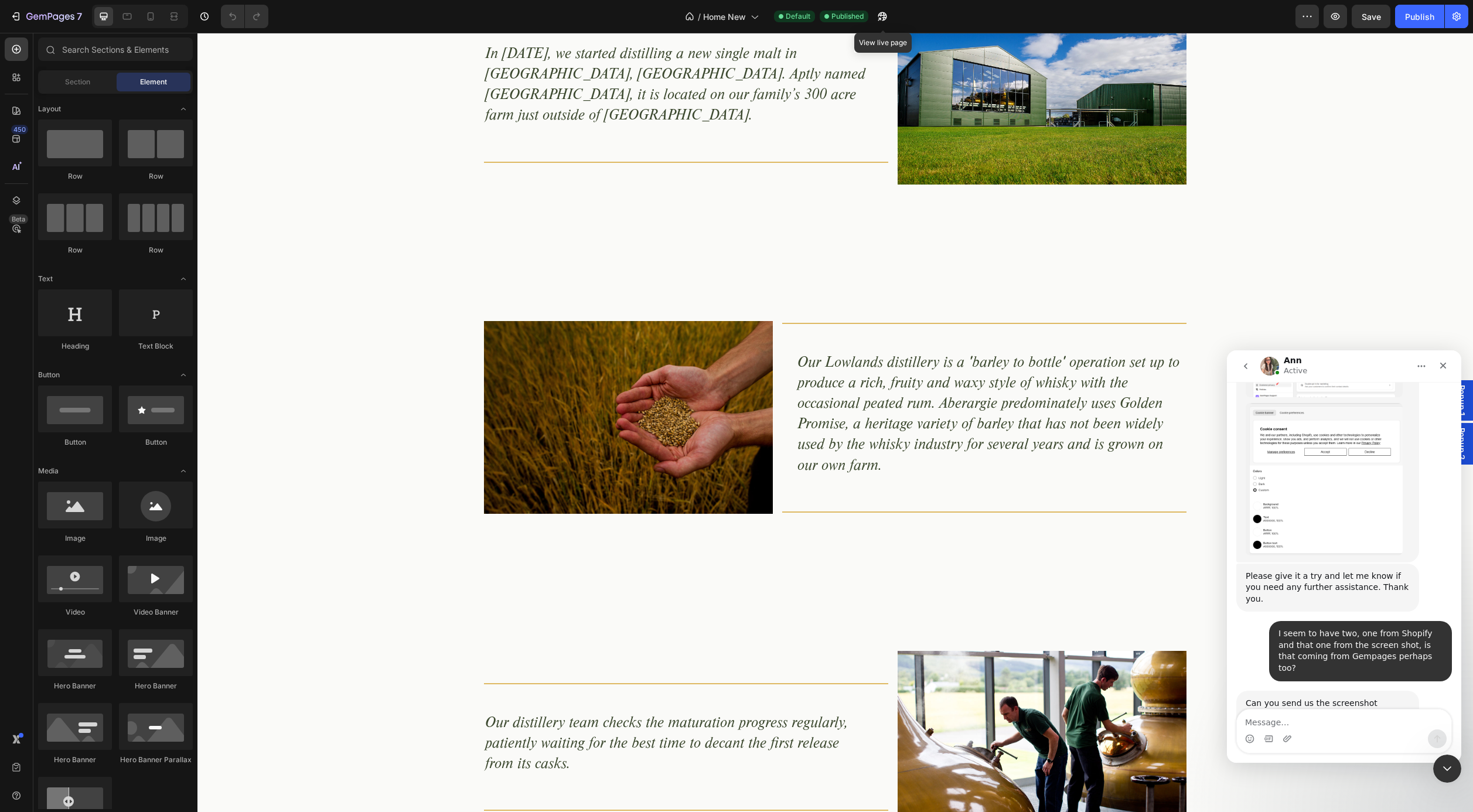
scroll to position [1360, 0]
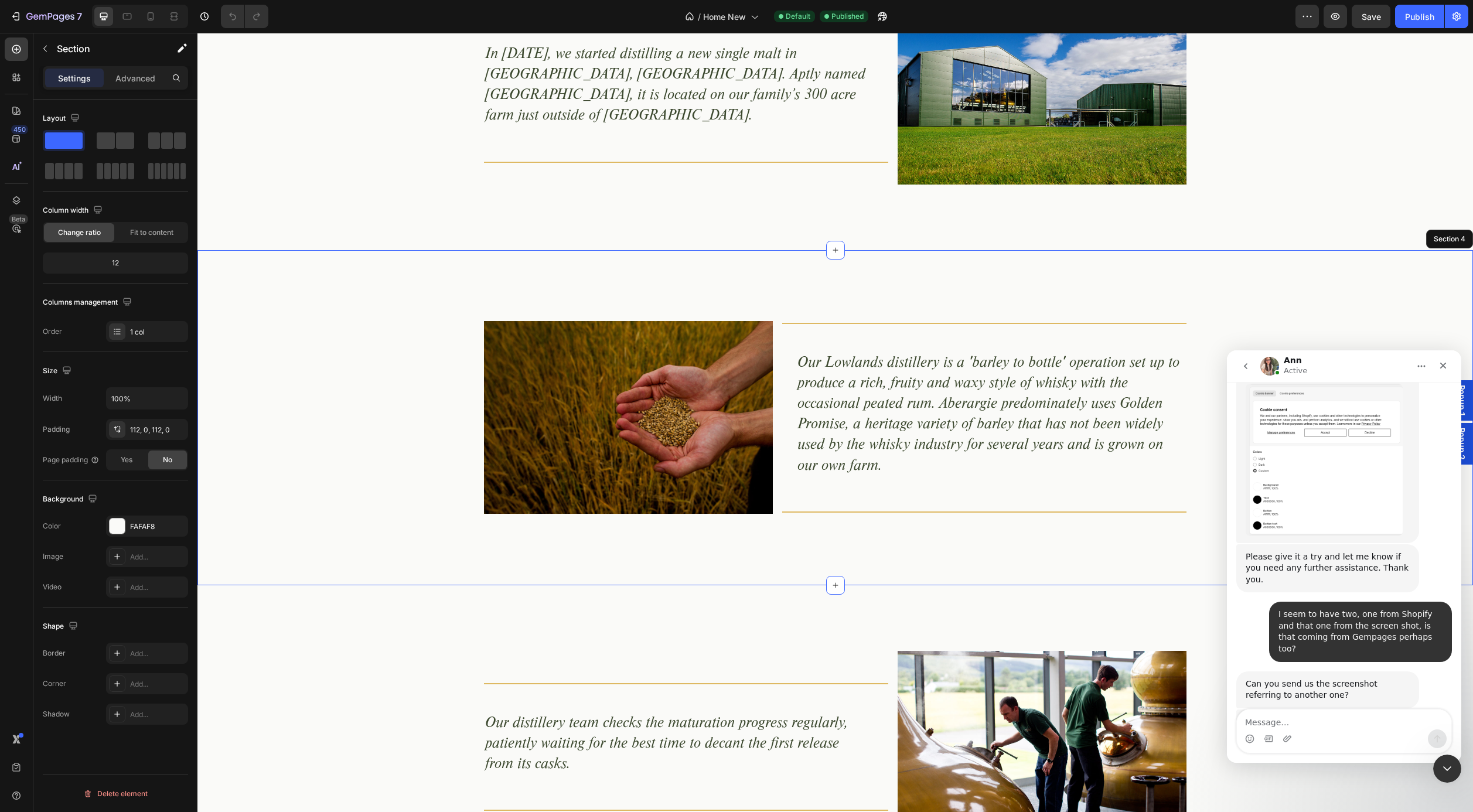
click at [1375, 253] on div "Image Title Line Our Lowlands distillery is a 'barley to bottle' operation set …" at bounding box center [836, 418] width 1276 height 335
click at [1463, 439] on span "Popup 2" at bounding box center [1462, 443] width 12 height 32
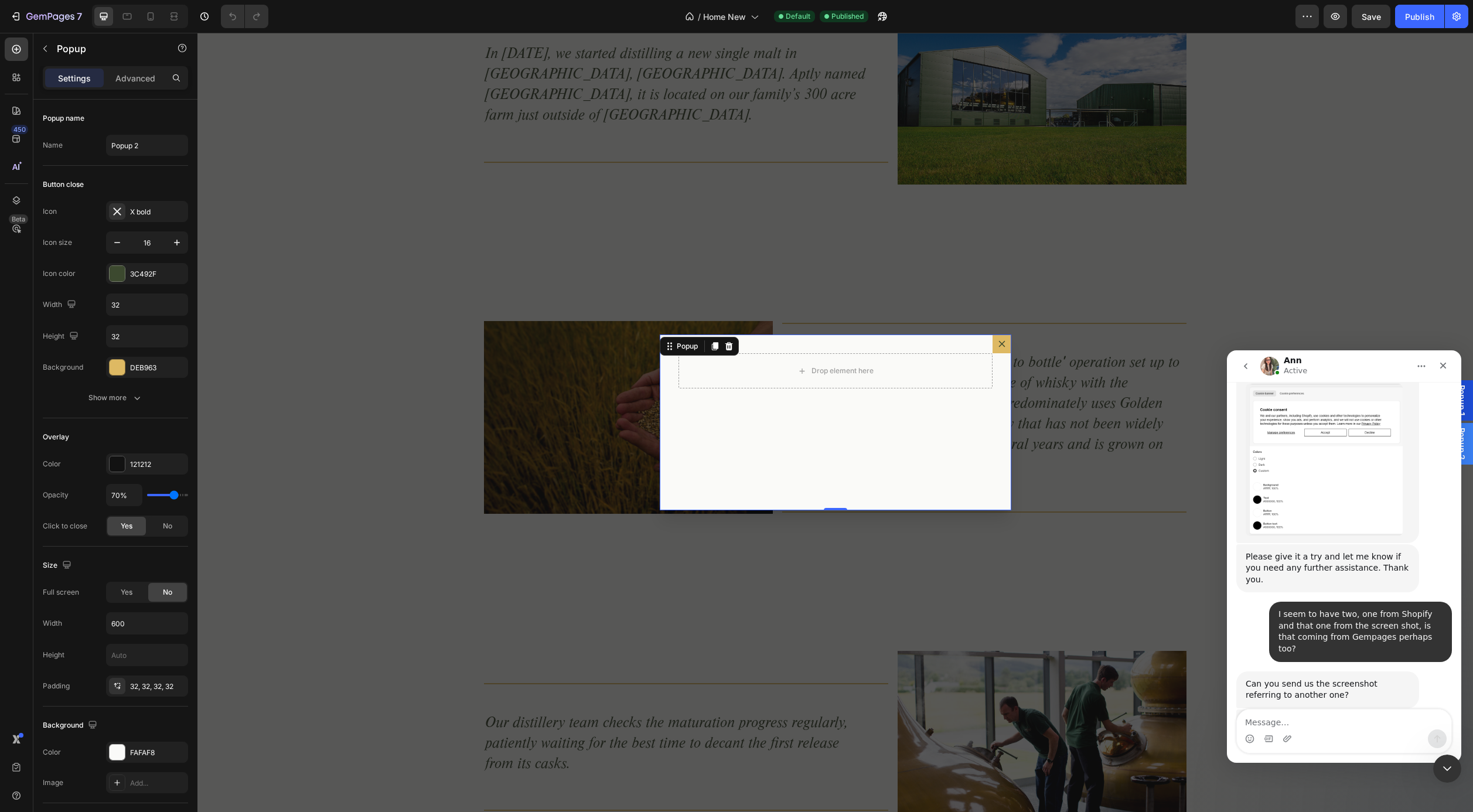
click at [999, 344] on icon "Dialog content" at bounding box center [1002, 344] width 10 height 10
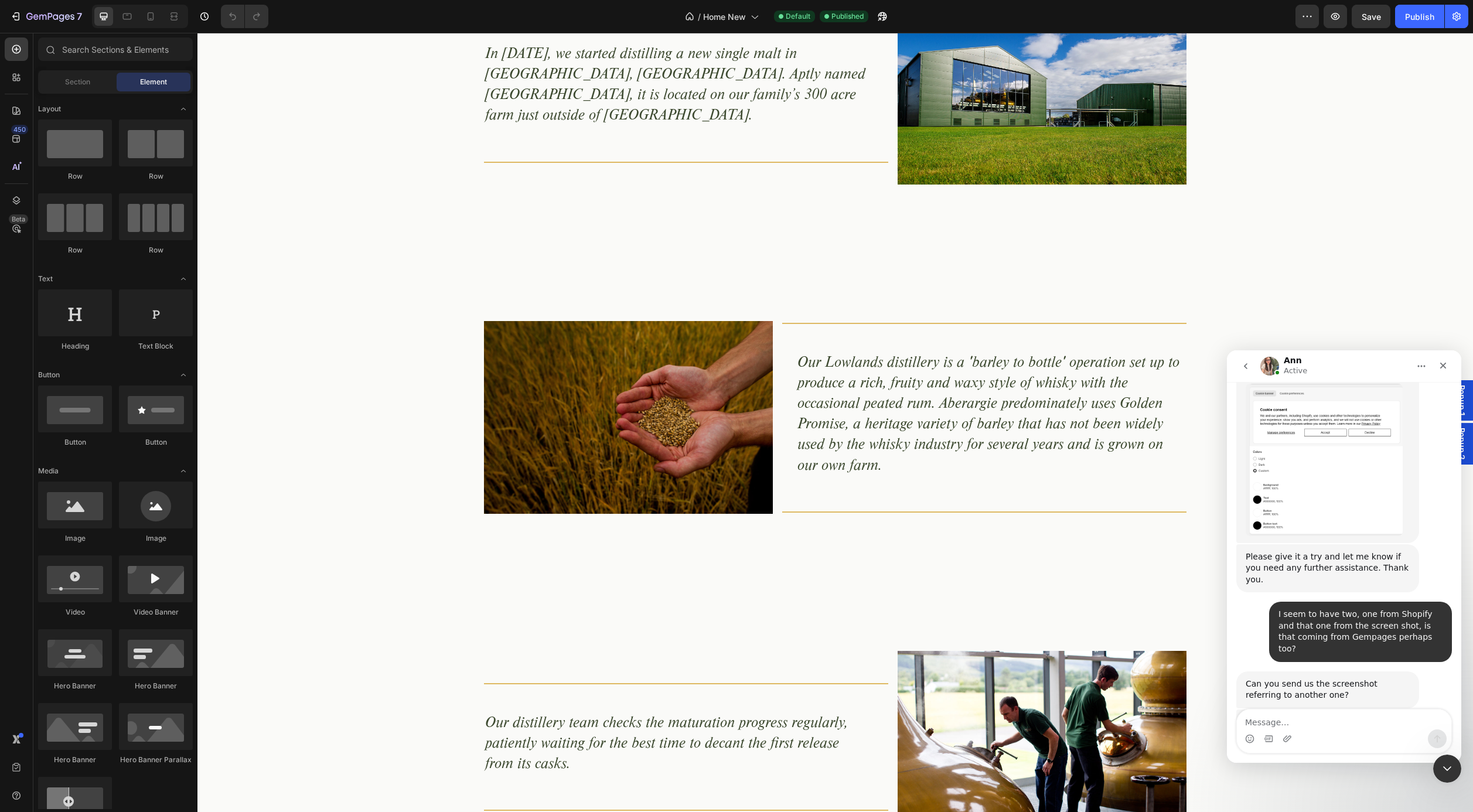
click at [1466, 406] on span "Popup 1" at bounding box center [1462, 401] width 12 height 31
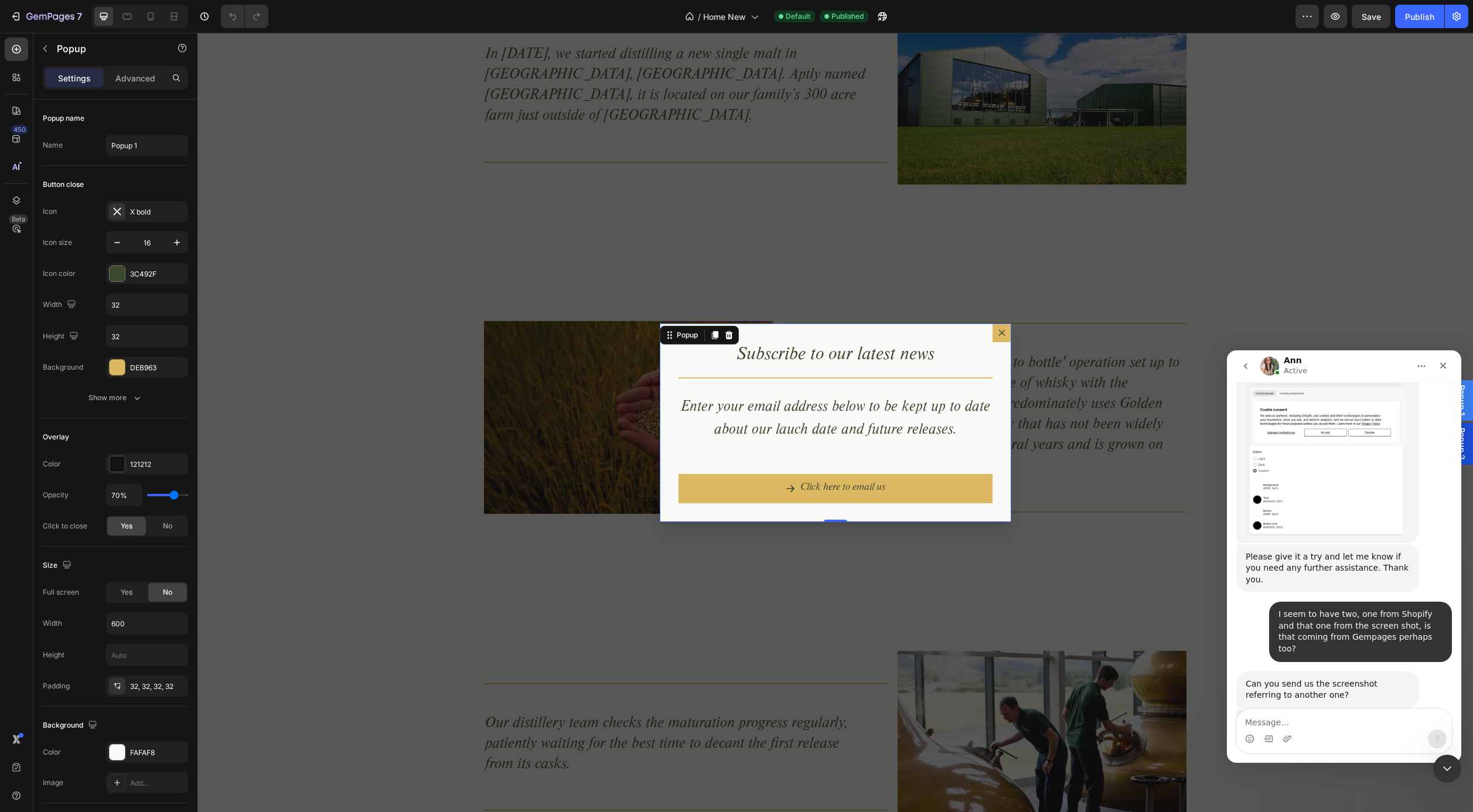
click at [1004, 331] on icon "Dialog content" at bounding box center [1002, 332] width 7 height 7
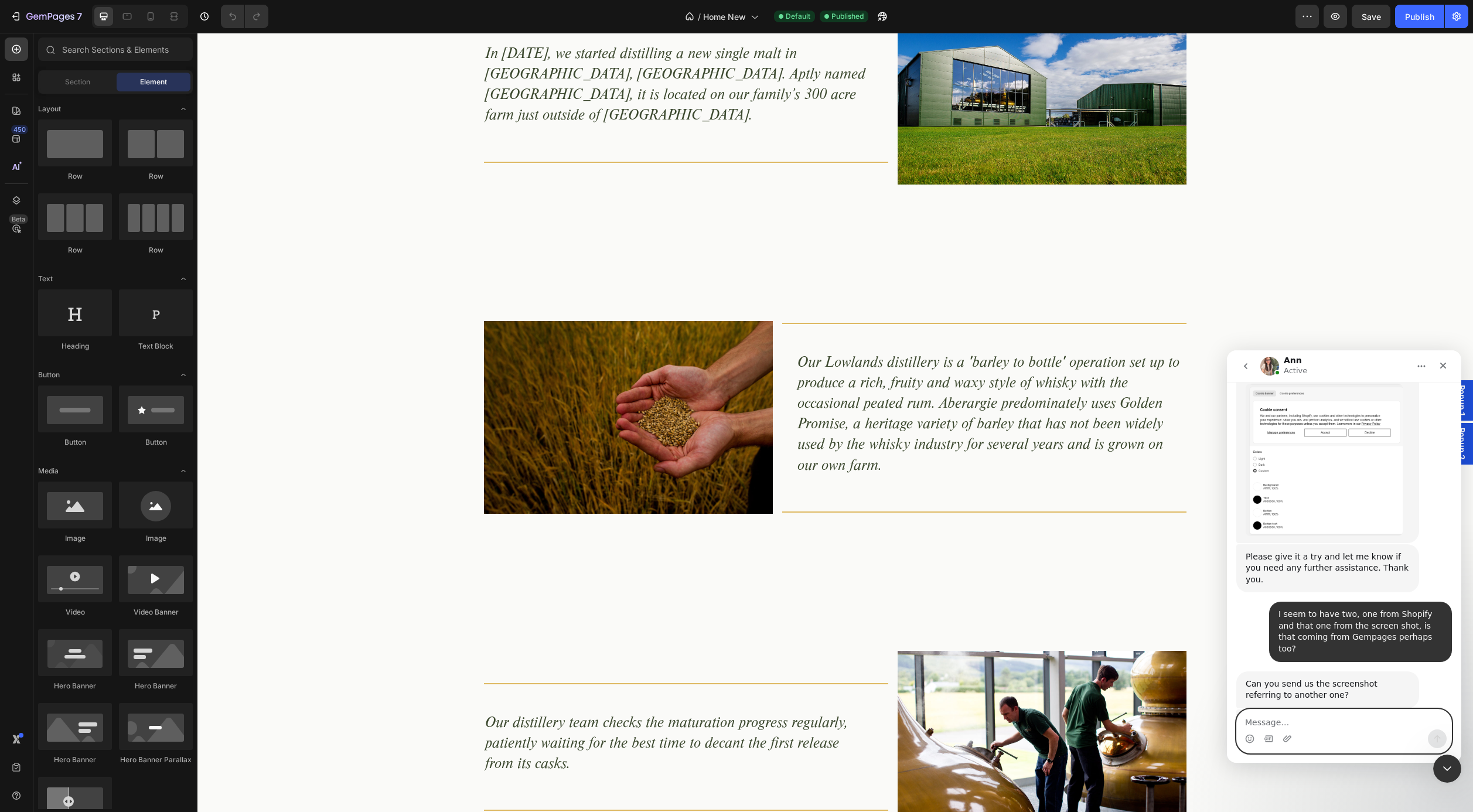
click at [1332, 720] on textarea "Message…" at bounding box center [1344, 719] width 214 height 20
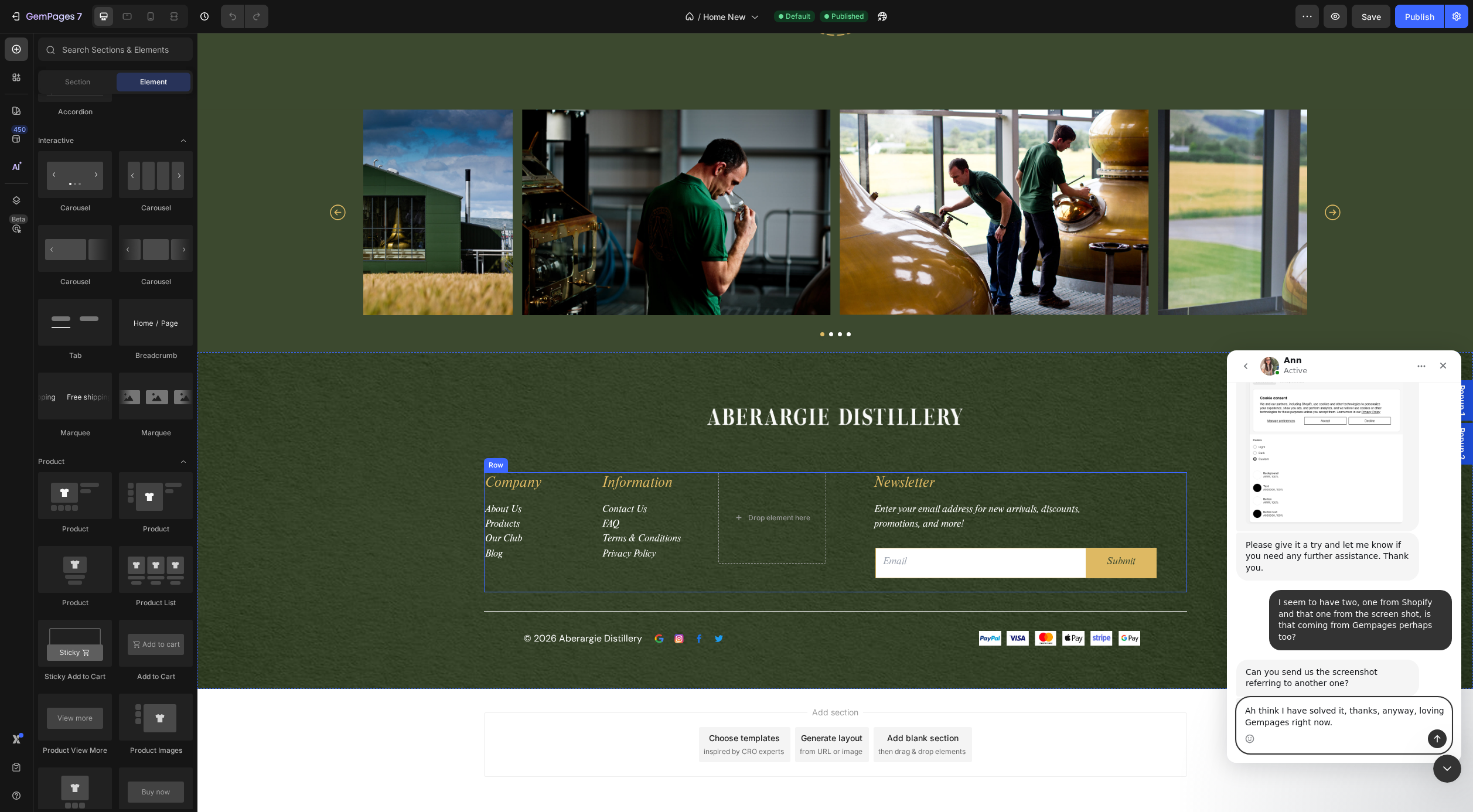
scroll to position [3922, 0]
type textarea "Ah think I have solved it, thanks, anyway, loving Gempages right now."
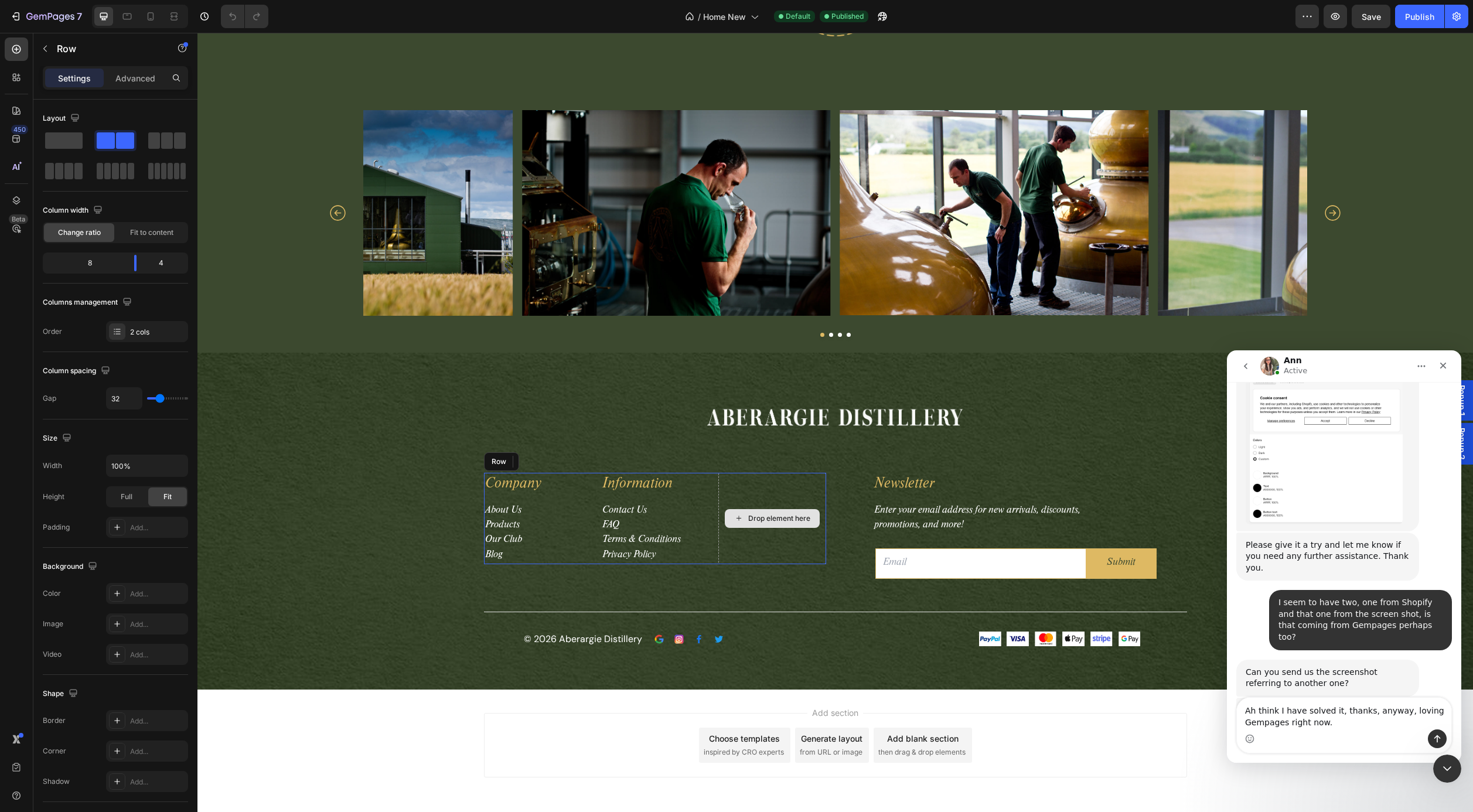
click at [787, 494] on div "Drop element here" at bounding box center [772, 518] width 108 height 91
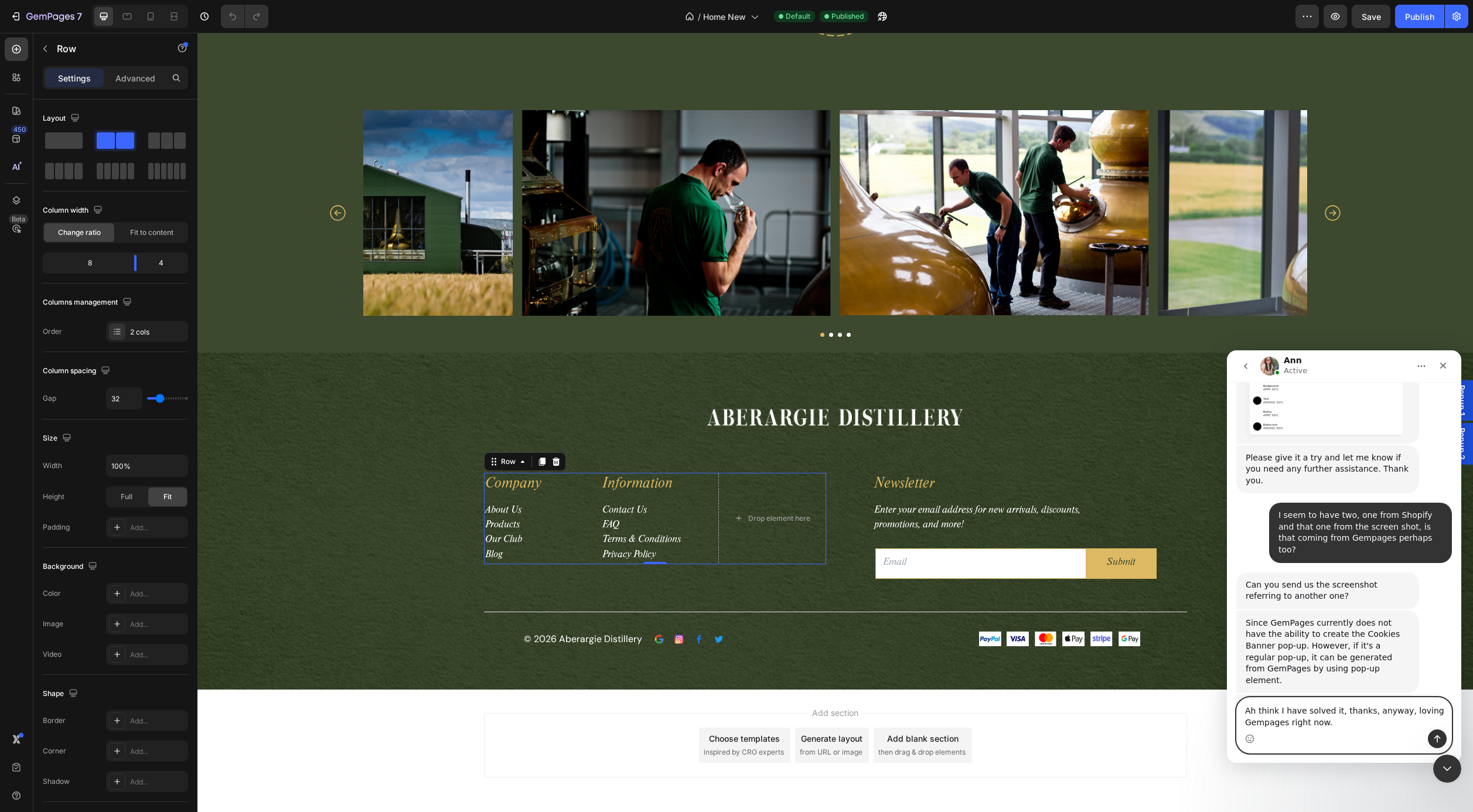
click at [1335, 726] on textarea "Ah think I have solved it, thanks, anyway, loving Gempages right now." at bounding box center [1344, 714] width 214 height 32
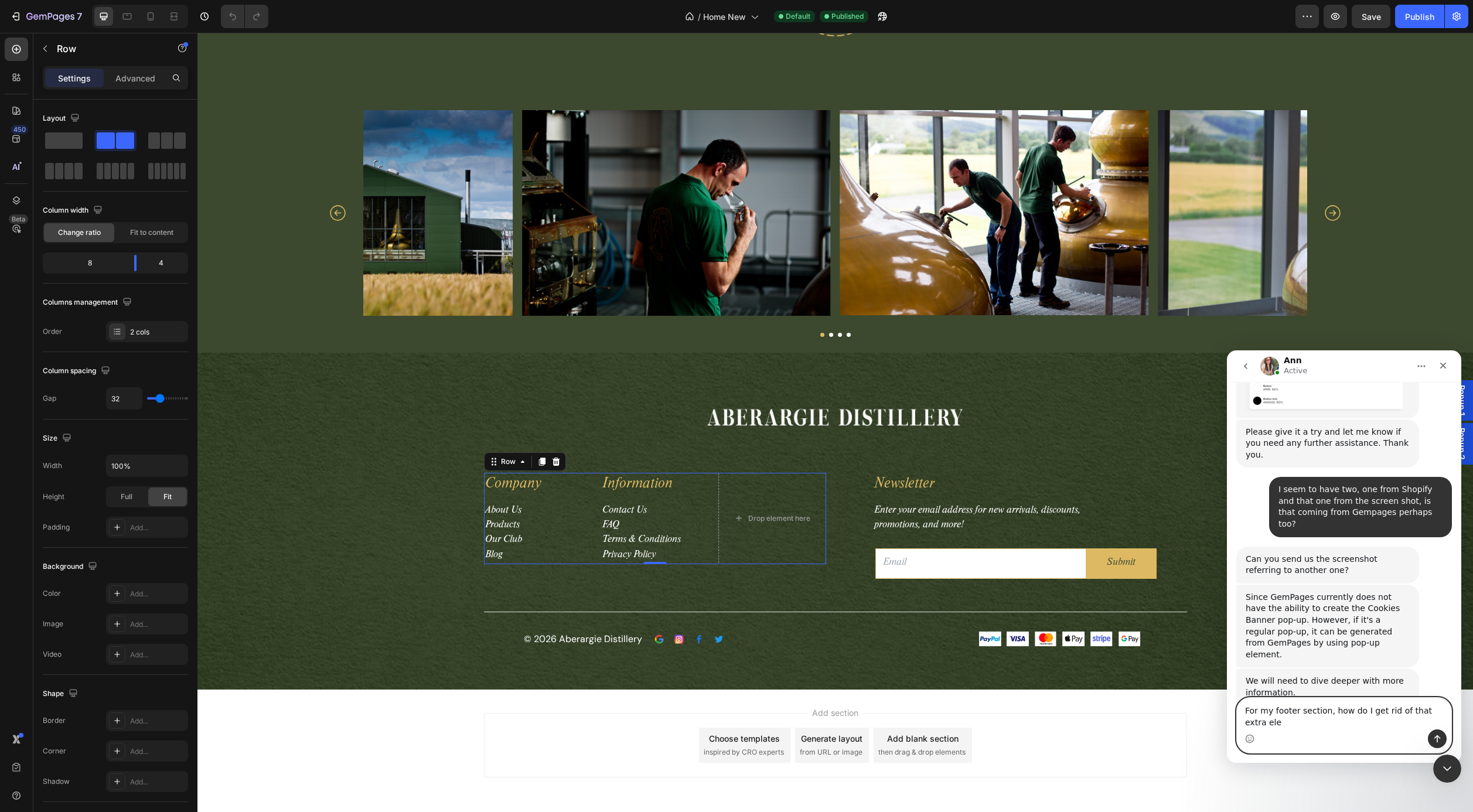
scroll to position [1541, 0]
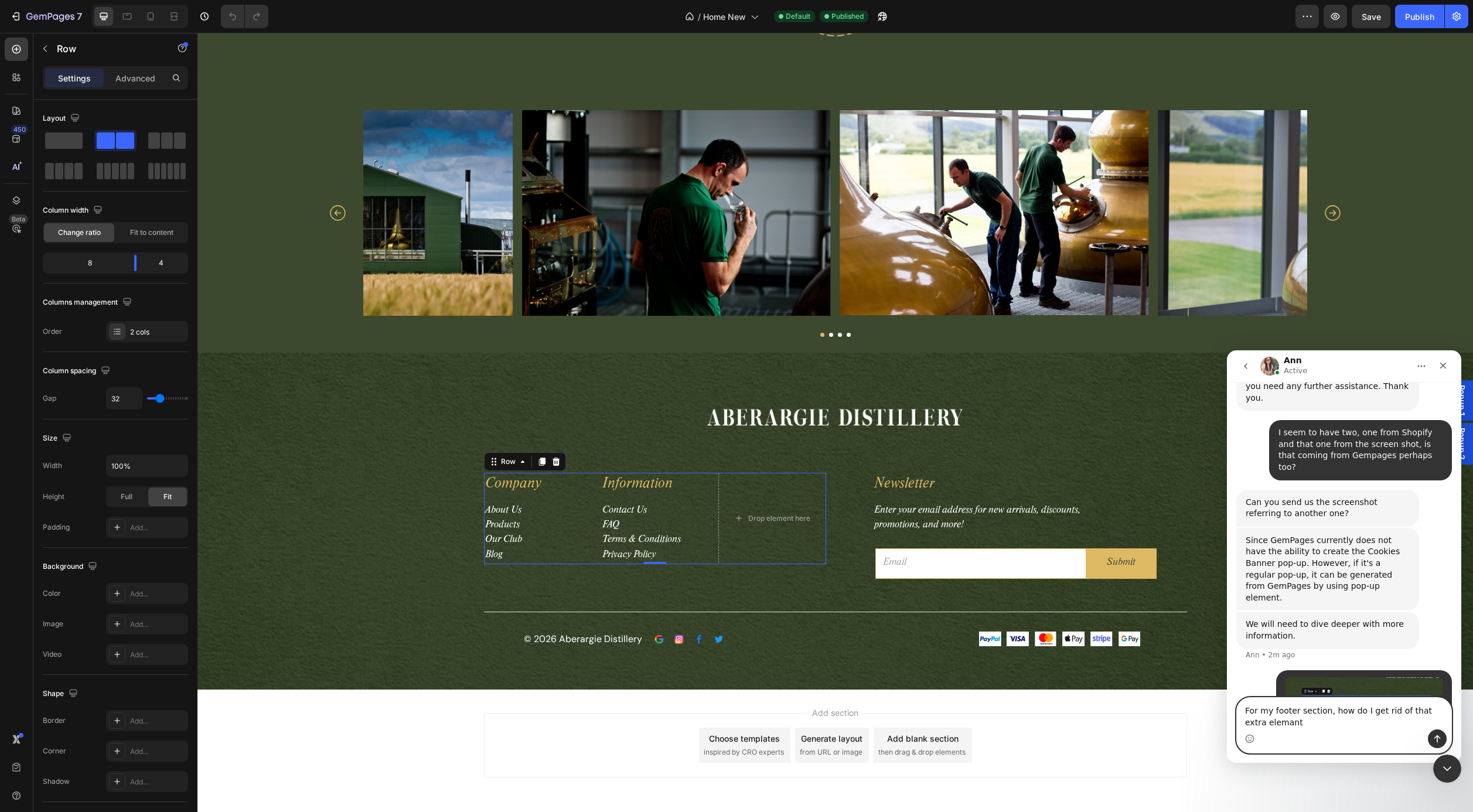
type textarea "For my footer section, how do I get rid of that extra element"
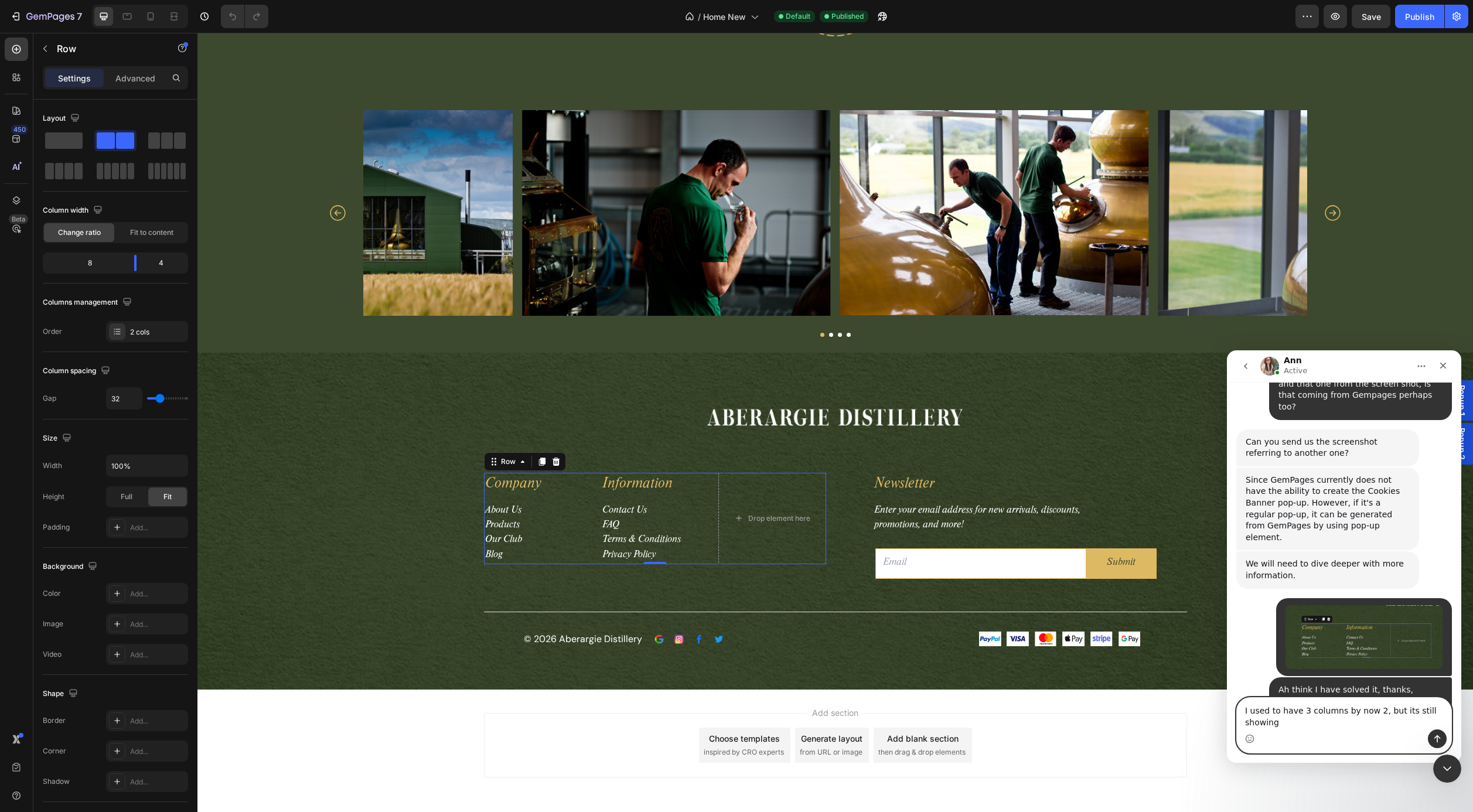
scroll to position [1614, 0]
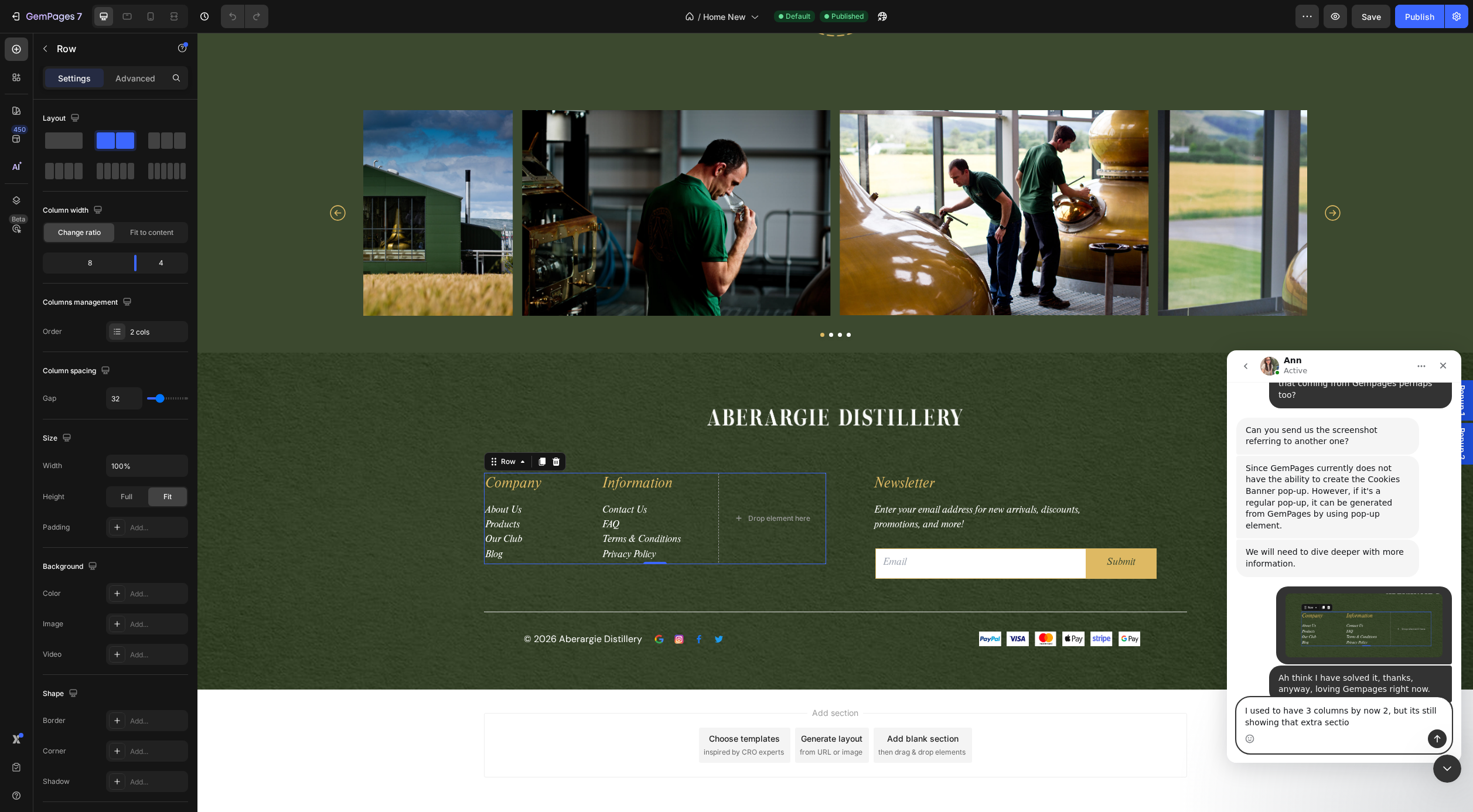
type textarea "I used to have 3 columns by now 2, but its still showing that extra section"
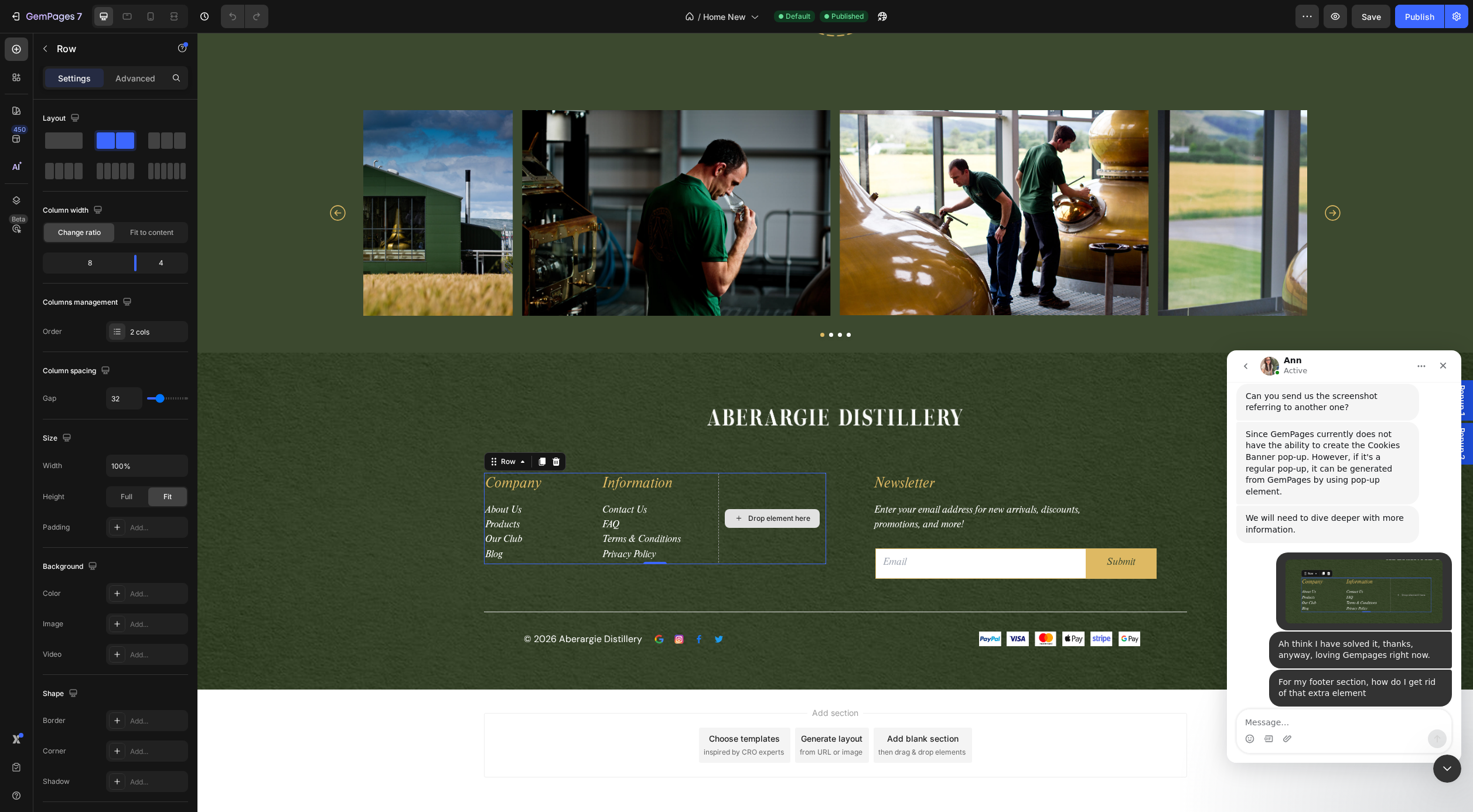
click at [784, 490] on div "Drop element here" at bounding box center [772, 518] width 108 height 91
click at [783, 497] on div "Drop element here" at bounding box center [772, 518] width 108 height 91
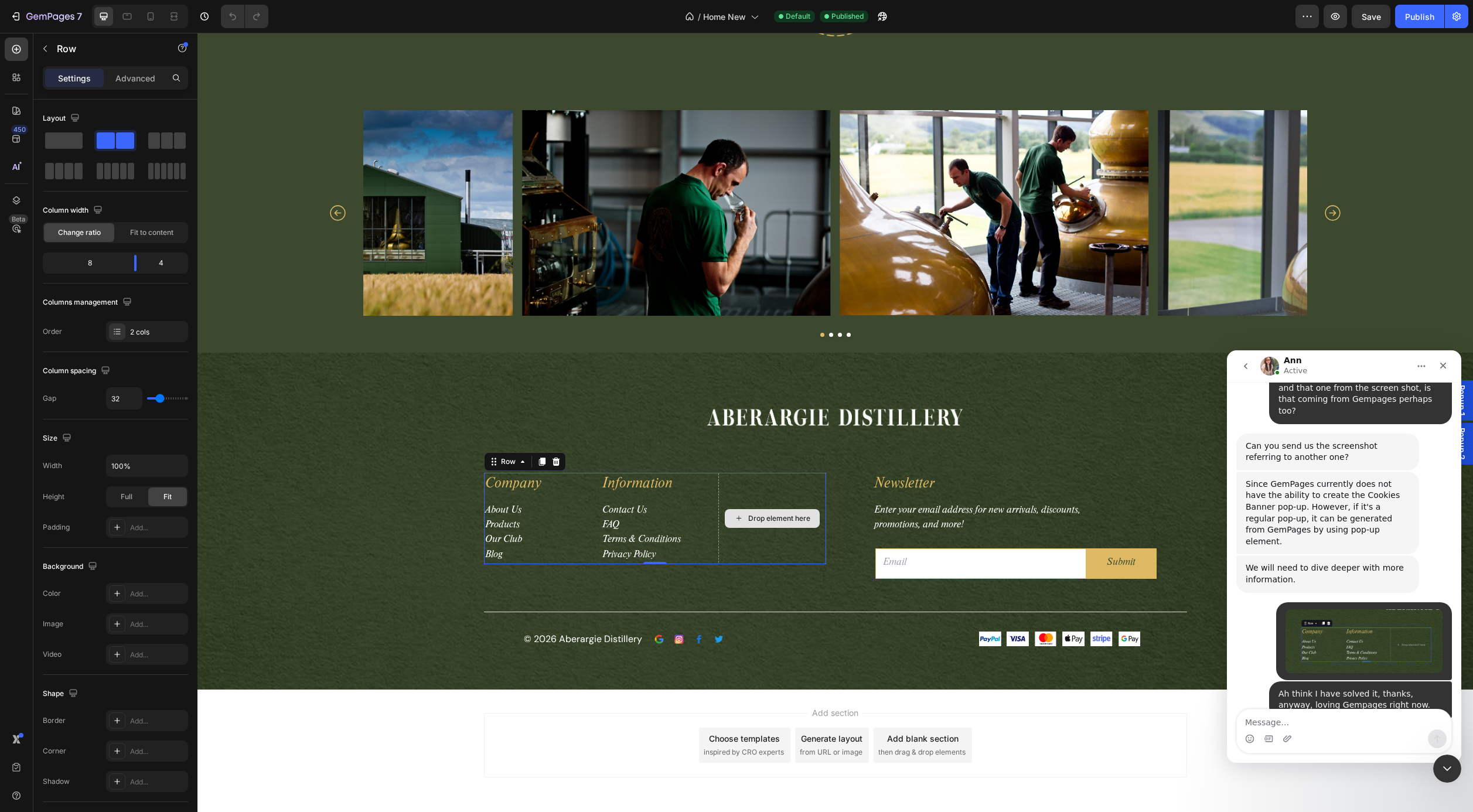
scroll to position [1816, 0]
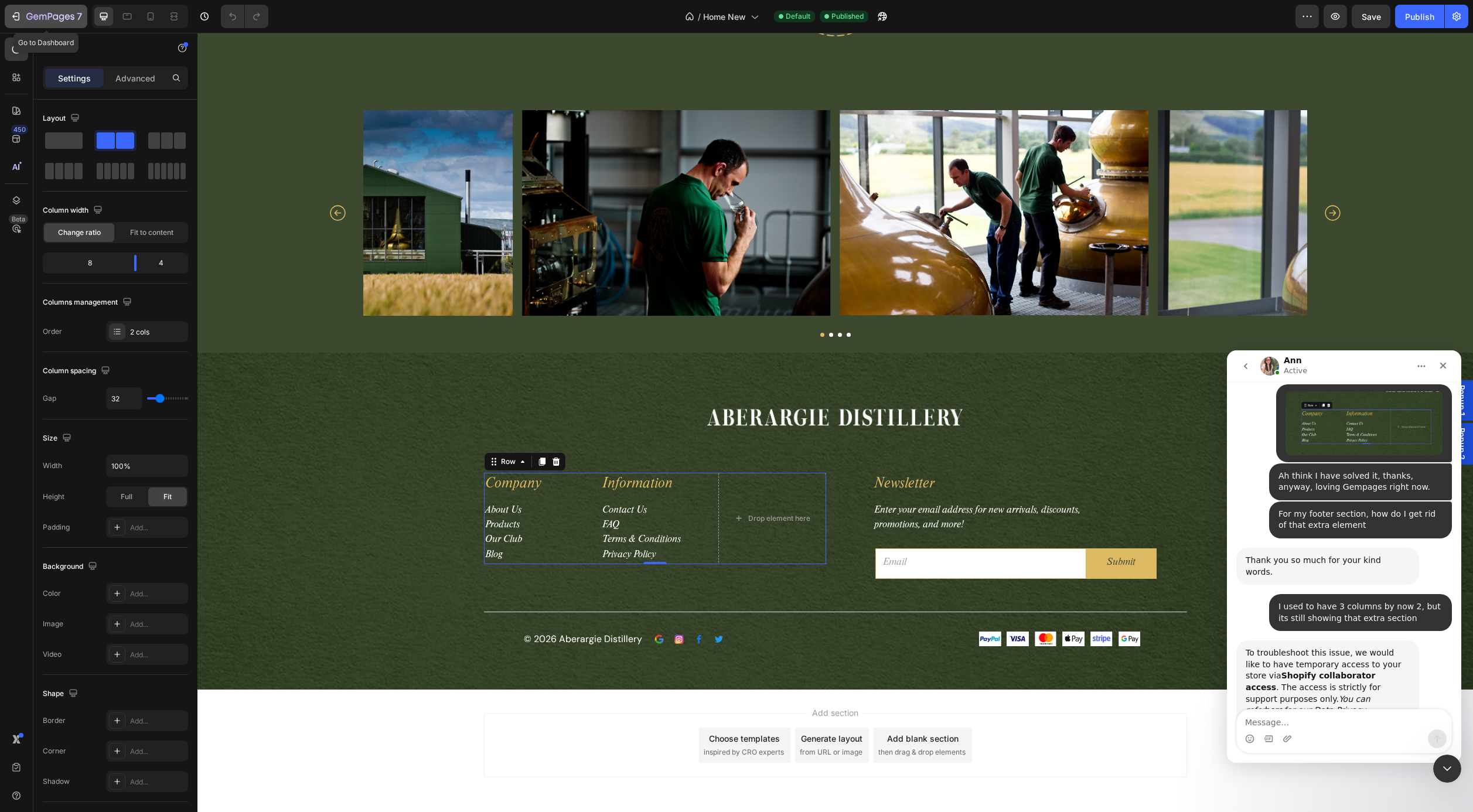
click at [39, 16] on icon "button" at bounding box center [42, 17] width 7 height 5
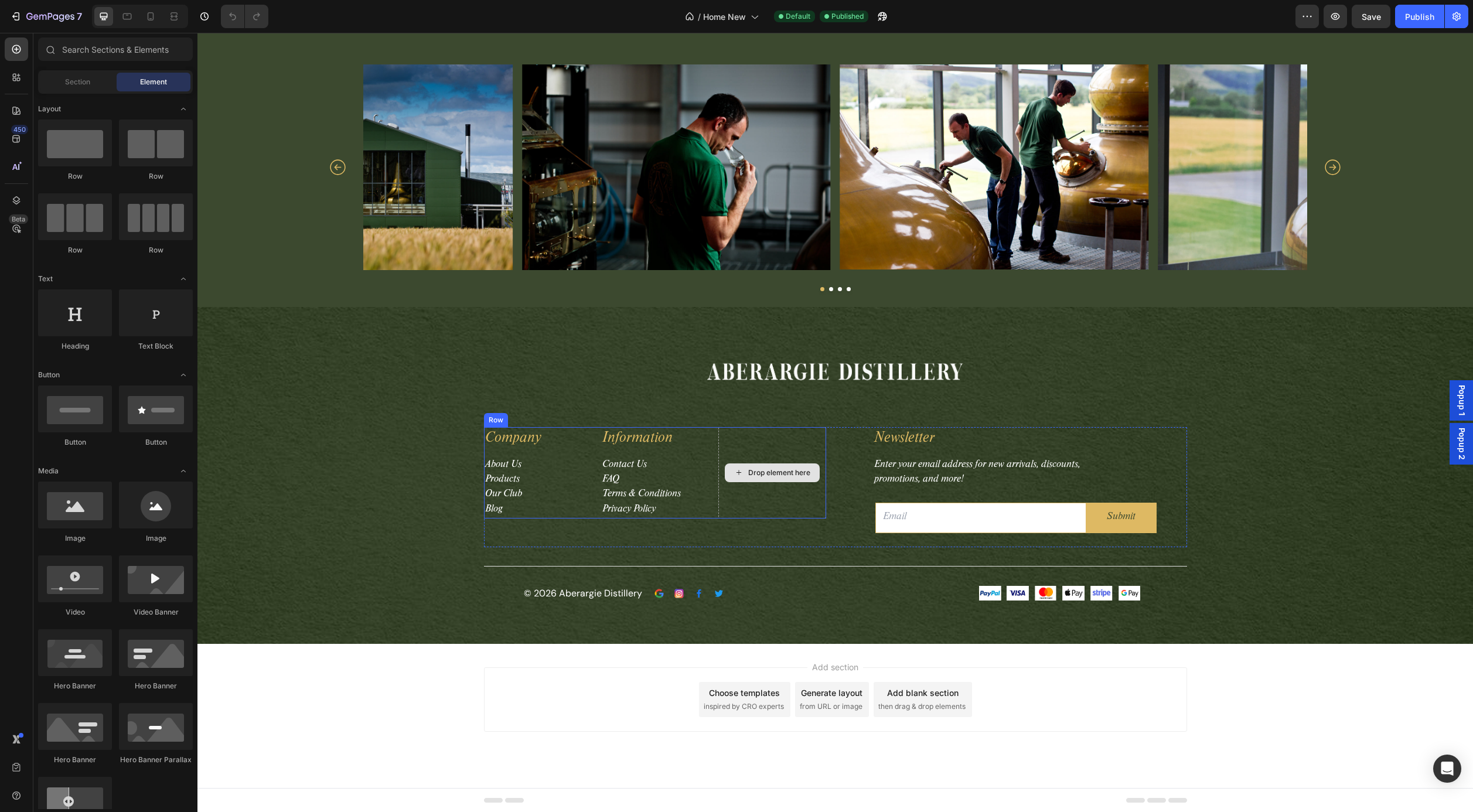
scroll to position [3966, 0]
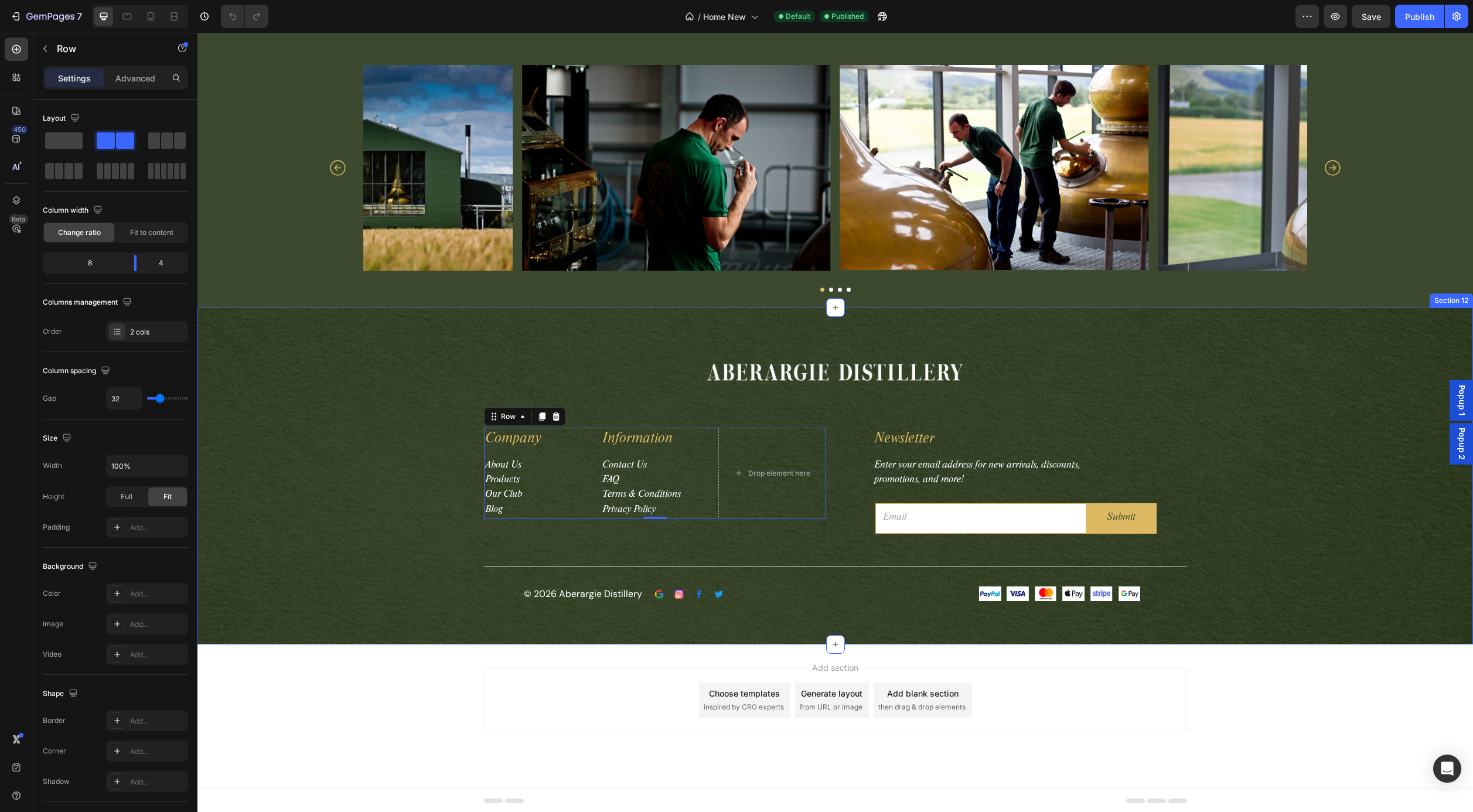
drag, startPoint x: 262, startPoint y: 174, endPoint x: 451, endPoint y: 380, distance: 279.6
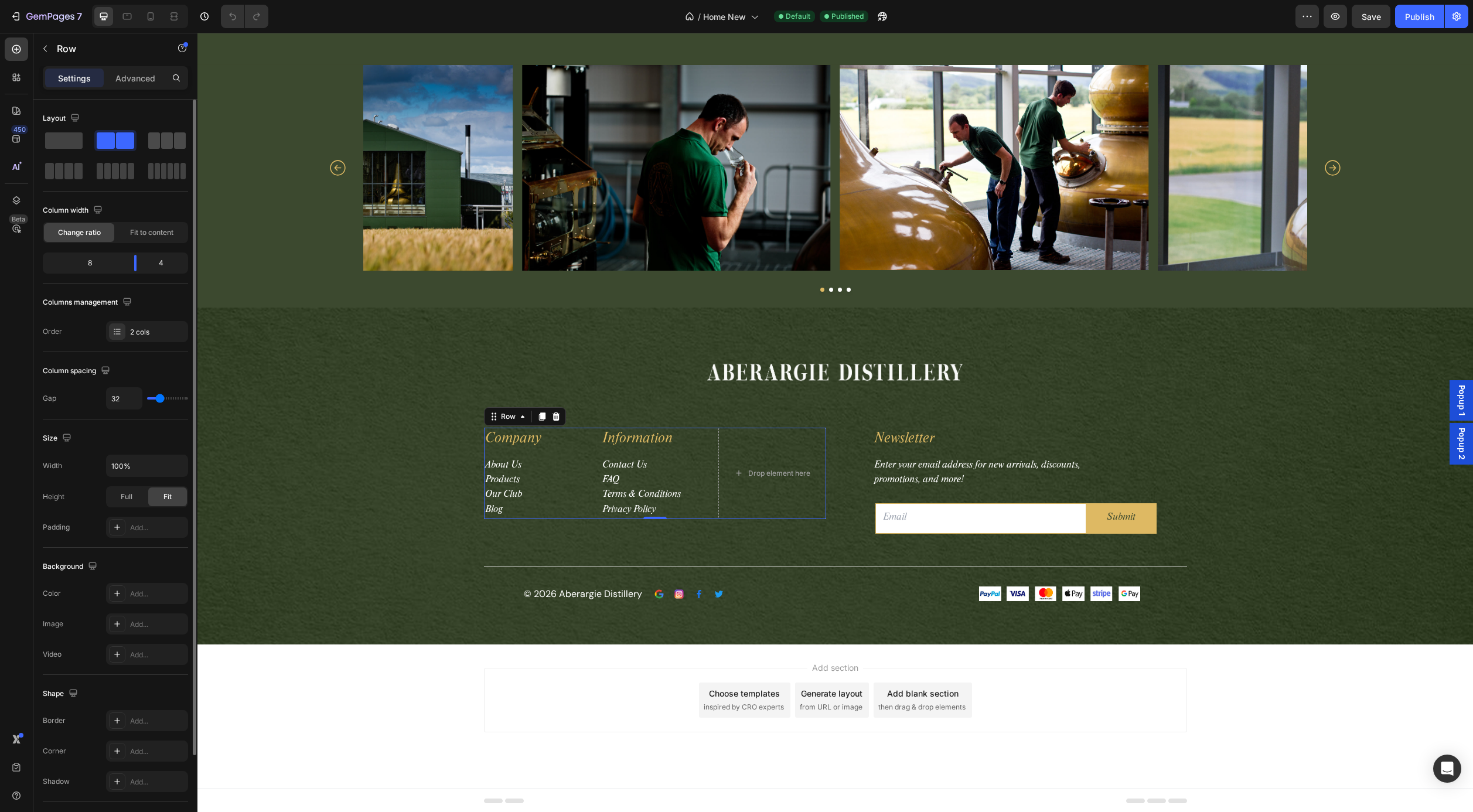
click at [163, 145] on span at bounding box center [167, 141] width 12 height 16
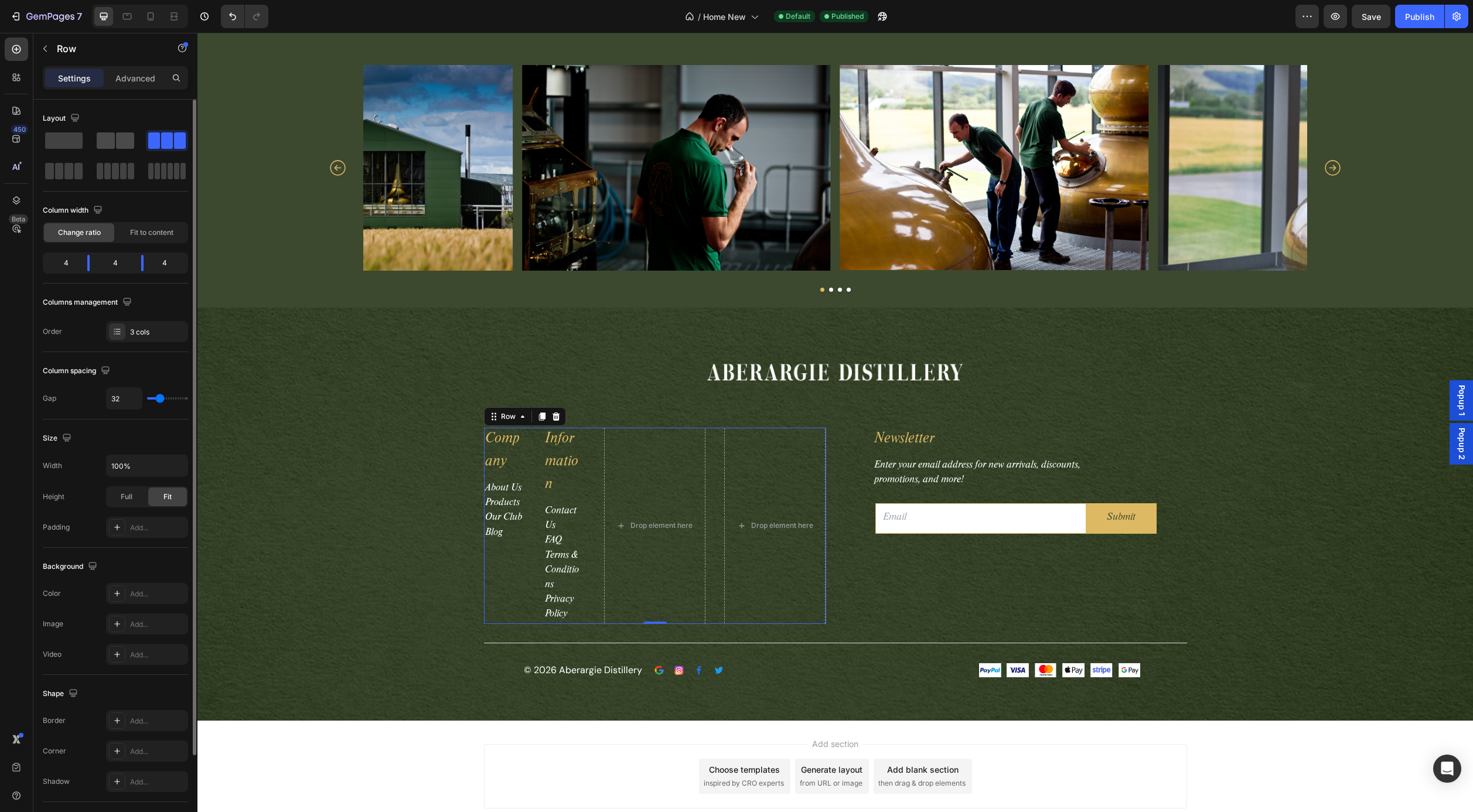
click at [127, 143] on span at bounding box center [125, 141] width 18 height 16
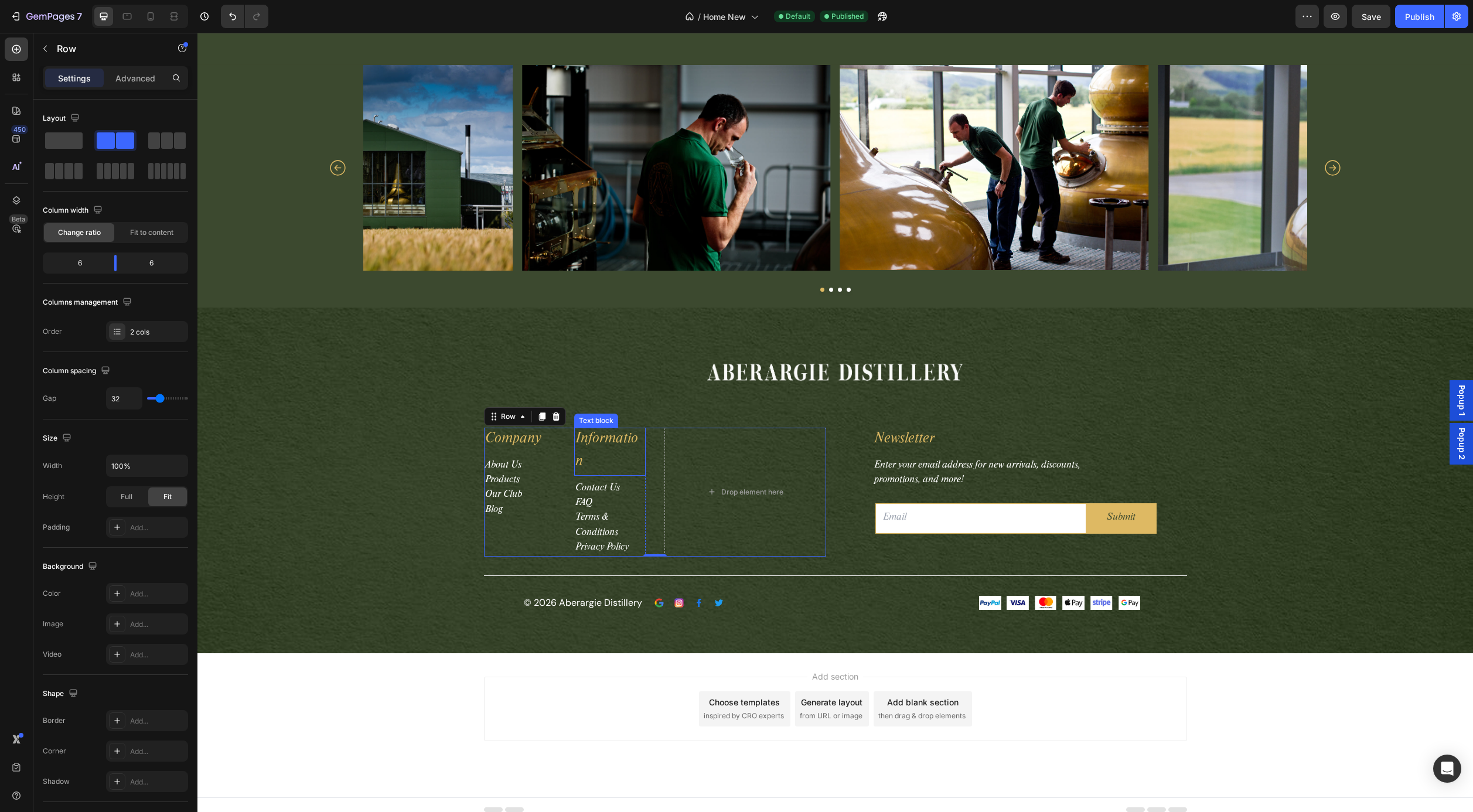
click at [596, 445] on p "Information" at bounding box center [610, 451] width 69 height 45
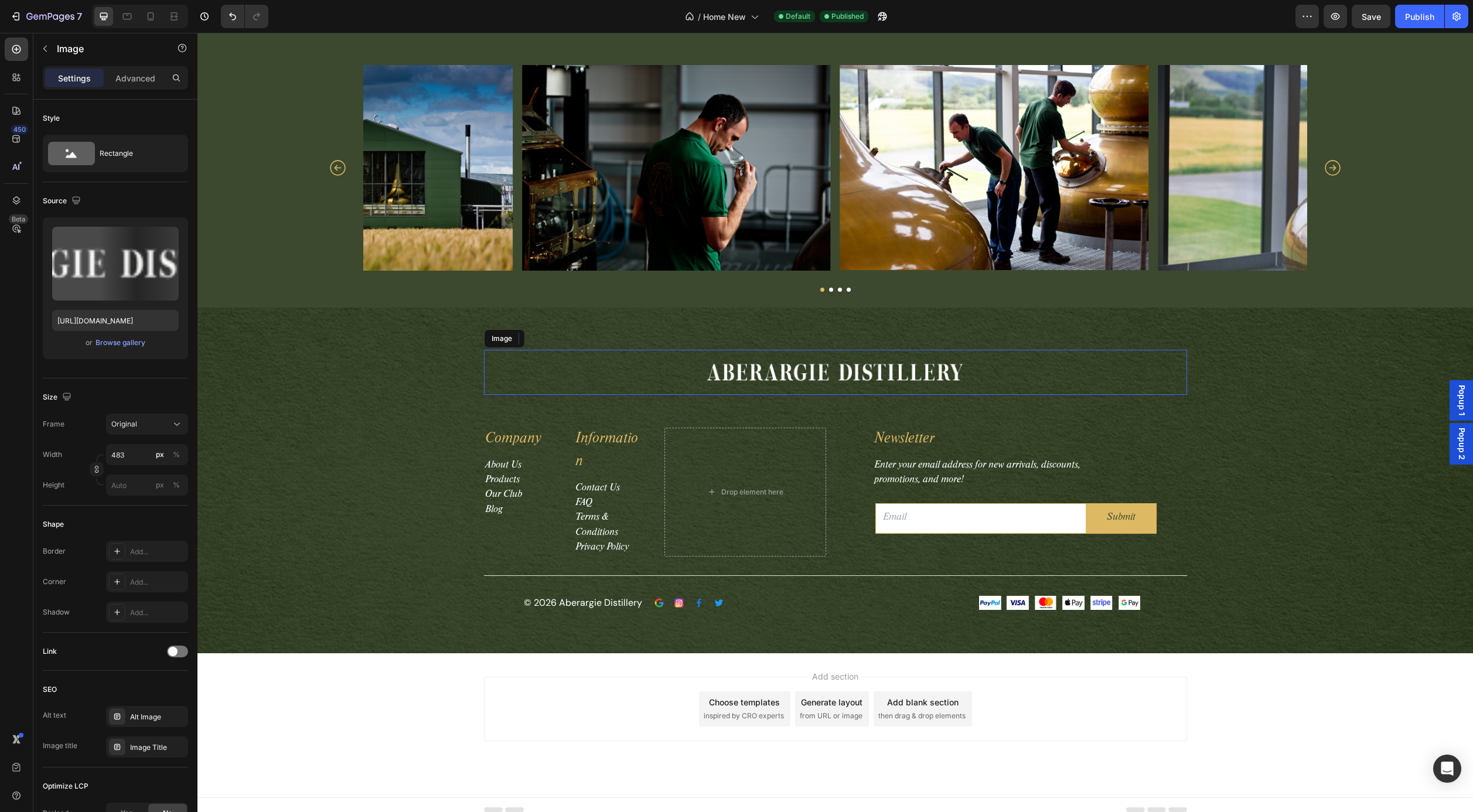
click at [530, 386] on div at bounding box center [836, 373] width 703 height 45
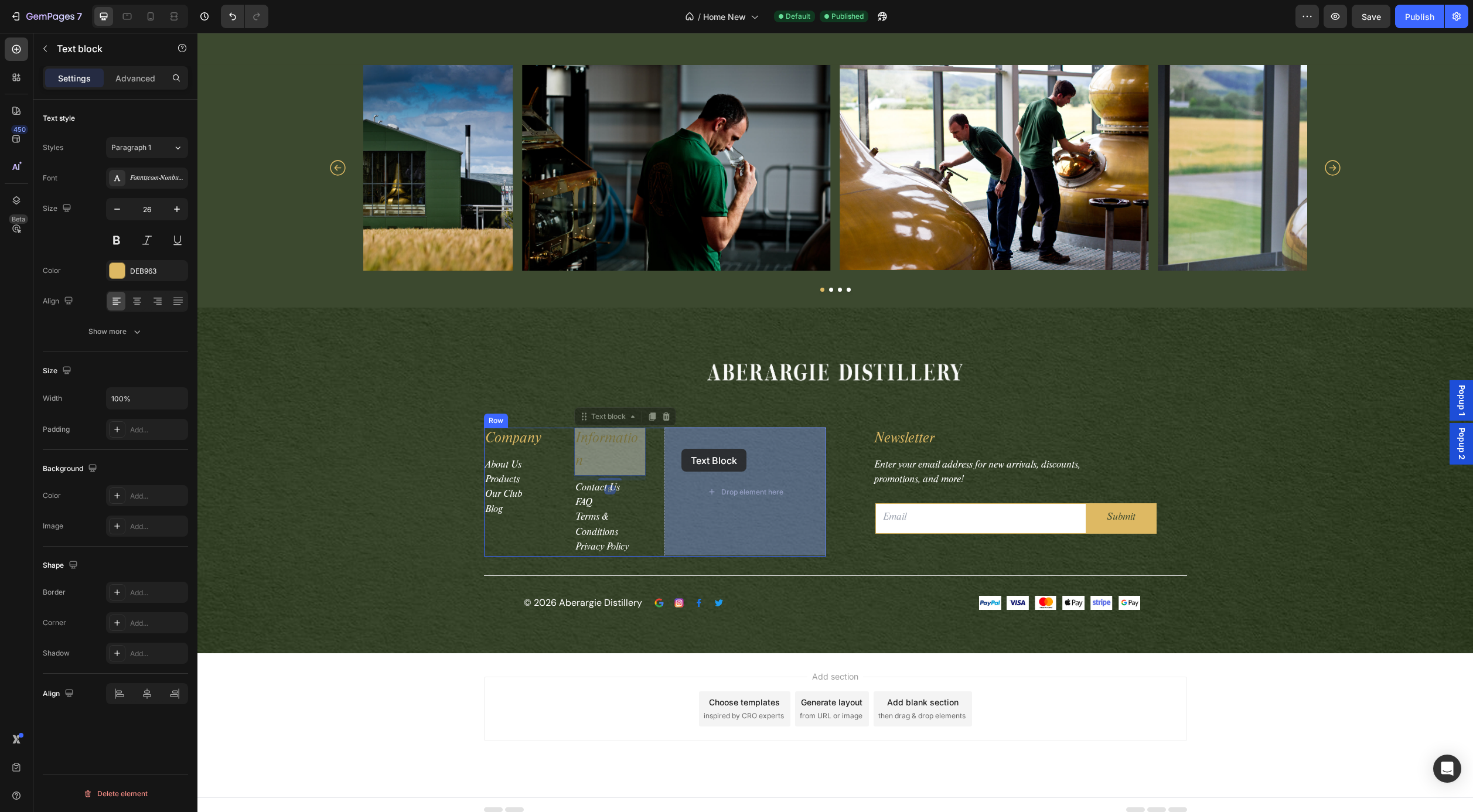
drag, startPoint x: 605, startPoint y: 441, endPoint x: 682, endPoint y: 449, distance: 77.4
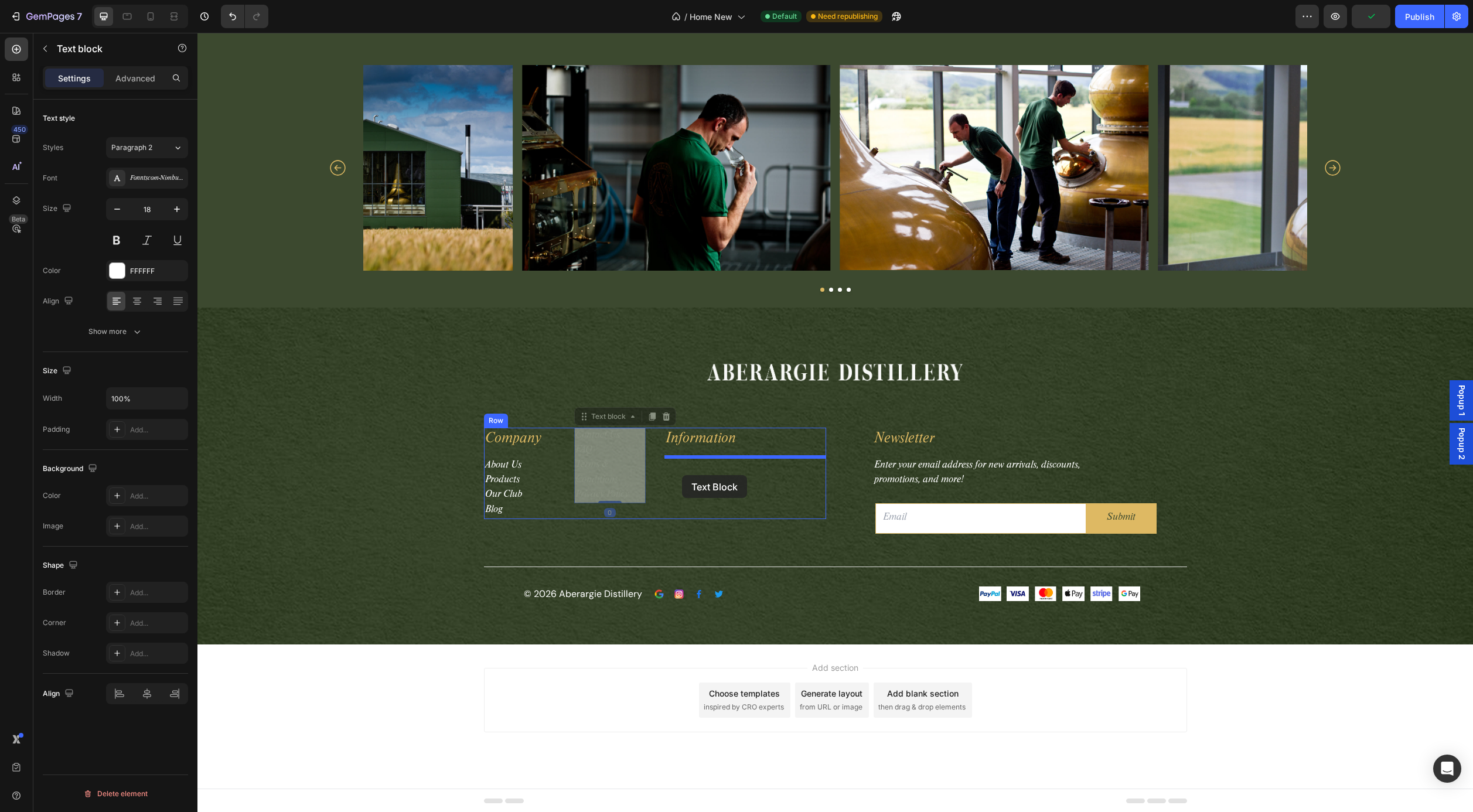
drag, startPoint x: 605, startPoint y: 466, endPoint x: 682, endPoint y: 475, distance: 77.5
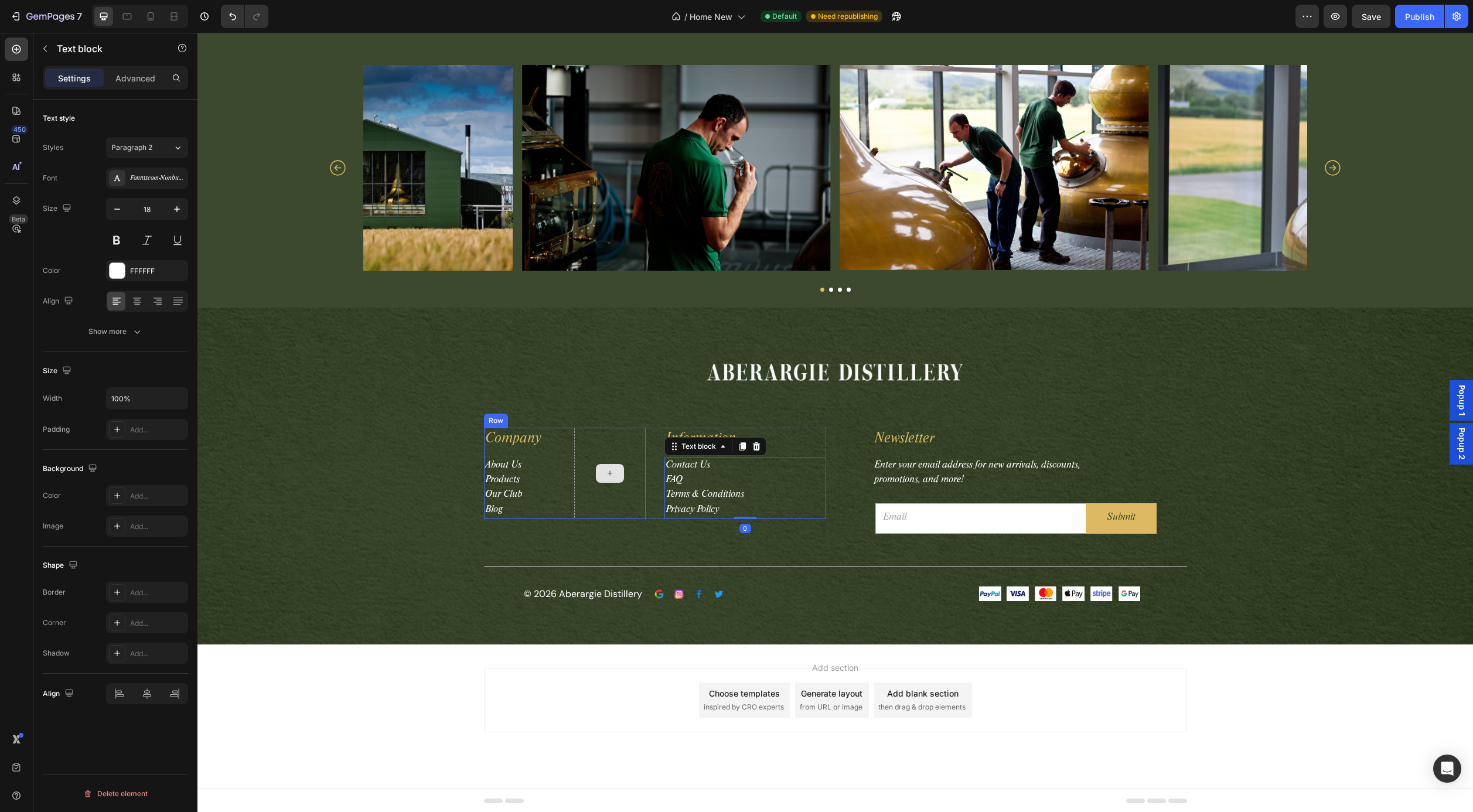
click at [626, 452] on div at bounding box center [610, 473] width 71 height 91
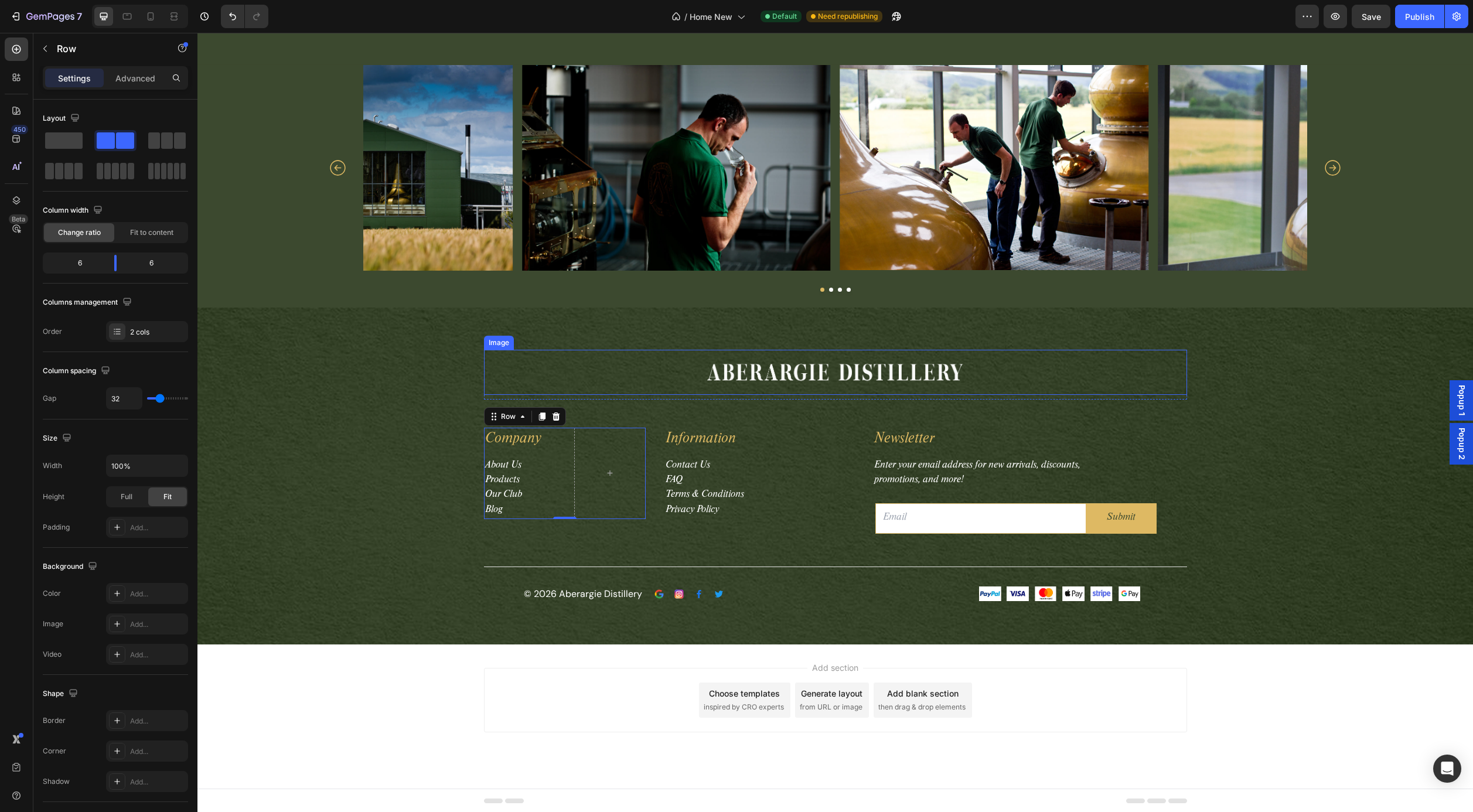
drag, startPoint x: 269, startPoint y: 173, endPoint x: 579, endPoint y: 372, distance: 368.4
click at [587, 450] on div at bounding box center [610, 473] width 71 height 91
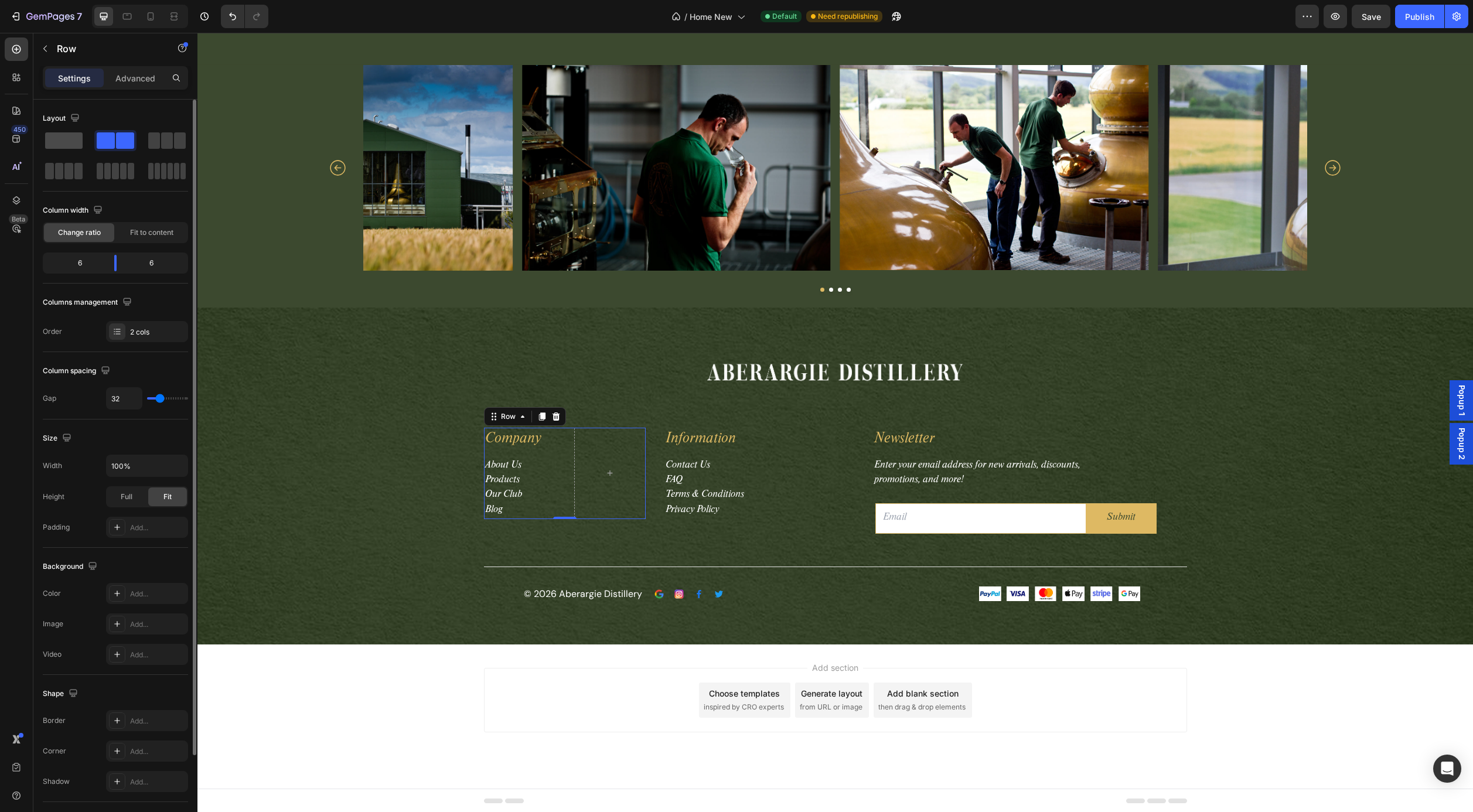
click at [68, 141] on span at bounding box center [64, 141] width 37 height 16
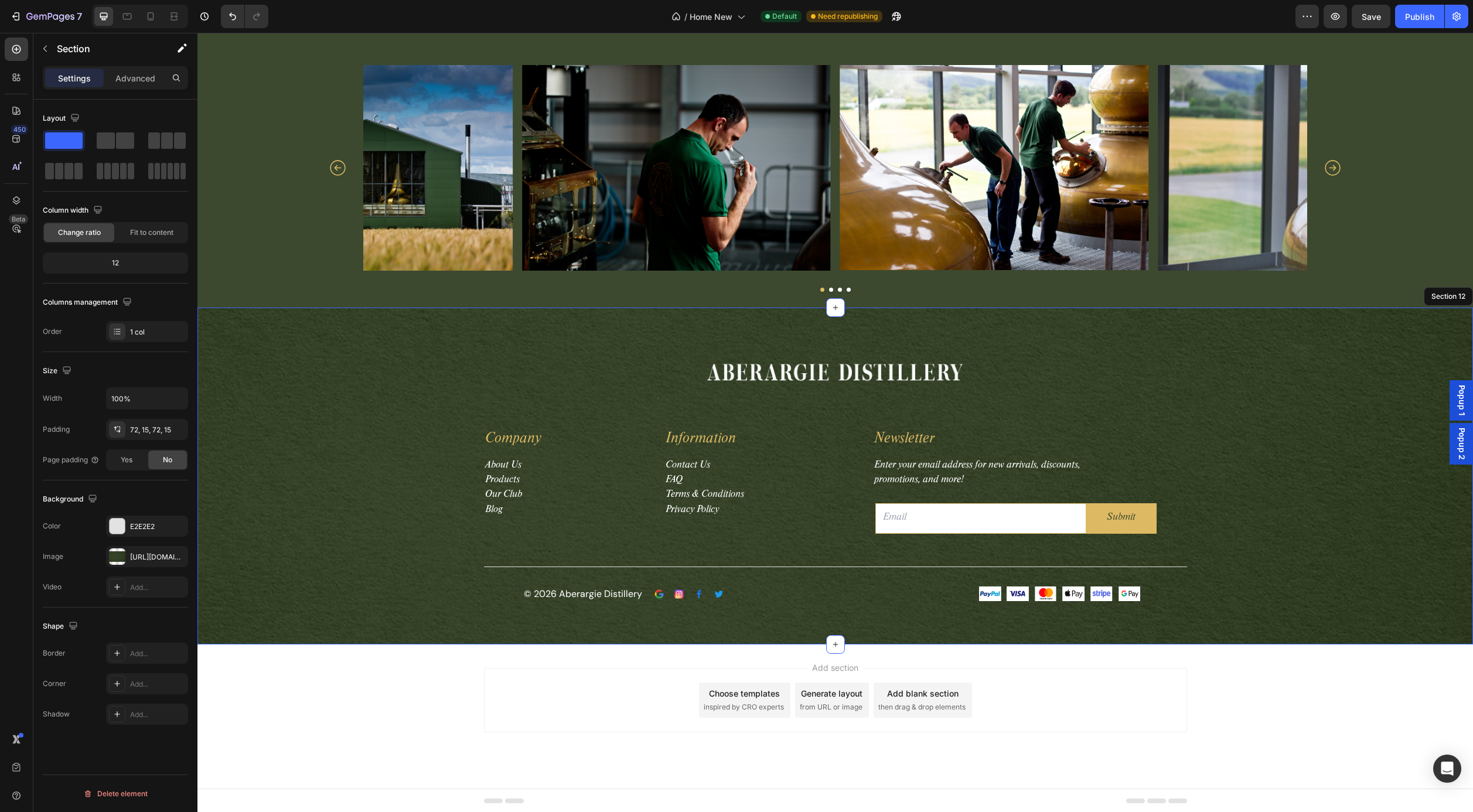
click at [399, 474] on div "Image Row Company Text block About Us Products Our Club Blog Text block Row 0 I…" at bounding box center [835, 477] width 1258 height 253
click at [397, 458] on div "Image Row Company Text block About Us Products Our Club Blog Text block Row Inf…" at bounding box center [835, 477] width 1258 height 253
click at [660, 439] on div "Company Text block About Us Products Our Club Blog Text block Row Information T…" at bounding box center [655, 473] width 342 height 91
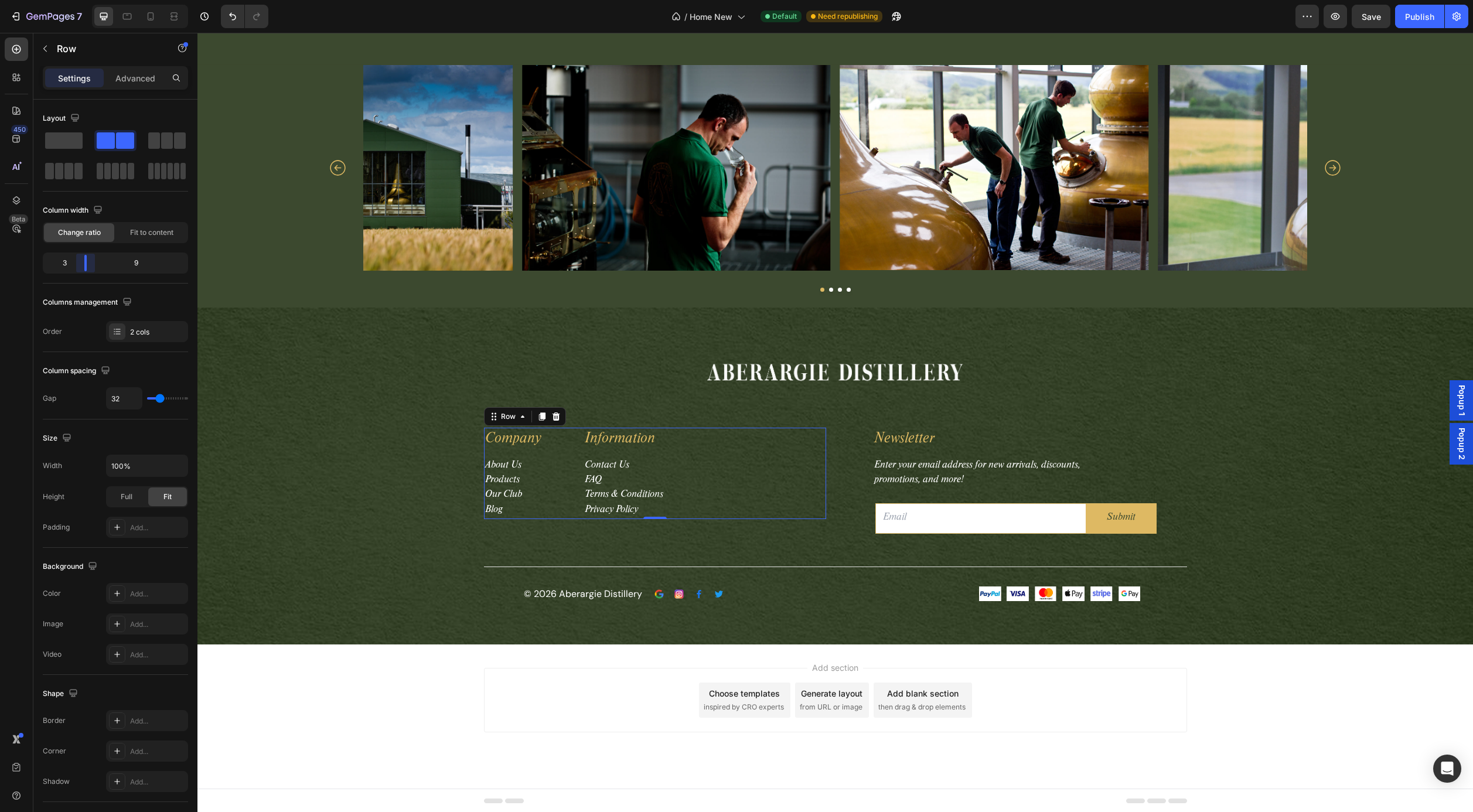
drag, startPoint x: 115, startPoint y: 259, endPoint x: 84, endPoint y: 259, distance: 31.0
click at [84, 0] on body "7 Version history / Home New Default Need republishing Preview Save Publish 450…" at bounding box center [736, 0] width 1473 height 0
click at [391, 484] on div "Image Row Company Text block About Us Products Our Club Blog Text block Row Inf…" at bounding box center [835, 477] width 1258 height 253
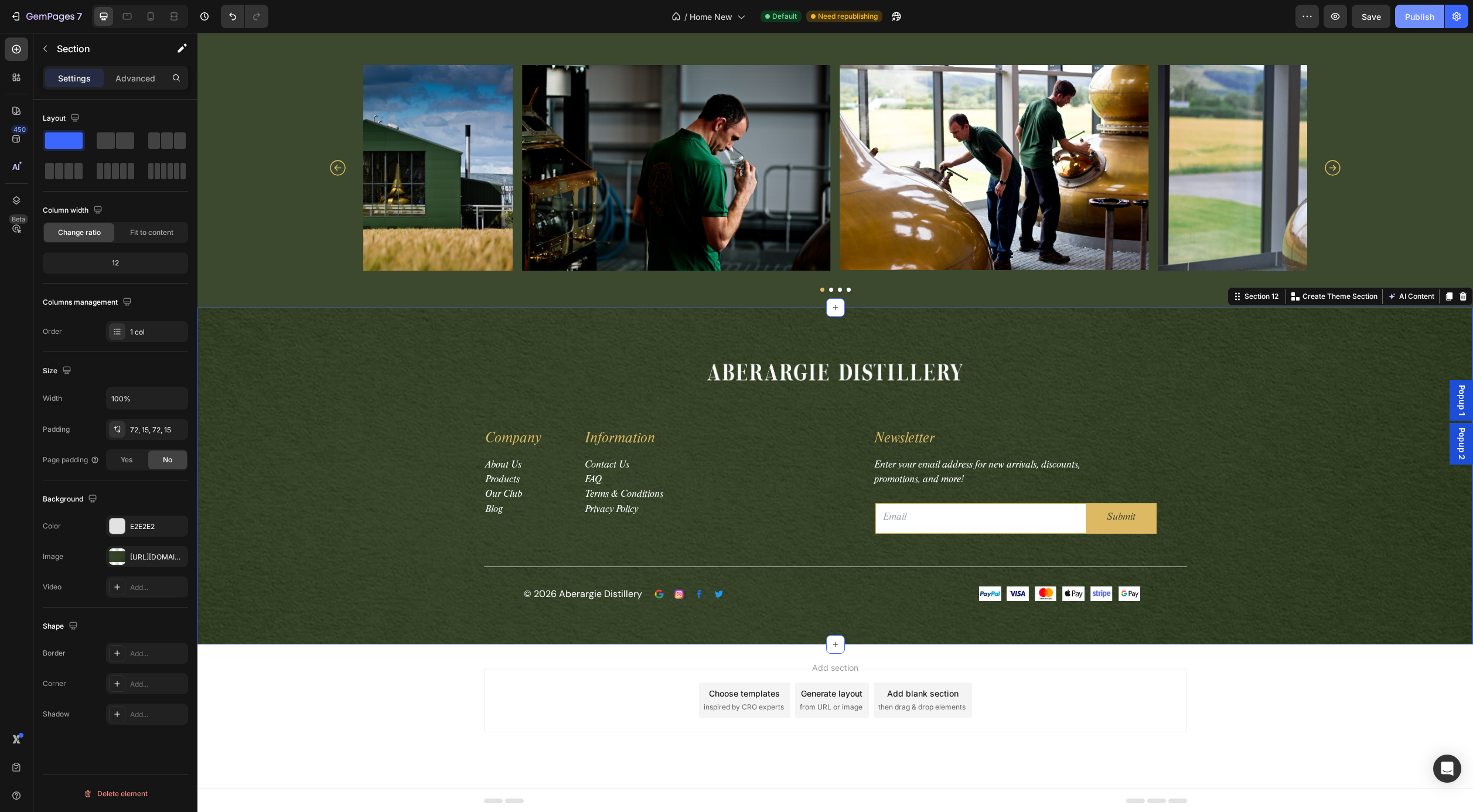
click at [1423, 15] on div "Publish" at bounding box center [1419, 16] width 29 height 13
click at [51, 47] on button "button" at bounding box center [45, 48] width 19 height 19
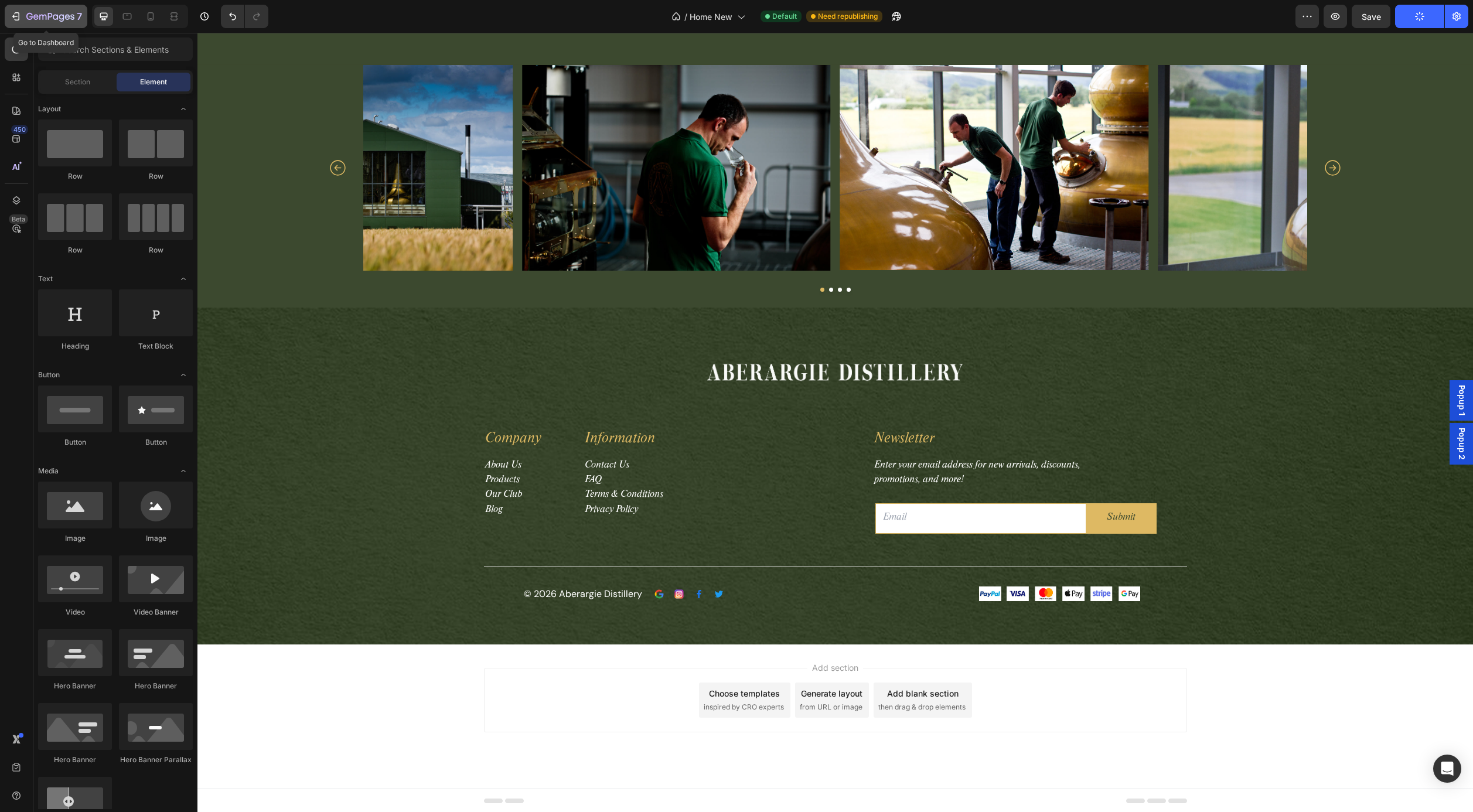
click at [36, 13] on icon "button" at bounding box center [50, 17] width 48 height 10
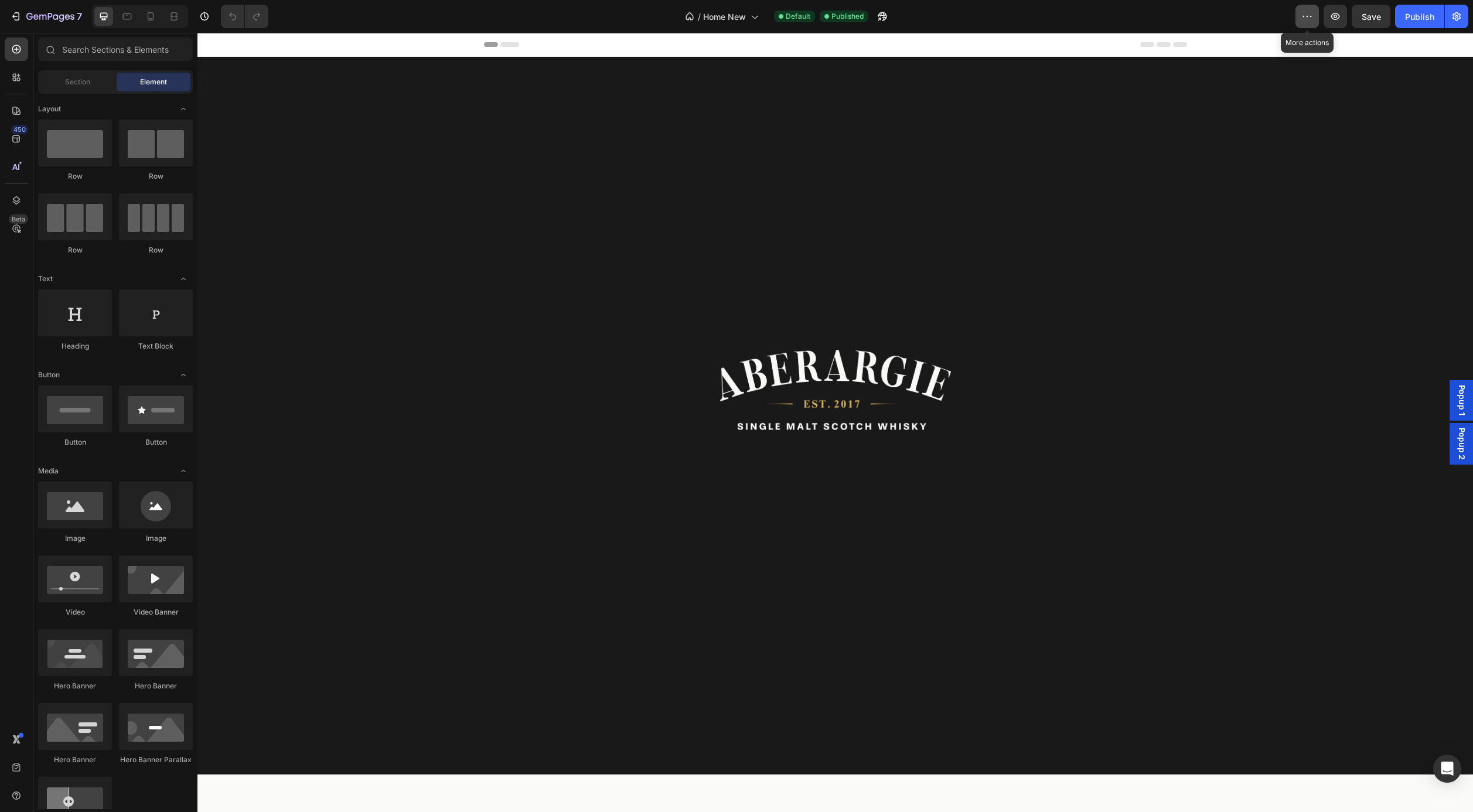
click at [1307, 17] on icon "button" at bounding box center [1307, 16] width 12 height 12
click at [1454, 16] on icon "button" at bounding box center [1457, 17] width 8 height 9
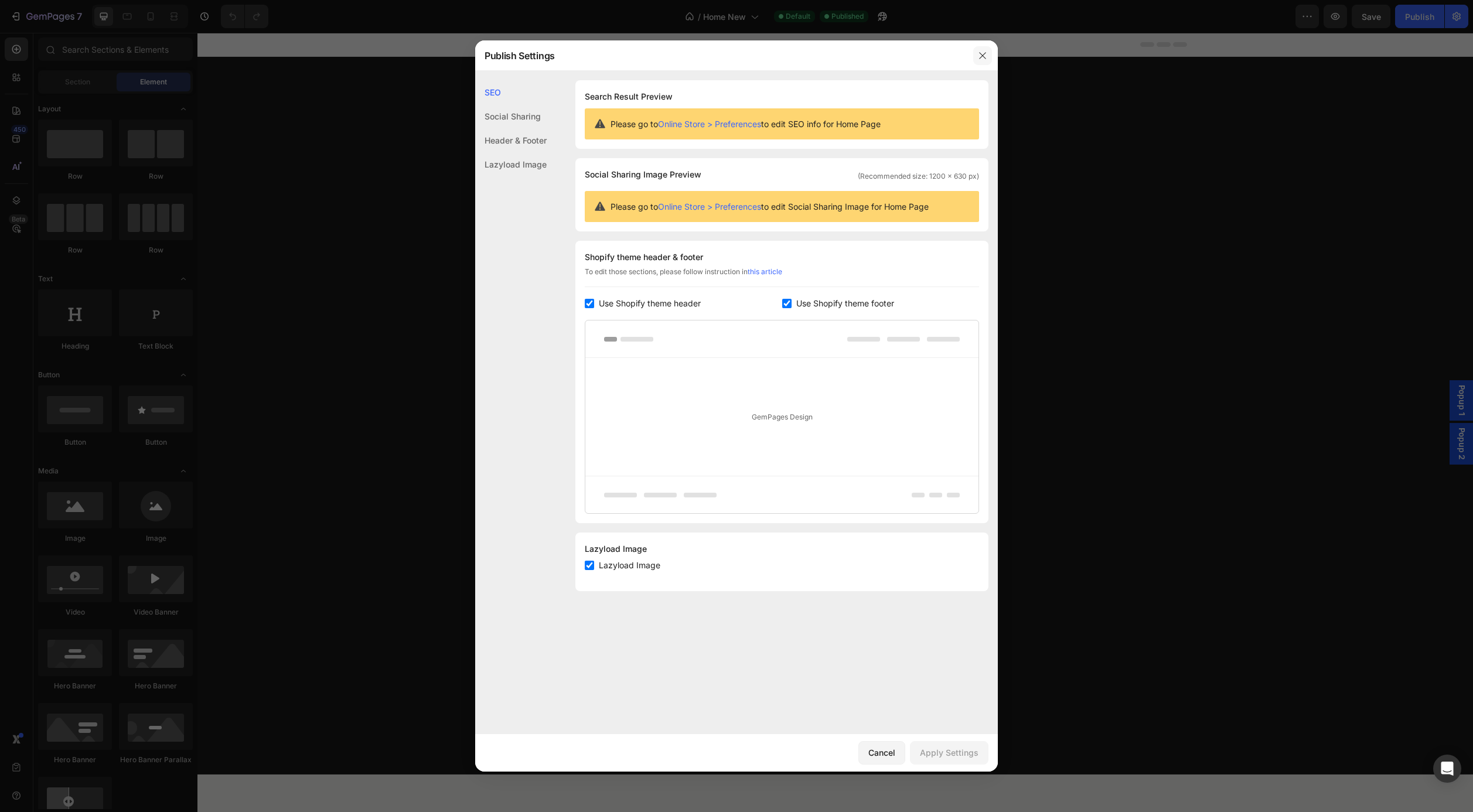
drag, startPoint x: 984, startPoint y: 57, endPoint x: 784, endPoint y: 26, distance: 202.4
click at [984, 57] on icon "button" at bounding box center [982, 56] width 10 height 10
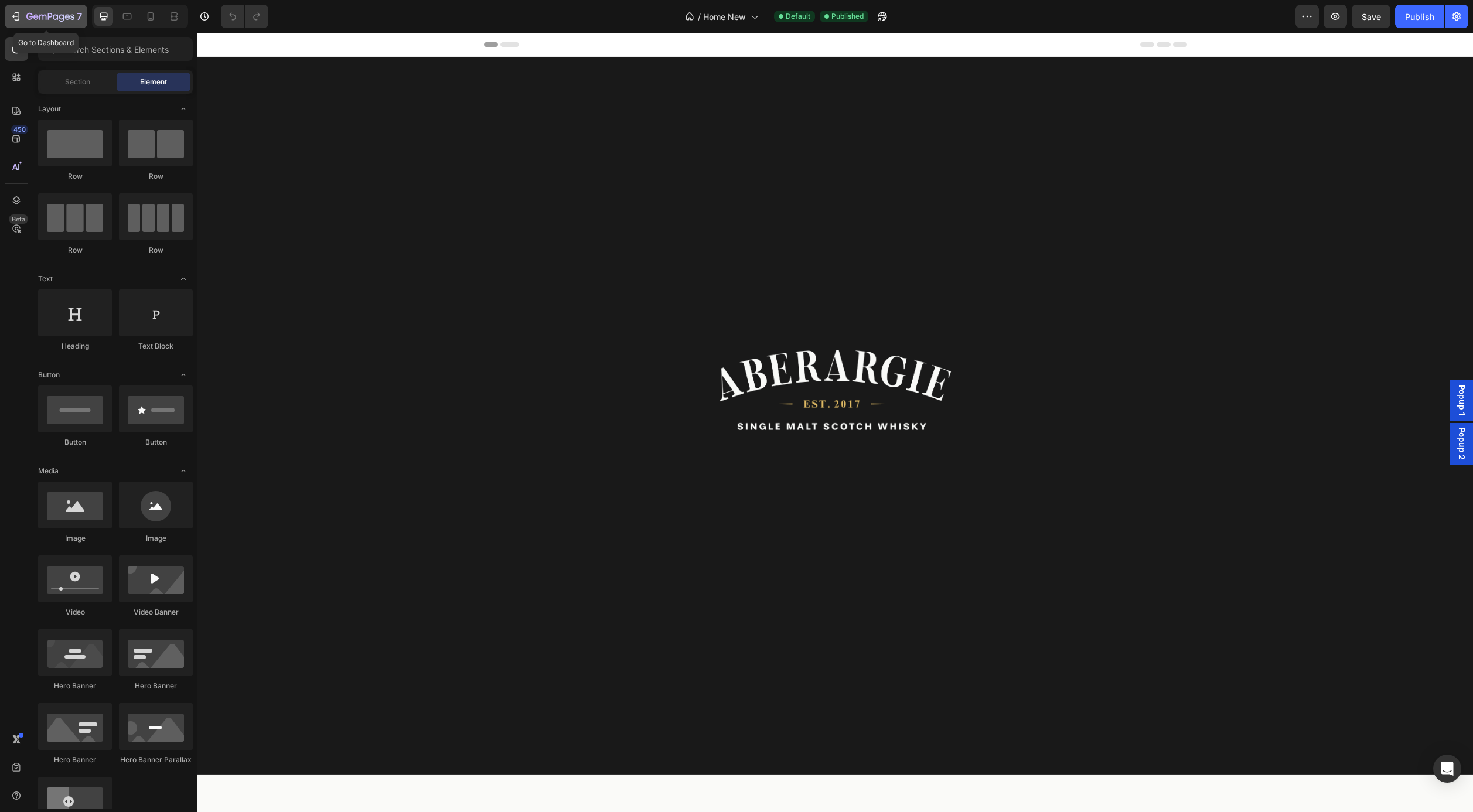
click at [21, 15] on icon "button" at bounding box center [16, 16] width 12 height 12
click at [350, 48] on div "Header" at bounding box center [836, 45] width 1276 height 24
click at [214, 45] on icon at bounding box center [210, 44] width 8 height 8
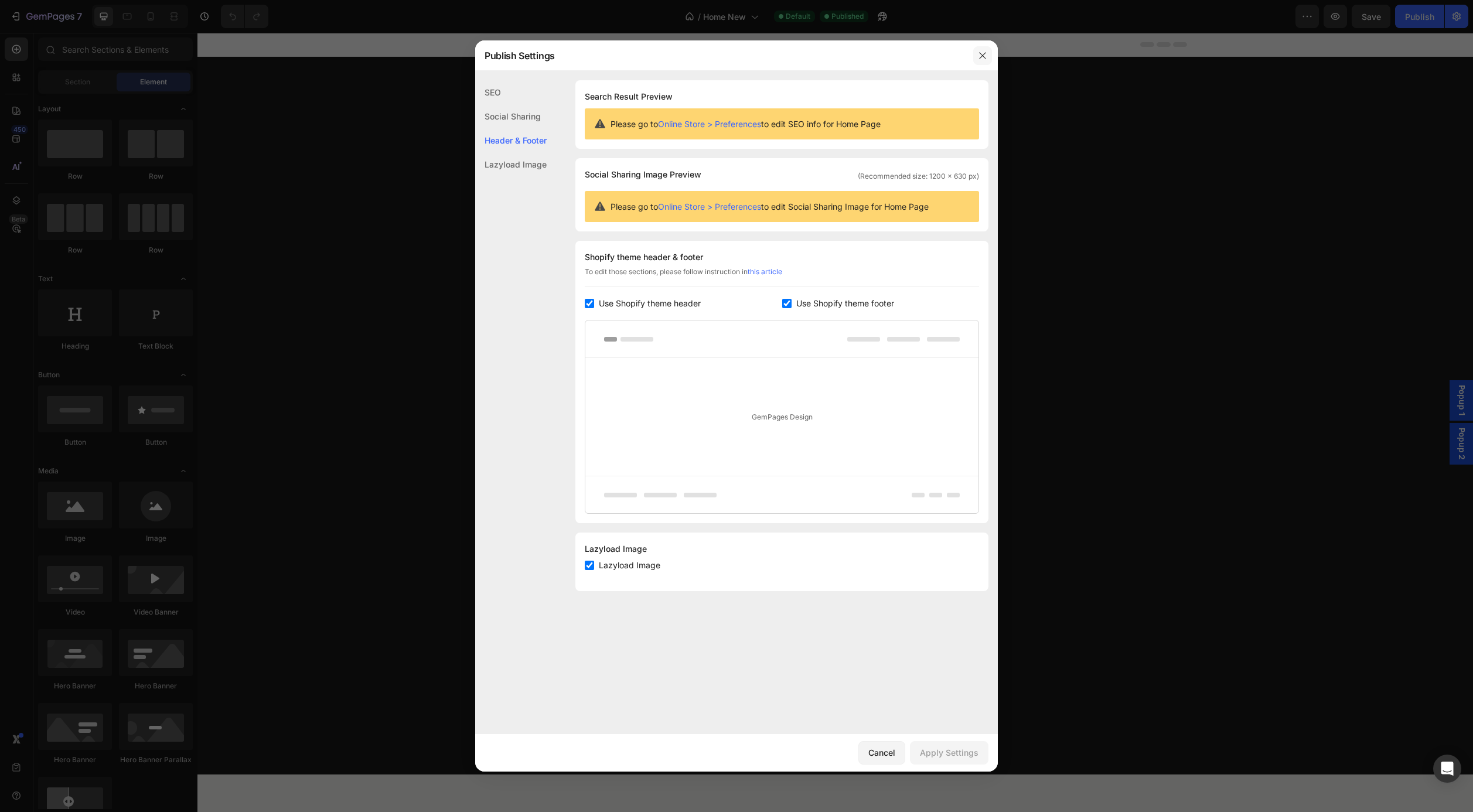
click at [986, 58] on icon "button" at bounding box center [982, 56] width 10 height 10
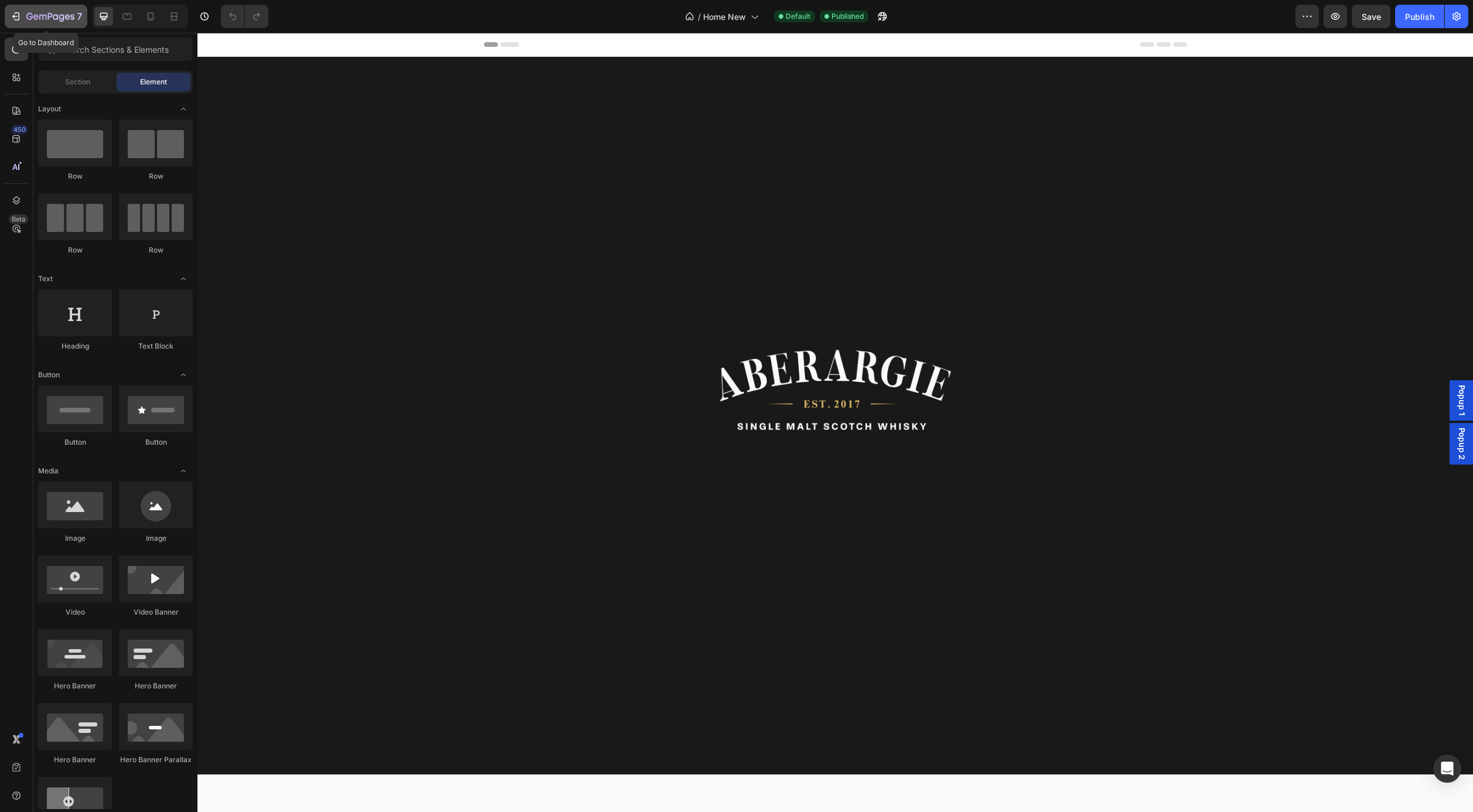
click at [21, 16] on icon "button" at bounding box center [16, 16] width 12 height 12
click at [1306, 14] on icon "button" at bounding box center [1307, 16] width 12 height 12
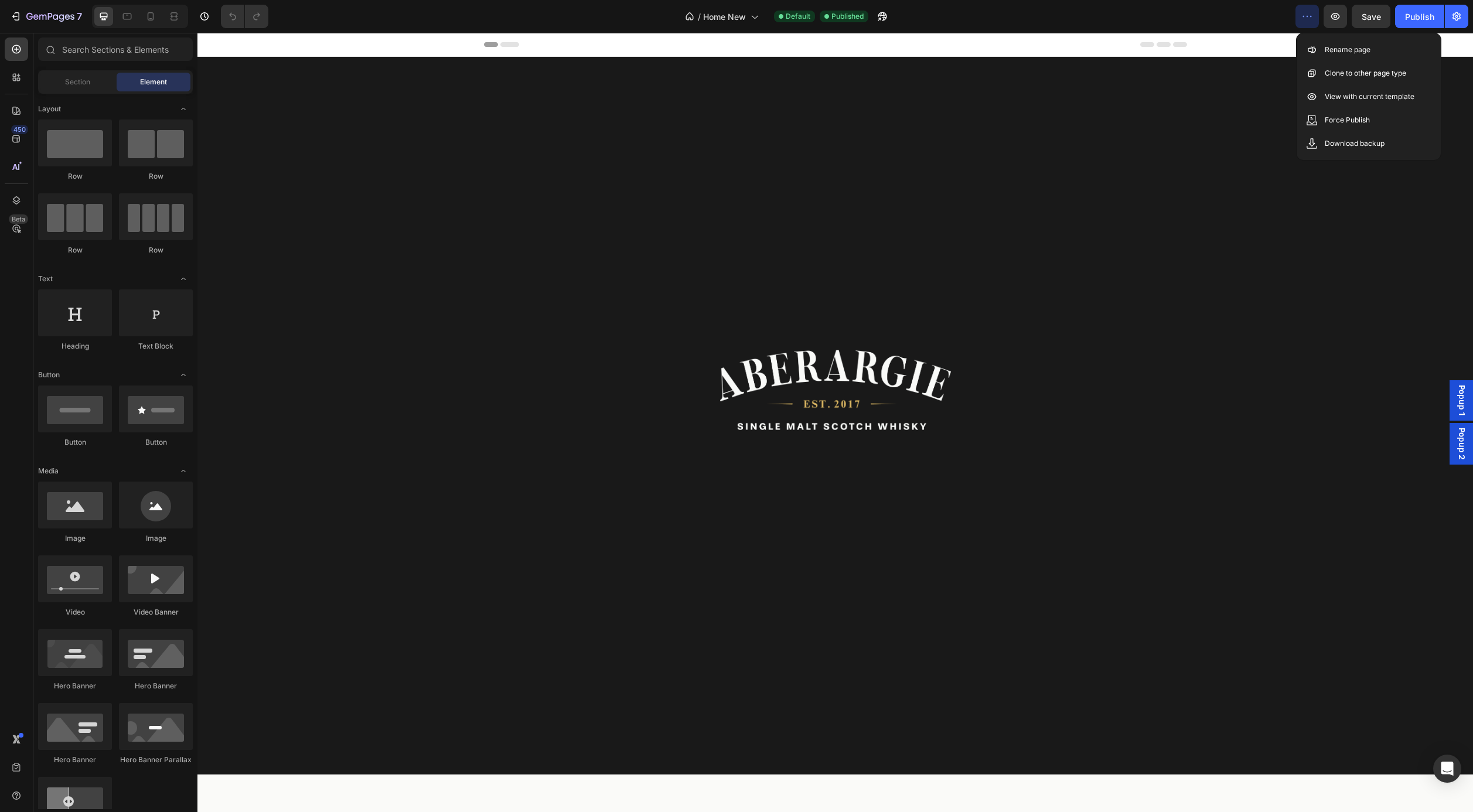
click at [1306, 14] on icon "button" at bounding box center [1307, 16] width 12 height 12
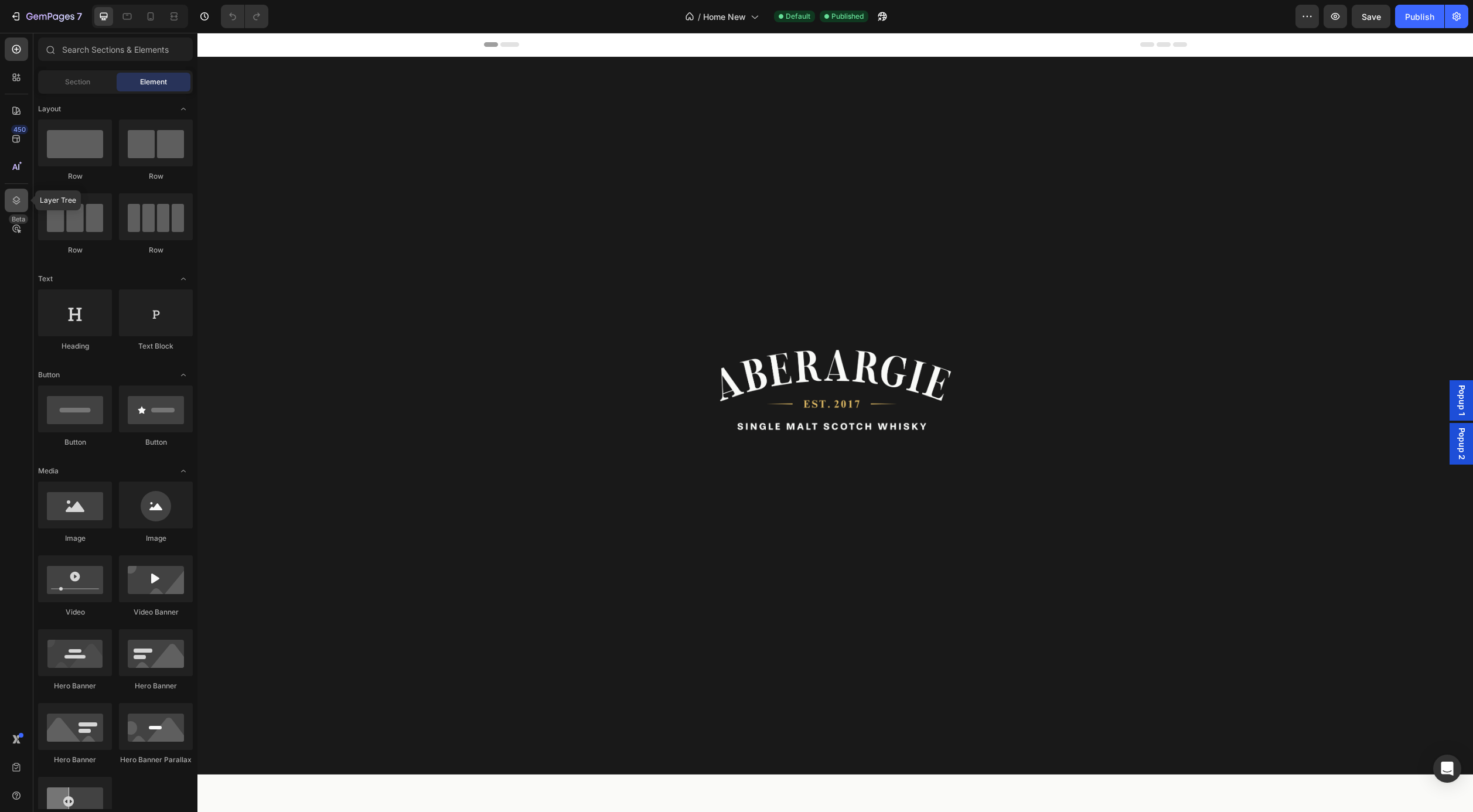
click at [19, 199] on icon at bounding box center [16, 200] width 7 height 8
click at [16, 51] on icon at bounding box center [16, 49] width 12 height 12
click at [1454, 18] on icon "button" at bounding box center [1457, 16] width 12 height 12
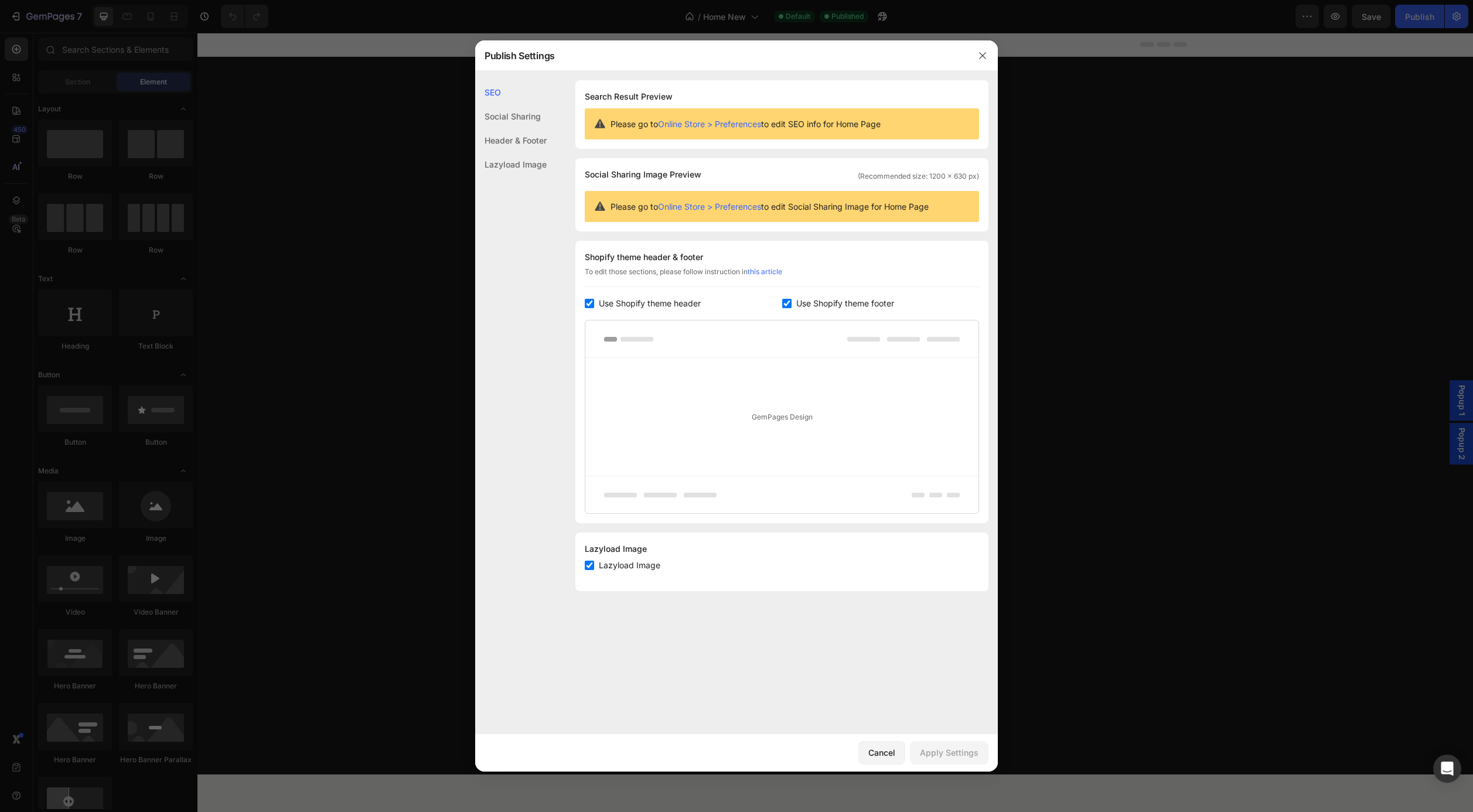
click at [515, 152] on div "Header & Footer" at bounding box center [511, 164] width 71 height 24
click at [518, 165] on div "Lazyload Image" at bounding box center [511, 164] width 71 height 24
click at [523, 152] on div "Header & Footer" at bounding box center [511, 164] width 71 height 24
click at [984, 54] on icon "button" at bounding box center [982, 55] width 7 height 7
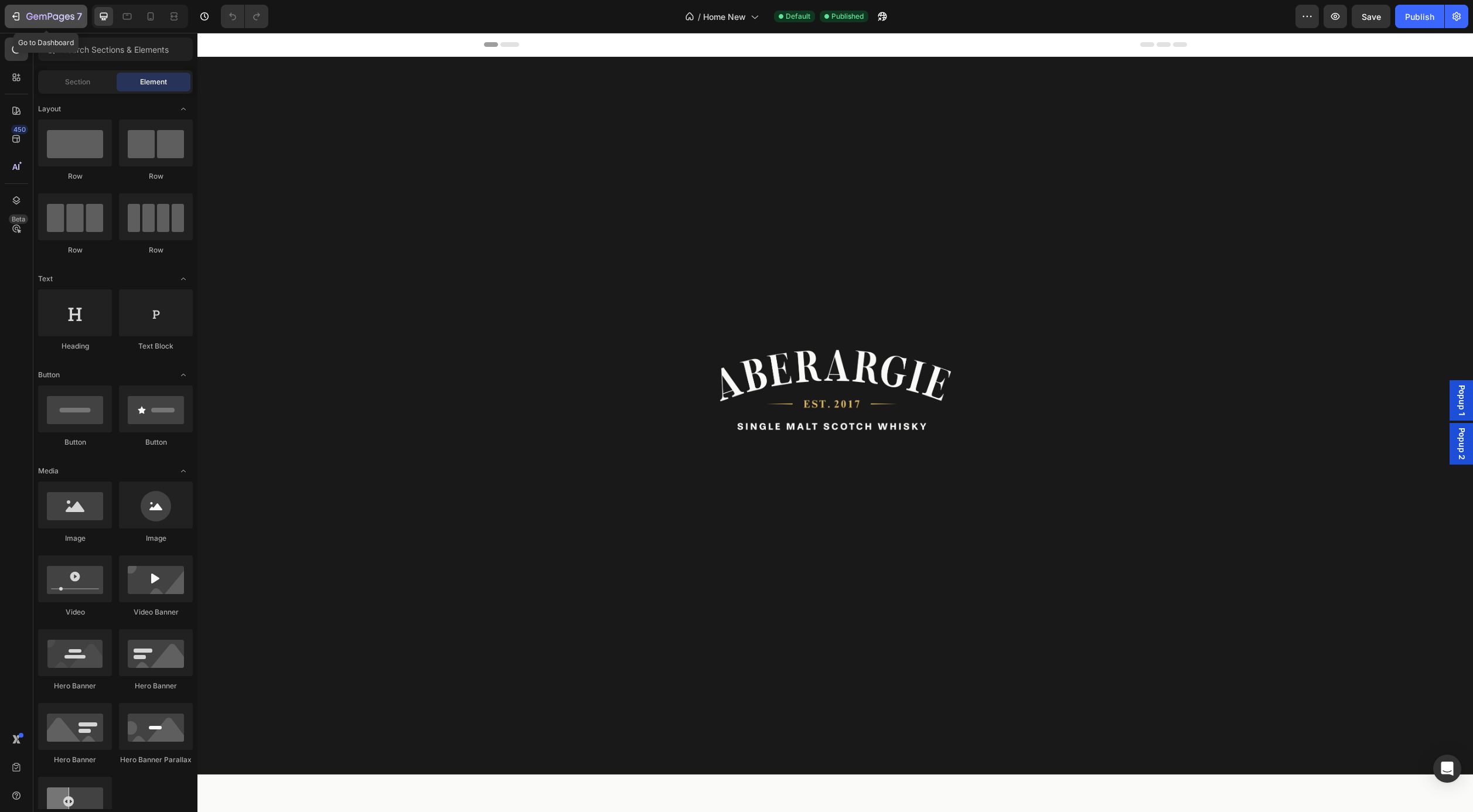
click at [16, 17] on icon "button" at bounding box center [16, 16] width 12 height 12
